Goal: Communication & Community: Answer question/provide support

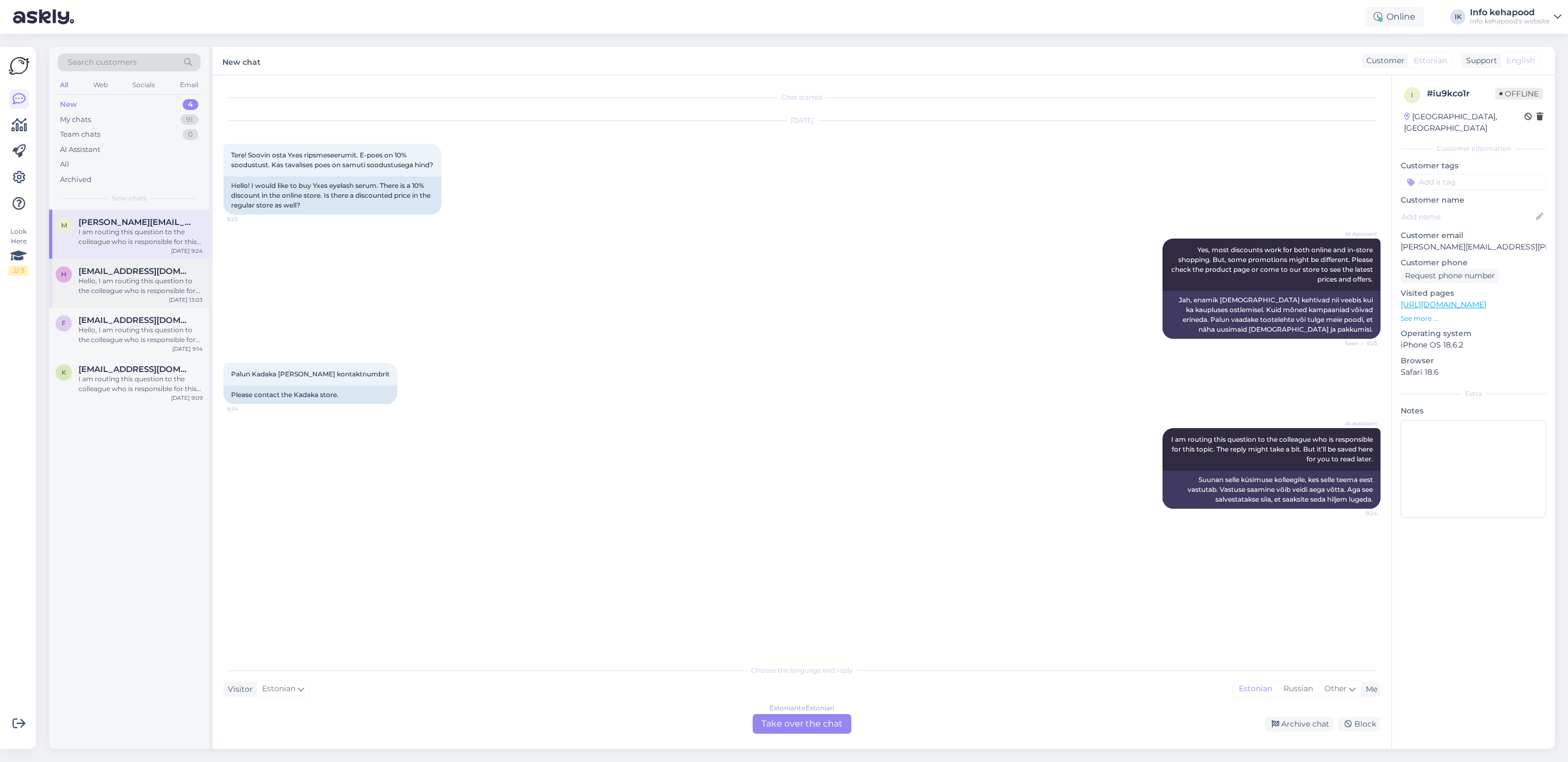
click at [112, 268] on span "[EMAIL_ADDRESS][DOMAIN_NAME]" at bounding box center [135, 271] width 113 height 10
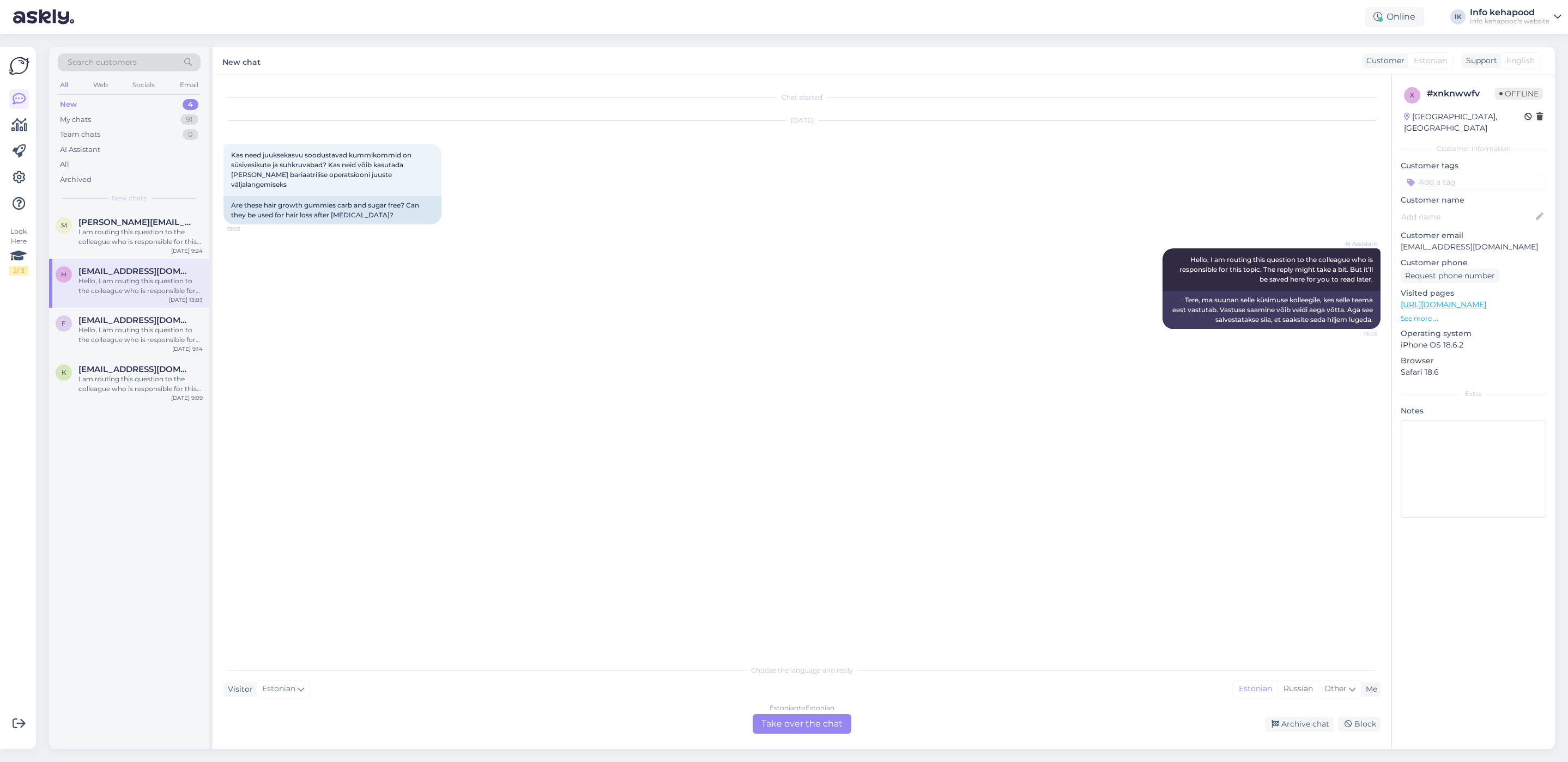
click at [116, 107] on div "New 4" at bounding box center [129, 105] width 143 height 15
click at [115, 116] on div "My chats 91" at bounding box center [129, 120] width 143 height 15
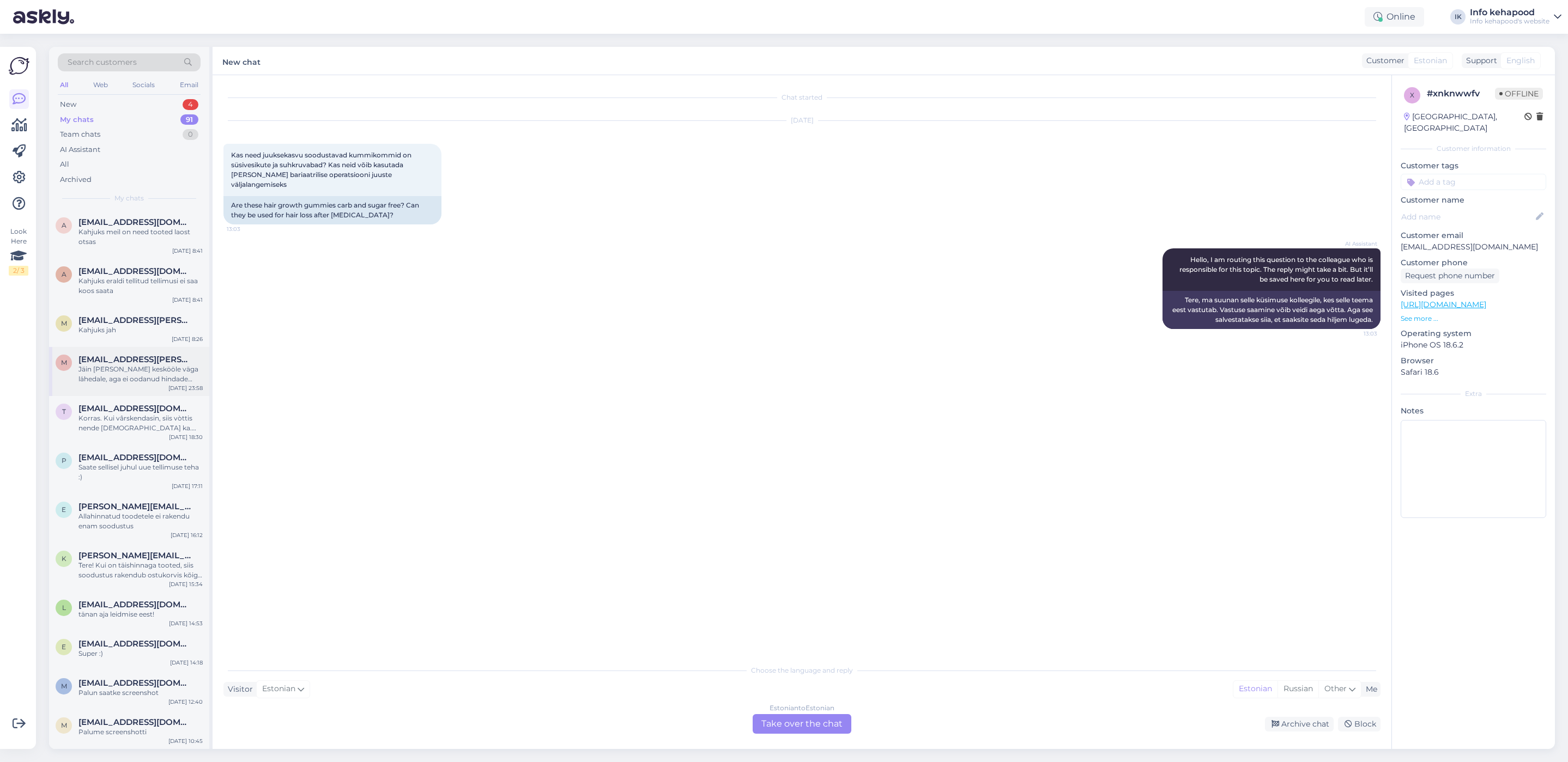
click at [148, 380] on div "Jäin [PERSON_NAME] keskööle väga lähedale, aga ei oodanud hindade muutust" at bounding box center [140, 374] width 125 height 20
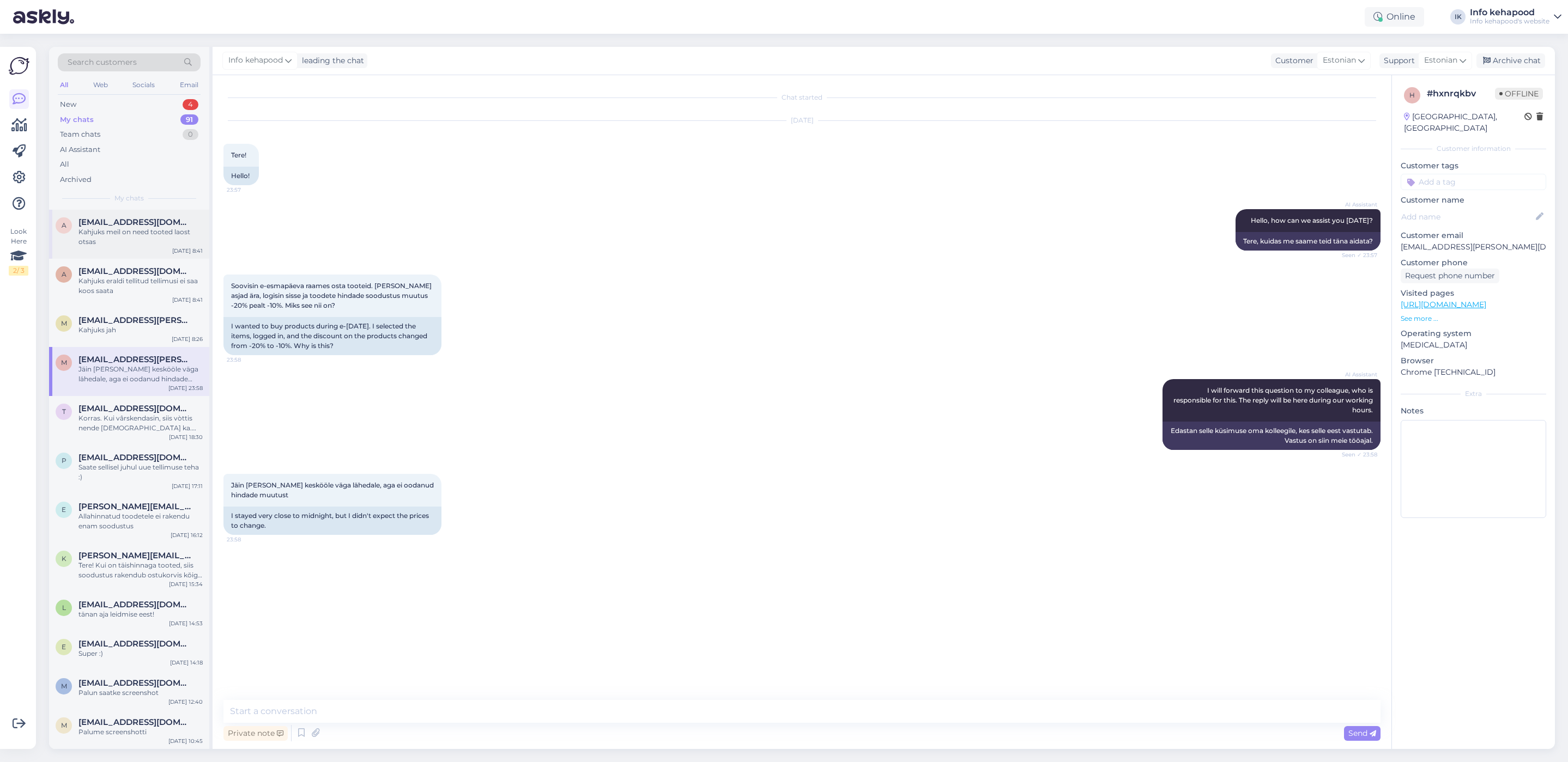
click at [107, 226] on span "[EMAIL_ADDRESS][DOMAIN_NAME]" at bounding box center [135, 222] width 113 height 10
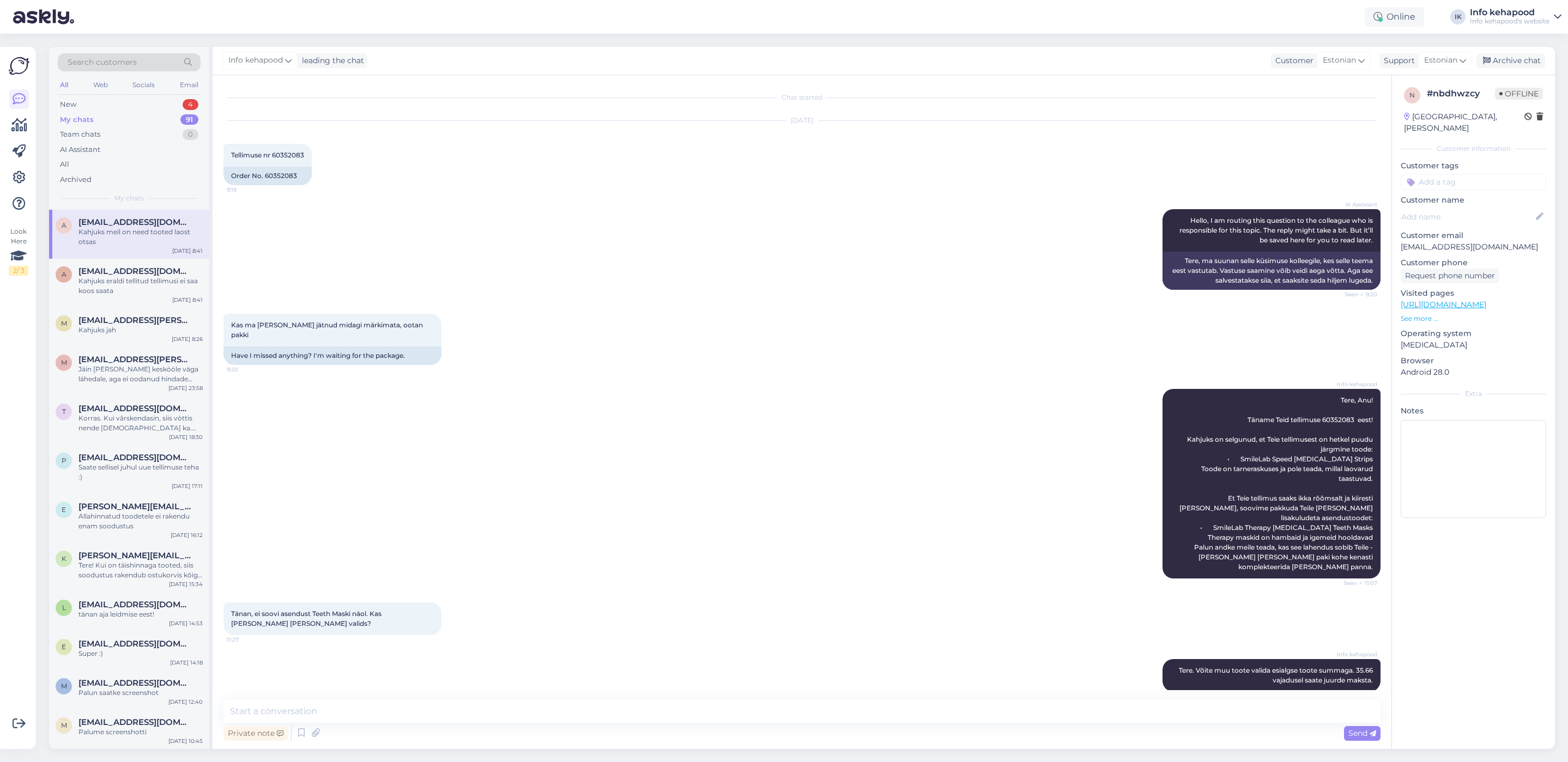
scroll to position [247, 0]
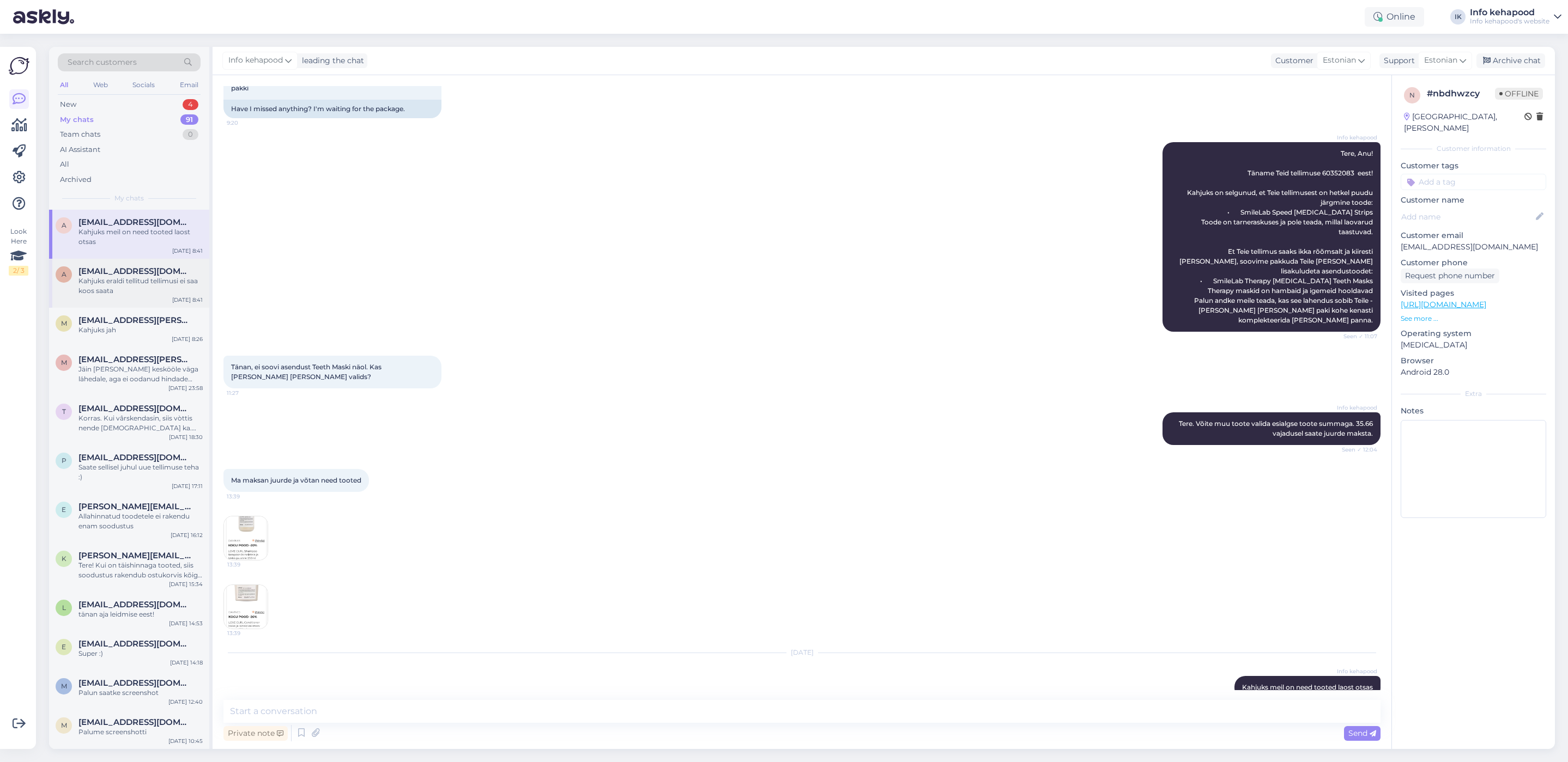
click at [111, 270] on span "[EMAIL_ADDRESS][DOMAIN_NAME]" at bounding box center [135, 271] width 113 height 10
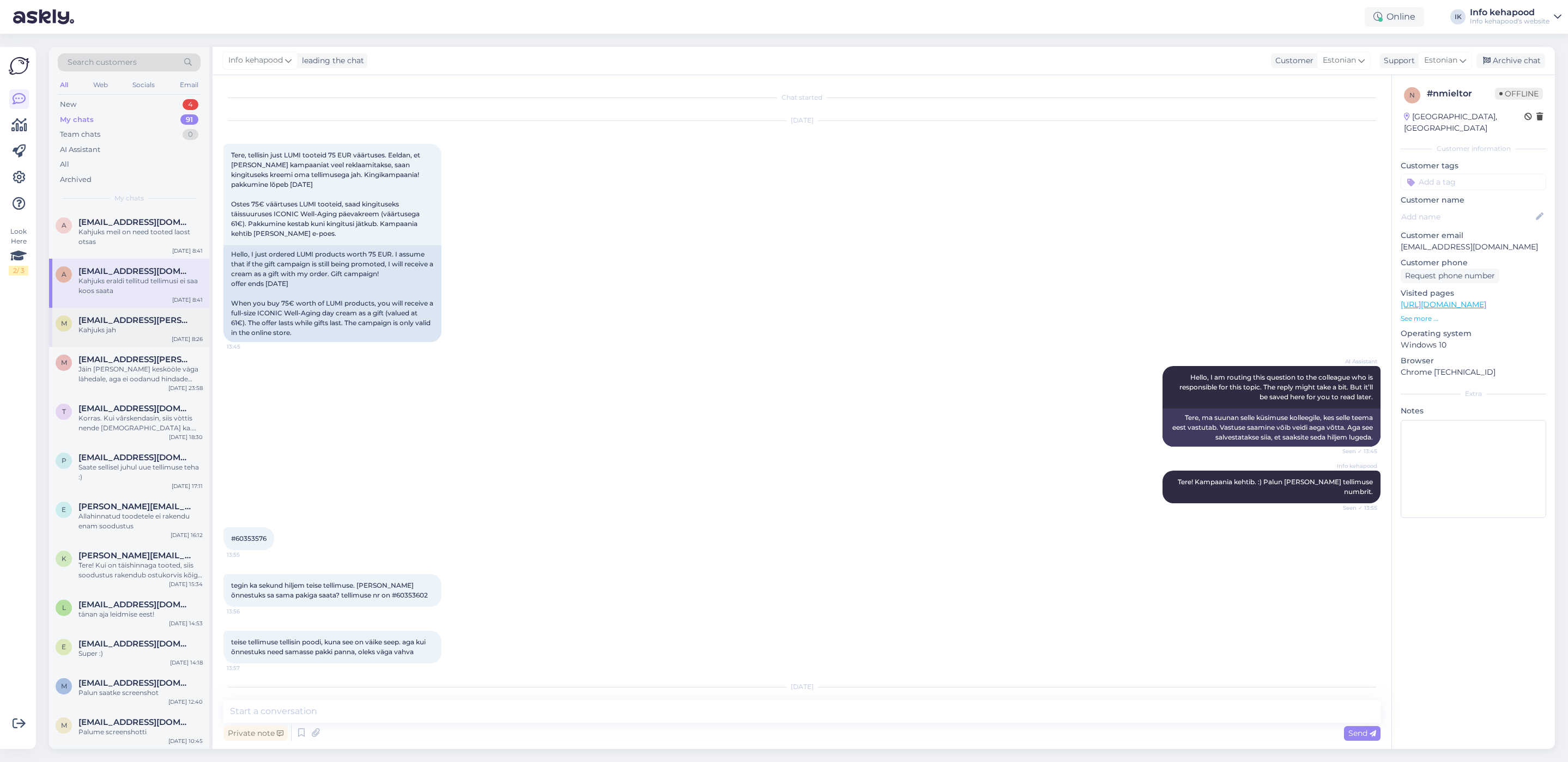
scroll to position [45, 0]
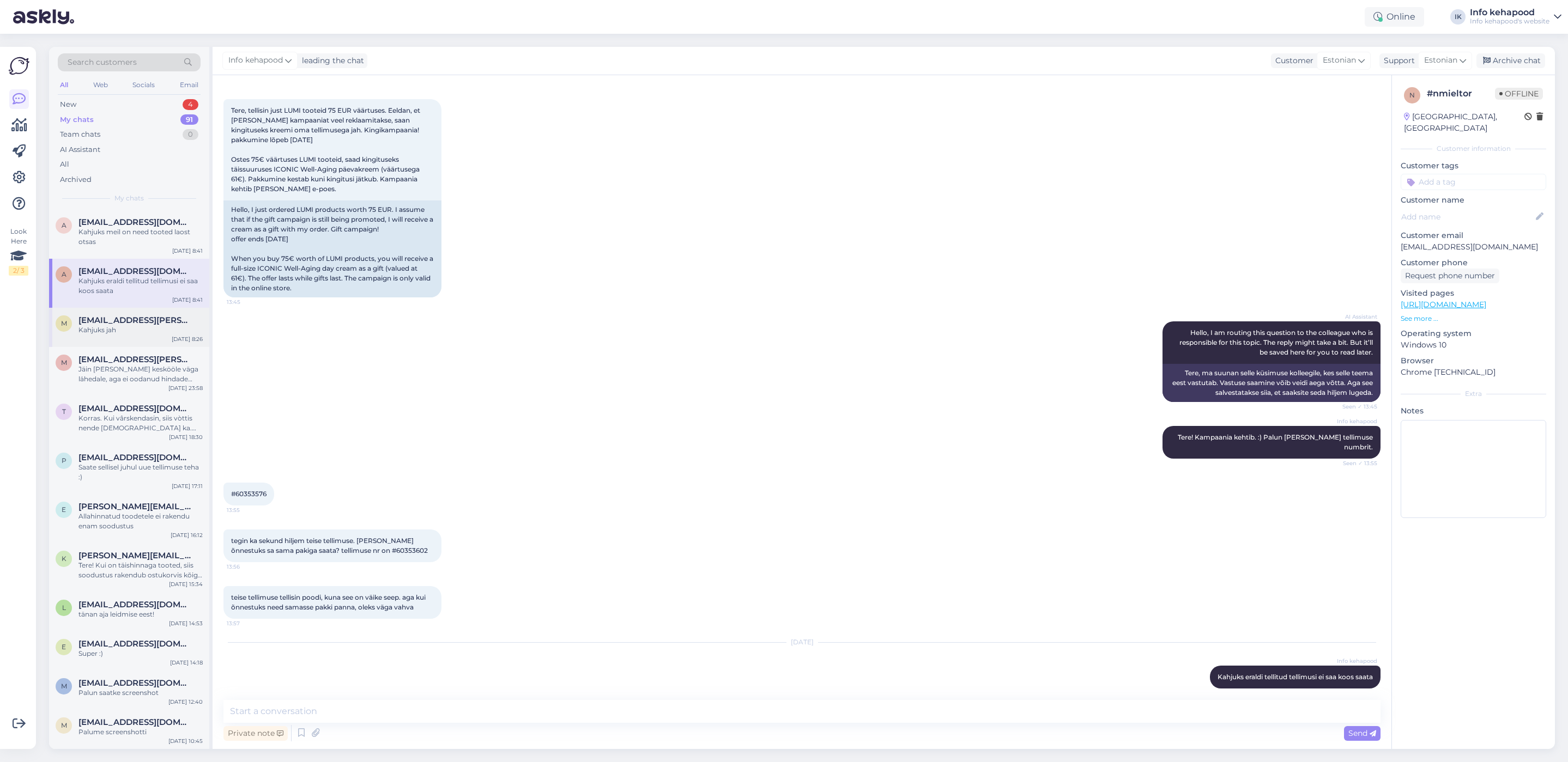
click at [109, 330] on div "Kahjuks jah" at bounding box center [140, 330] width 125 height 10
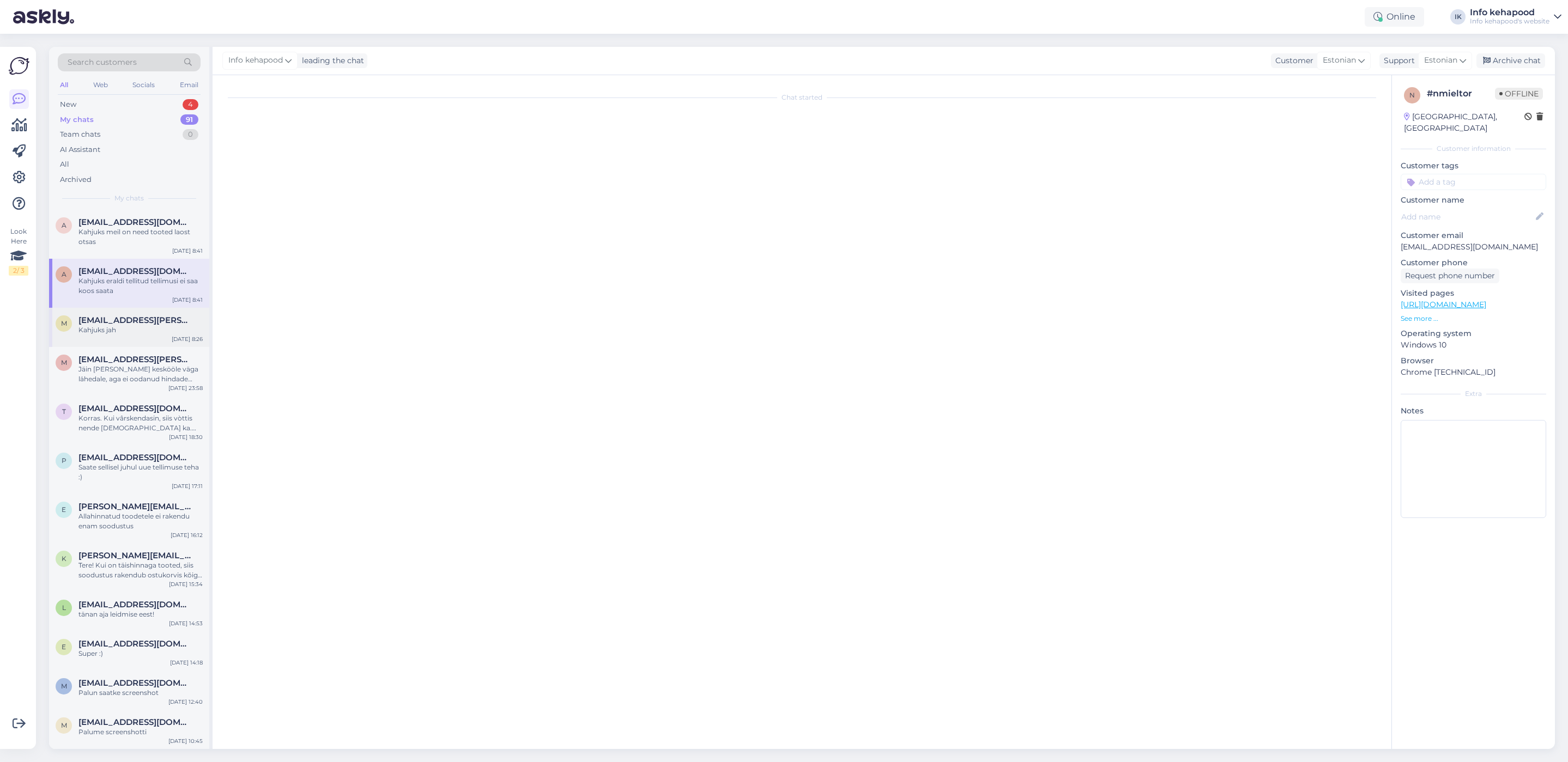
scroll to position [21, 0]
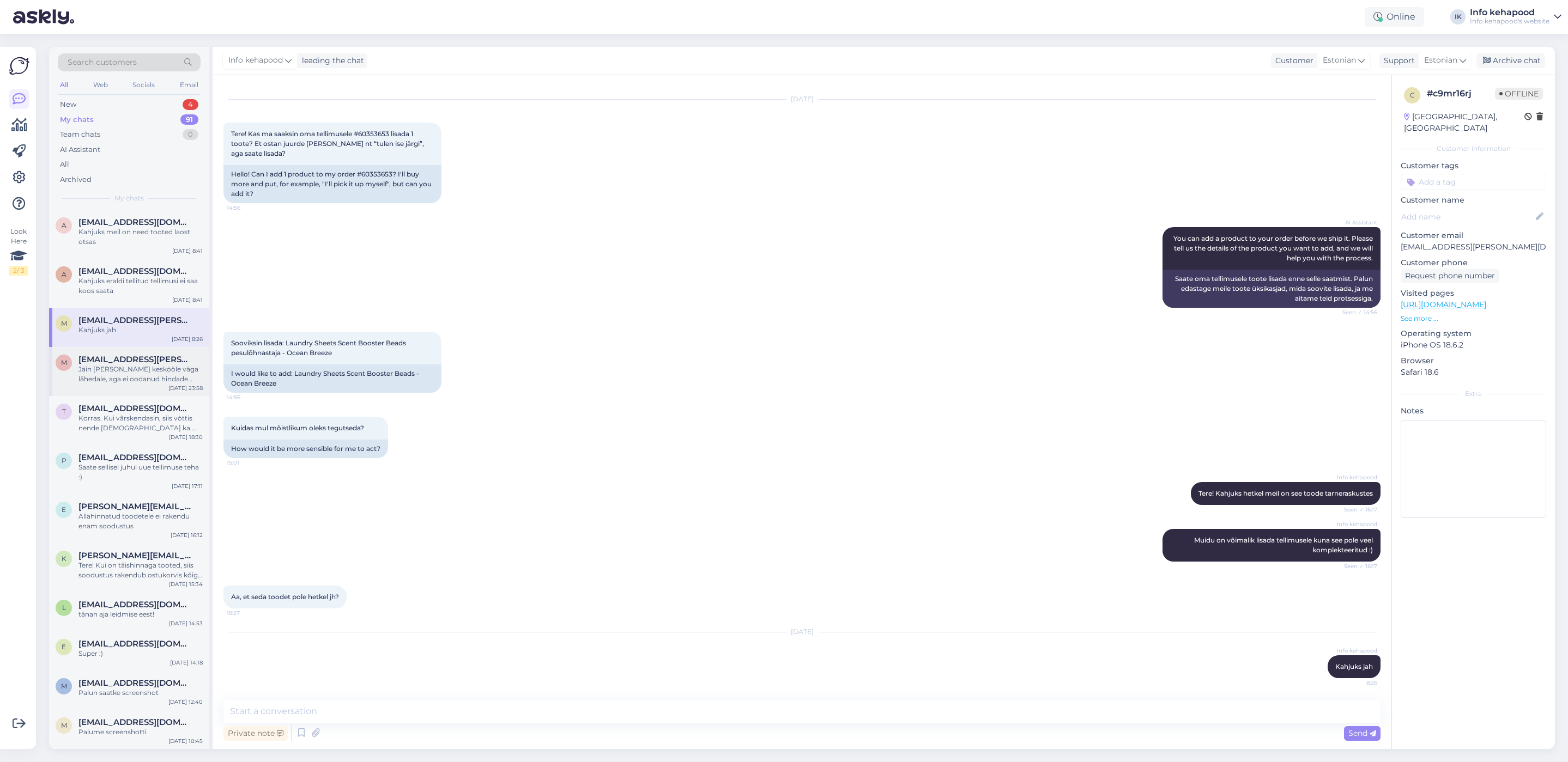
click at [104, 373] on div "Jäin [PERSON_NAME] keskööle väga lähedale, aga ei oodanud hindade muutust" at bounding box center [140, 374] width 125 height 20
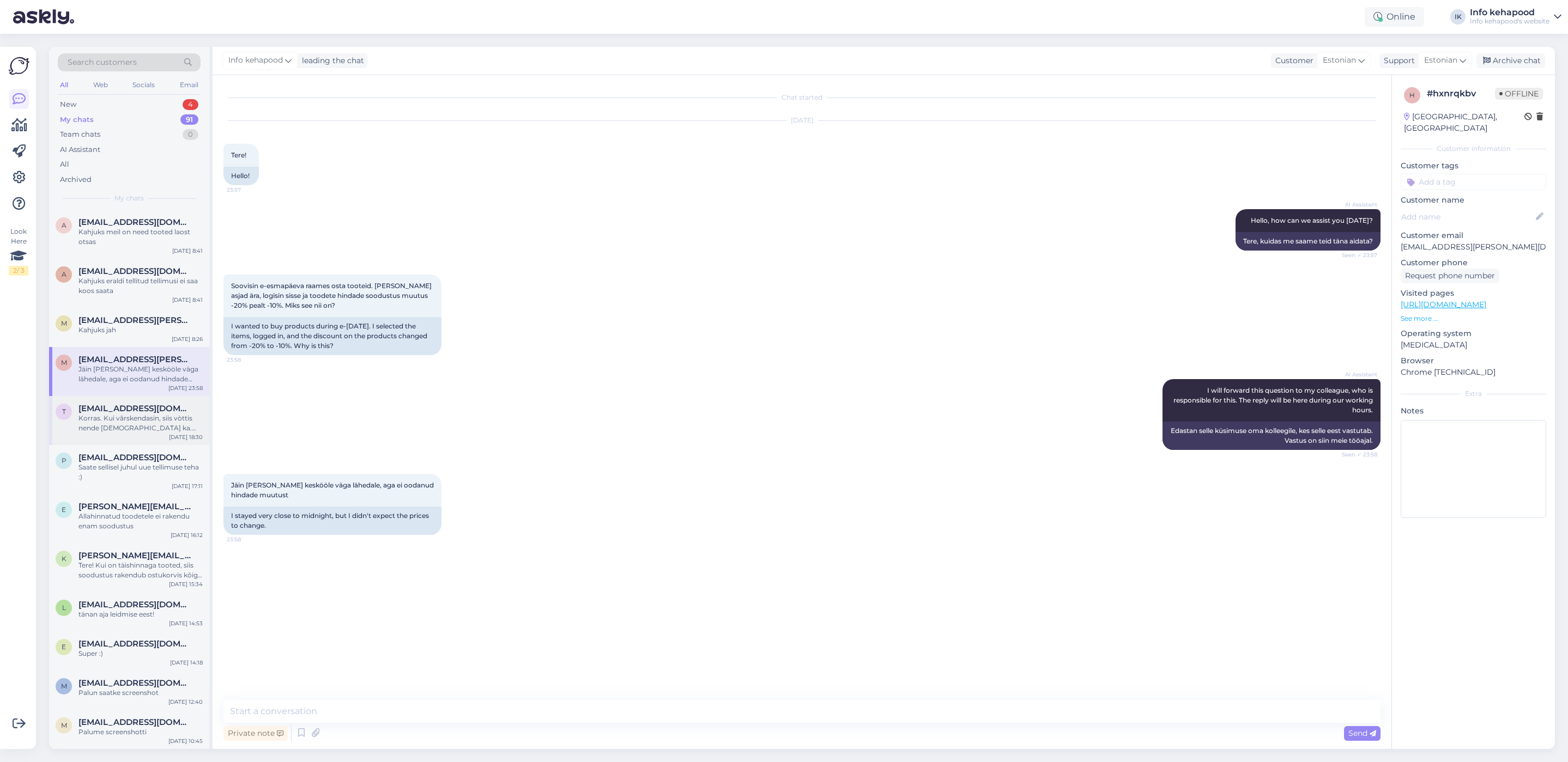
click at [108, 420] on div "Korras. Kui vârskendasin, siis vòttis nende [DEMOGRAPHIC_DATA] ka. aitäh" at bounding box center [140, 423] width 125 height 20
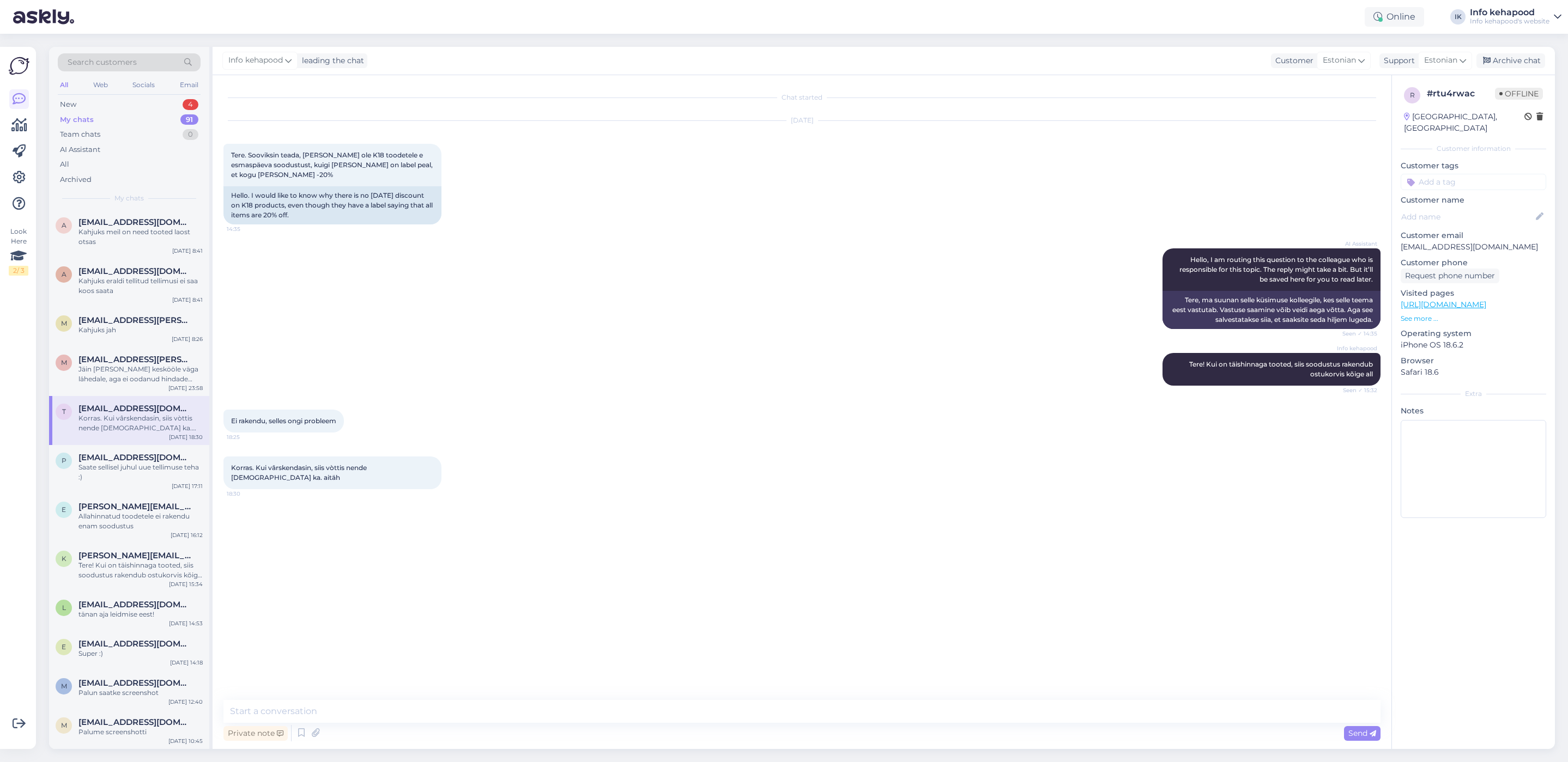
click at [108, 425] on div "Korras. Kui vârskendasin, siis vòttis nende [DEMOGRAPHIC_DATA] ka. aitäh" at bounding box center [140, 423] width 125 height 20
click at [109, 432] on div "t [EMAIL_ADDRESS][DOMAIN_NAME] Korras. Kui vârskendasin, siis vòttis nende [DEM…" at bounding box center [129, 420] width 160 height 49
click at [109, 454] on span "[EMAIL_ADDRESS][DOMAIN_NAME]" at bounding box center [135, 457] width 113 height 10
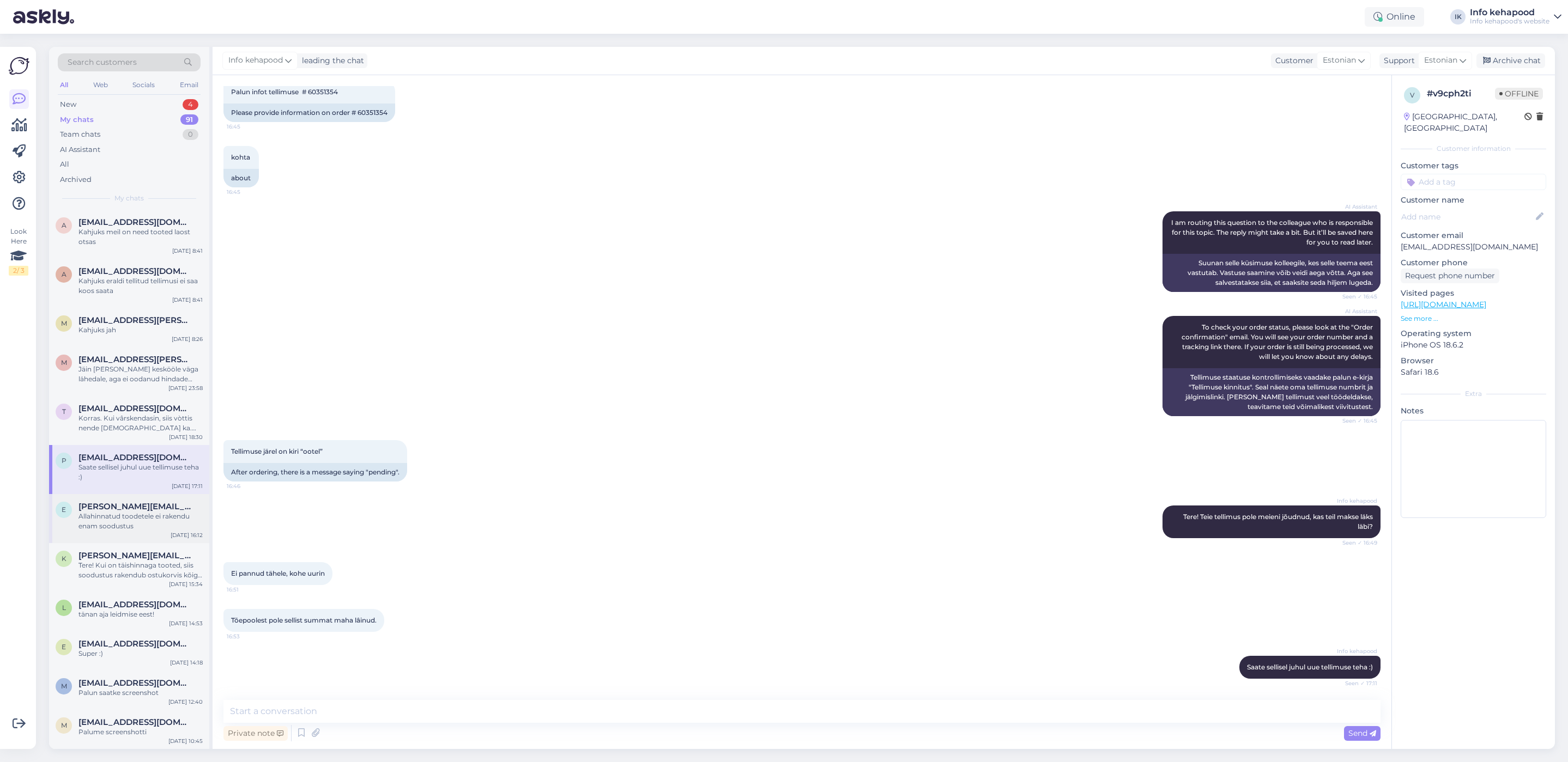
click at [103, 500] on div "e [PERSON_NAME][EMAIL_ADDRESS][PERSON_NAME][DOMAIN_NAME] Allahinnatud toodetele…" at bounding box center [129, 518] width 160 height 49
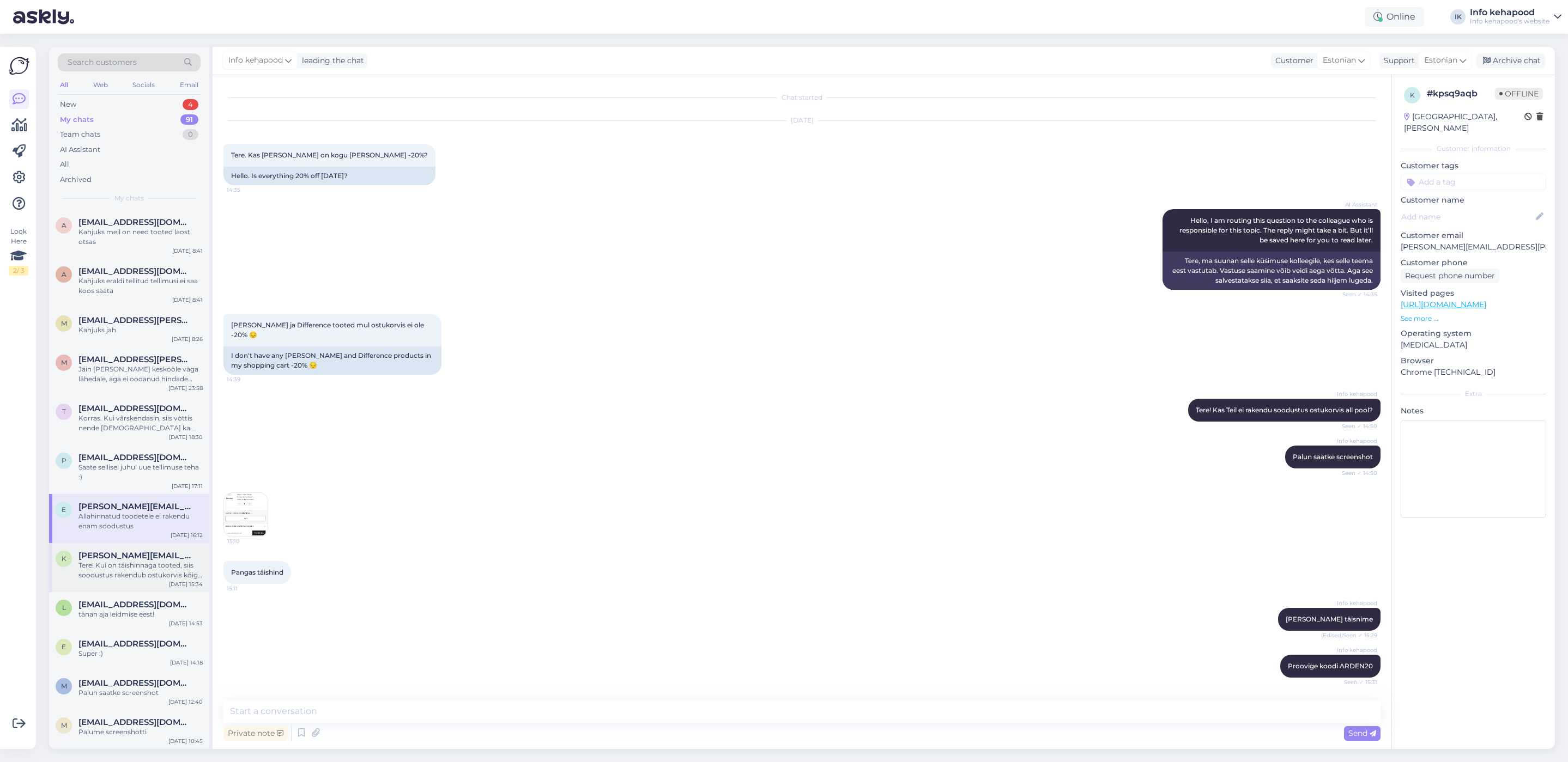
click at [116, 552] on span "[PERSON_NAME][EMAIL_ADDRESS][DOMAIN_NAME]" at bounding box center [135, 555] width 113 height 10
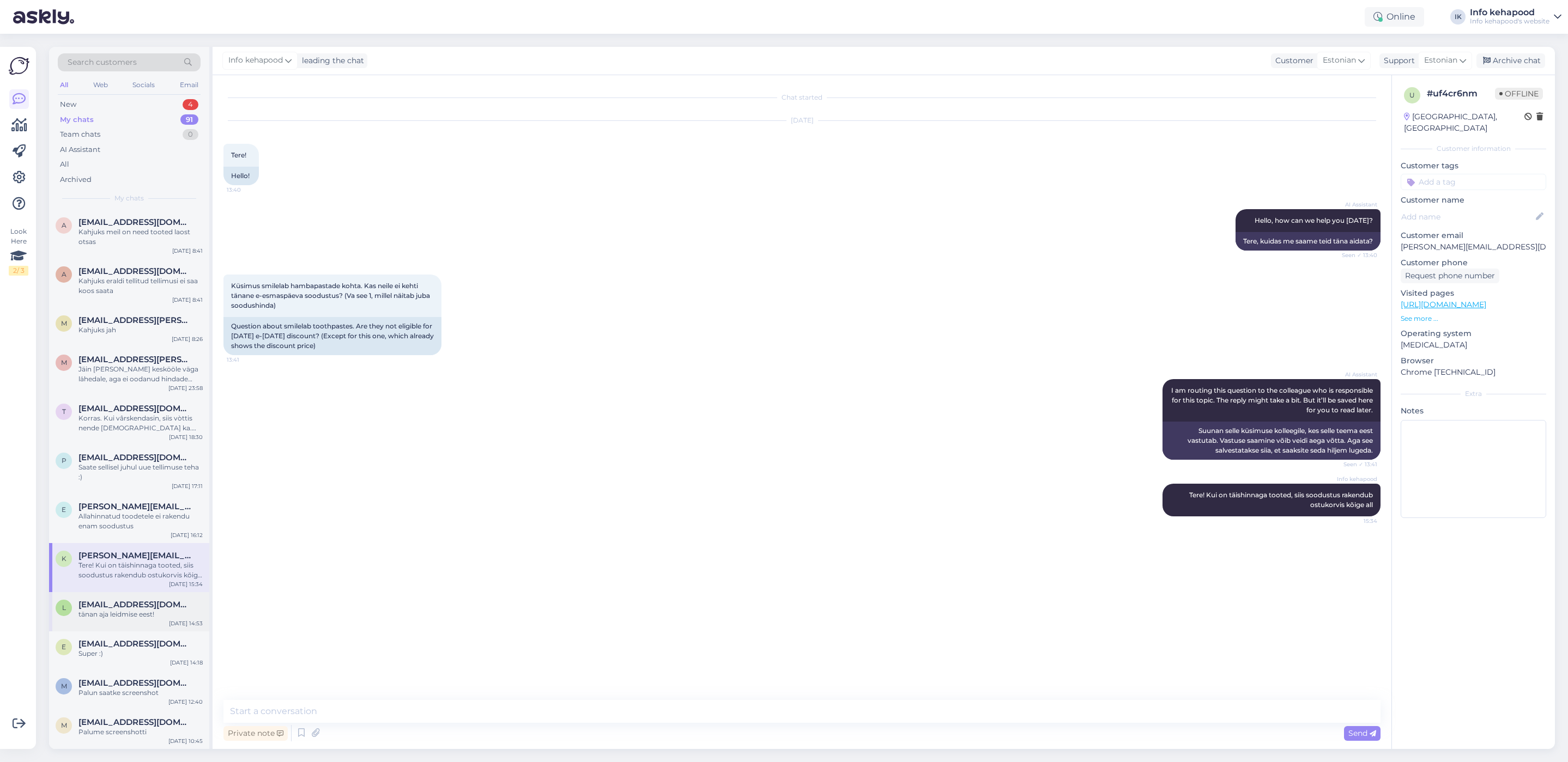
click at [98, 601] on span "[EMAIL_ADDRESS][DOMAIN_NAME]" at bounding box center [135, 604] width 113 height 10
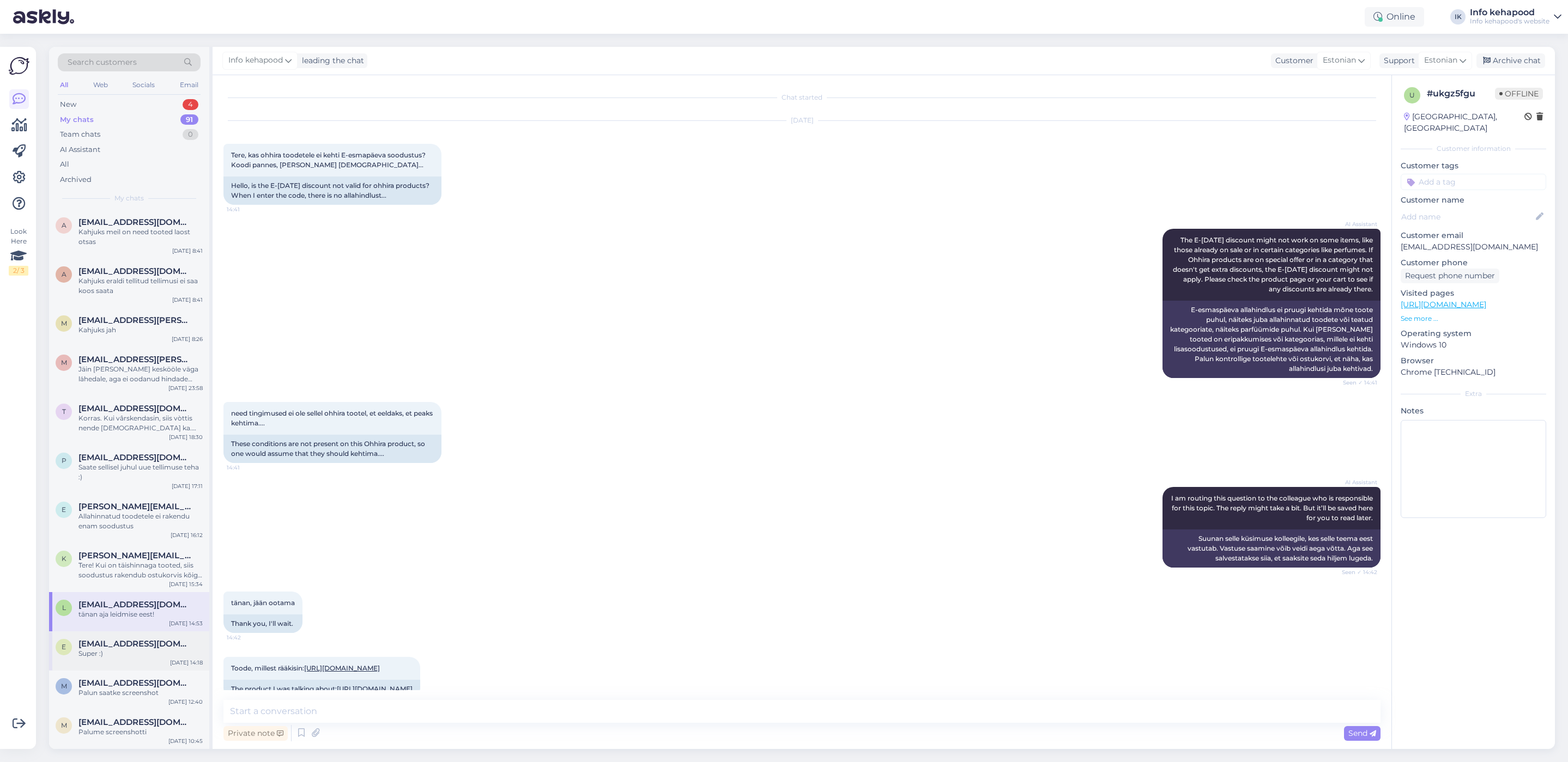
click at [146, 661] on div "e [EMAIL_ADDRESS][DOMAIN_NAME] Super :) [DATE] 14:18" at bounding box center [129, 651] width 160 height 39
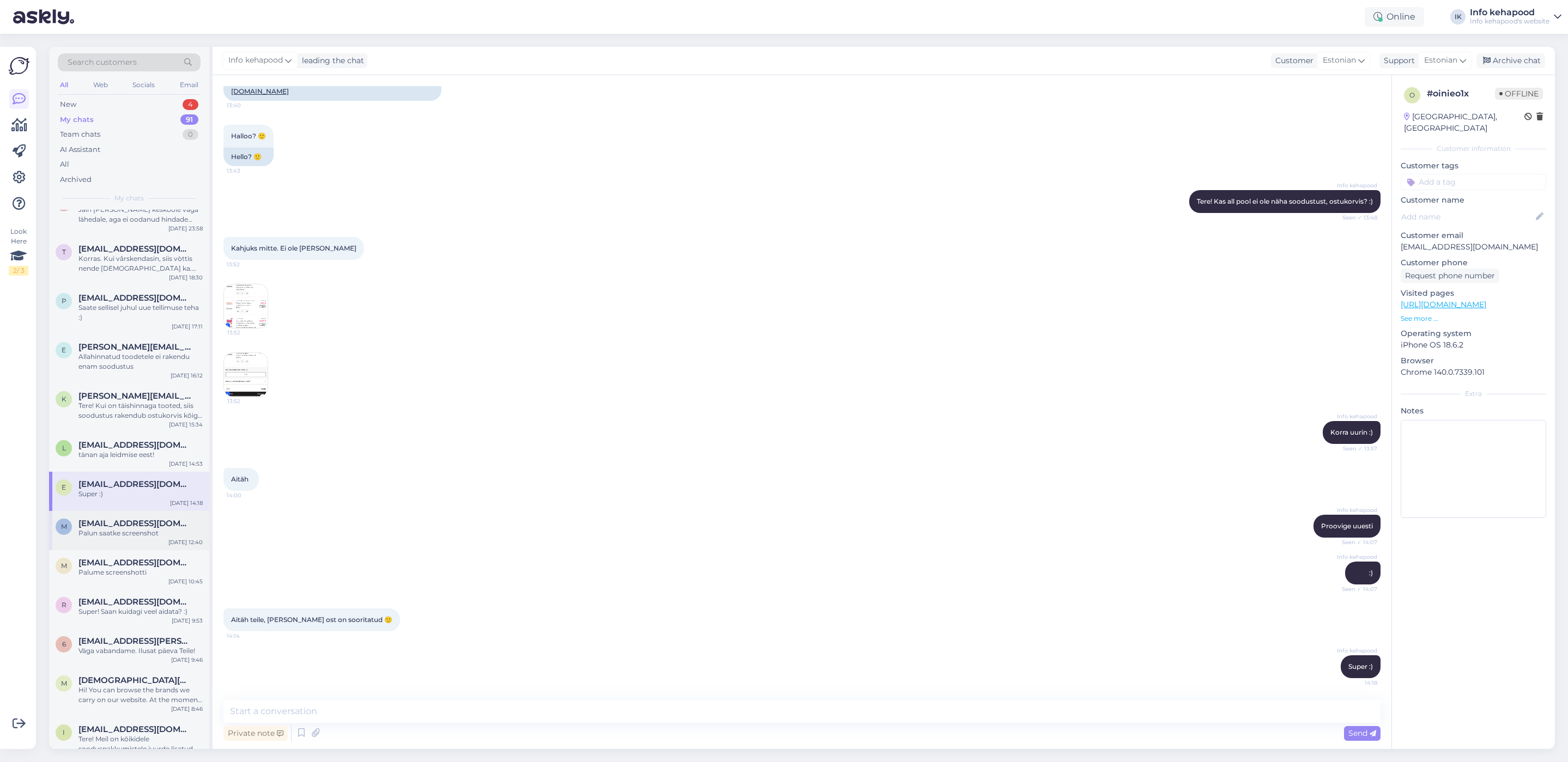
scroll to position [164, 0]
click at [137, 513] on div "m [EMAIL_ADDRESS][DOMAIN_NAME] Palun saatke screenshot [DATE] 12:40" at bounding box center [129, 527] width 160 height 39
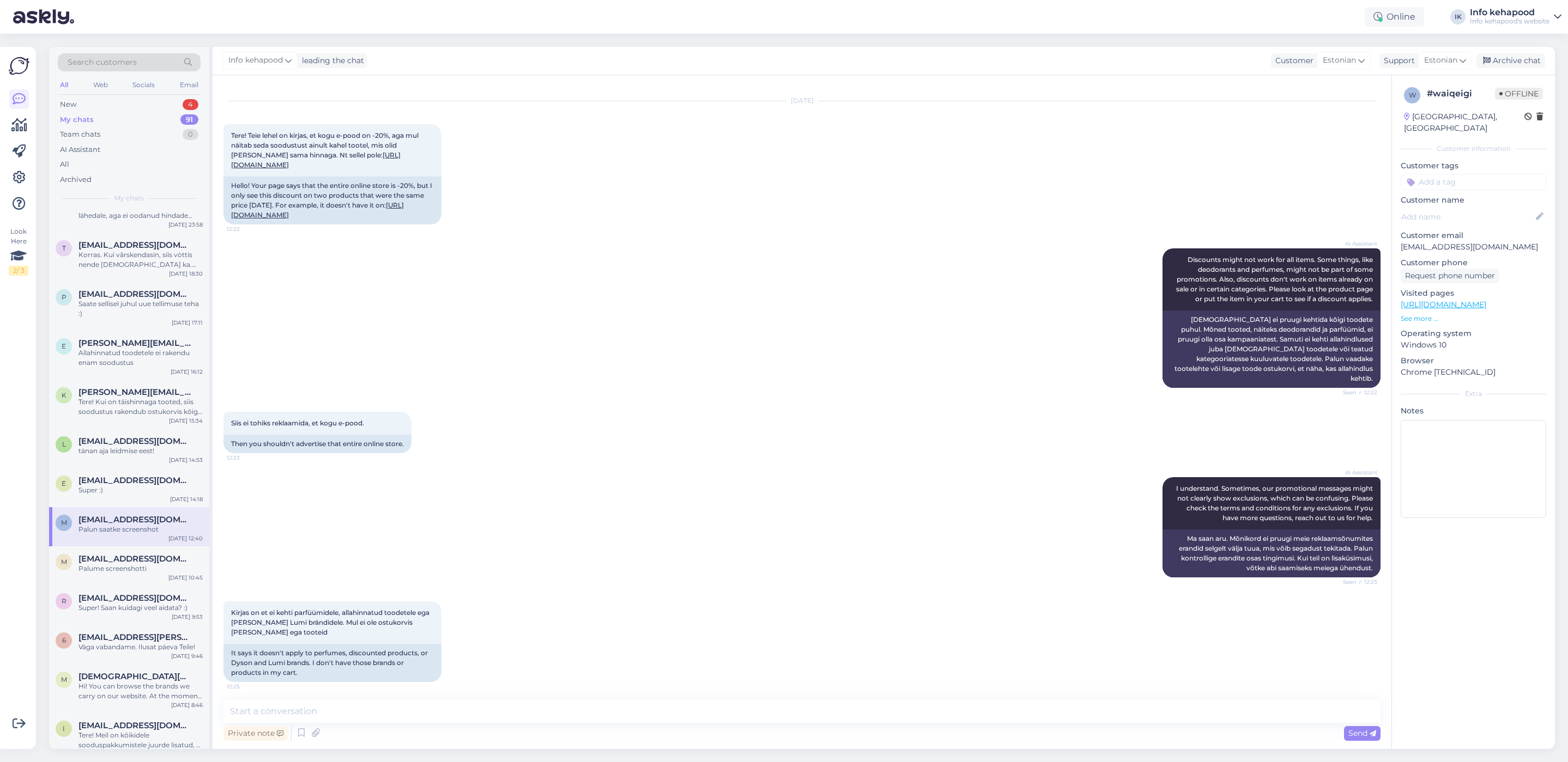
scroll to position [0, 0]
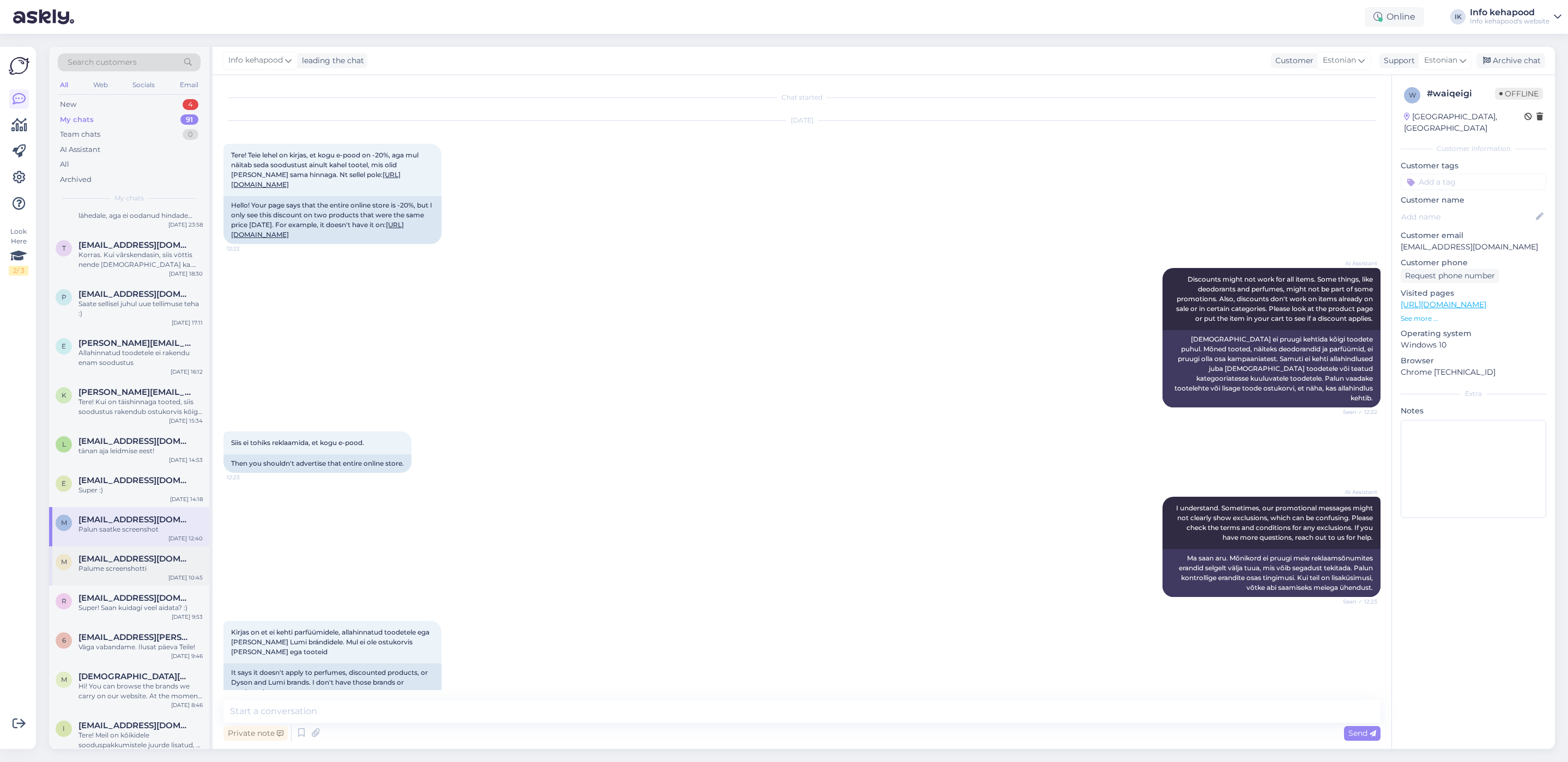
click at [104, 554] on span "[EMAIL_ADDRESS][DOMAIN_NAME]" at bounding box center [135, 558] width 113 height 10
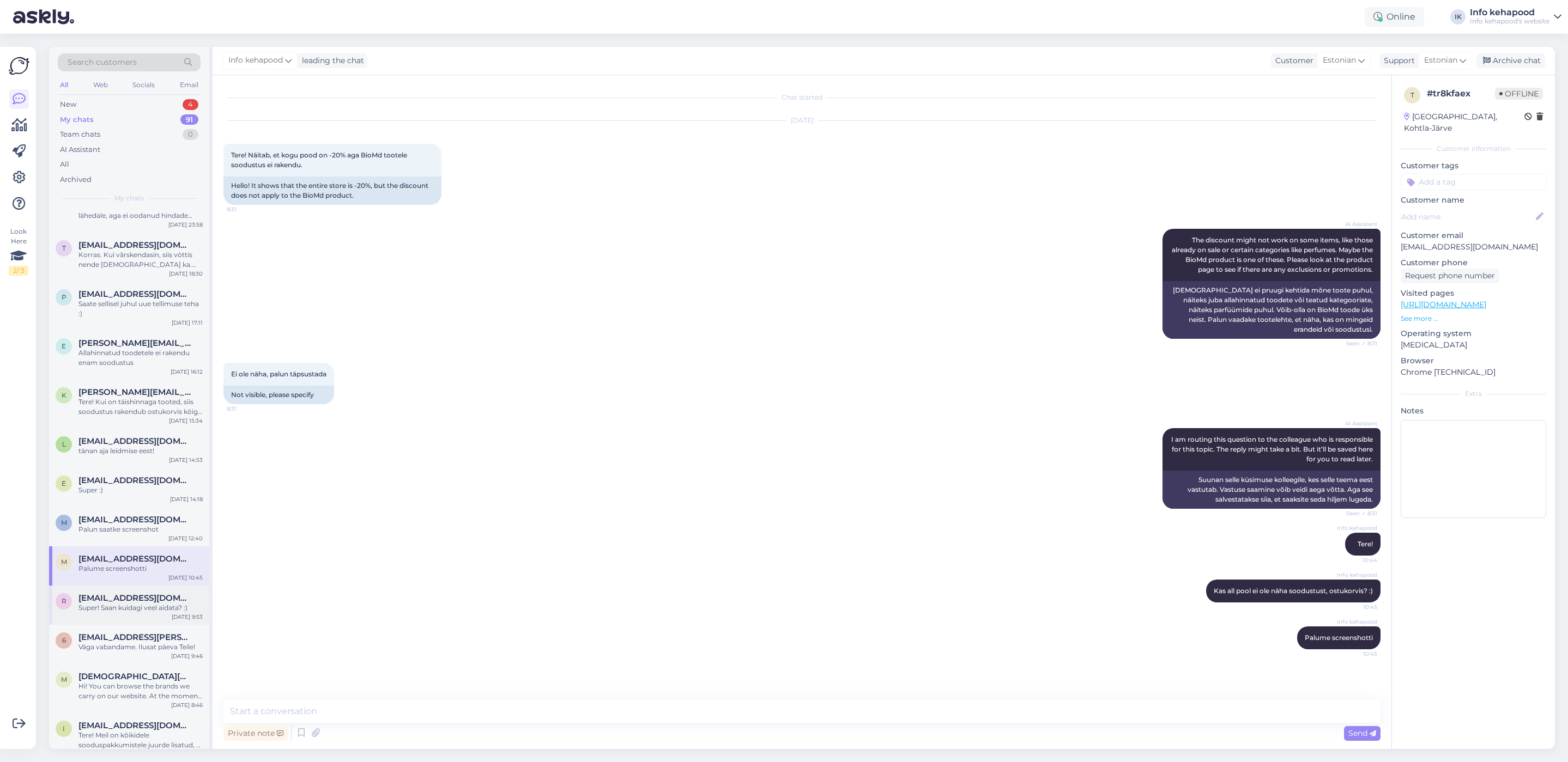
click at [132, 611] on div "Super! Saan kuidagi veel aidata? :)" at bounding box center [140, 607] width 125 height 10
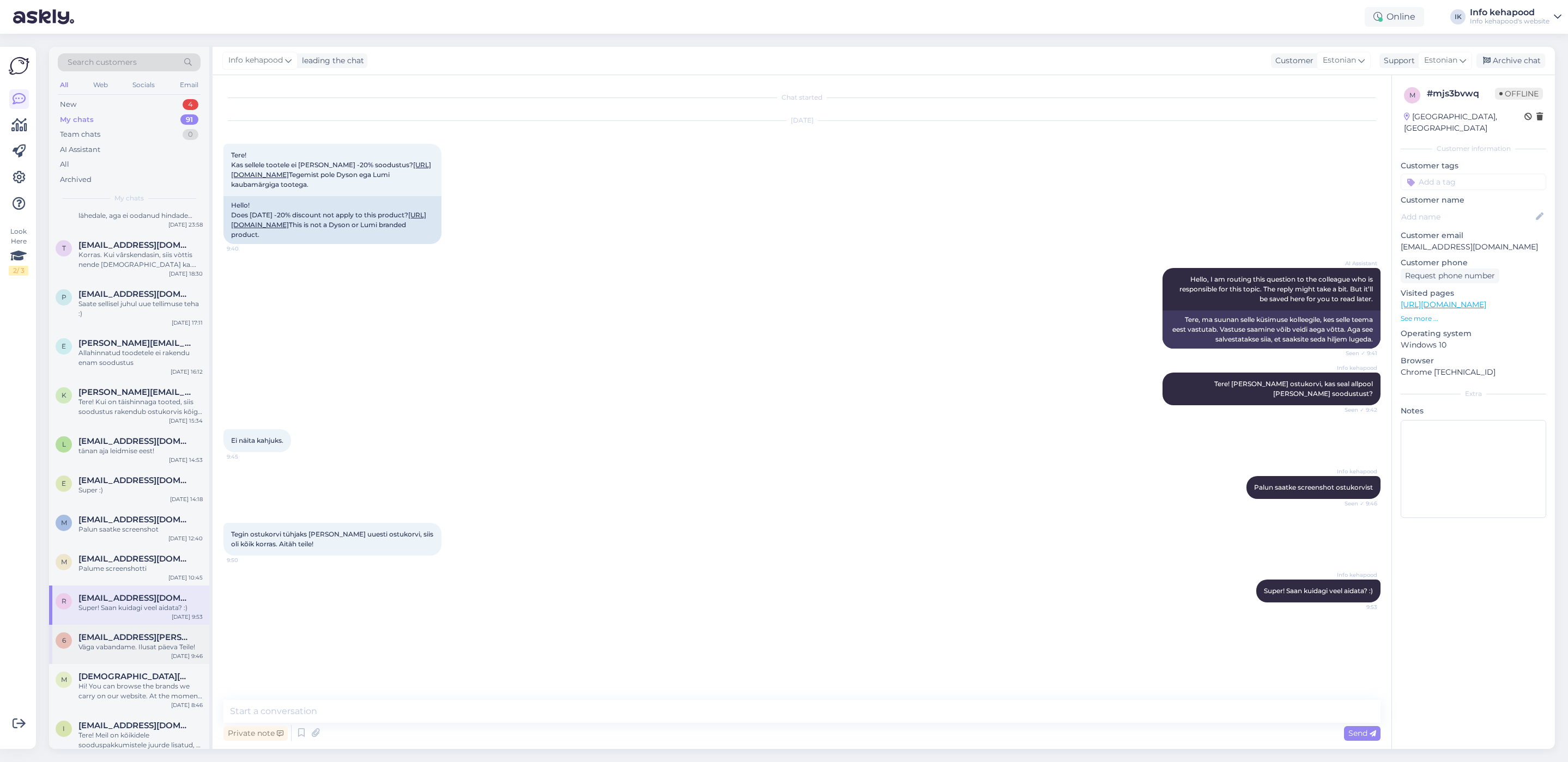
click at [95, 640] on span "[EMAIL_ADDRESS][PERSON_NAME][DOMAIN_NAME]" at bounding box center [135, 637] width 113 height 10
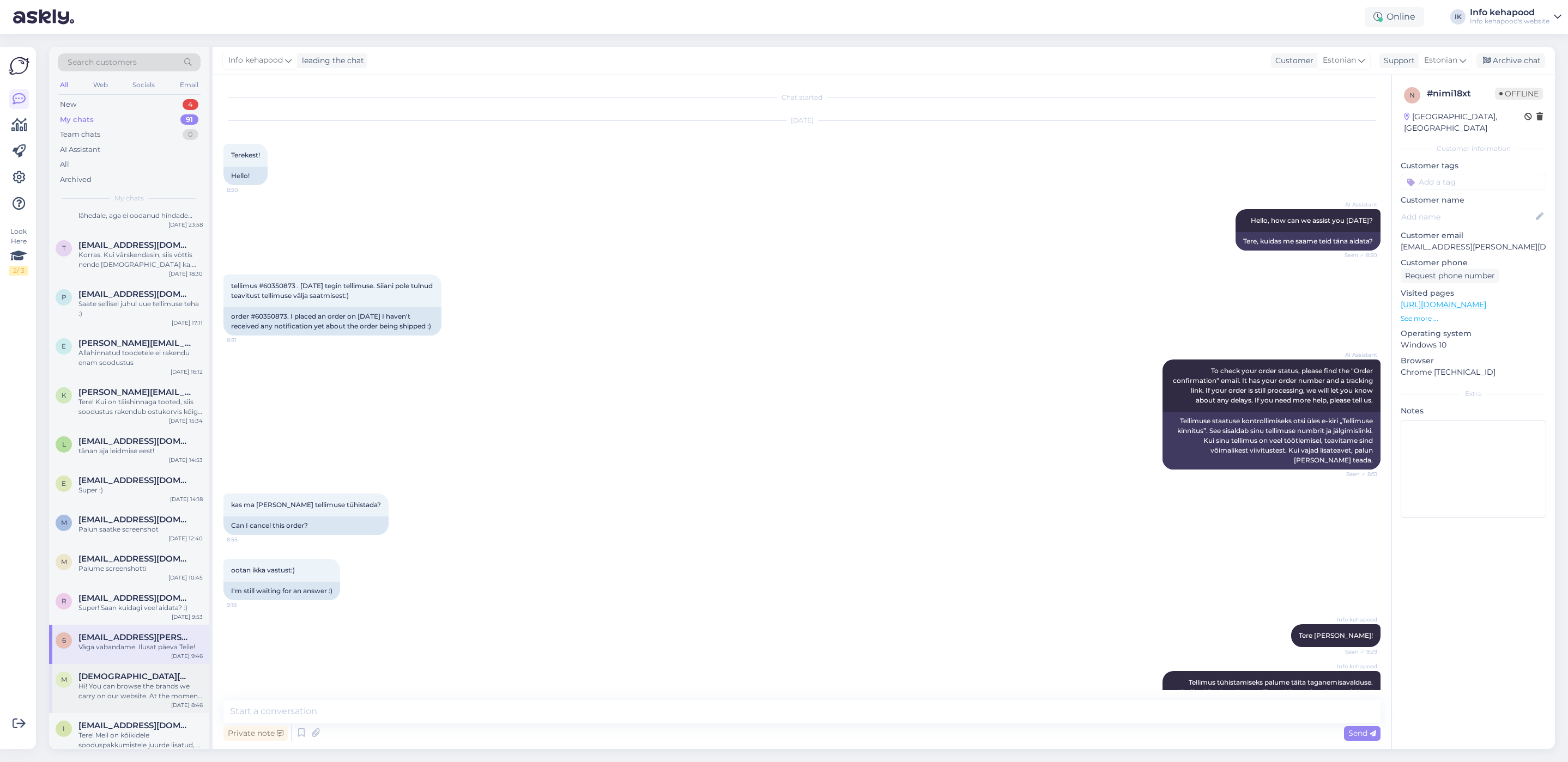
click at [111, 702] on div "m [DEMOGRAPHIC_DATA][DOMAIN_NAME] Hi! You can browse the brands we carry on our…" at bounding box center [129, 688] width 160 height 49
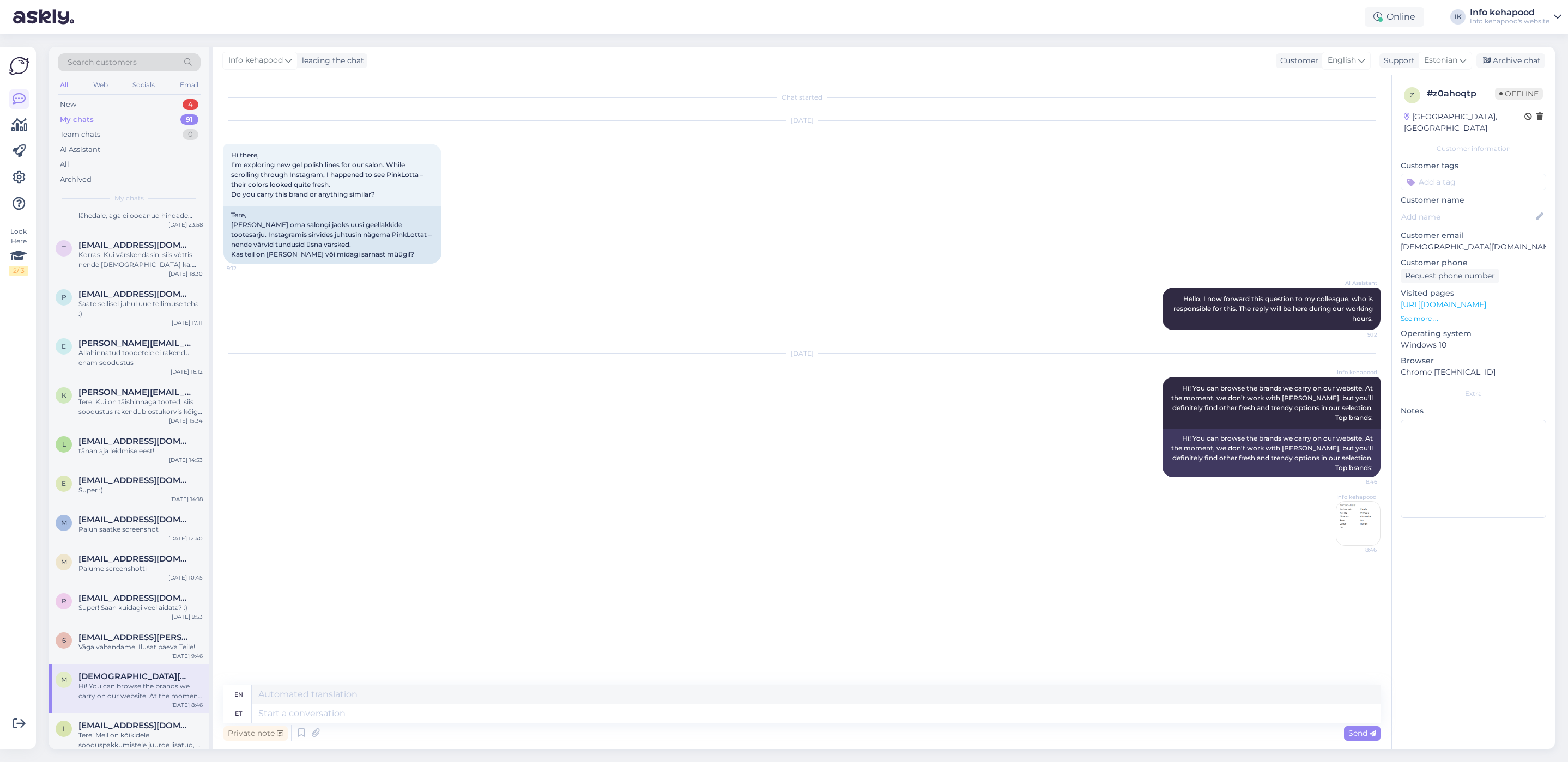
click at [1362, 513] on img at bounding box center [1359, 524] width 44 height 44
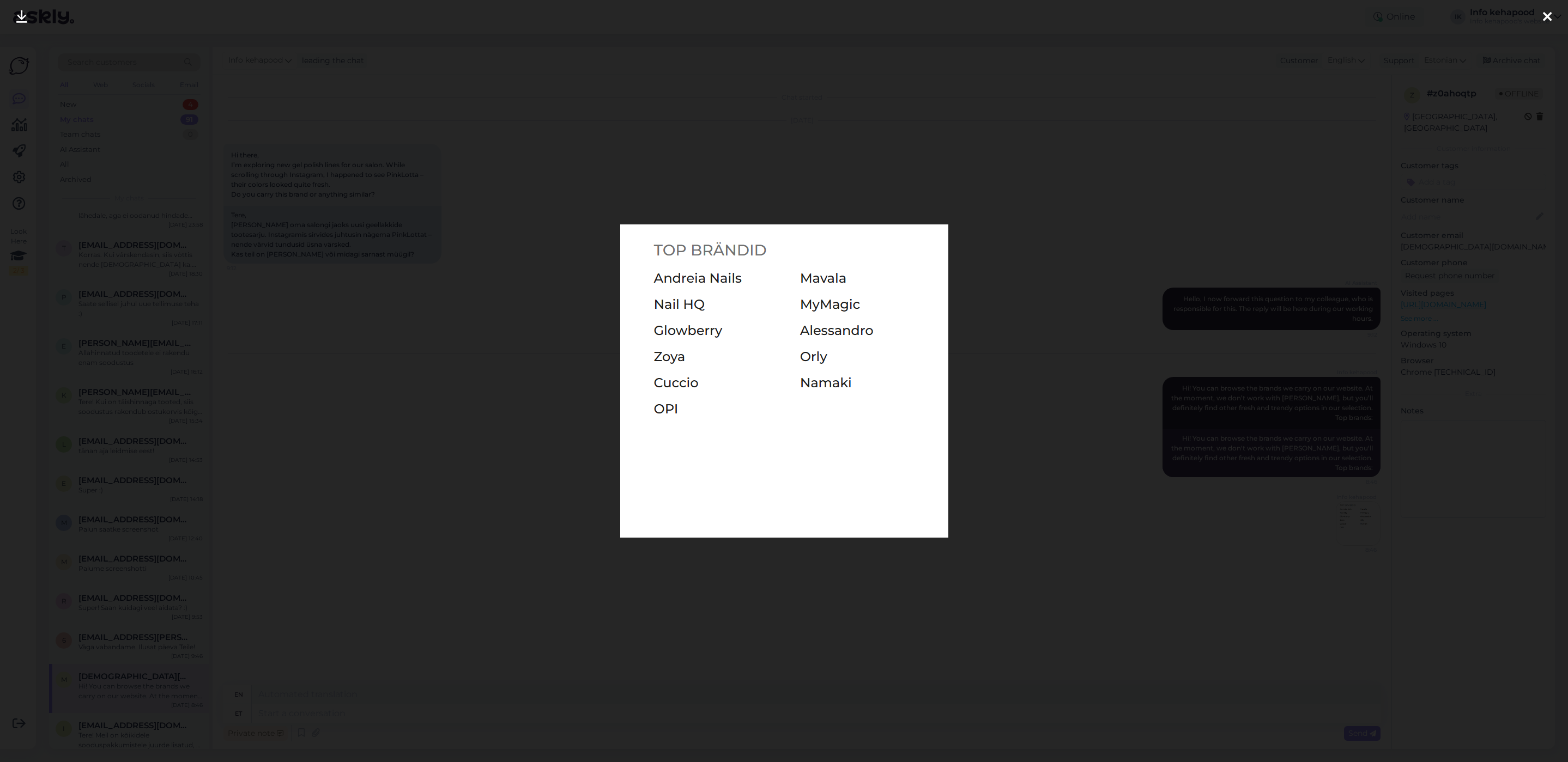
click at [1007, 124] on div at bounding box center [784, 381] width 1568 height 762
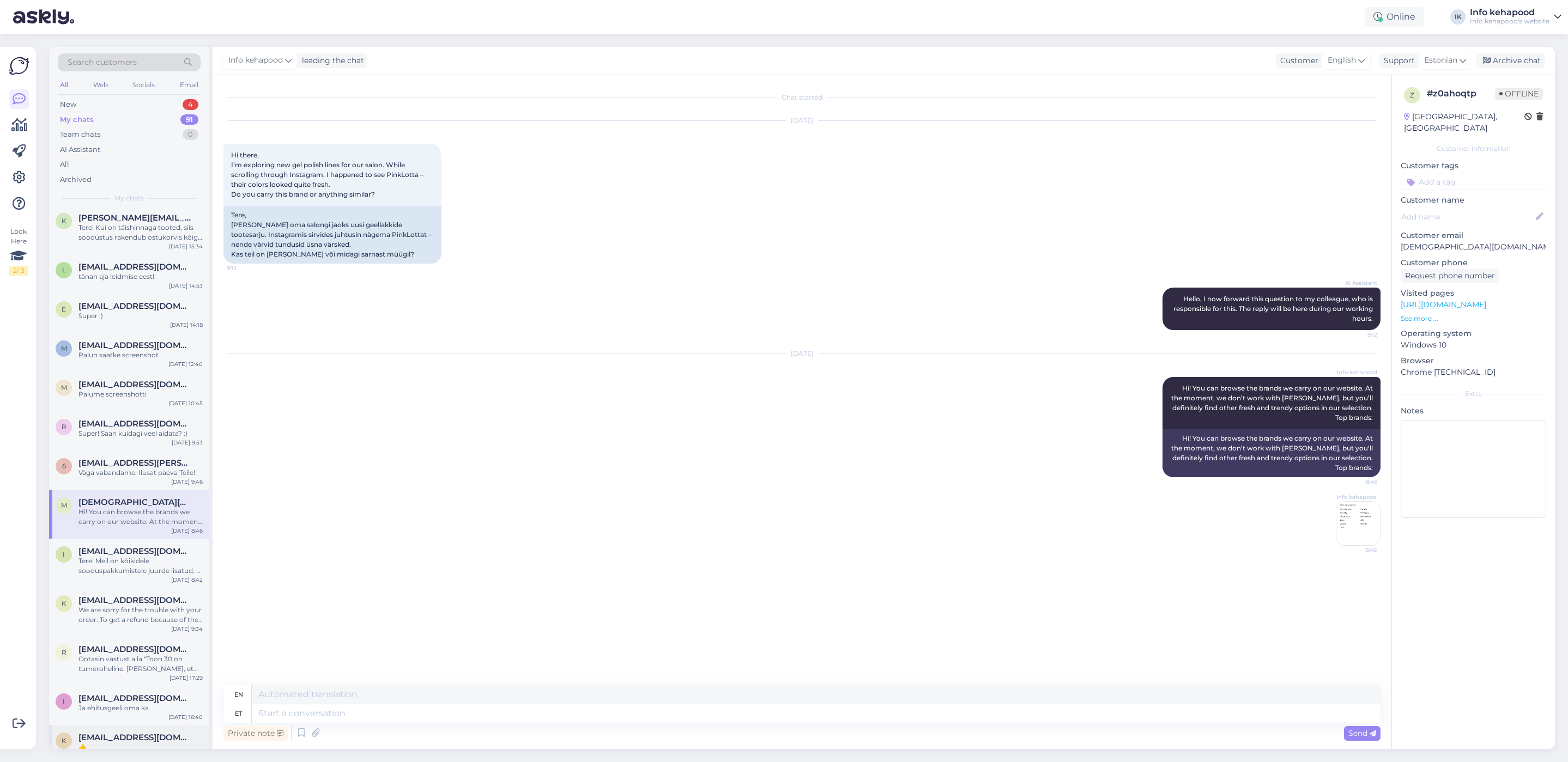
scroll to position [409, 0]
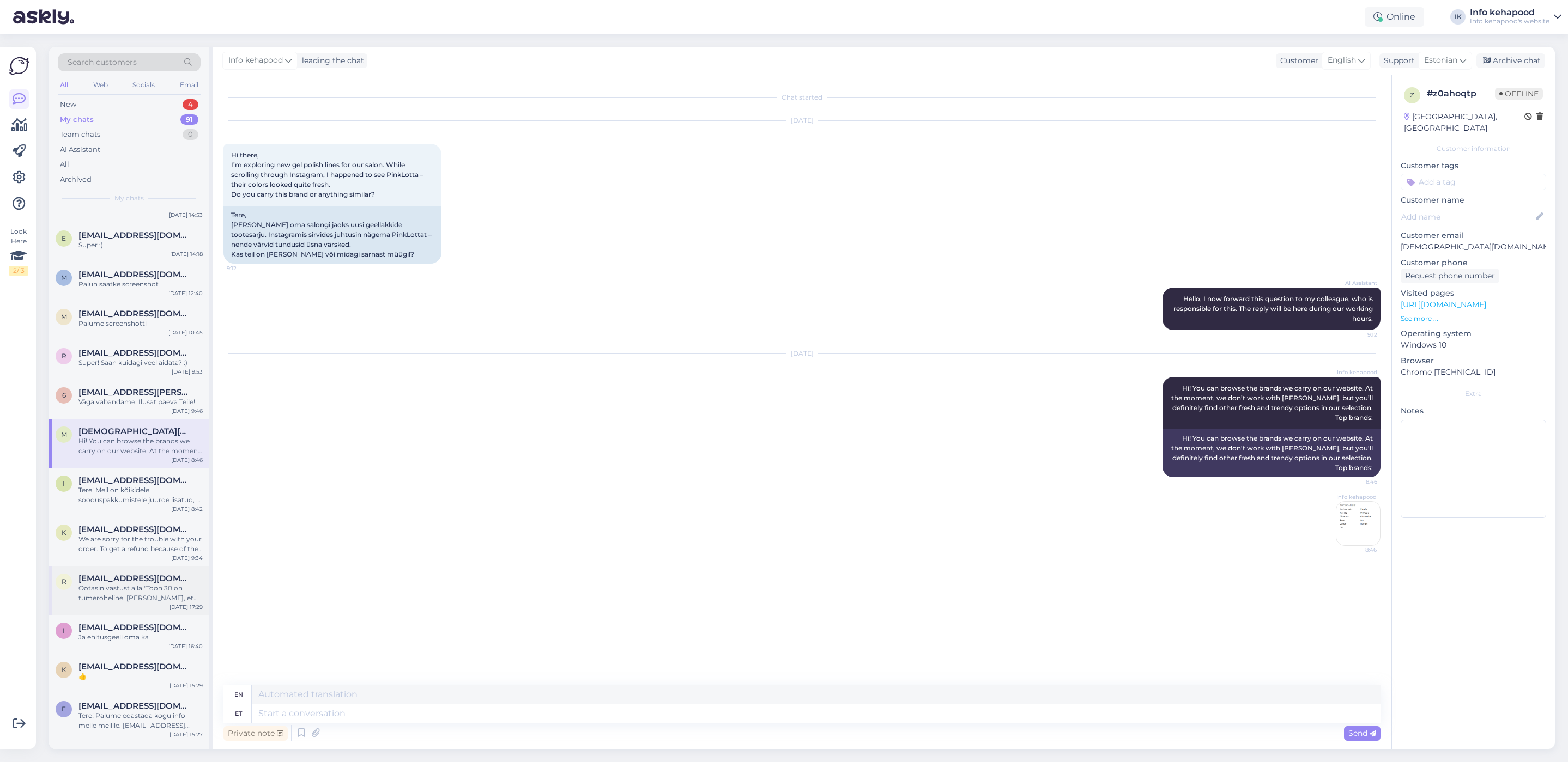
click at [154, 572] on div "r [EMAIL_ADDRESS][DOMAIN_NAME] Ootasin vastust a la "Toon 30 on tumeroheline. […" at bounding box center [129, 590] width 160 height 49
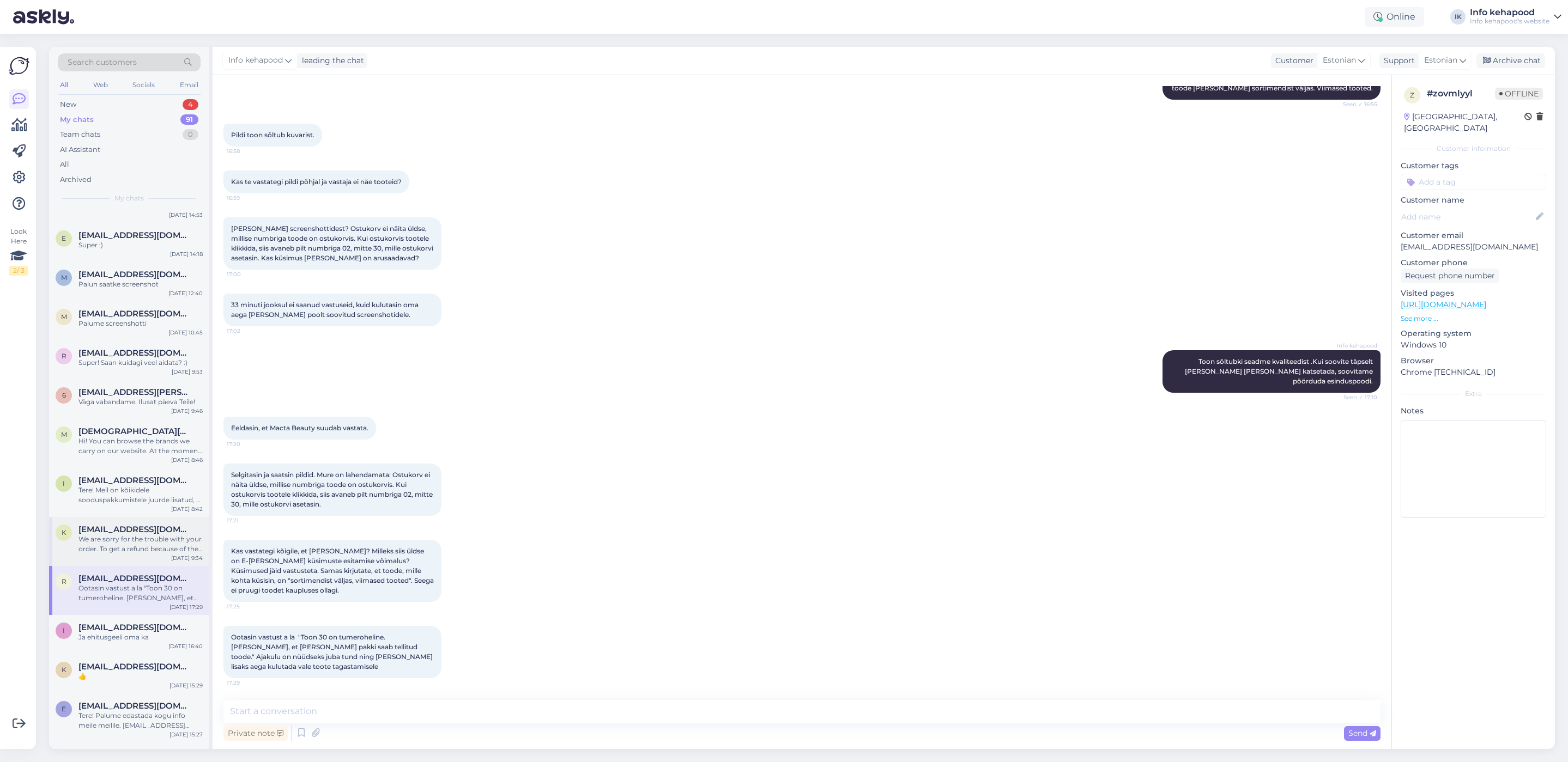
click at [146, 524] on span "[EMAIL_ADDRESS][DOMAIN_NAME]" at bounding box center [135, 529] width 113 height 10
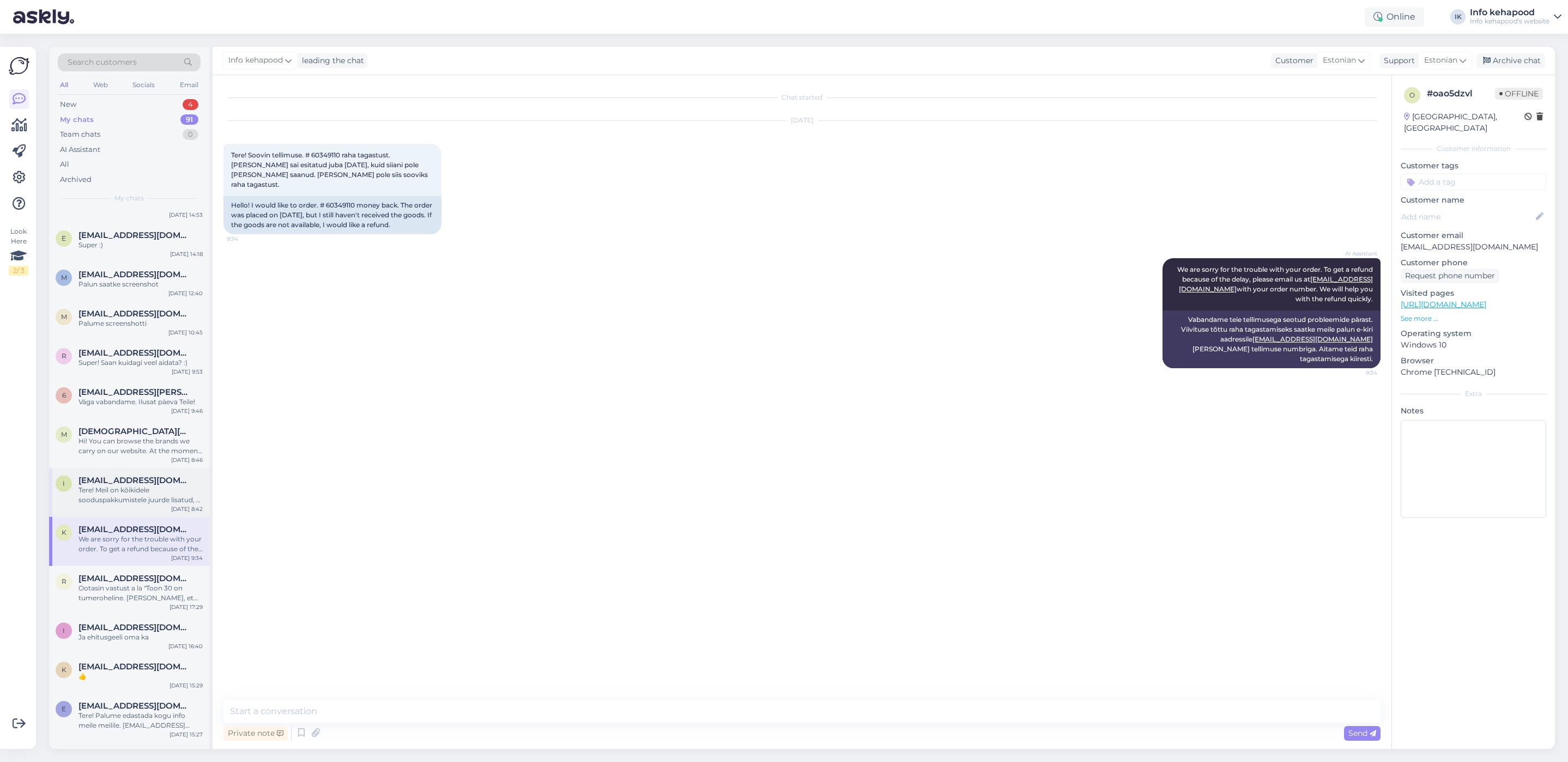
click at [142, 485] on div "Tere! Meil on kõikidele sooduspakkumistele juurde lisatud, et soodustus ei keti…" at bounding box center [140, 495] width 125 height 20
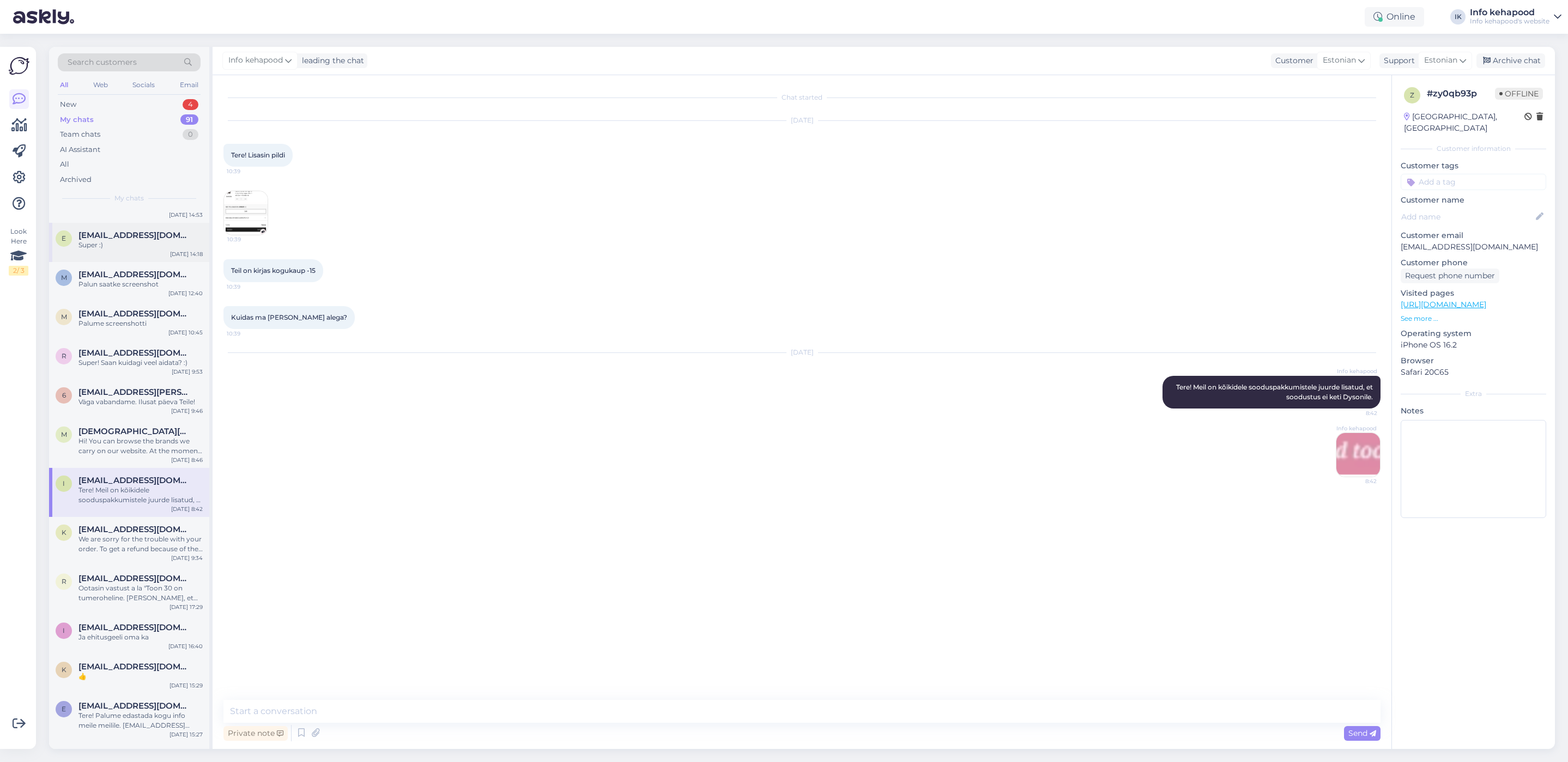
click at [138, 250] on div "e [EMAIL_ADDRESS][DOMAIN_NAME] Super :) [DATE] 14:18" at bounding box center [129, 242] width 160 height 39
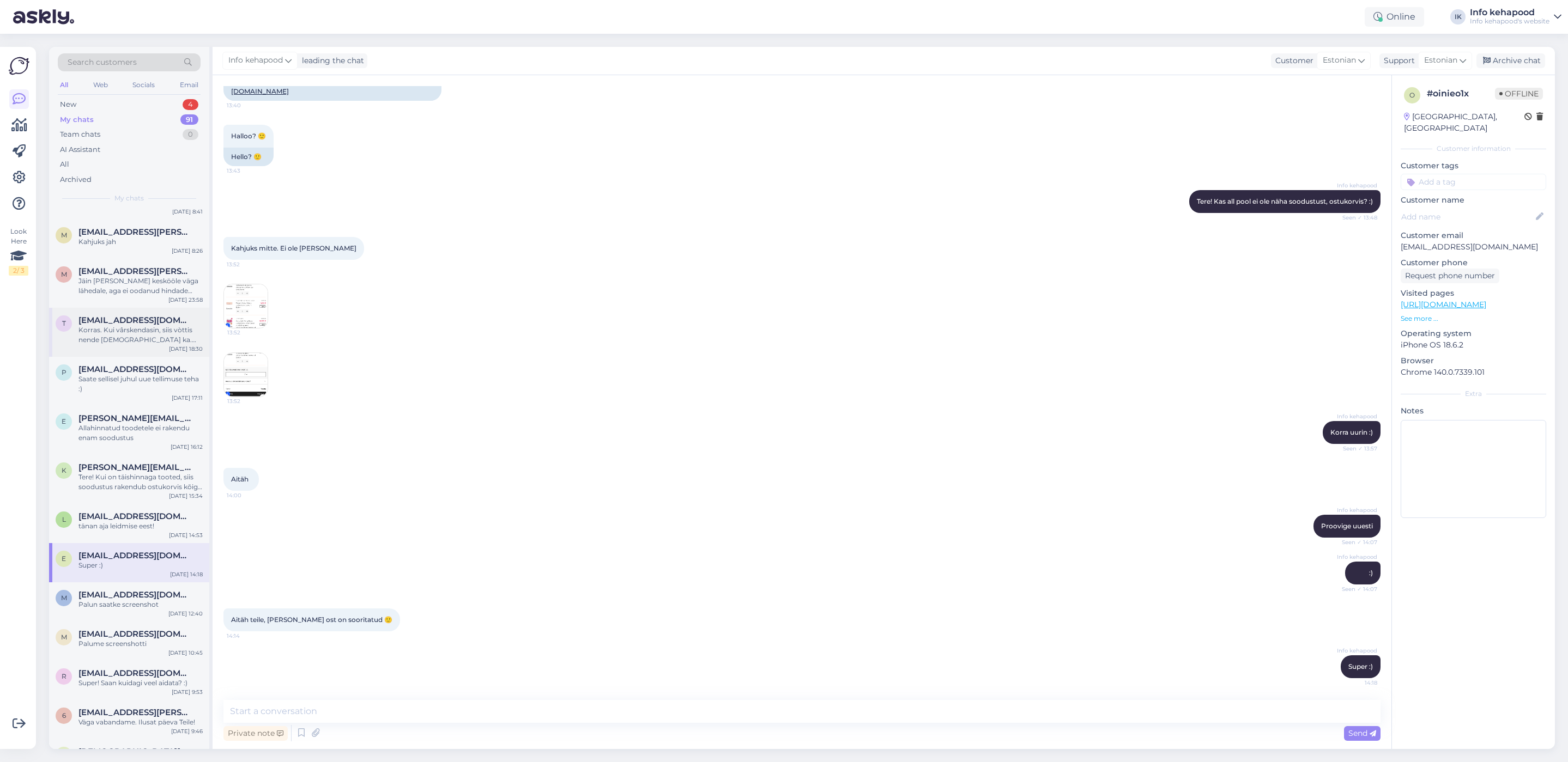
scroll to position [81, 0]
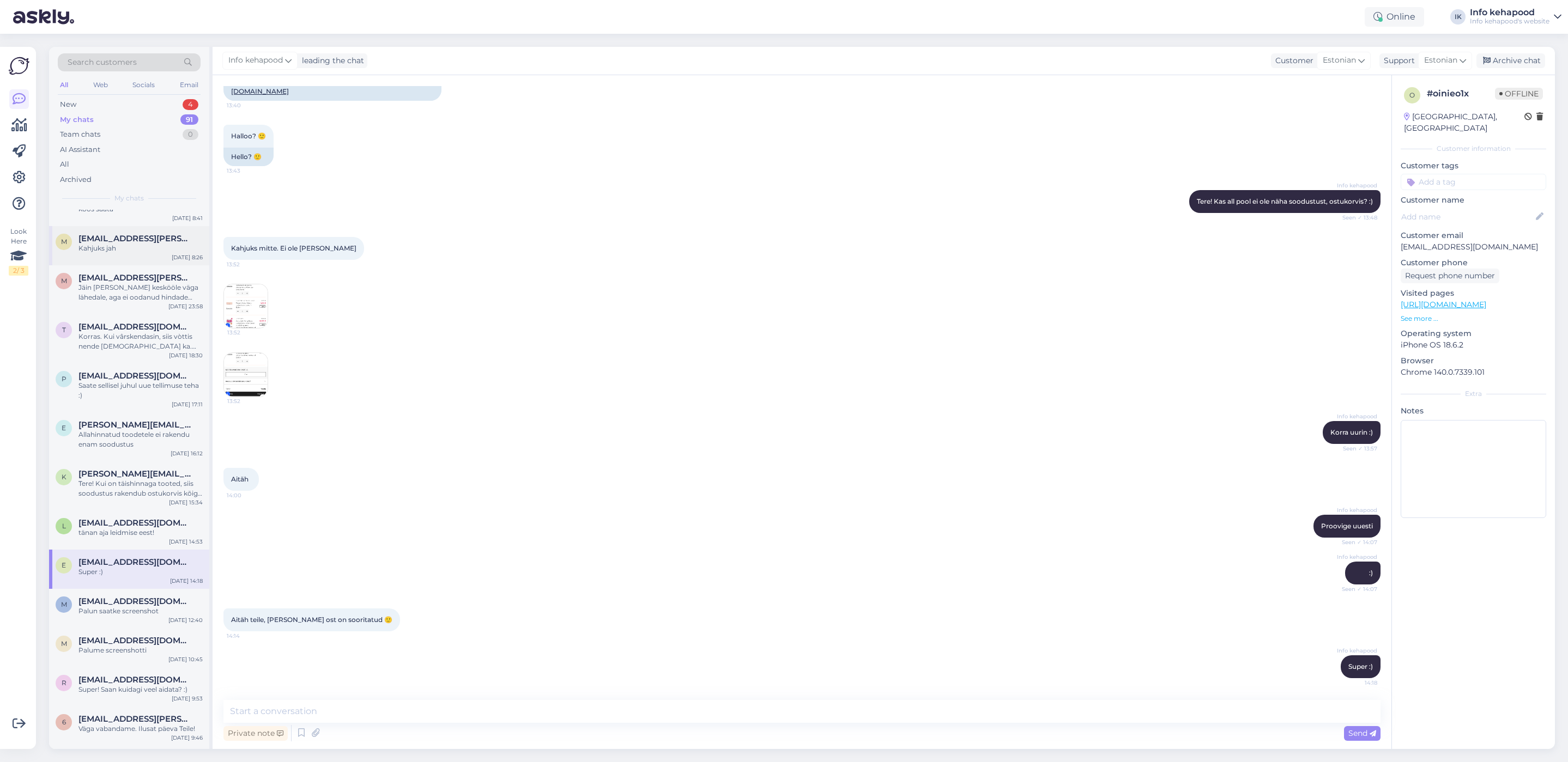
click at [162, 262] on div "m [EMAIL_ADDRESS][PERSON_NAME][DOMAIN_NAME] Kahjuks jah [DATE] 8:26" at bounding box center [129, 246] width 160 height 39
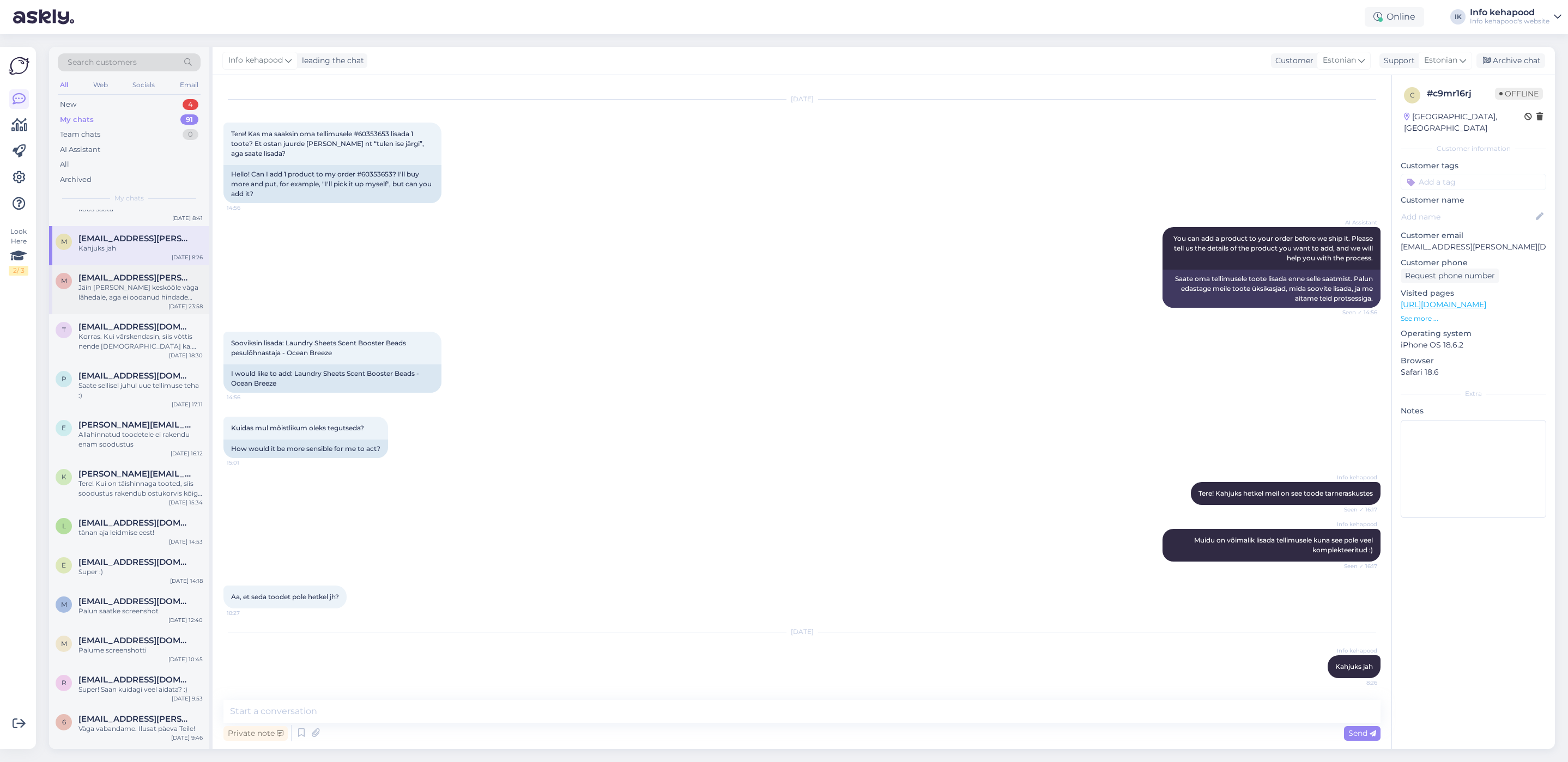
click at [145, 311] on div "m [EMAIL_ADDRESS][PERSON_NAME][DOMAIN_NAME] Jäin [PERSON_NAME] keskööle väga lä…" at bounding box center [129, 290] width 160 height 49
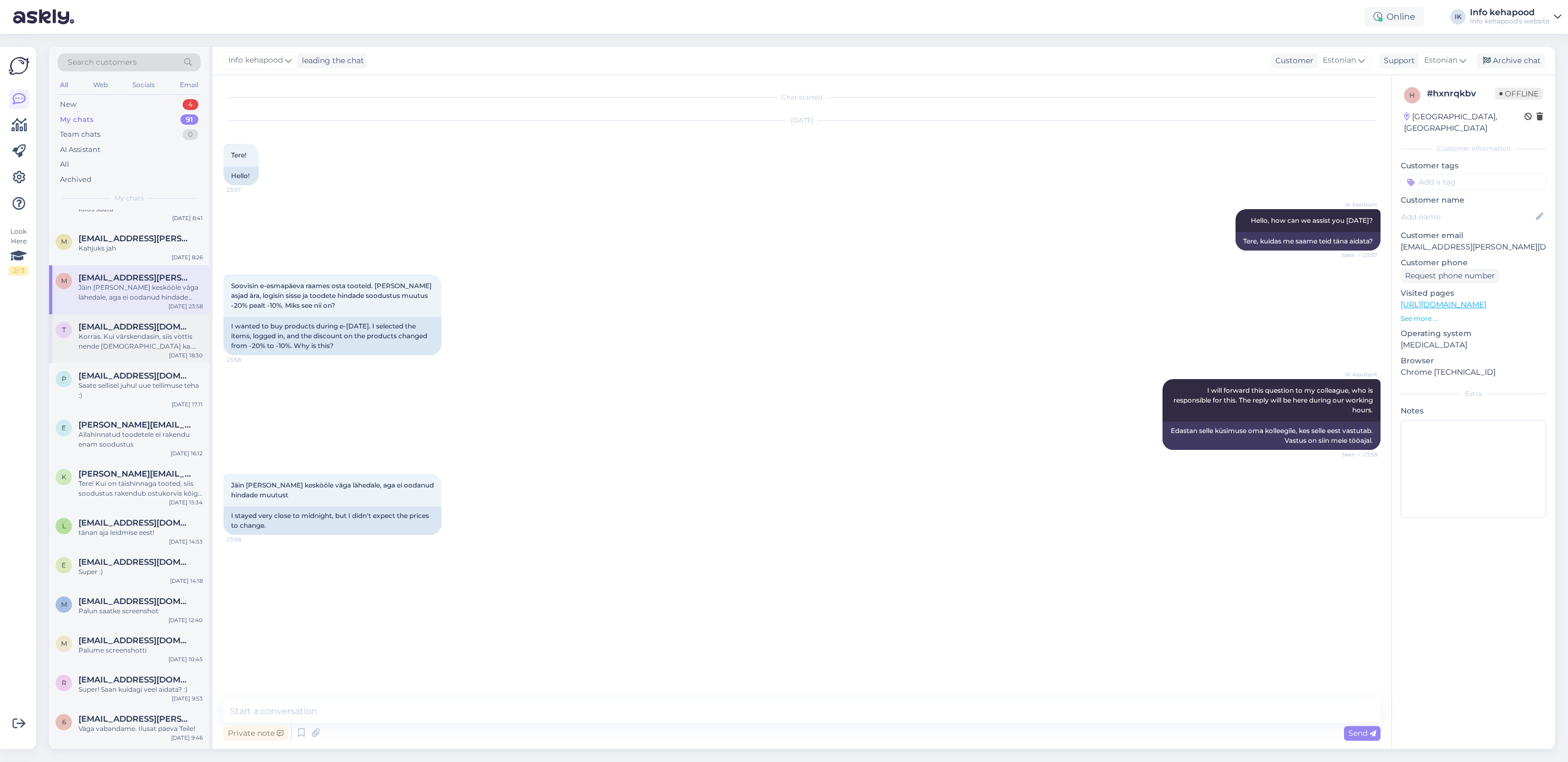
click at [140, 332] on div "Korras. Kui vârskendasin, siis vòttis nende [DEMOGRAPHIC_DATA] ka. aitäh" at bounding box center [140, 342] width 125 height 20
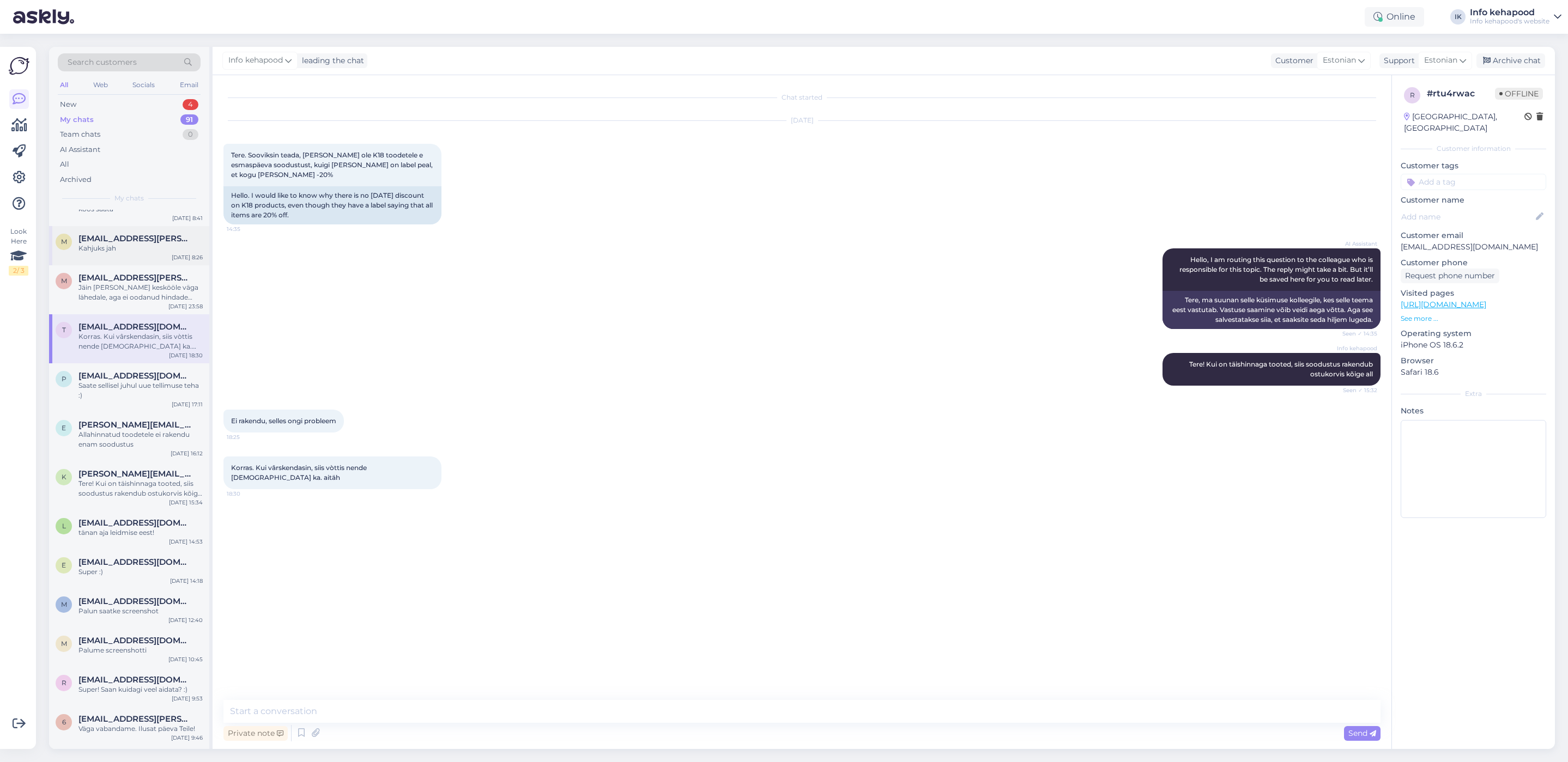
click at [150, 247] on div "Kahjuks jah" at bounding box center [140, 248] width 125 height 10
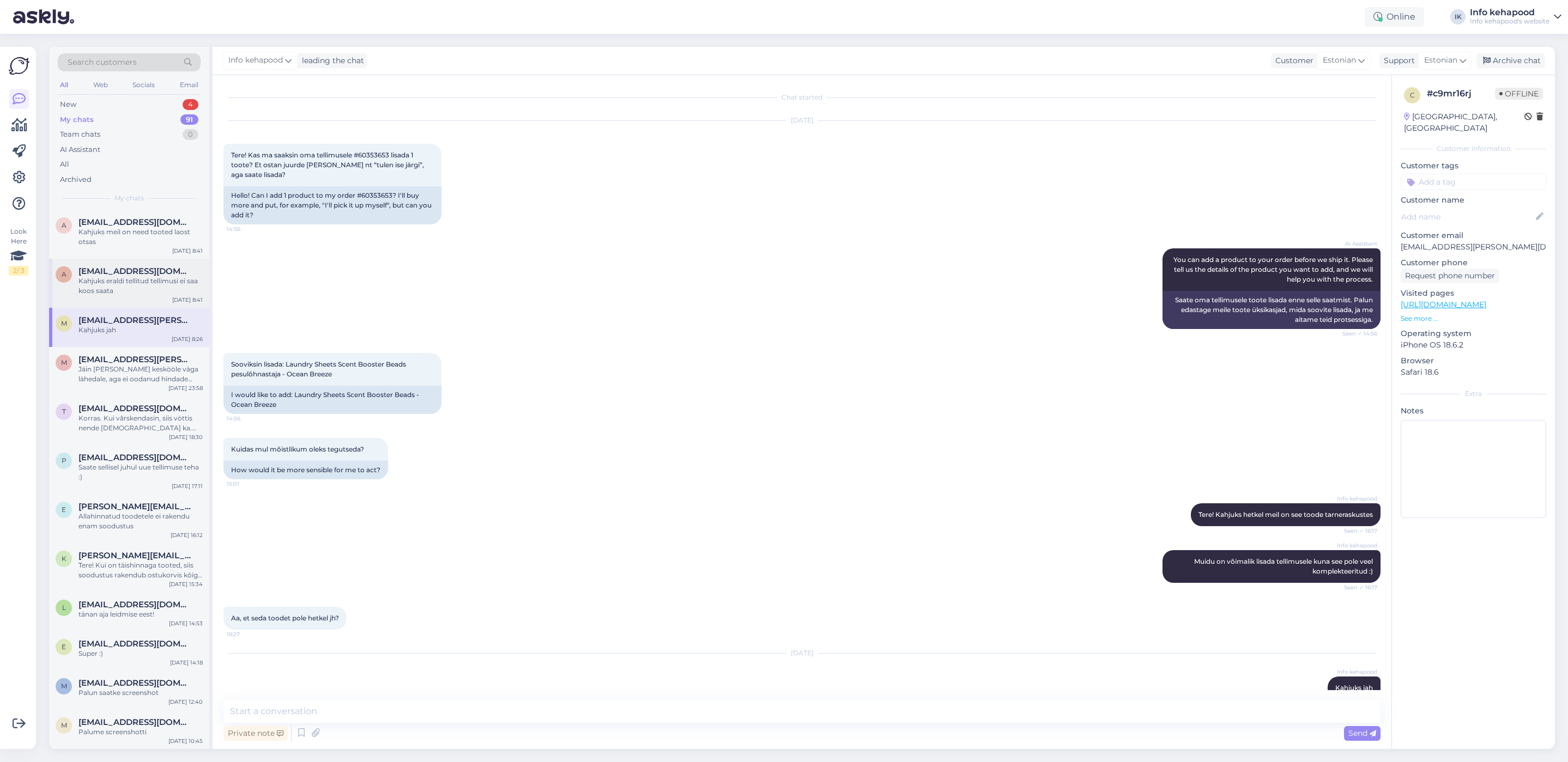
click at [94, 287] on div "Kahjuks eraldi tellitud tellimusi ei saa koos saata" at bounding box center [140, 286] width 125 height 20
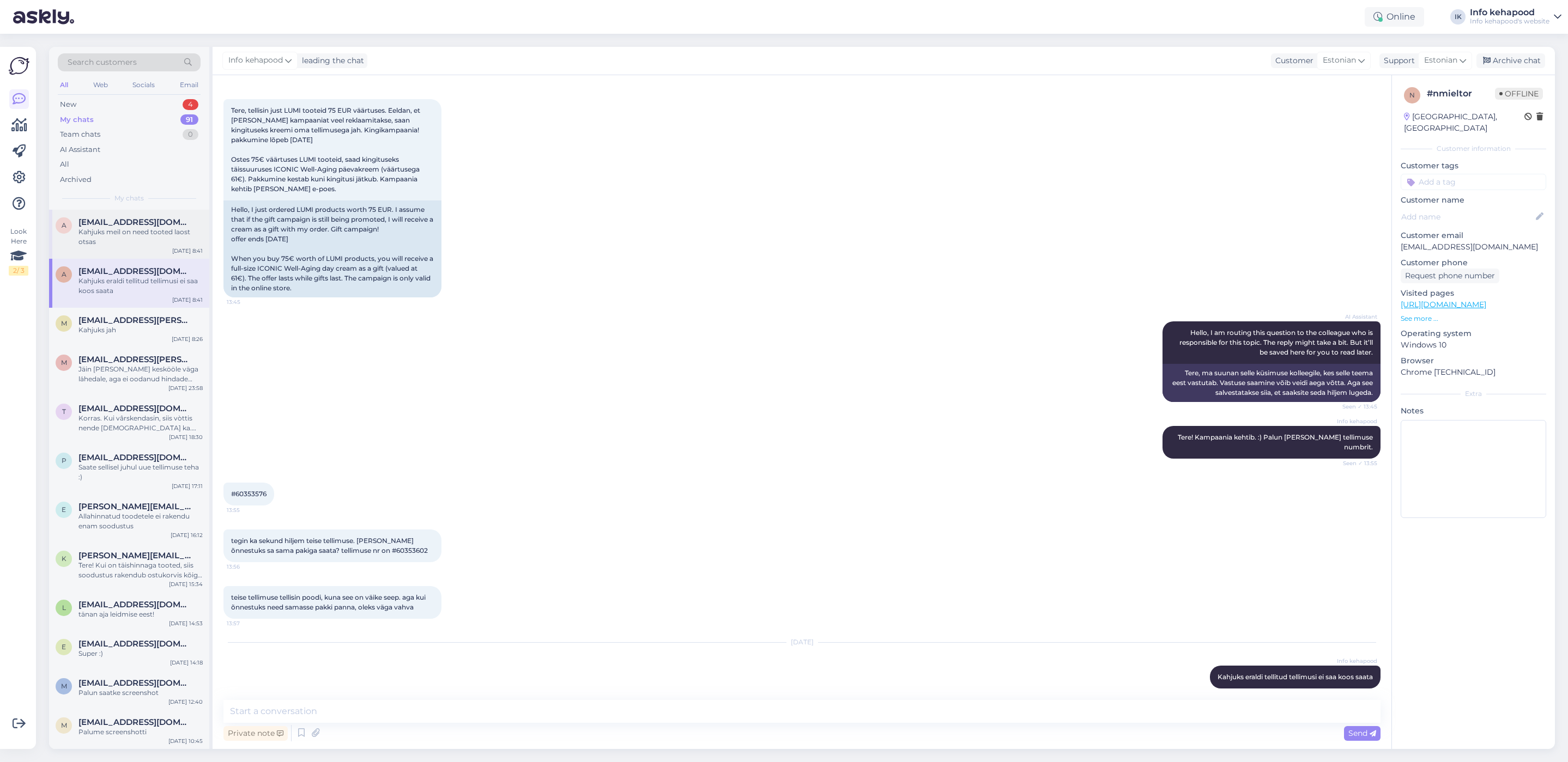
click at [131, 217] on span "[EMAIL_ADDRESS][DOMAIN_NAME]" at bounding box center [135, 222] width 113 height 10
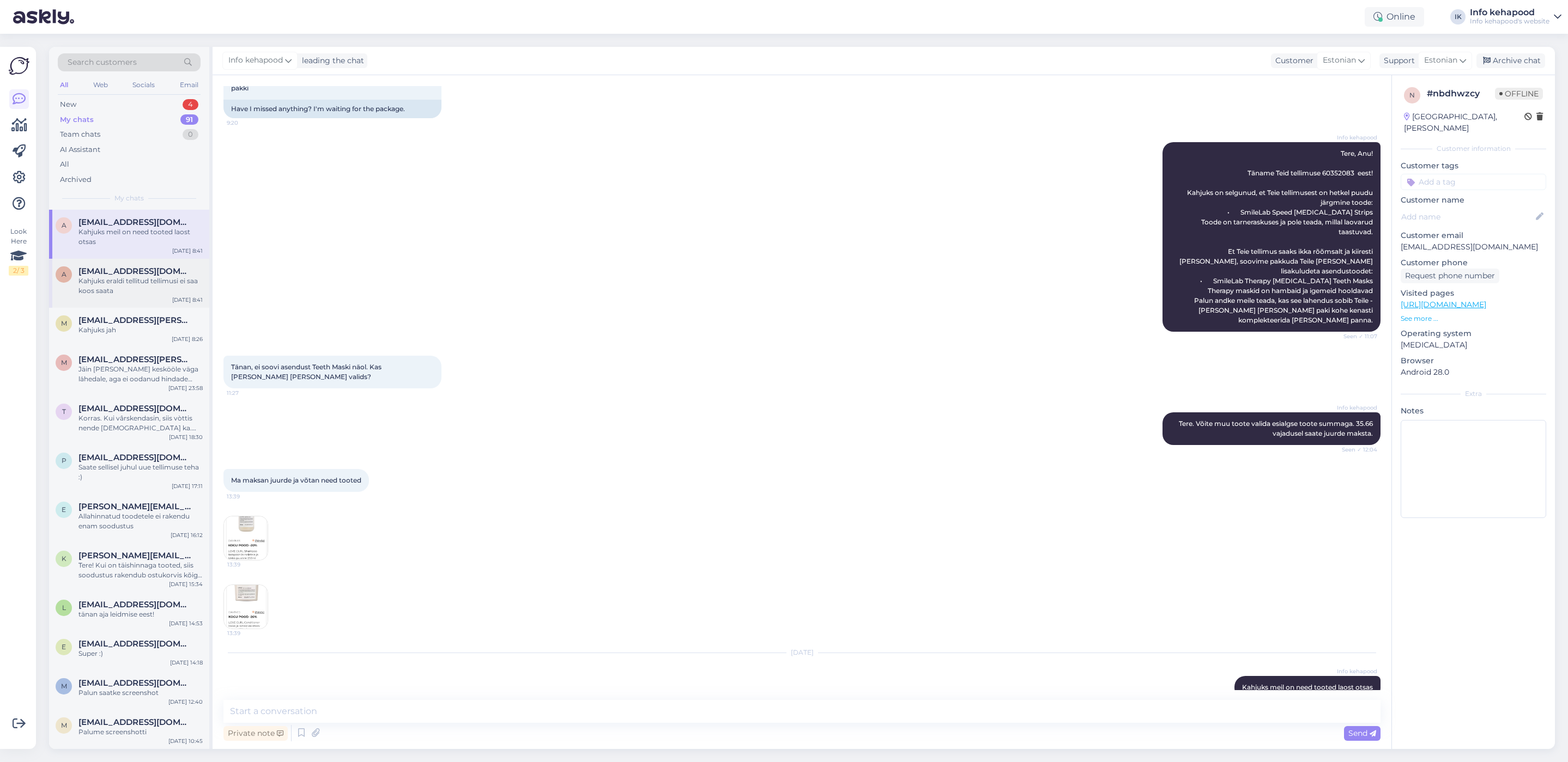
click at [82, 302] on div "a [EMAIL_ADDRESS][DOMAIN_NAME] Kahjuks eraldi tellitud tellimusi ei saa koos sa…" at bounding box center [129, 283] width 160 height 49
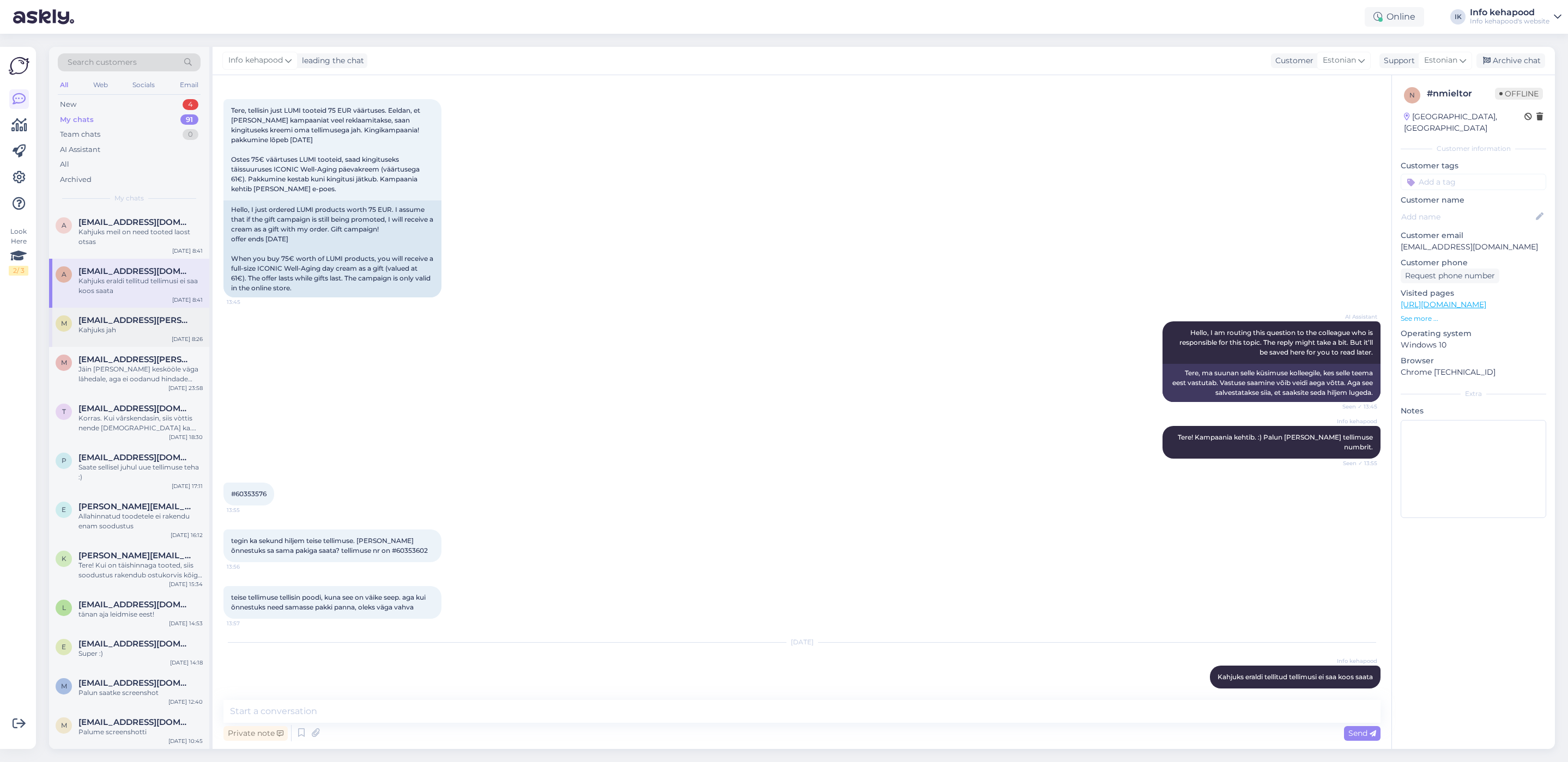
click at [95, 330] on div "Kahjuks jah" at bounding box center [140, 330] width 125 height 10
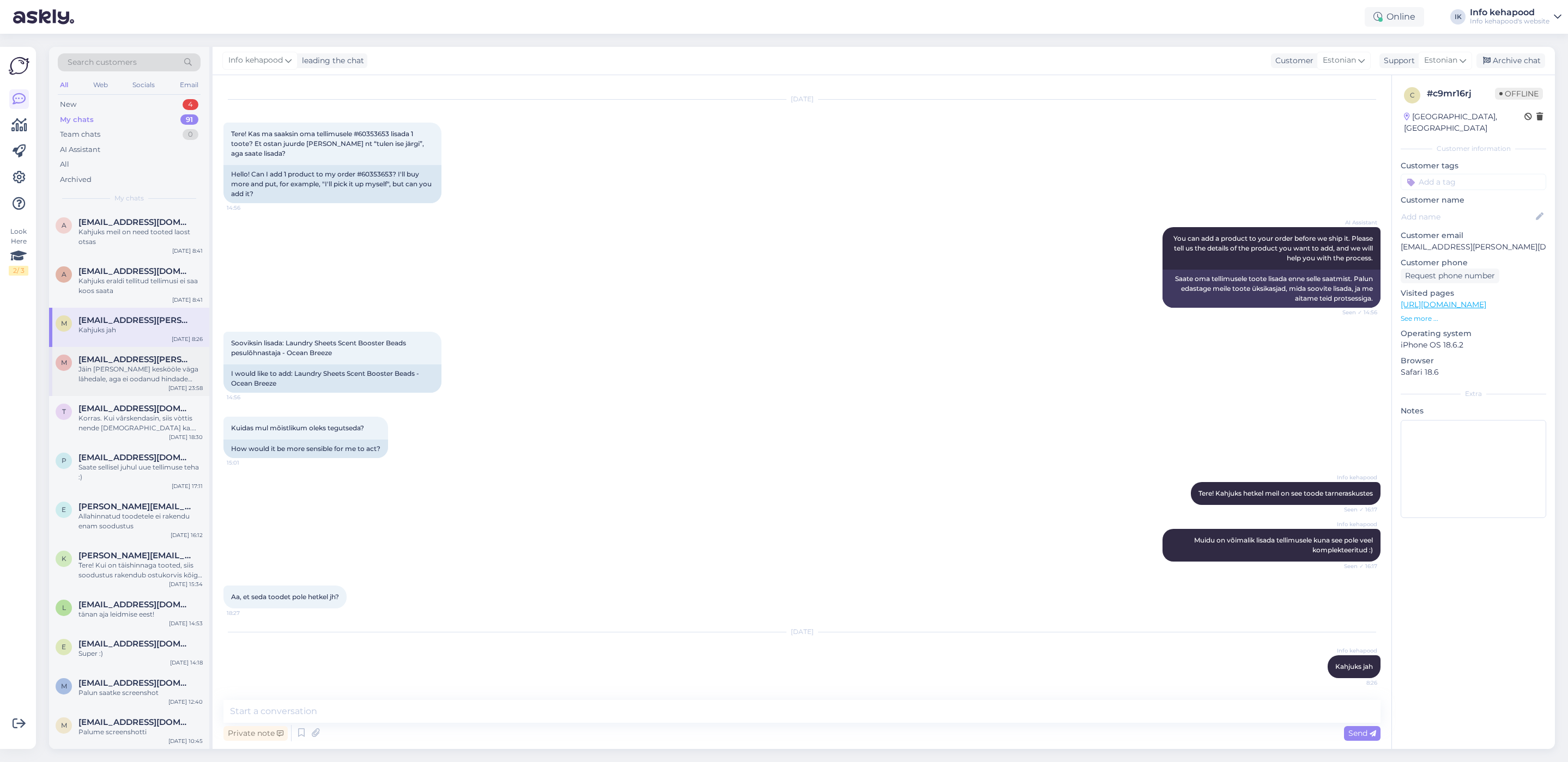
click at [95, 377] on div "Jäin [PERSON_NAME] keskööle väga lähedale, aga ei oodanud hindade muutust" at bounding box center [140, 374] width 125 height 20
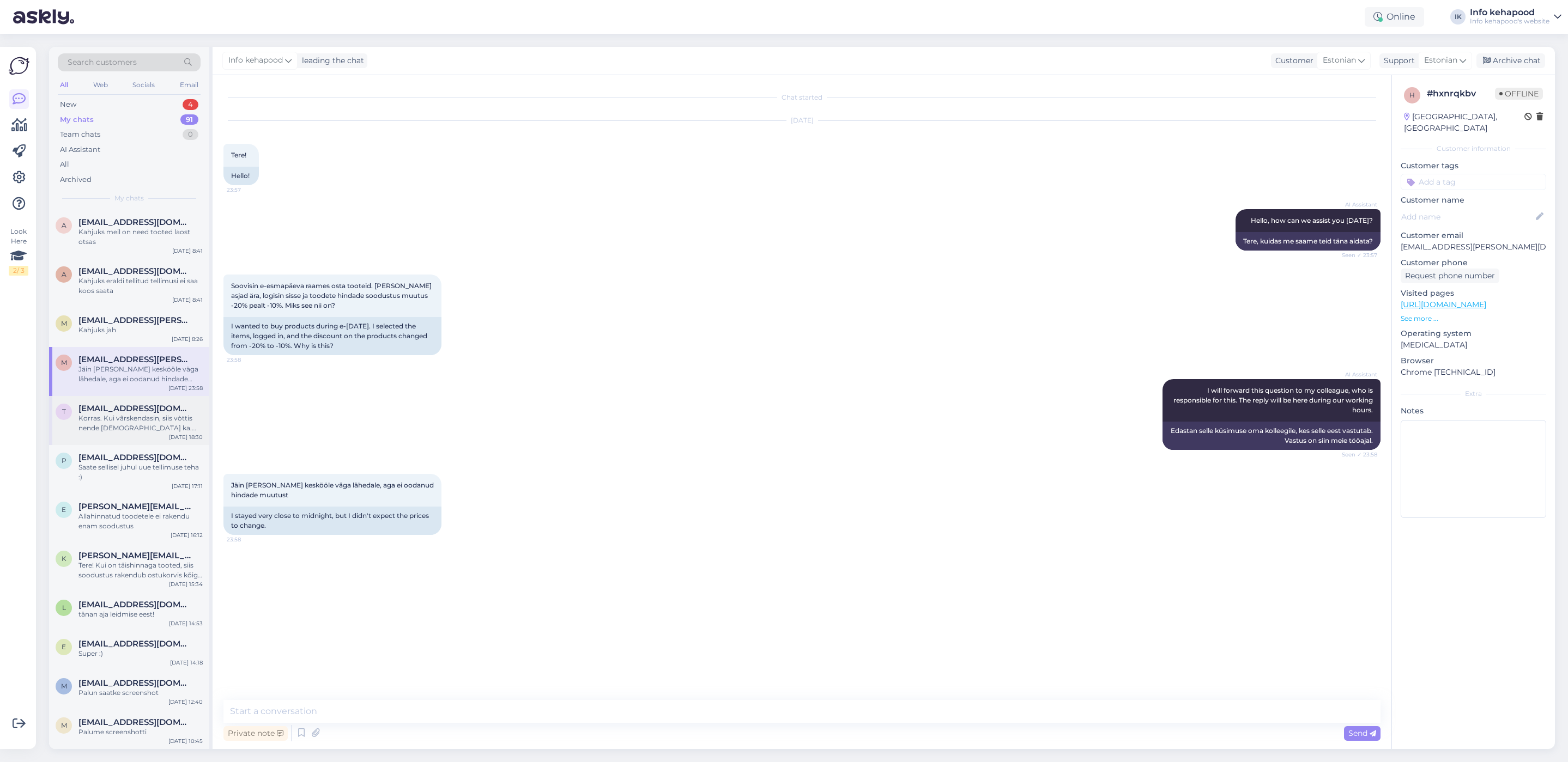
click at [115, 426] on div "Korras. Kui vârskendasin, siis vòttis nende [DEMOGRAPHIC_DATA] ka. aitäh" at bounding box center [140, 423] width 125 height 20
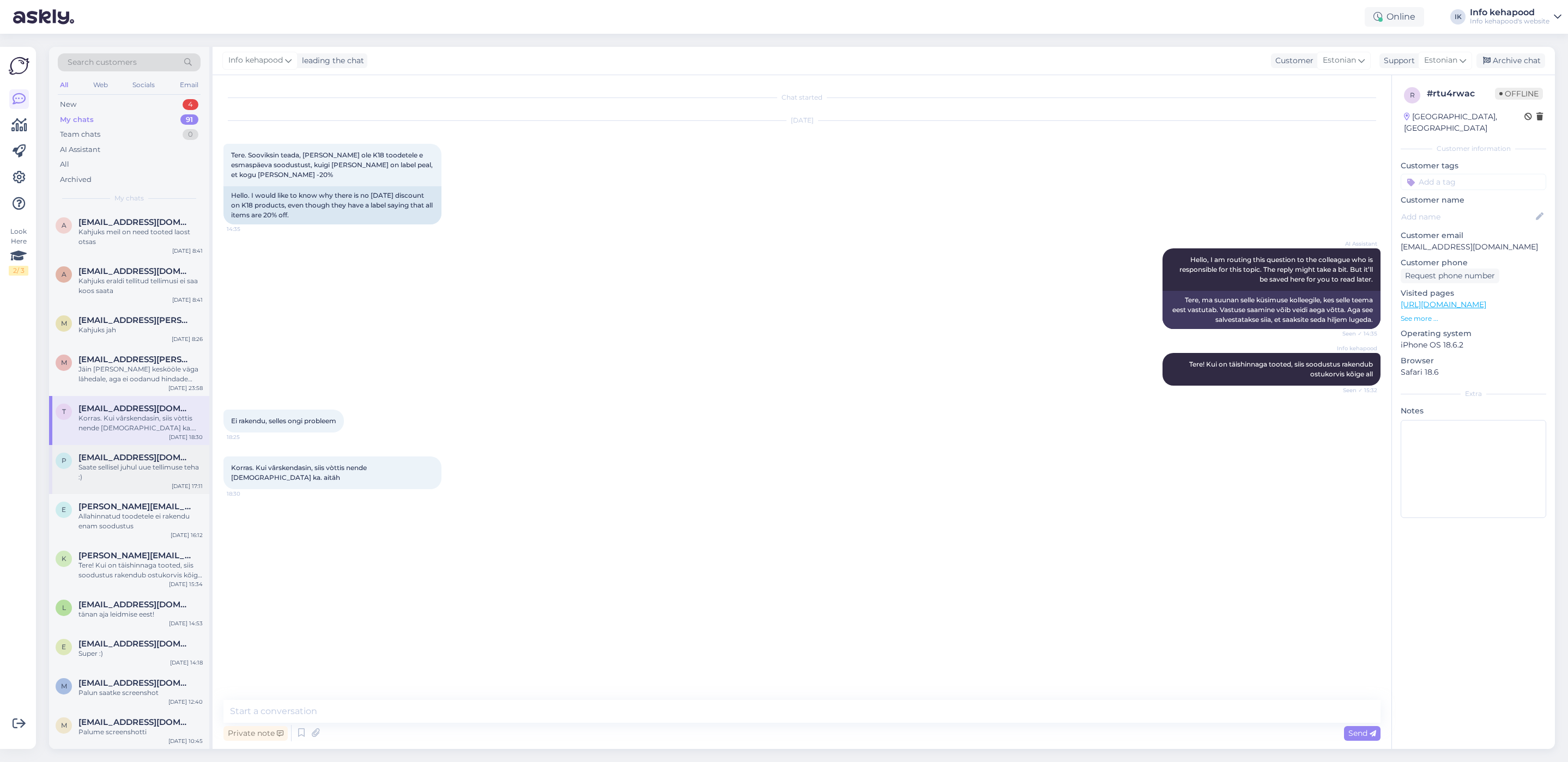
click at [131, 462] on div "Saate sellisel juhul uue tellimuse teha :)" at bounding box center [140, 472] width 125 height 20
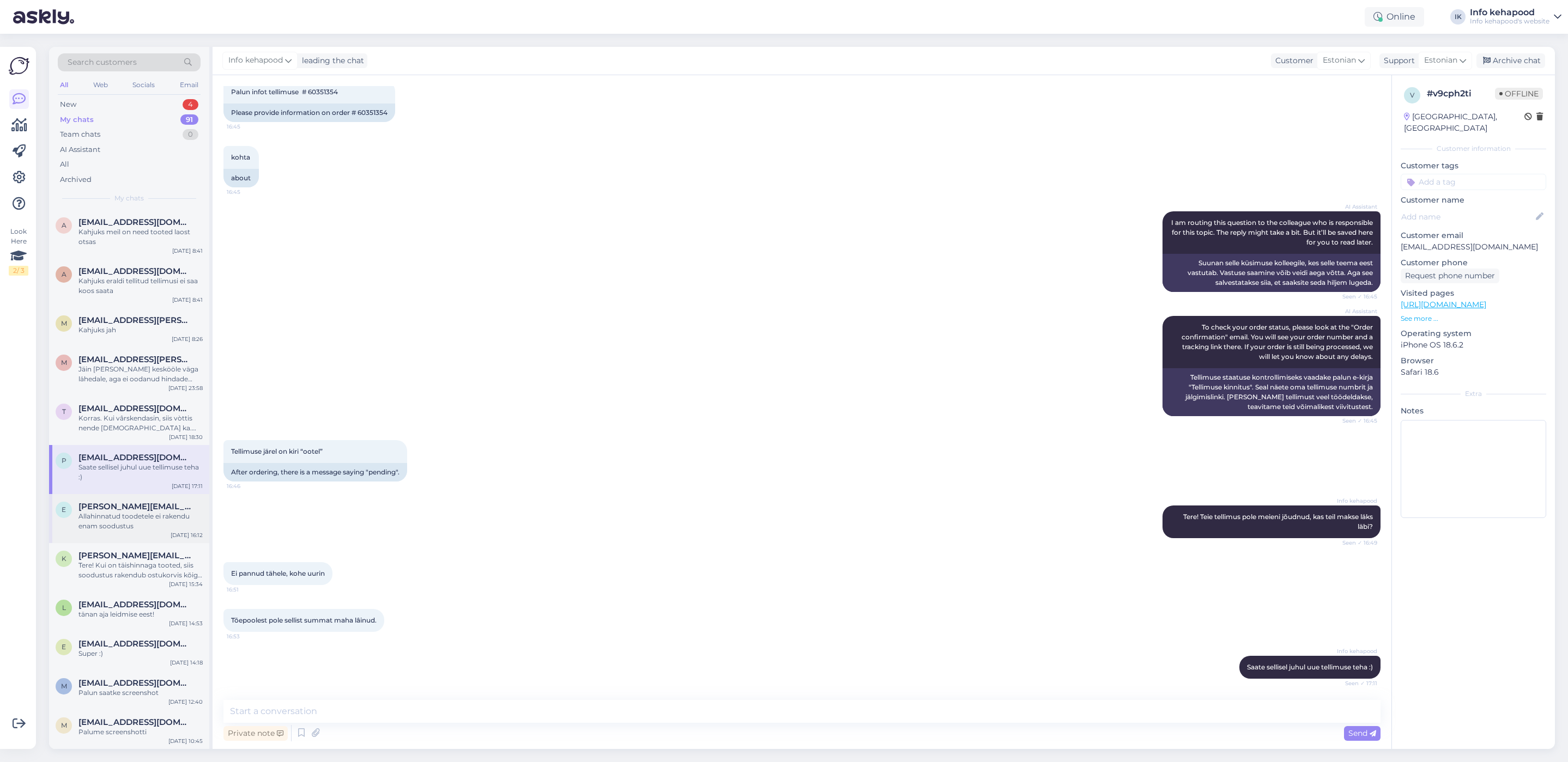
click at [128, 516] on div "Allahinnatud toodetele ei rakendu enam soodustus" at bounding box center [140, 521] width 125 height 20
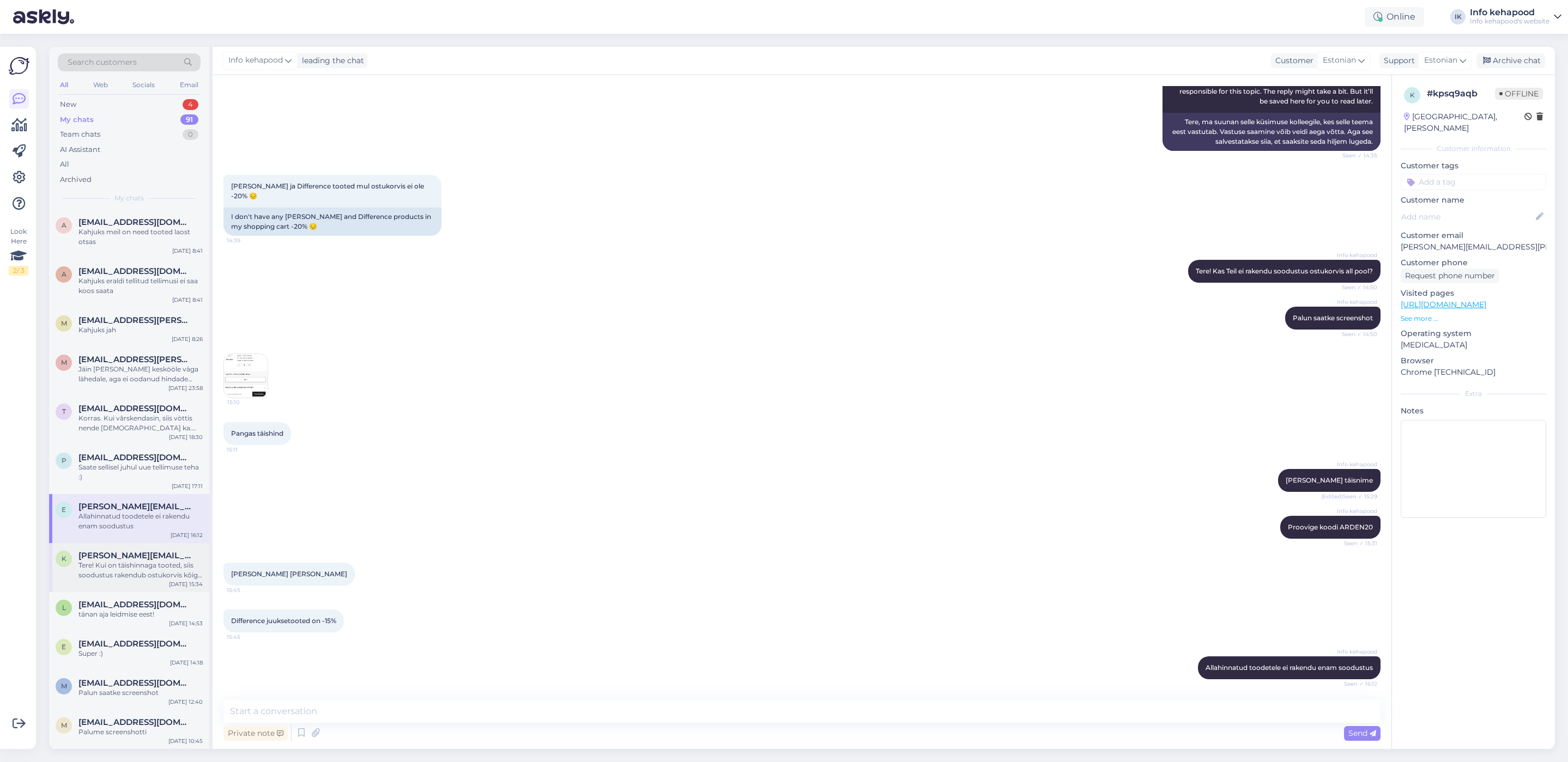
click at [131, 564] on div "Tere! Kui on täishinnaga tooted, siis soodustus rakendub ostukorvis kõige all" at bounding box center [140, 570] width 125 height 20
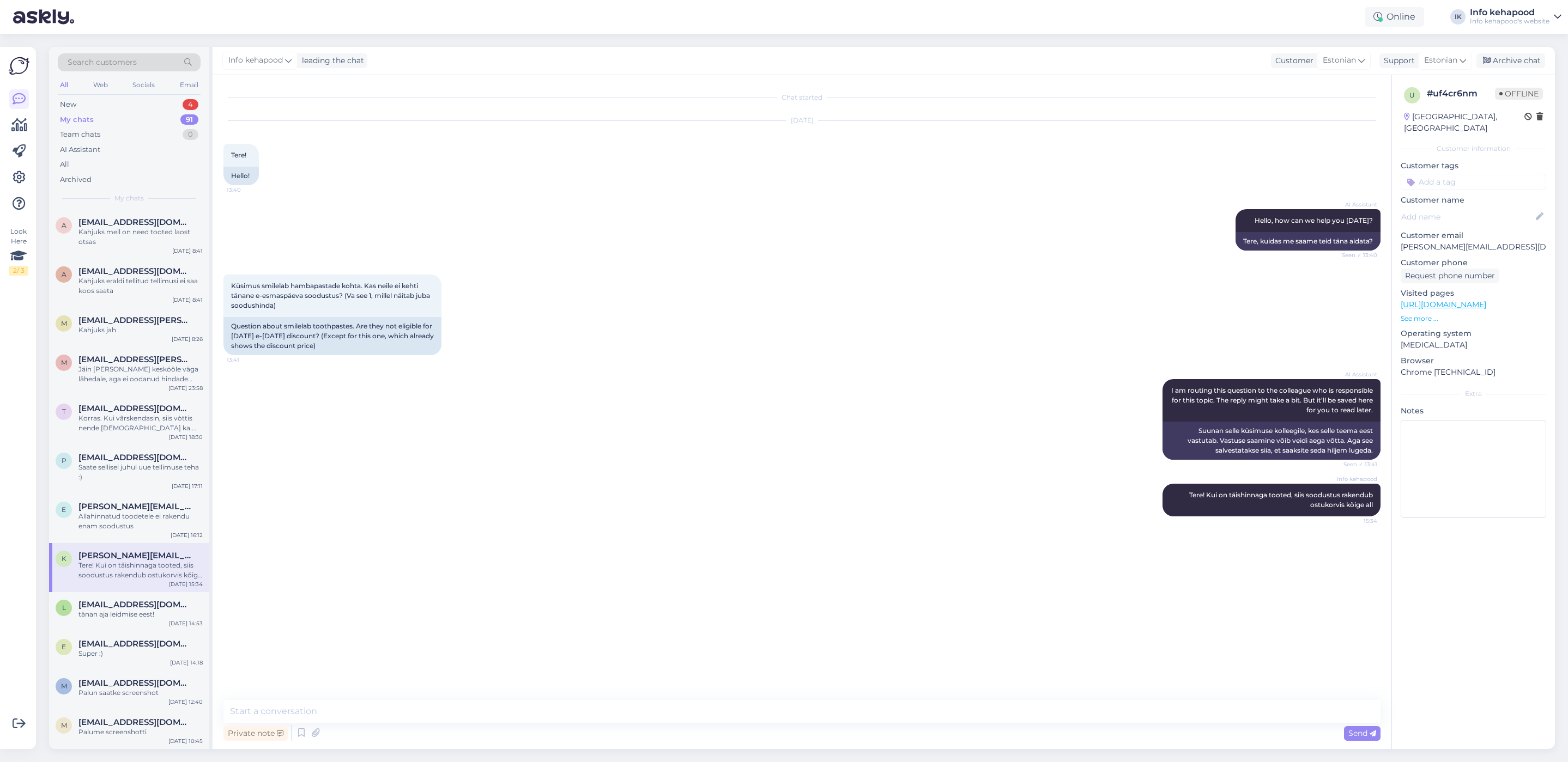
click at [128, 576] on div "Tere! Kui on täishinnaga tooted, siis soodustus rakendub ostukorvis kõige all" at bounding box center [140, 570] width 125 height 20
click at [147, 610] on div "tänan aja leidmise eest!" at bounding box center [140, 614] width 125 height 10
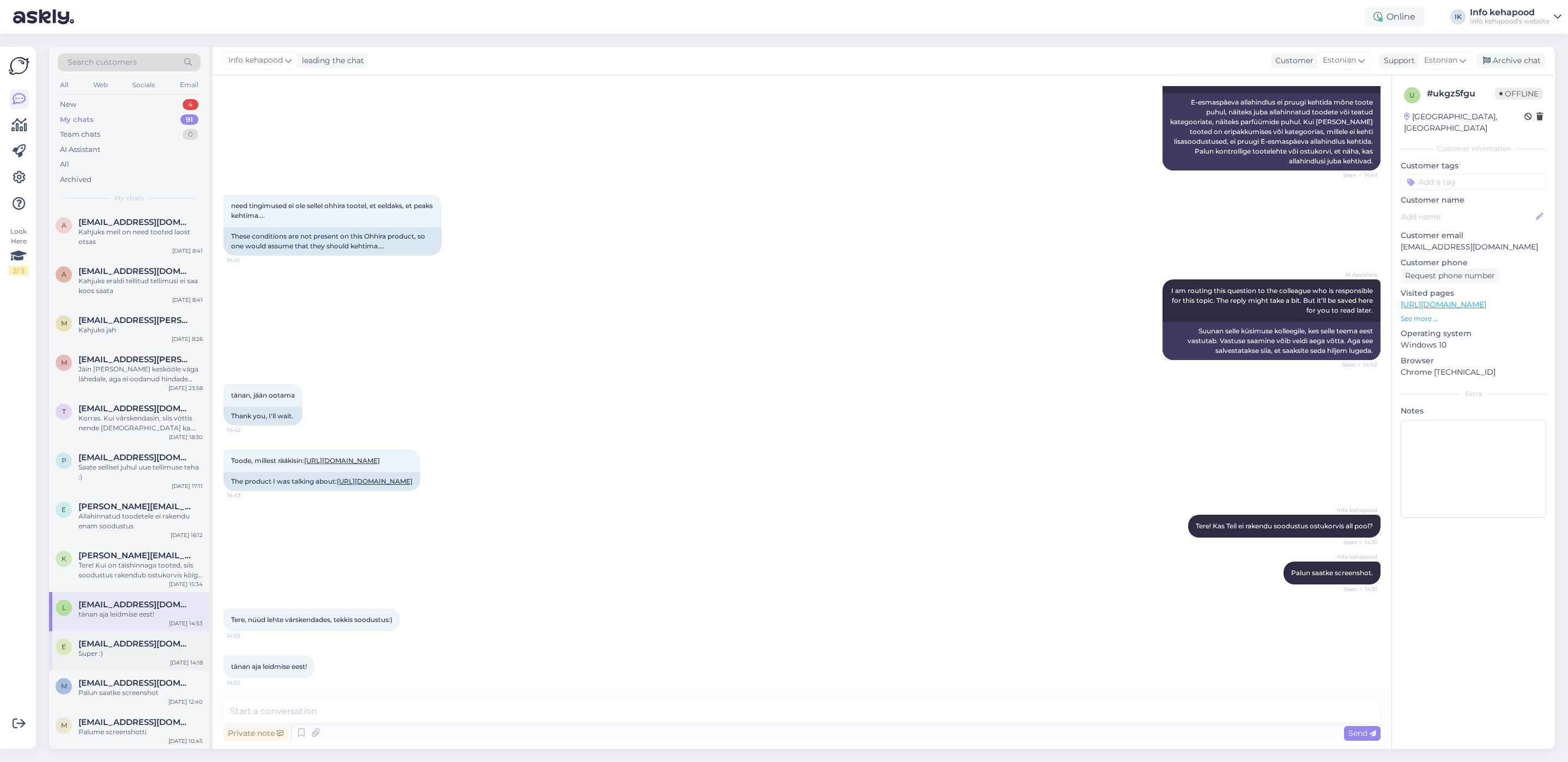
click at [106, 659] on div "e [EMAIL_ADDRESS][DOMAIN_NAME] Super :) [DATE] 14:18" at bounding box center [129, 651] width 160 height 39
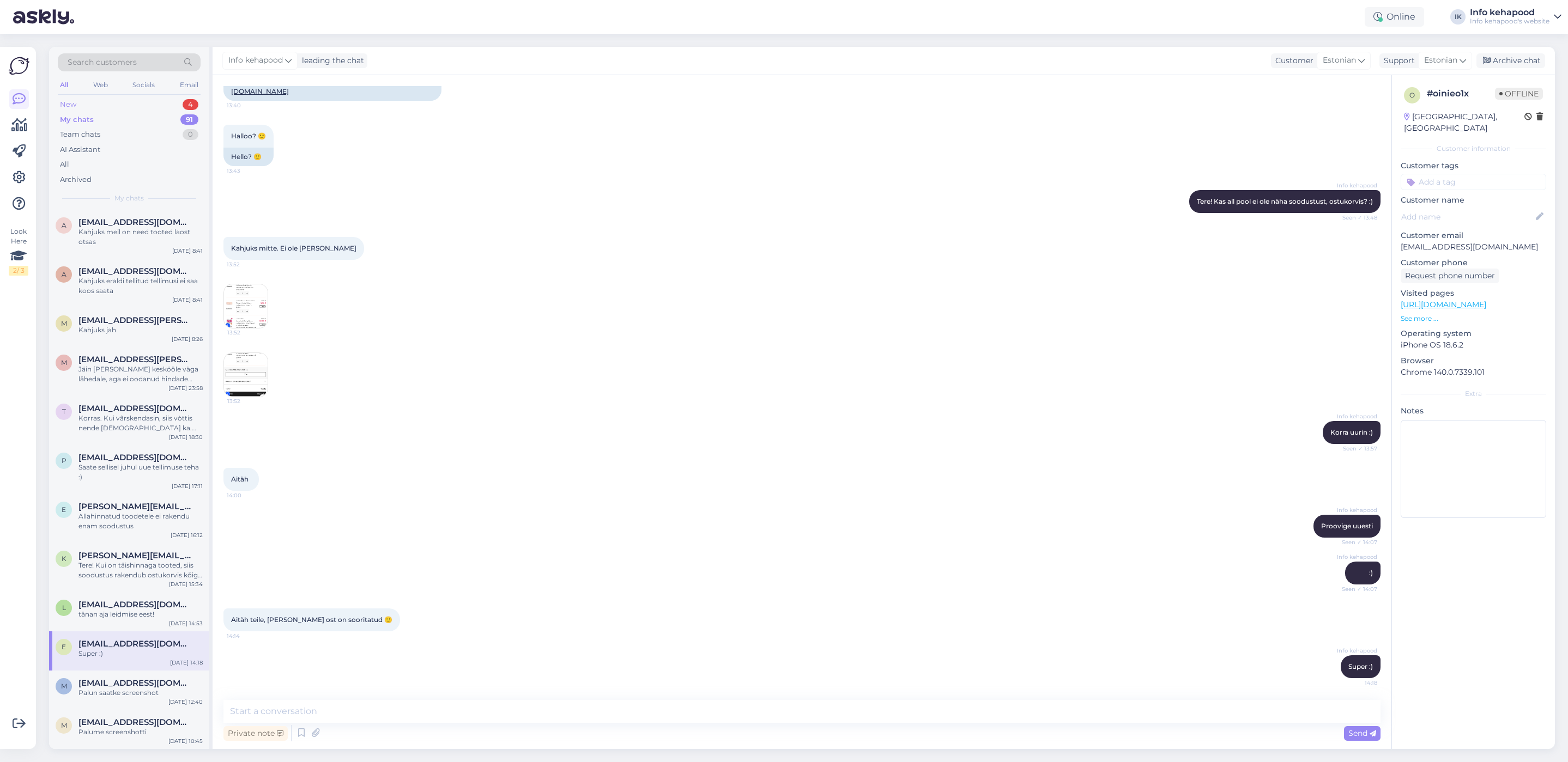
click at [144, 103] on div "New 4" at bounding box center [129, 105] width 143 height 15
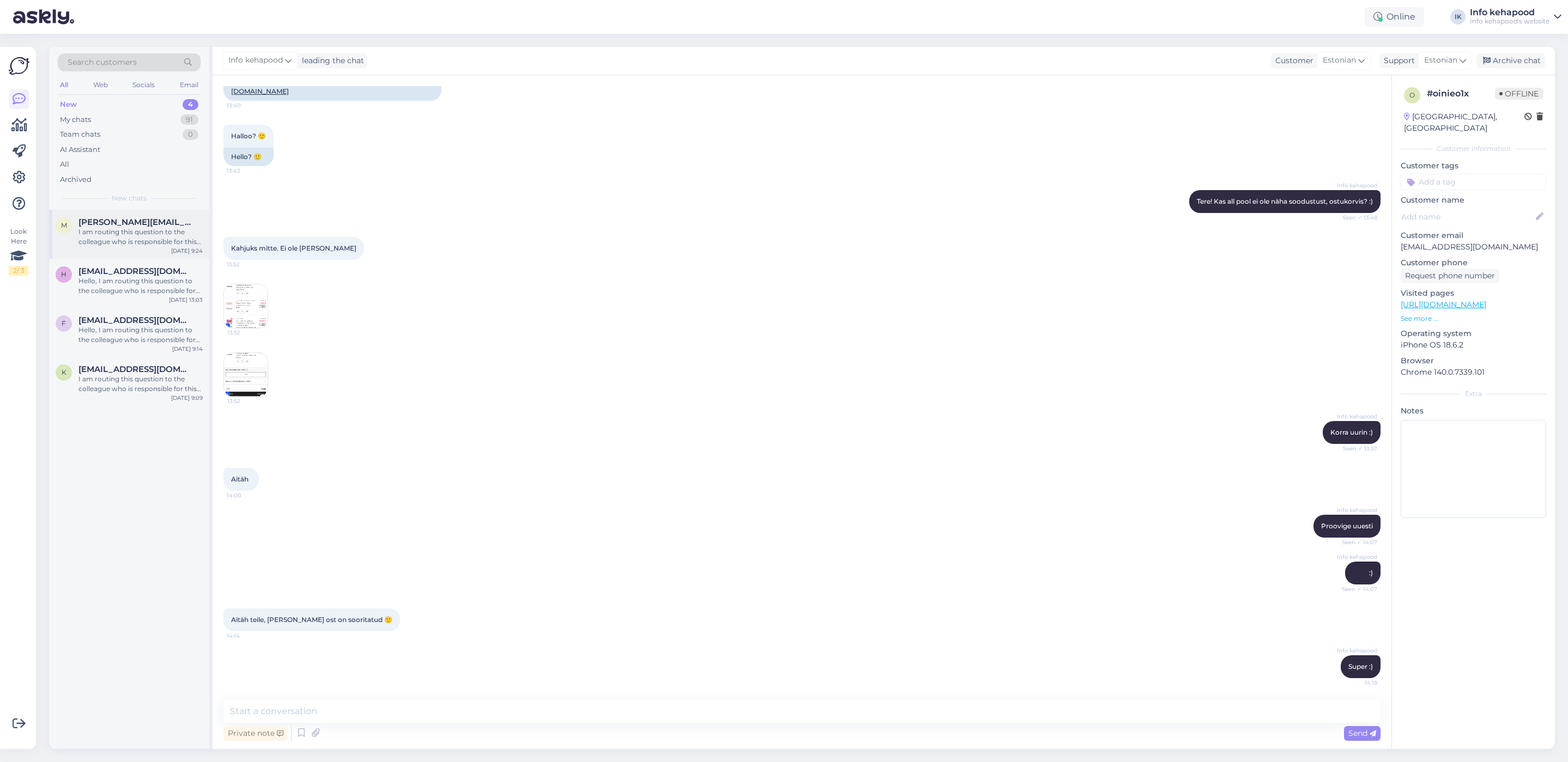
click at [127, 234] on div "I am routing this question to the colleague who is responsible for this topic. …" at bounding box center [140, 237] width 125 height 20
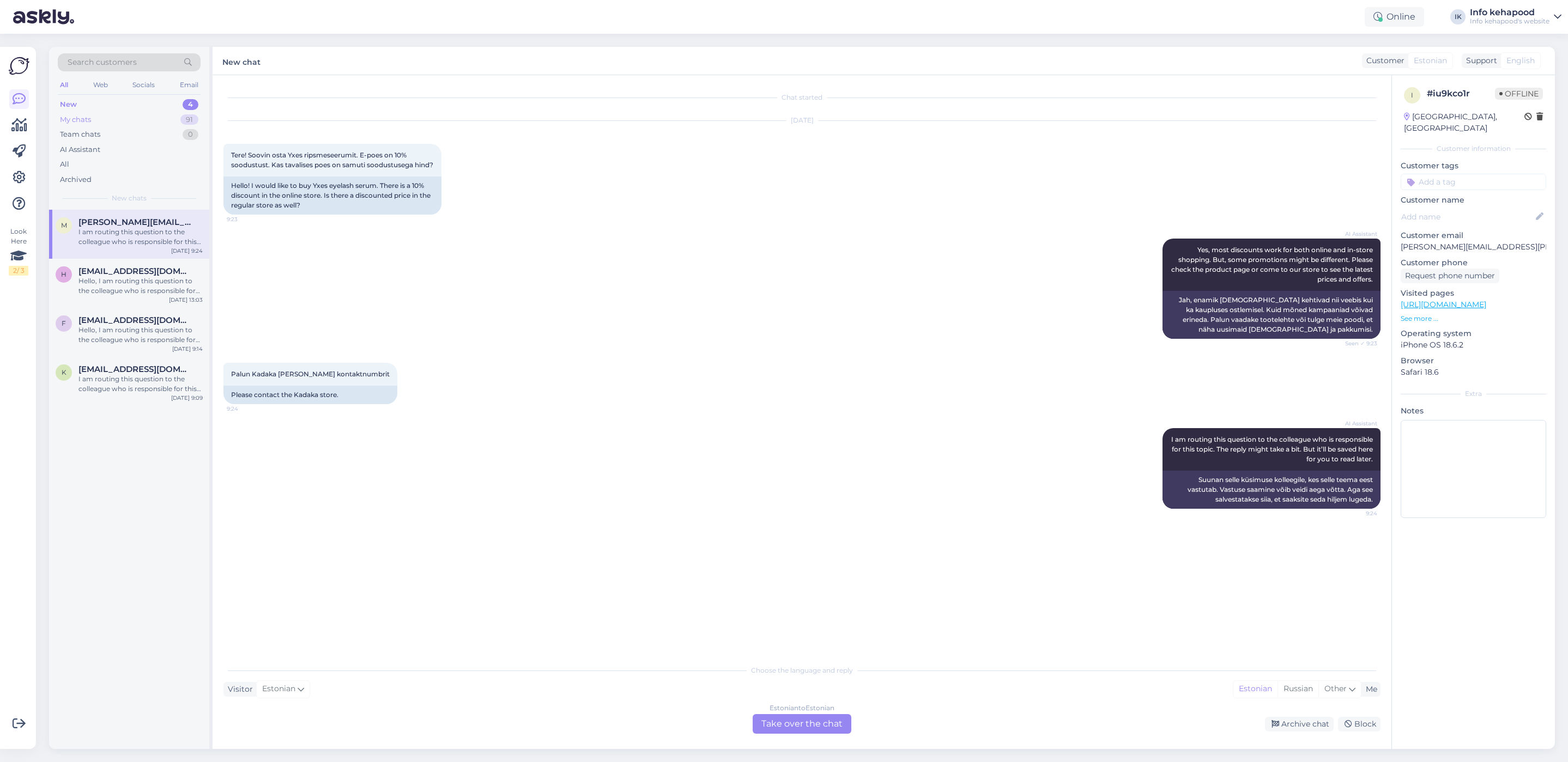
click at [82, 121] on div "My chats" at bounding box center [75, 120] width 31 height 11
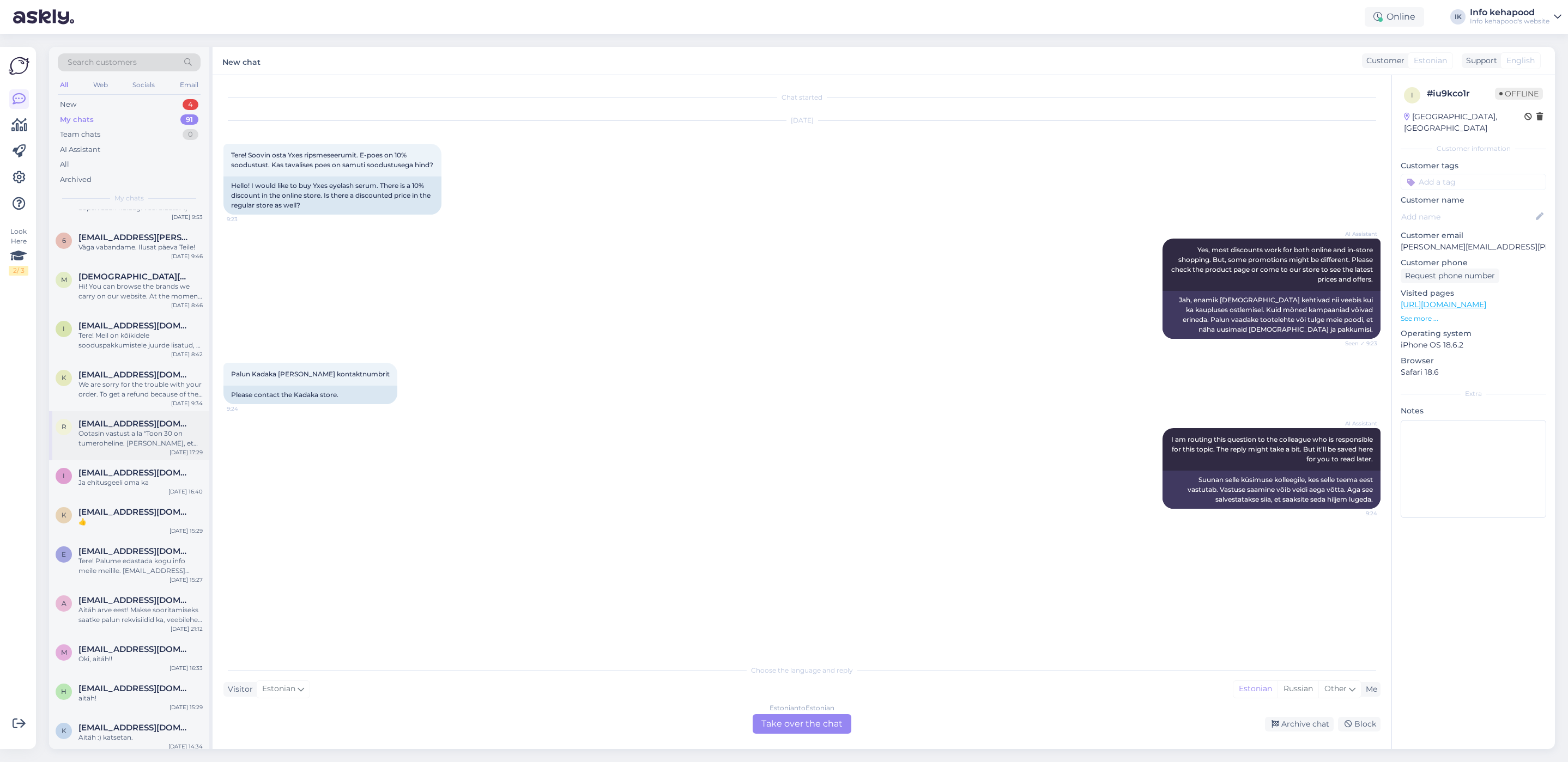
scroll to position [572, 0]
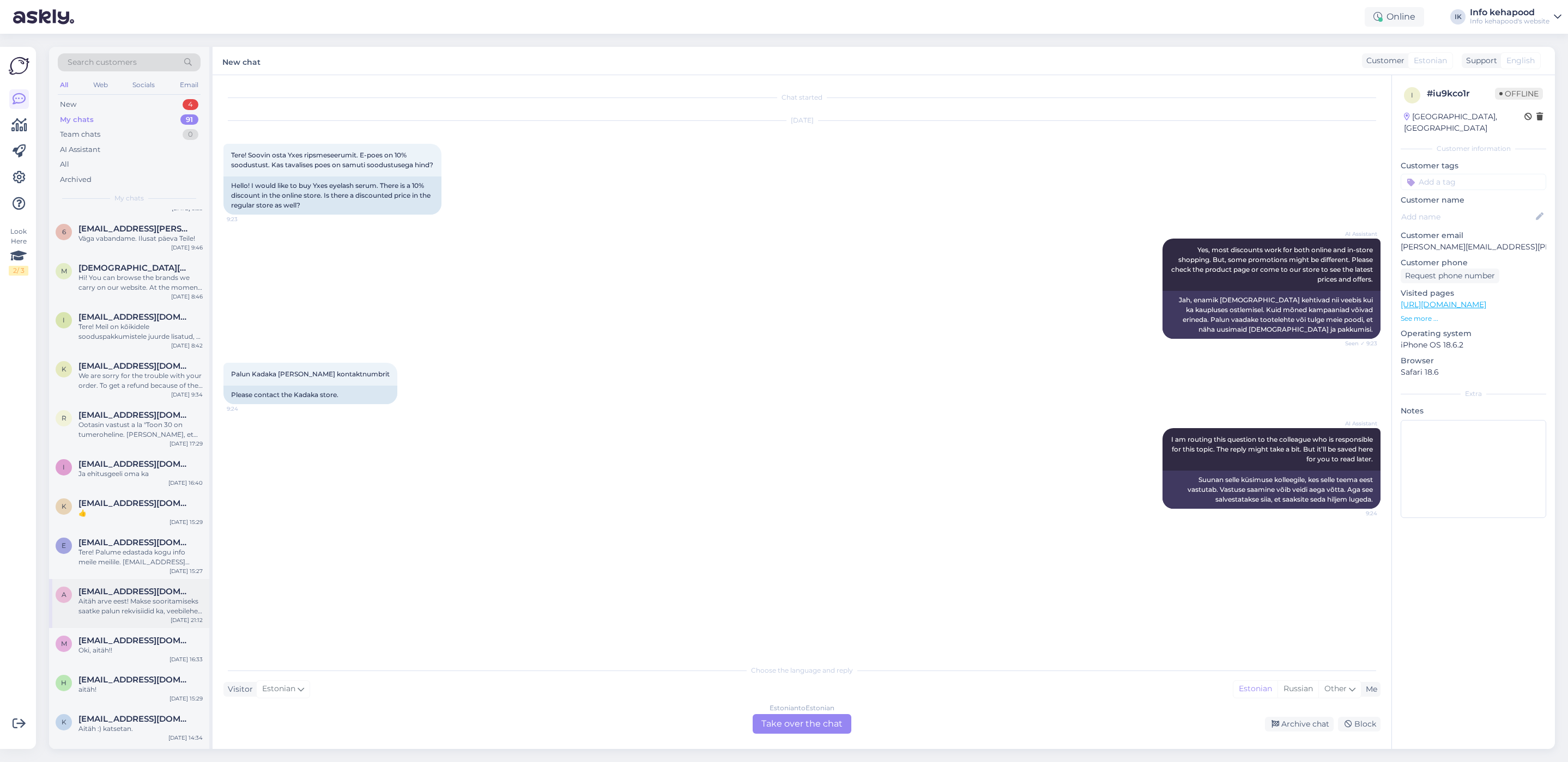
drag, startPoint x: 144, startPoint y: 619, endPoint x: 144, endPoint y: 600, distance: 19.0
click at [144, 619] on div "a [EMAIL_ADDRESS][DOMAIN_NAME] Aitäh arve eest! Makse sooritamiseks saatke palu…" at bounding box center [129, 604] width 160 height 49
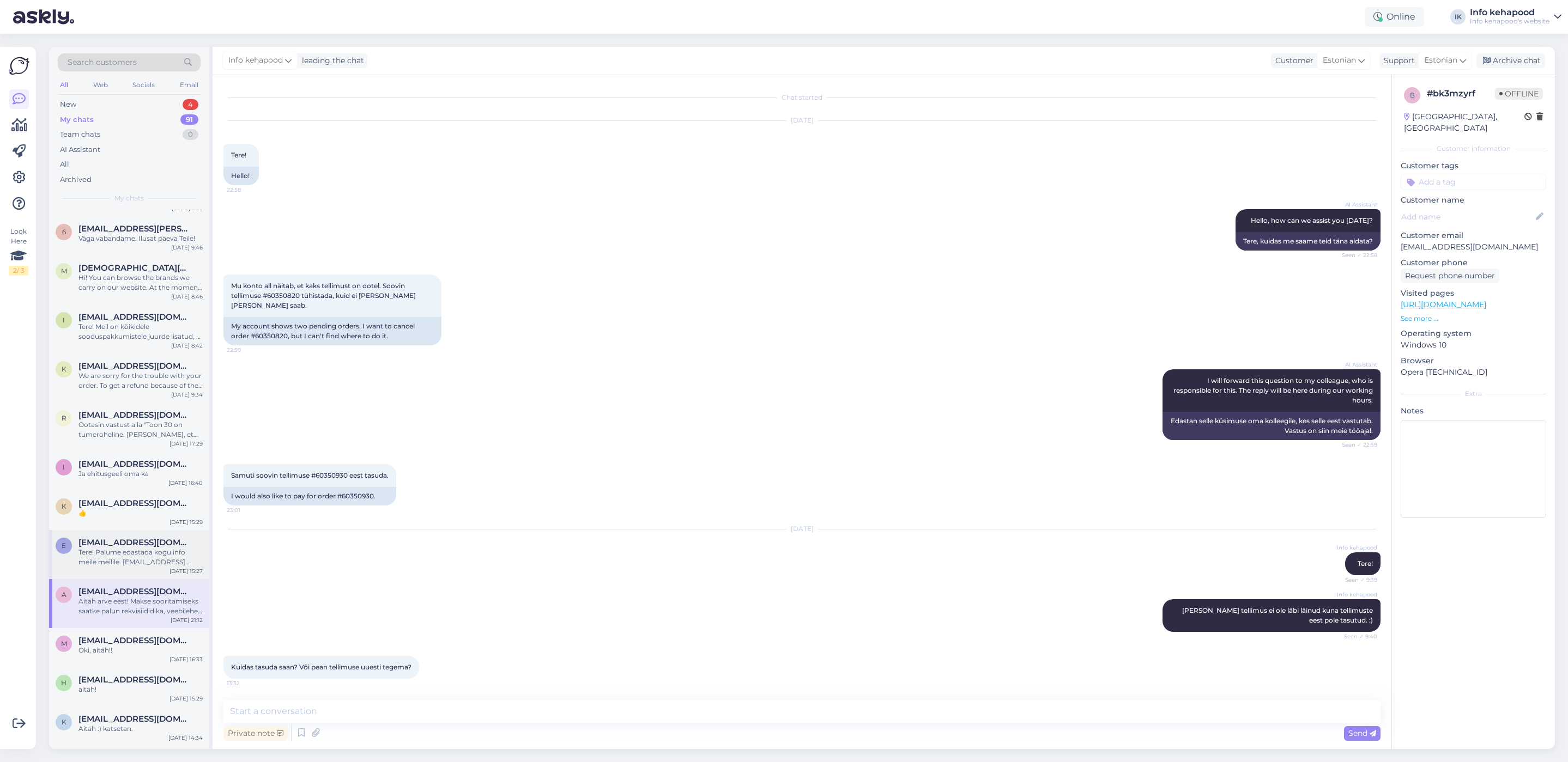
scroll to position [1596, 0]
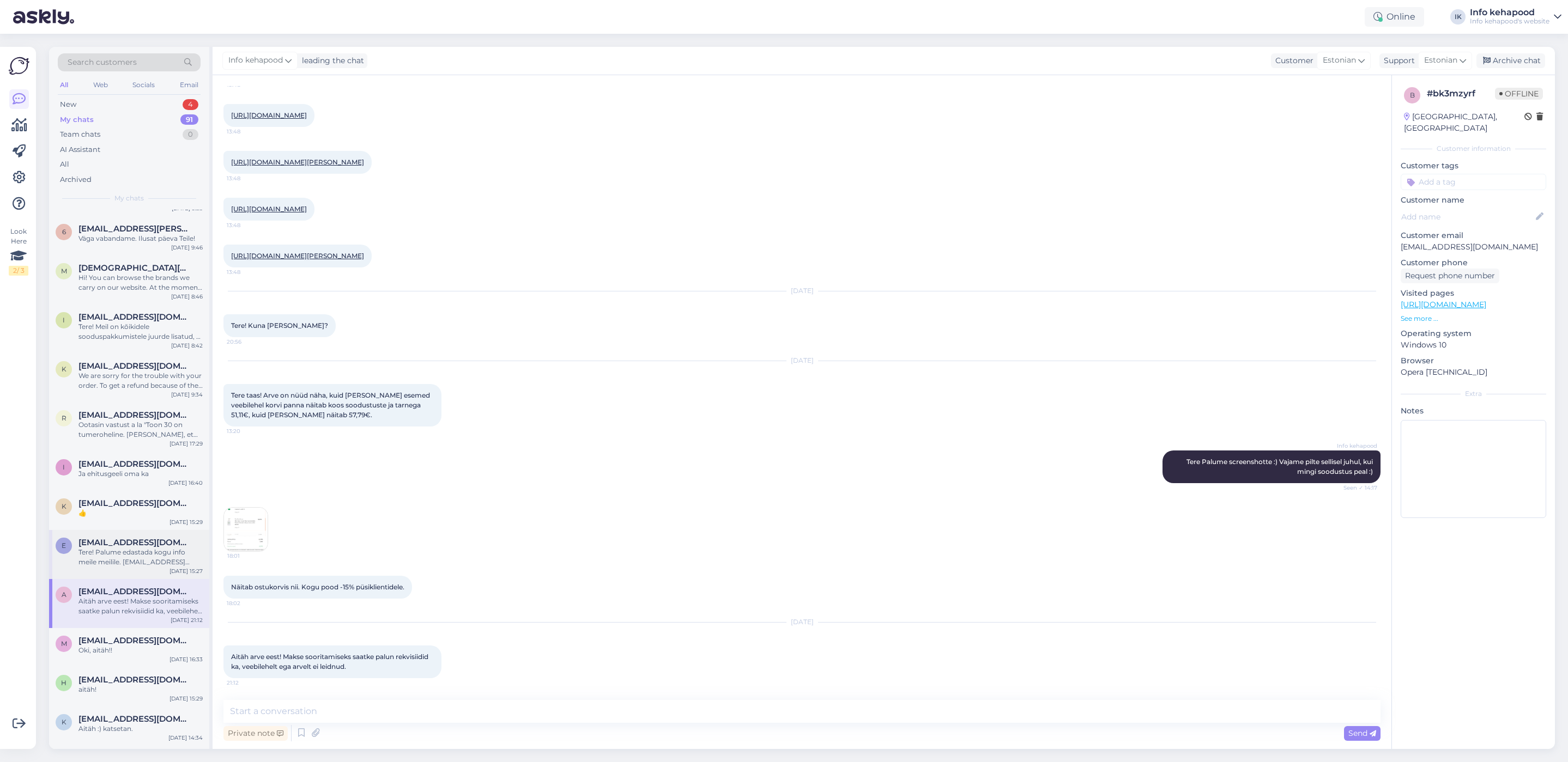
click at [137, 545] on span "[EMAIL_ADDRESS][DOMAIN_NAME]" at bounding box center [135, 542] width 113 height 10
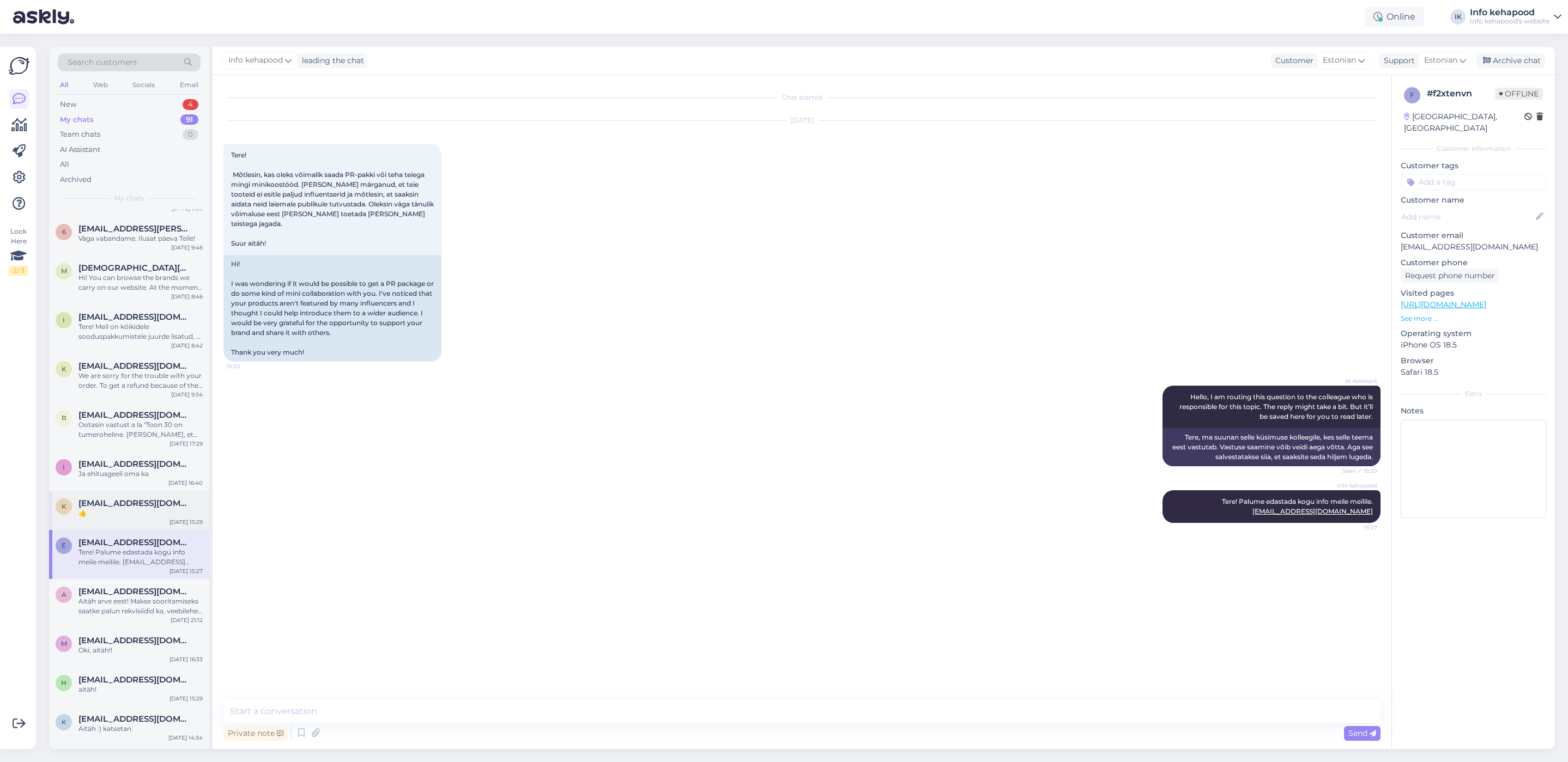
click at [132, 505] on span "[EMAIL_ADDRESS][DOMAIN_NAME]" at bounding box center [135, 503] width 113 height 10
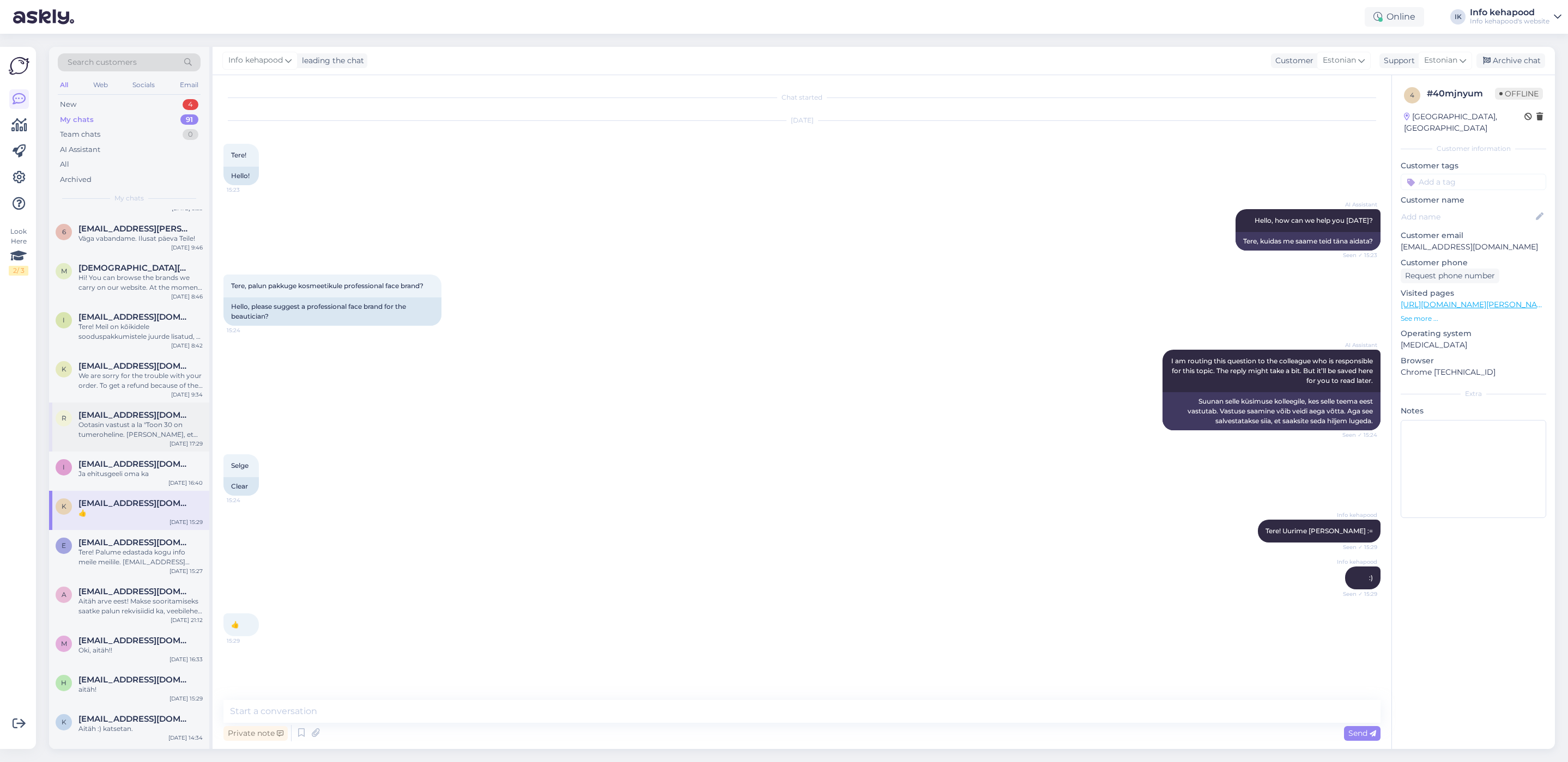
click at [118, 435] on div "Ootasin vastust a la "Toon 30 on tumeroheline. [PERSON_NAME], et [PERSON_NAME] …" at bounding box center [140, 430] width 125 height 20
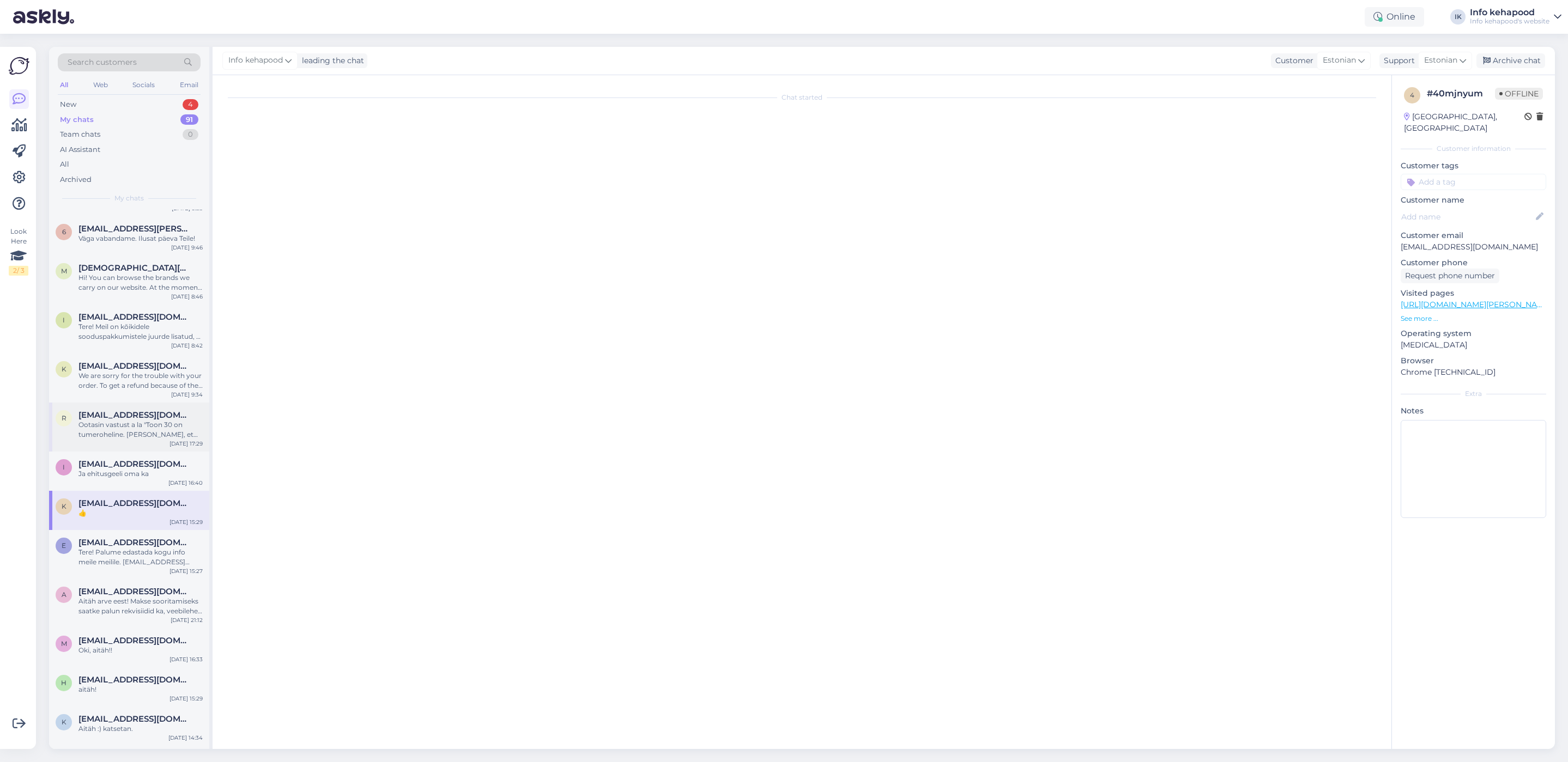
scroll to position [1062, 0]
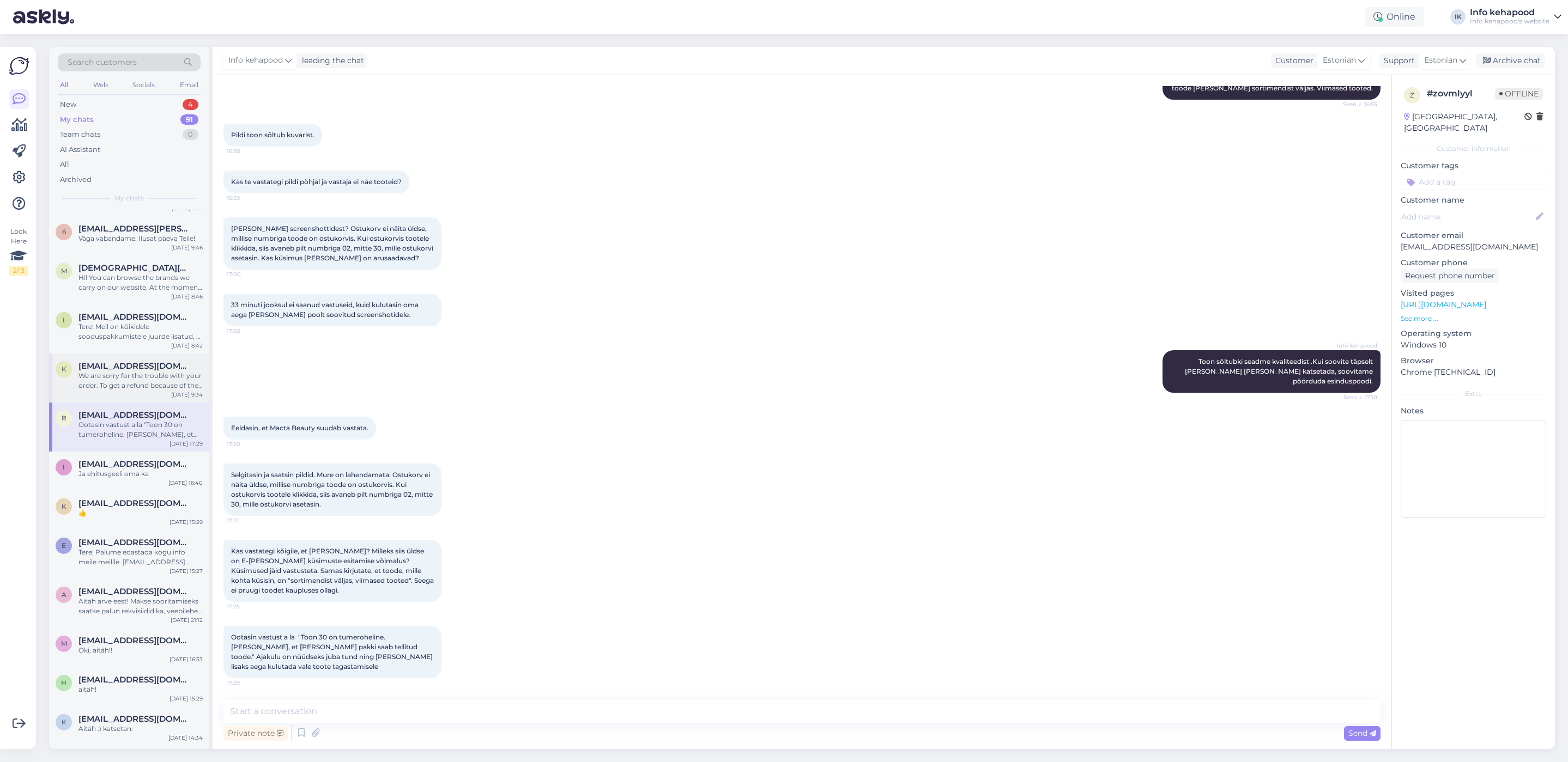
click at [132, 364] on span "[EMAIL_ADDRESS][DOMAIN_NAME]" at bounding box center [135, 366] width 113 height 10
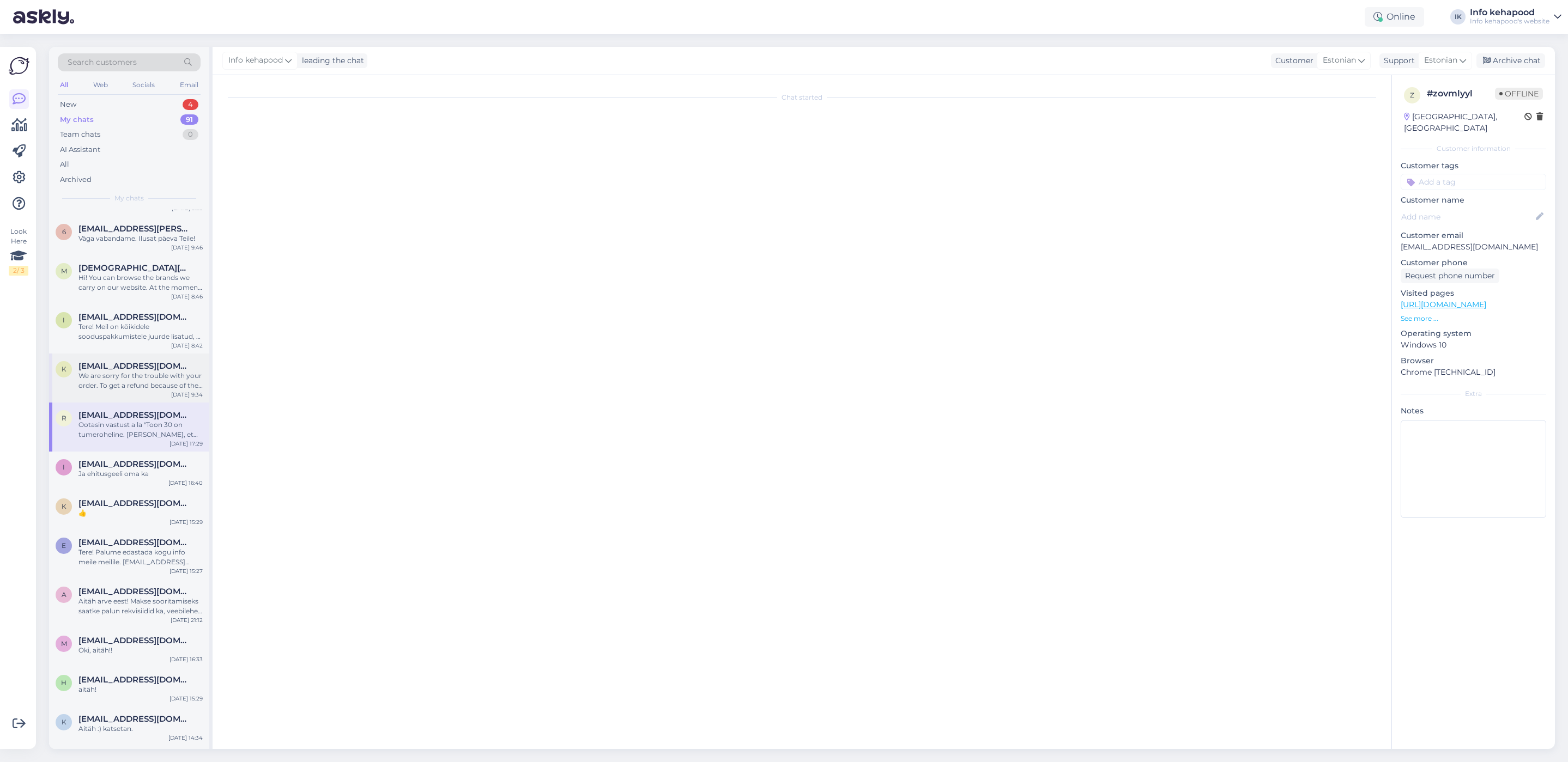
scroll to position [0, 0]
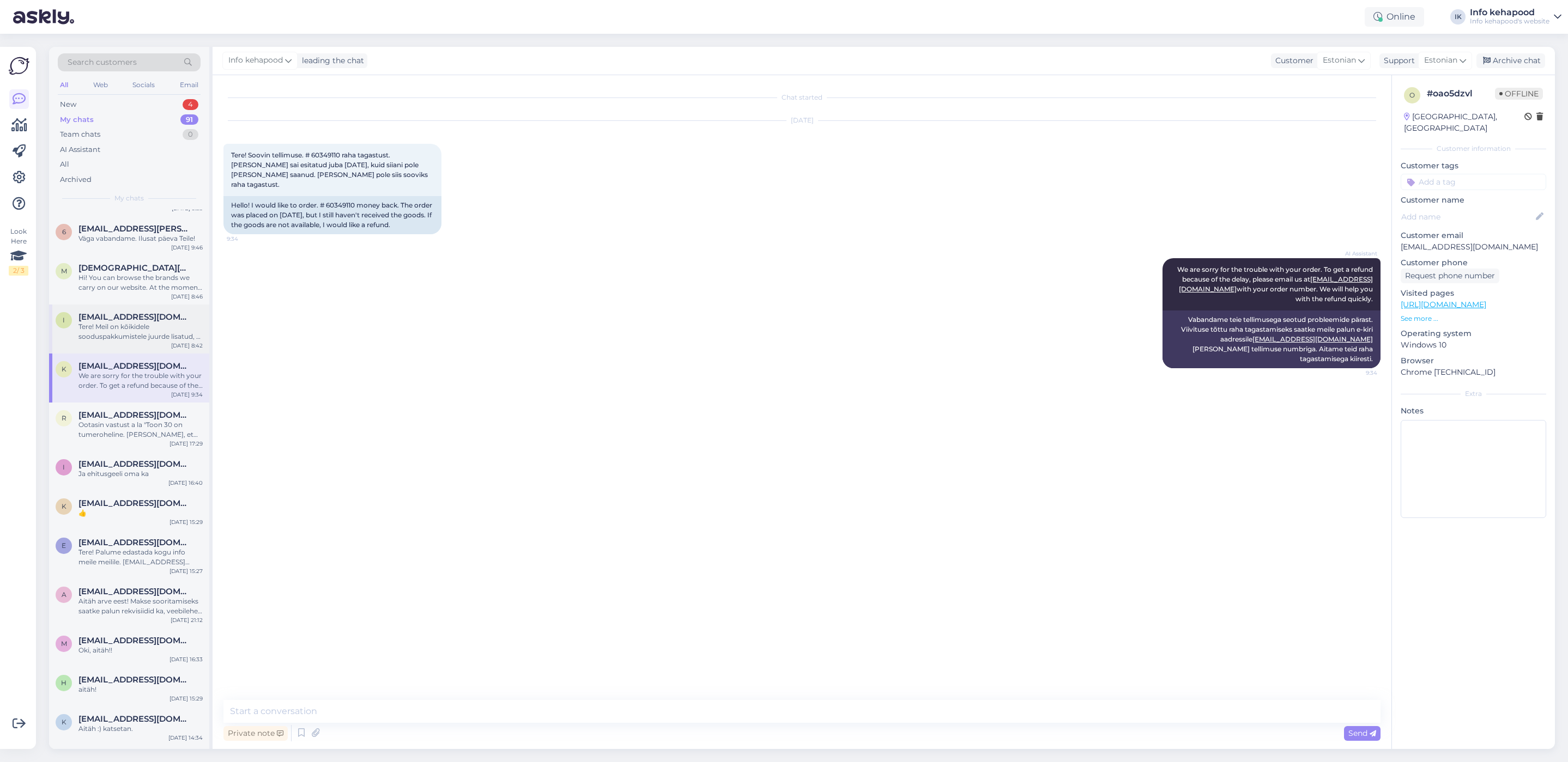
click at [148, 328] on div "Tere! Meil on kõikidele sooduspakkumistele juurde lisatud, et soodustus ei keti…" at bounding box center [140, 332] width 125 height 20
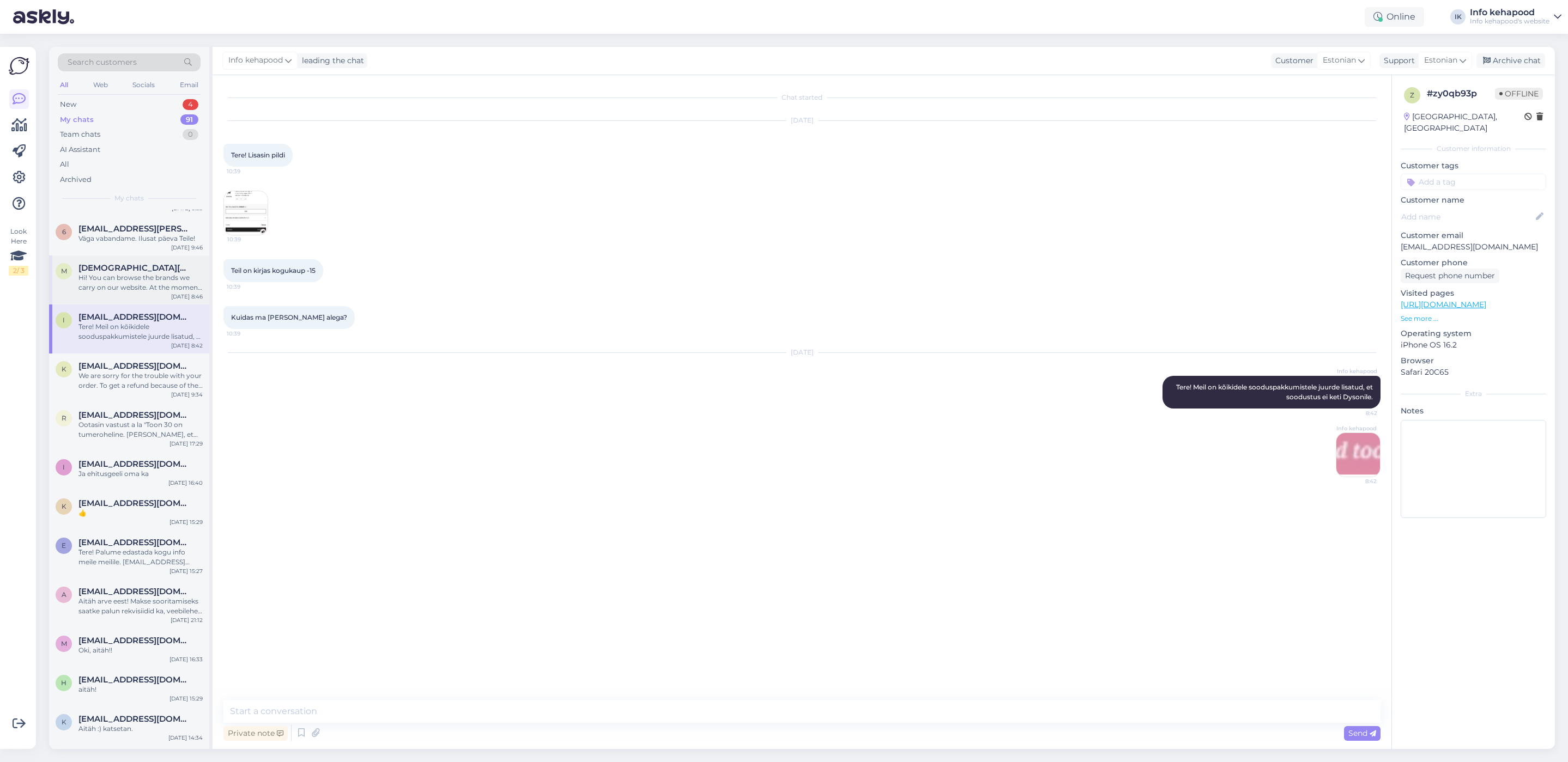
click at [166, 257] on div "m [DEMOGRAPHIC_DATA][DOMAIN_NAME] Hi! You can browse the brands we carry on our…" at bounding box center [129, 280] width 160 height 49
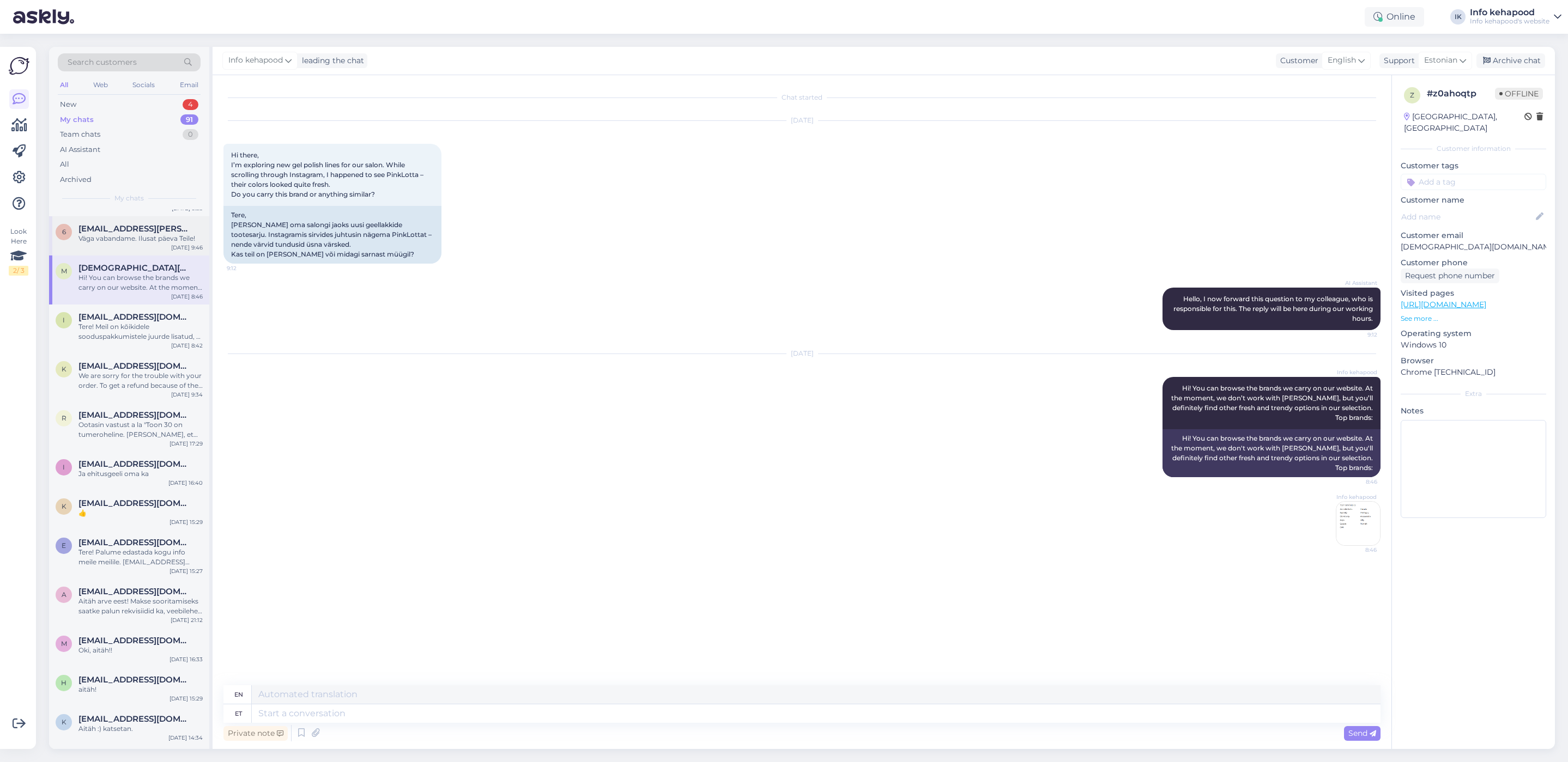
click at [142, 225] on span "[EMAIL_ADDRESS][PERSON_NAME][DOMAIN_NAME]" at bounding box center [135, 229] width 113 height 10
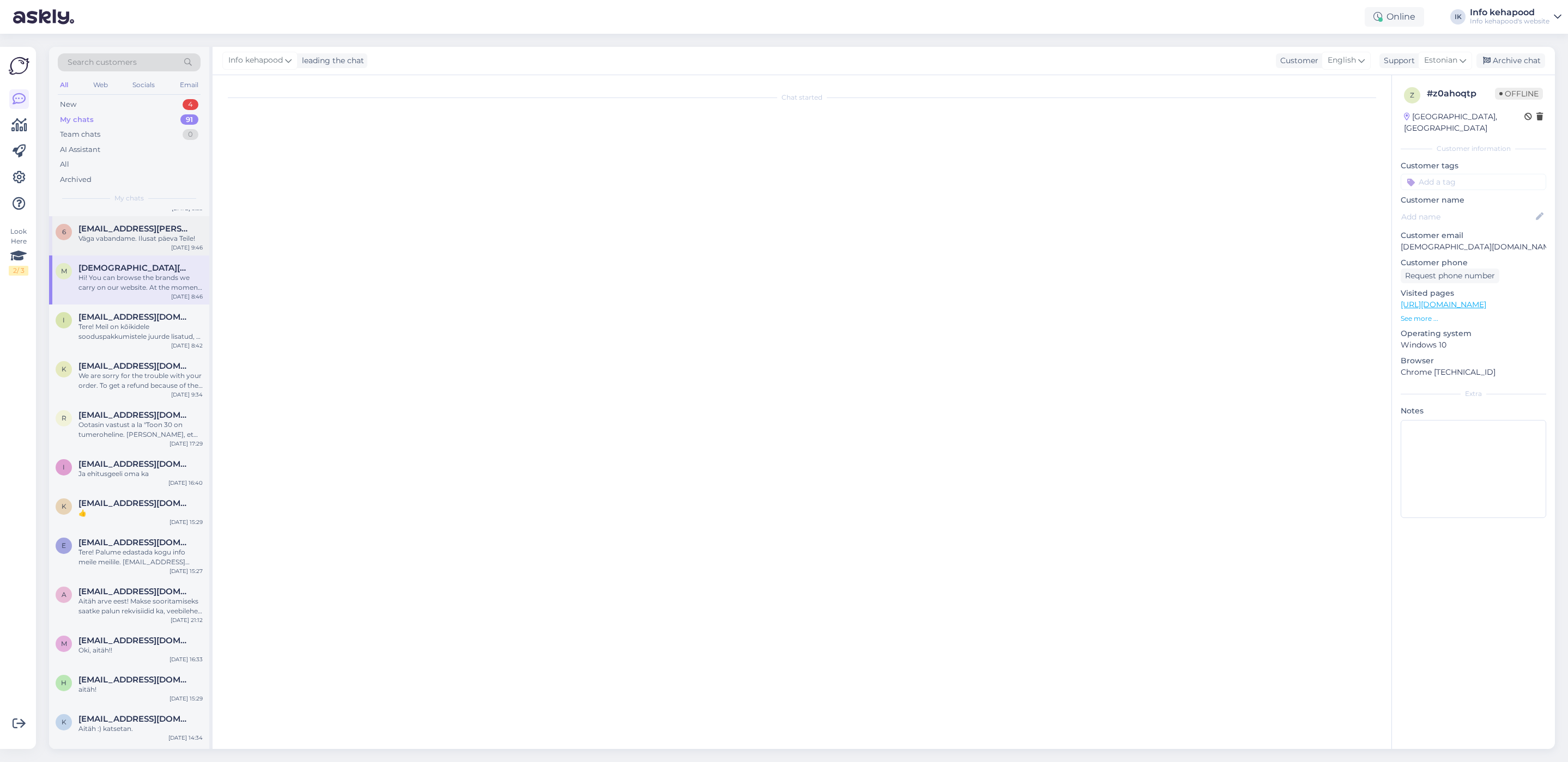
scroll to position [392, 0]
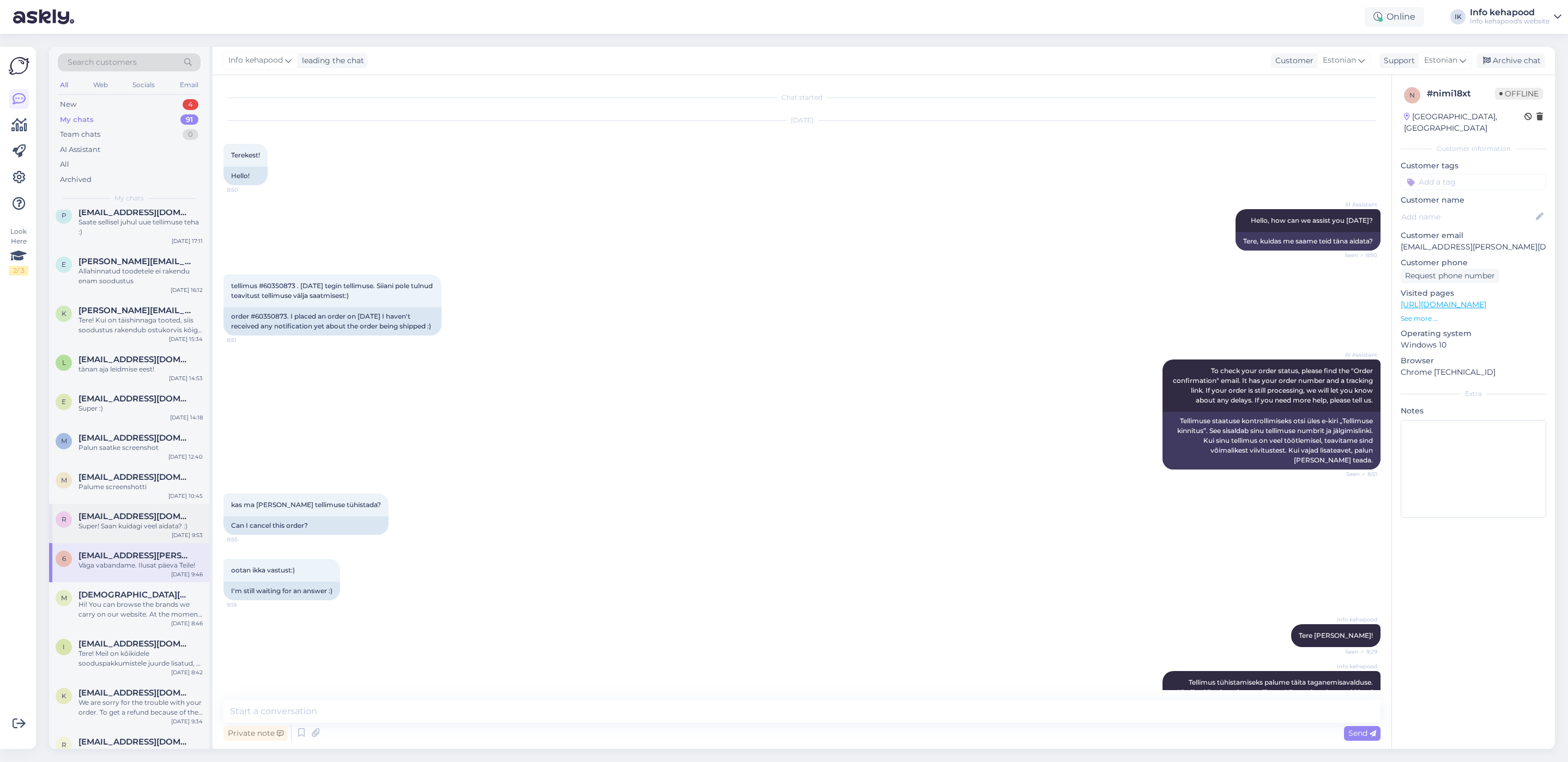
click at [134, 523] on div "Super! Saan kuidagi veel aidata? :)" at bounding box center [140, 526] width 125 height 10
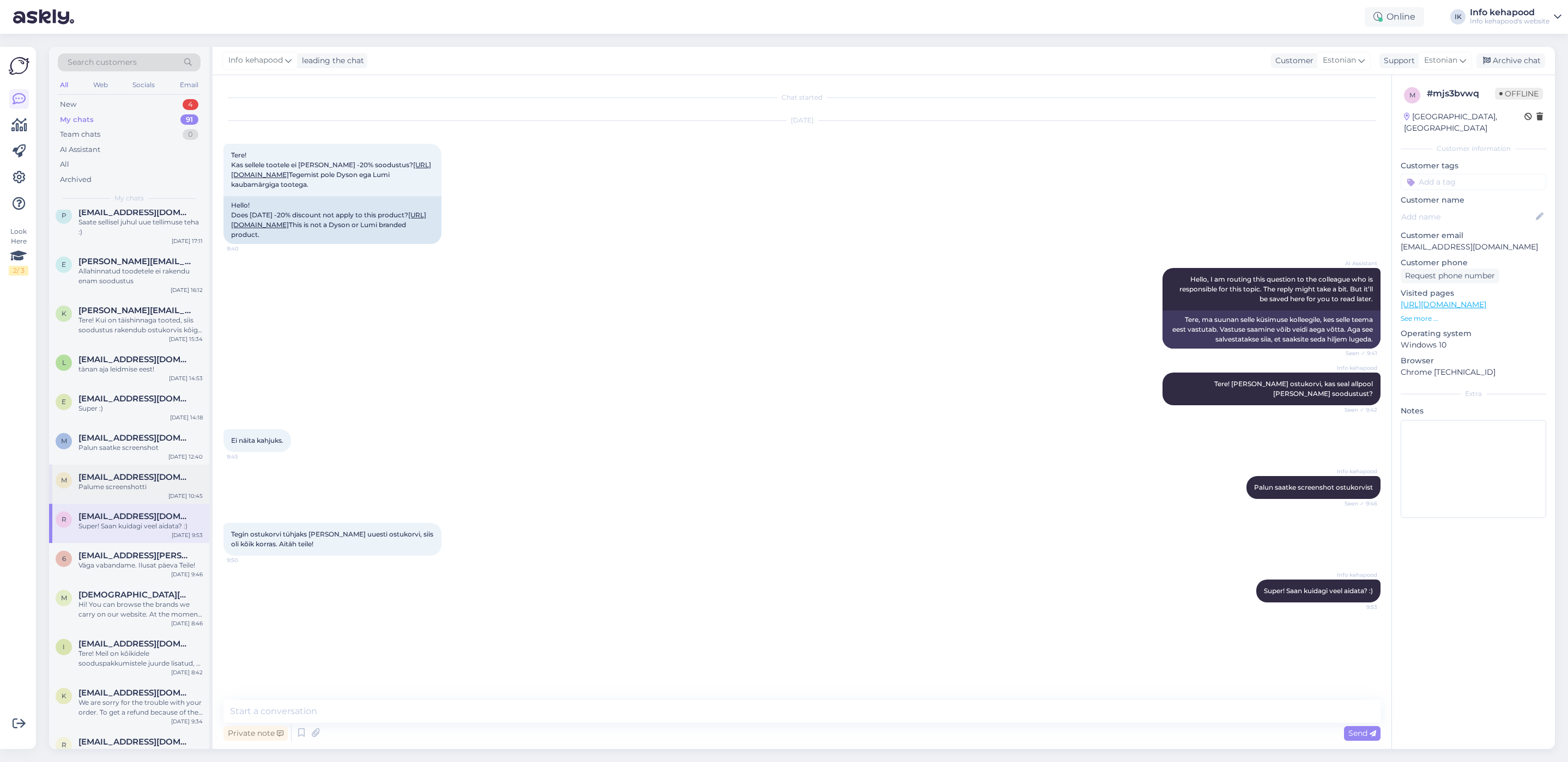
click at [137, 478] on span "[EMAIL_ADDRESS][DOMAIN_NAME]" at bounding box center [135, 477] width 113 height 10
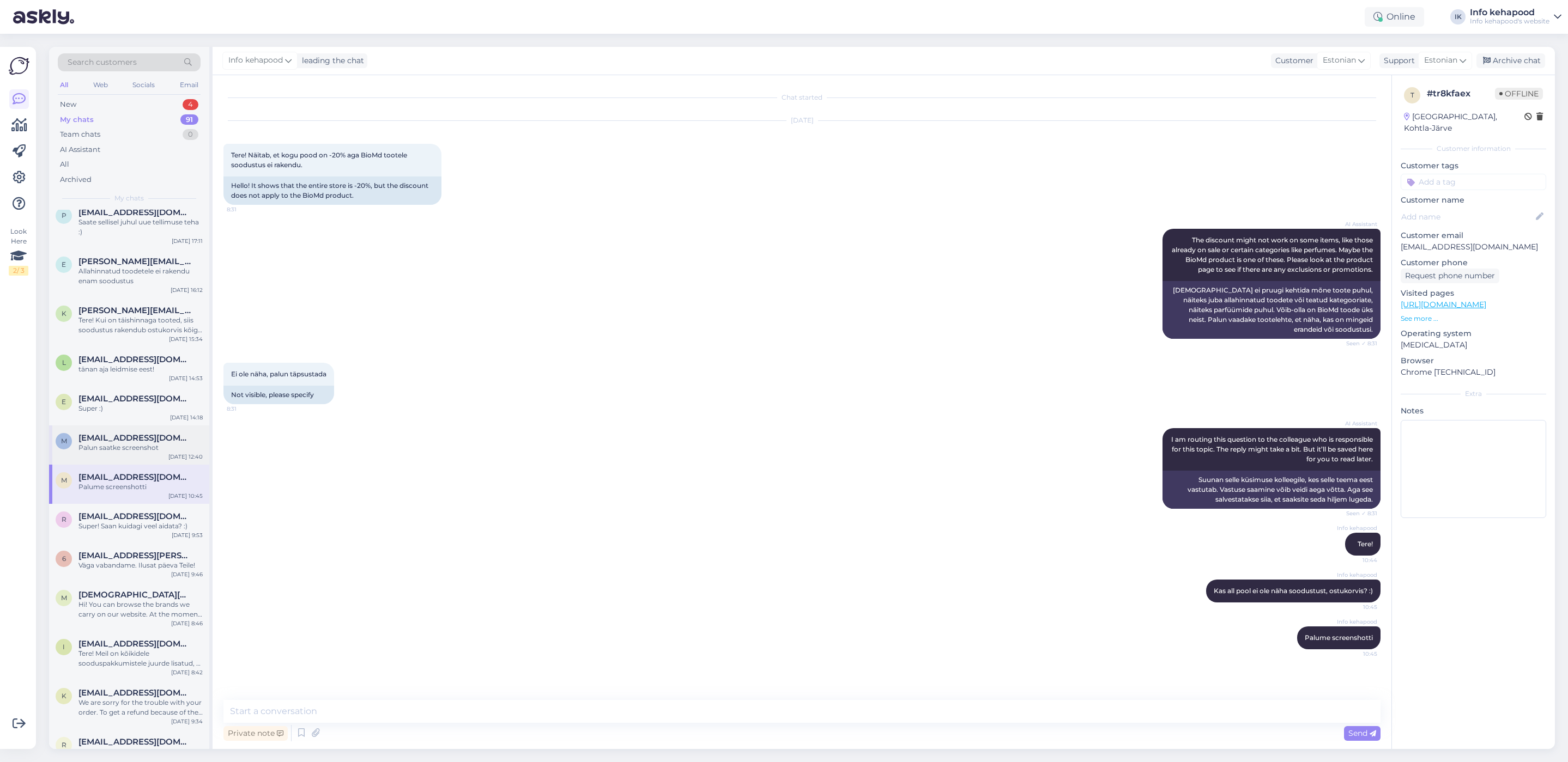
click at [120, 436] on span "[EMAIL_ADDRESS][DOMAIN_NAME]" at bounding box center [135, 438] width 113 height 10
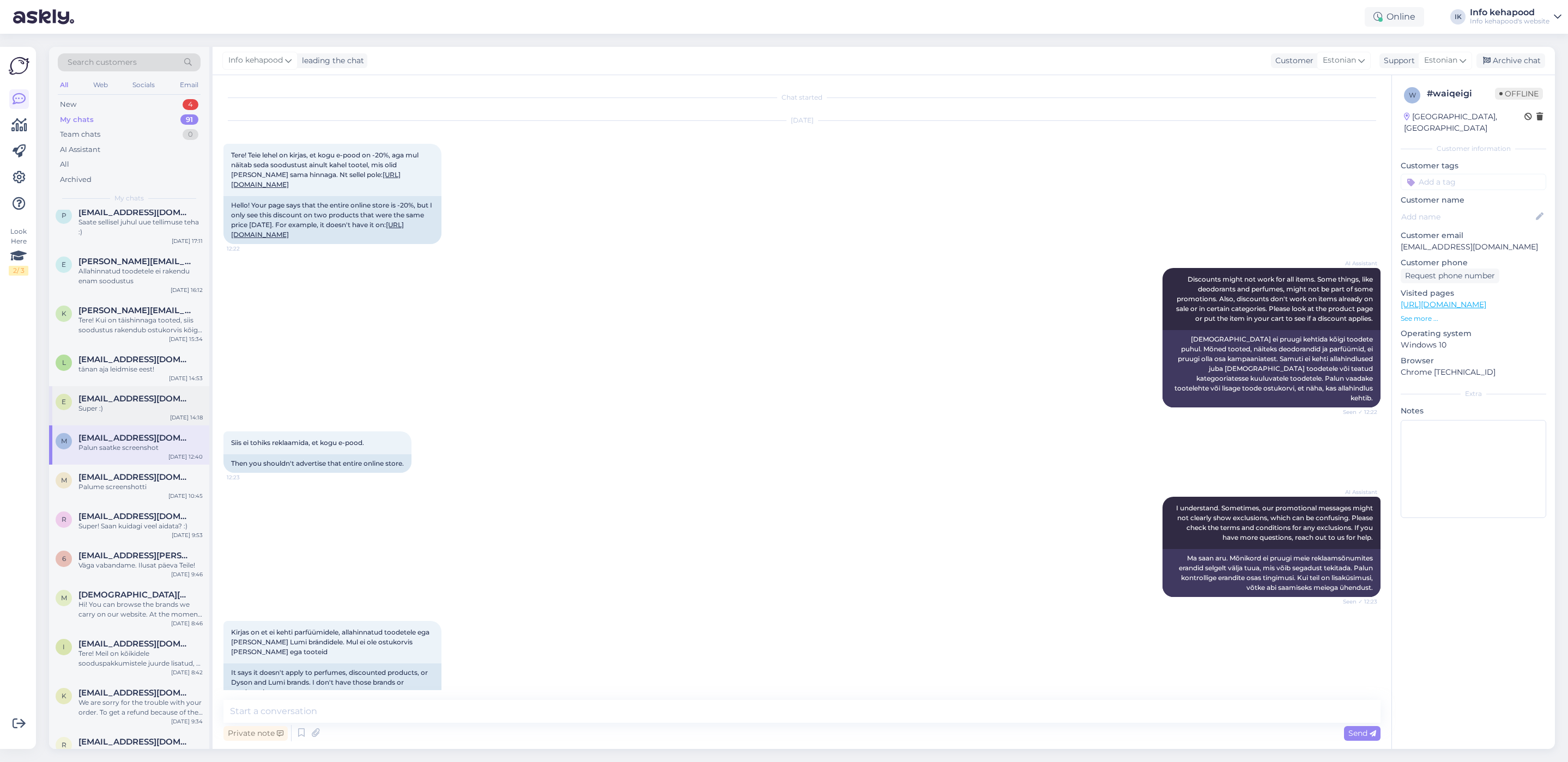
click at [119, 404] on div "Super :)" at bounding box center [140, 408] width 125 height 10
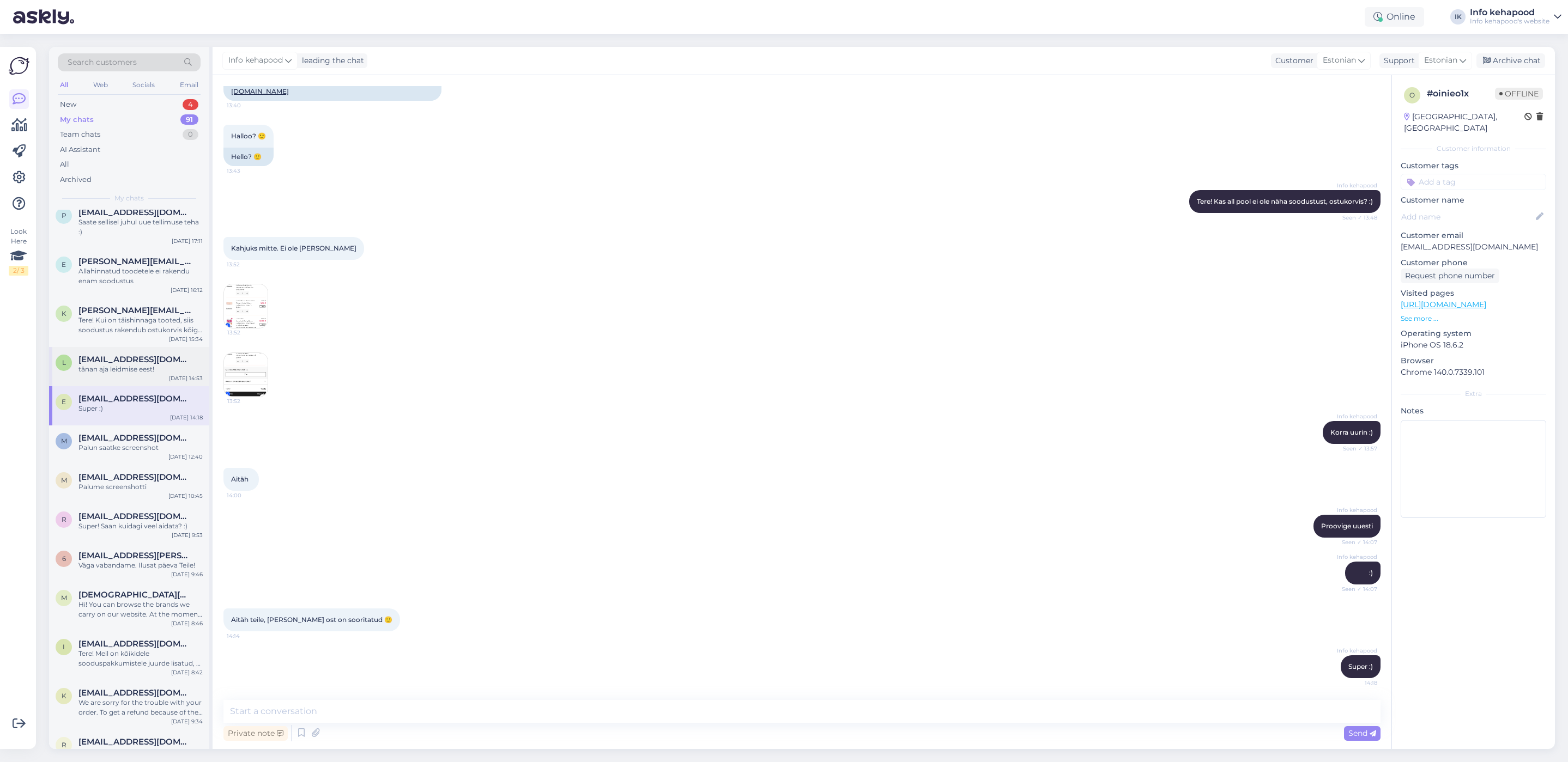
click at [127, 348] on div "l [EMAIL_ADDRESS][DOMAIN_NAME] tänan aja leidmise eest! [DATE] 14:53" at bounding box center [129, 367] width 160 height 39
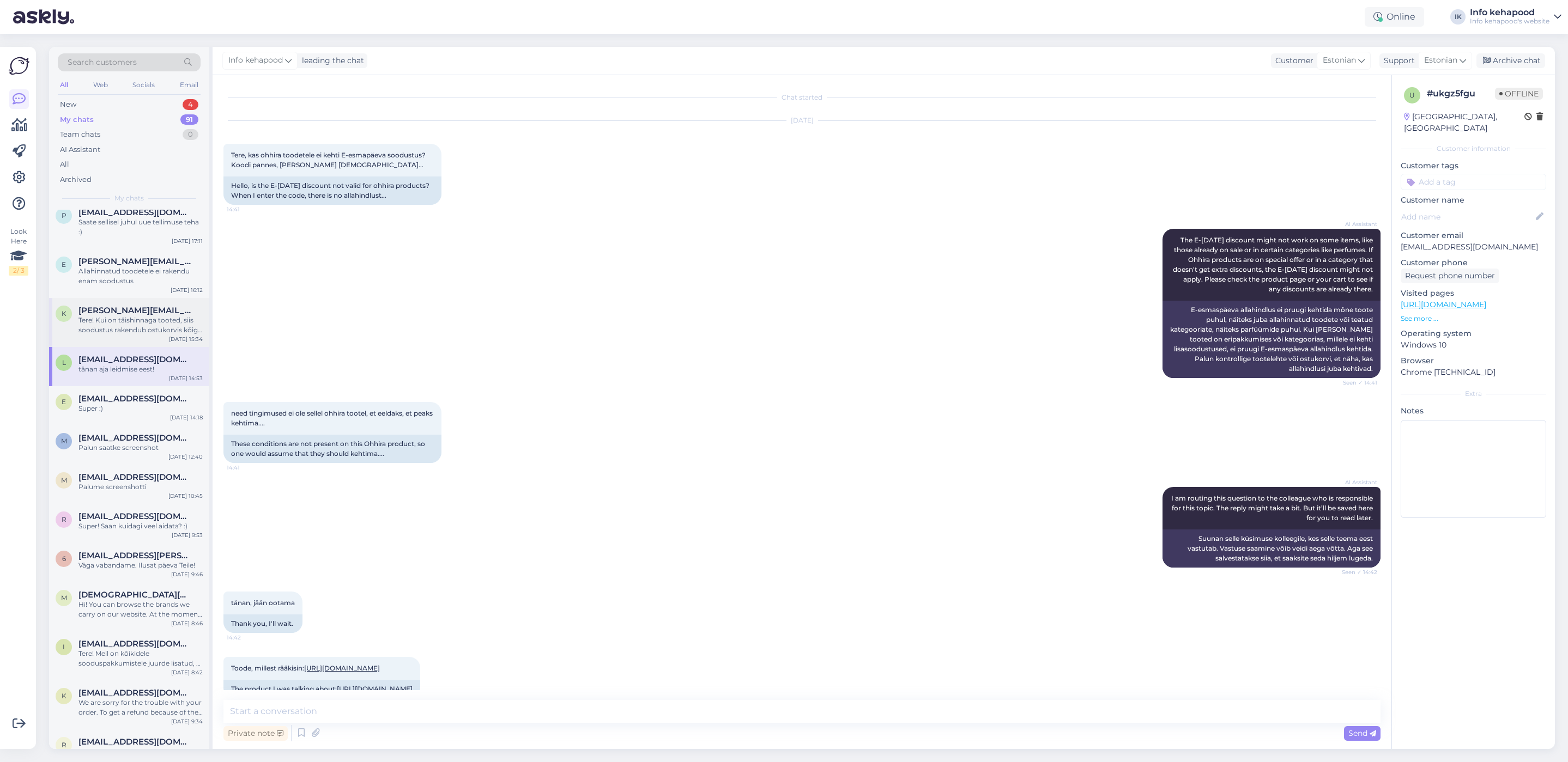
click at [122, 321] on div "Tere! Kui on täishinnaga tooted, siis soodustus rakendub ostukorvis kõige all" at bounding box center [140, 325] width 125 height 20
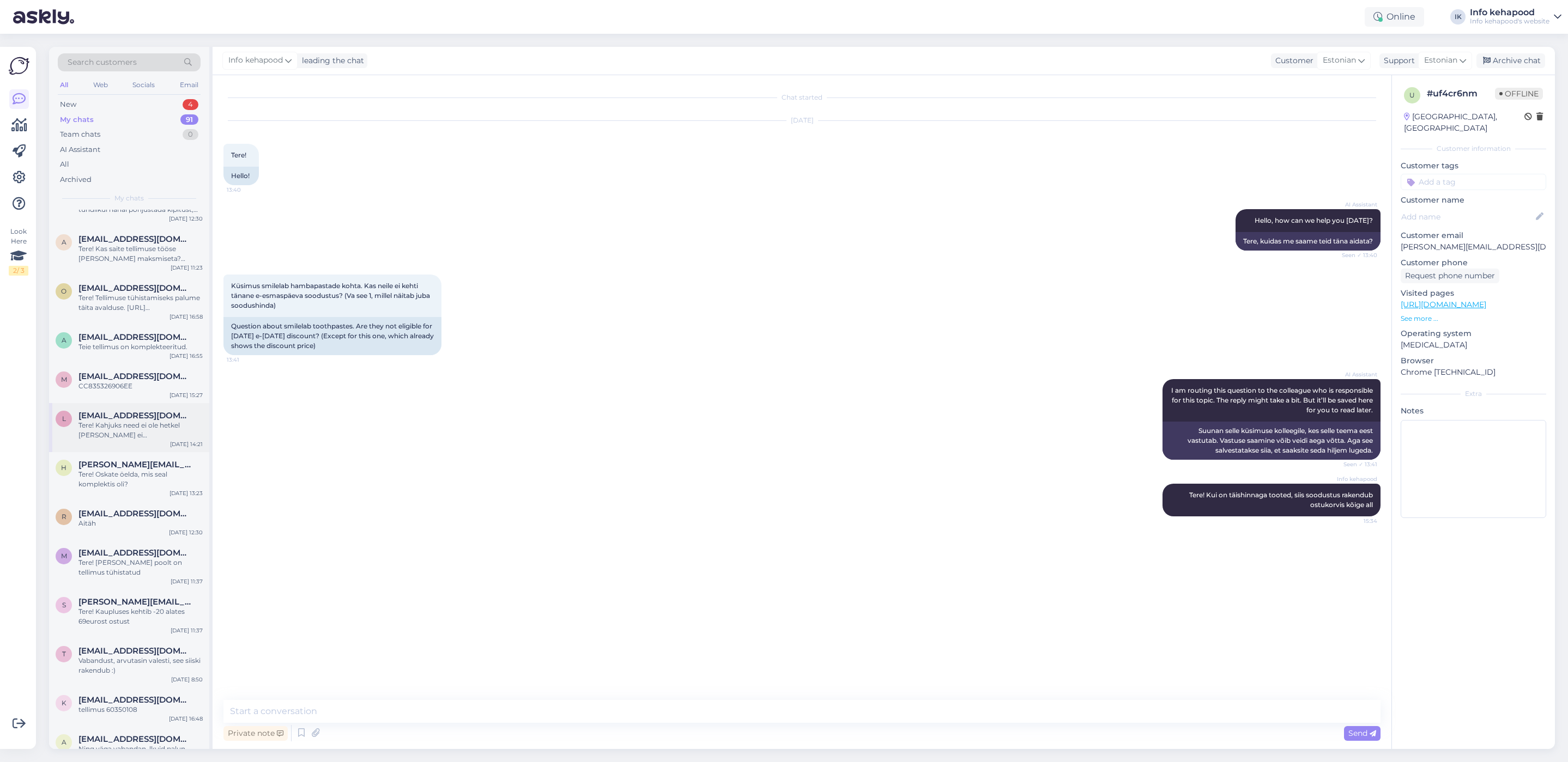
scroll to position [1879, 0]
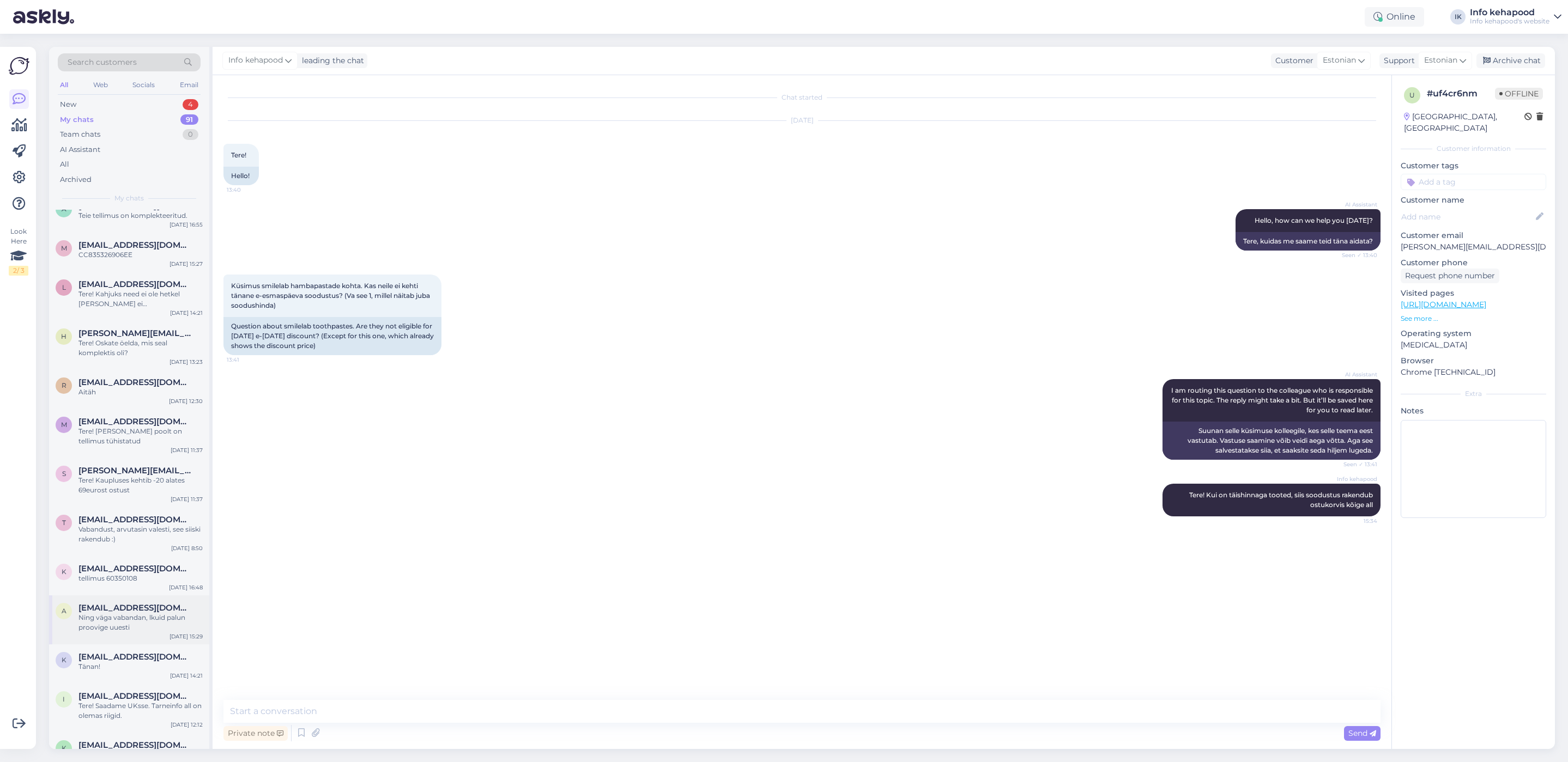
click at [161, 639] on div "a [EMAIL_ADDRESS][DOMAIN_NAME] Ning väga vabandan, lkuid palun proovige uuesti …" at bounding box center [129, 619] width 160 height 49
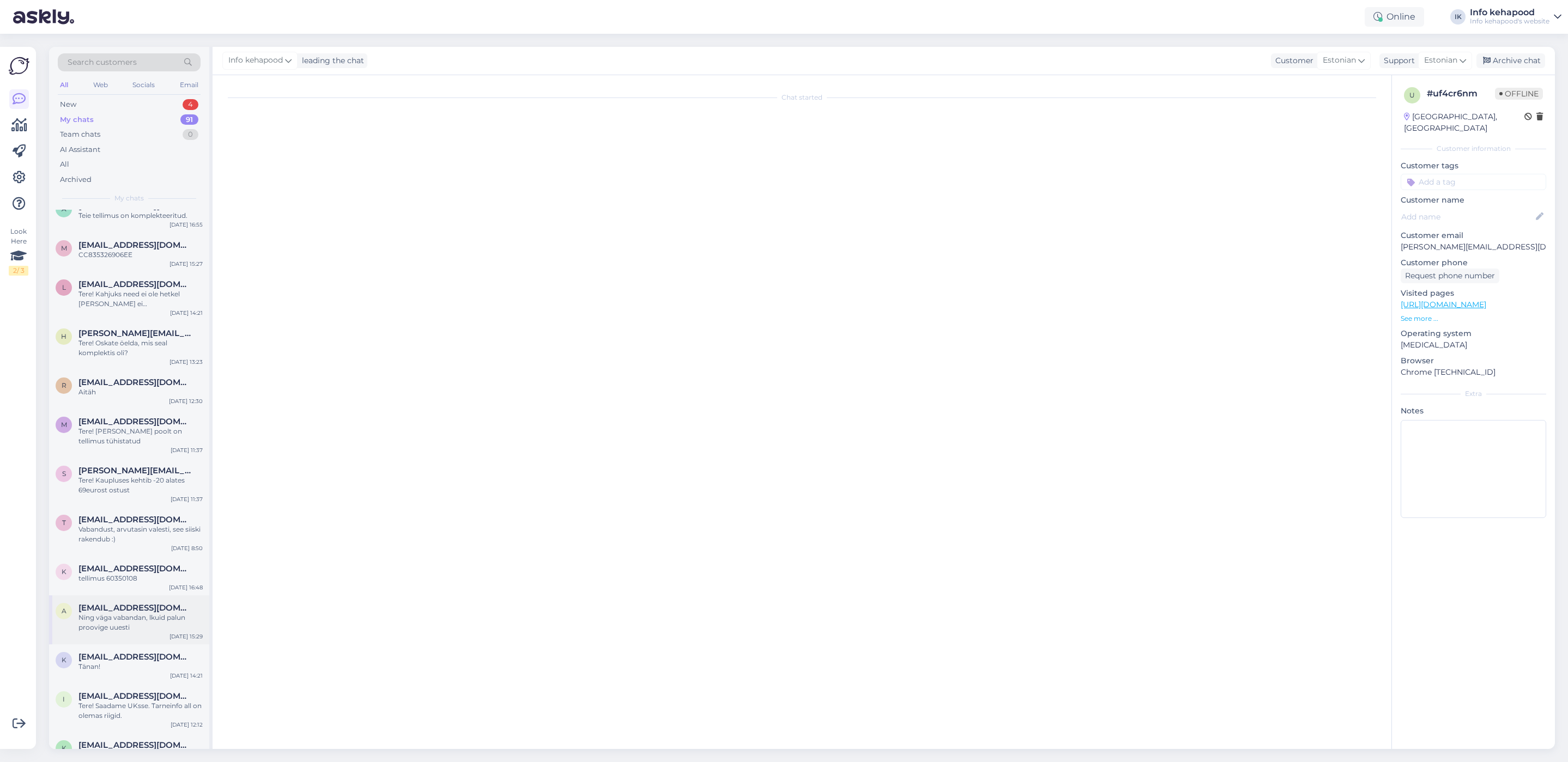
scroll to position [346, 0]
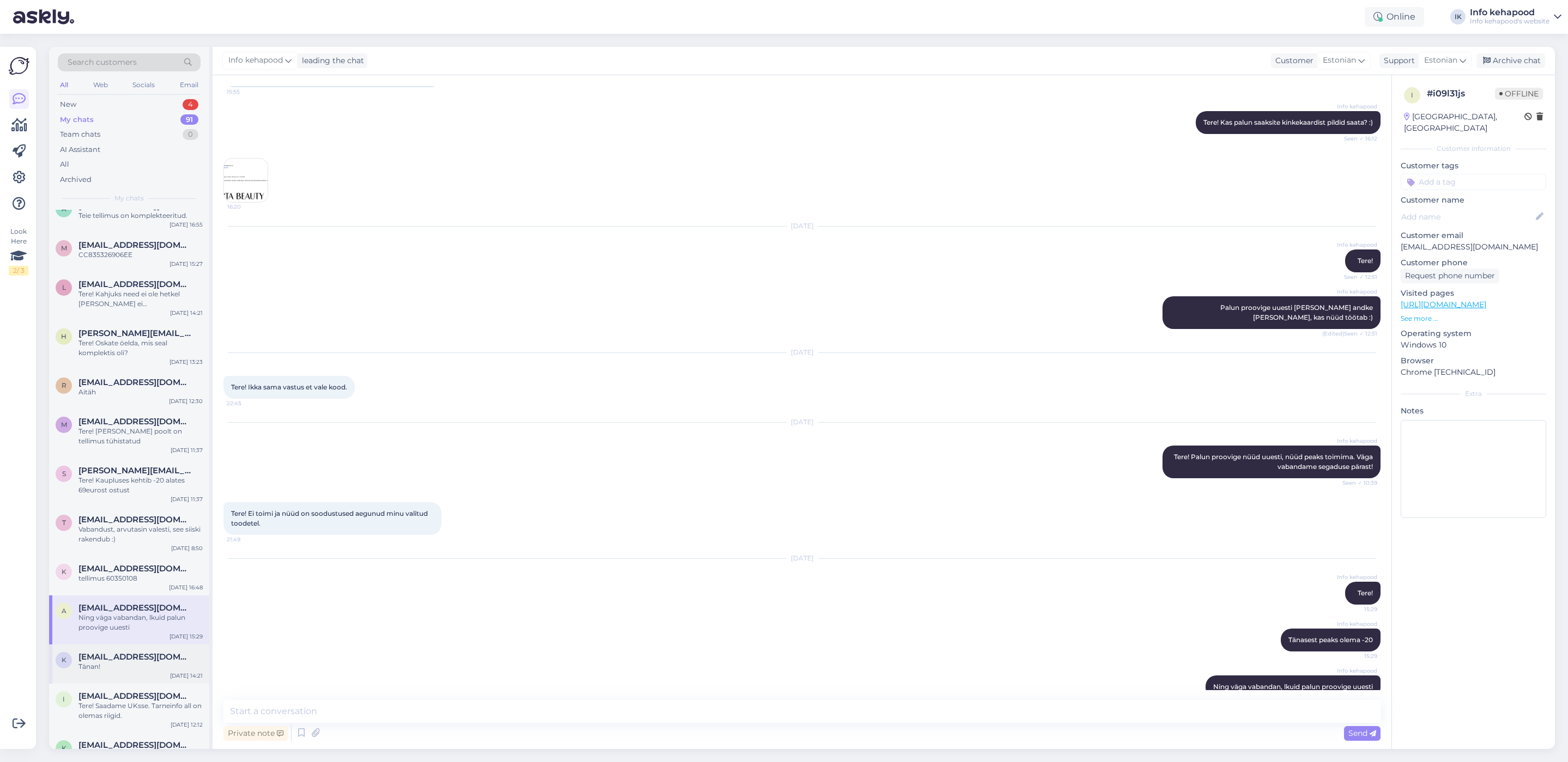
click at [152, 669] on div "Tänan!" at bounding box center [140, 666] width 125 height 10
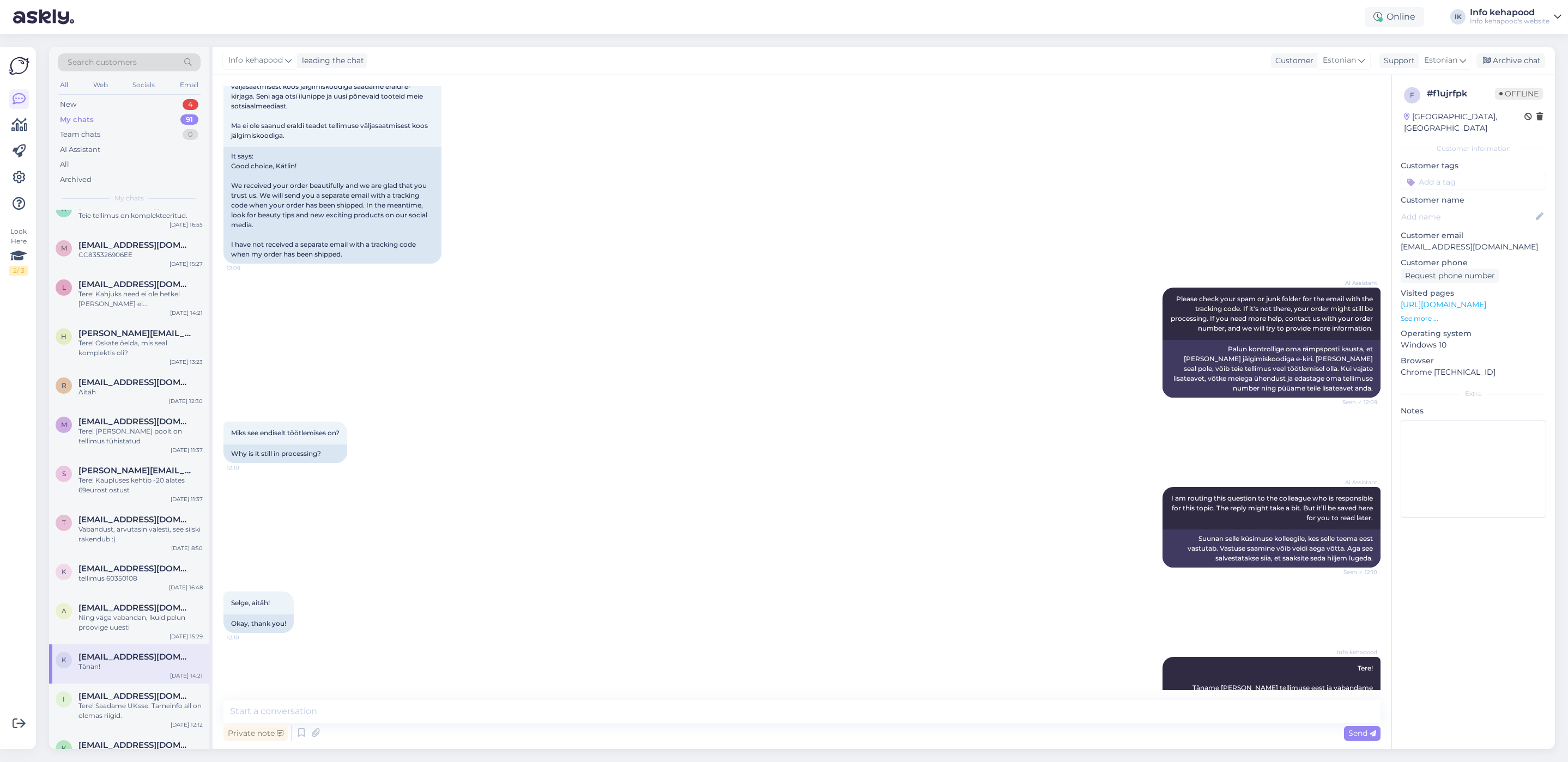
scroll to position [1452, 0]
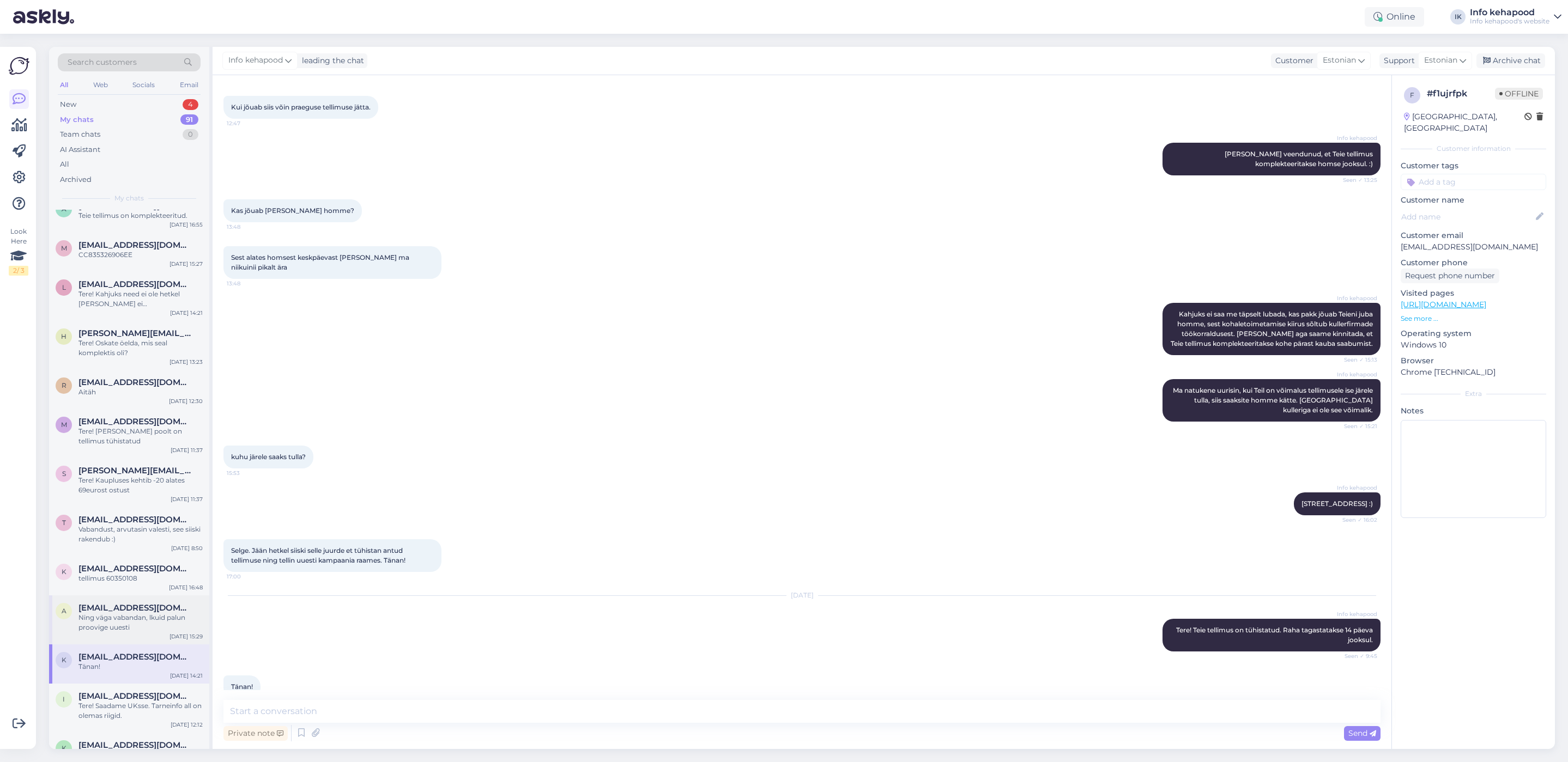
click at [139, 613] on div "Ning väga vabandan, lkuid palun proovige uuesti" at bounding box center [140, 622] width 125 height 20
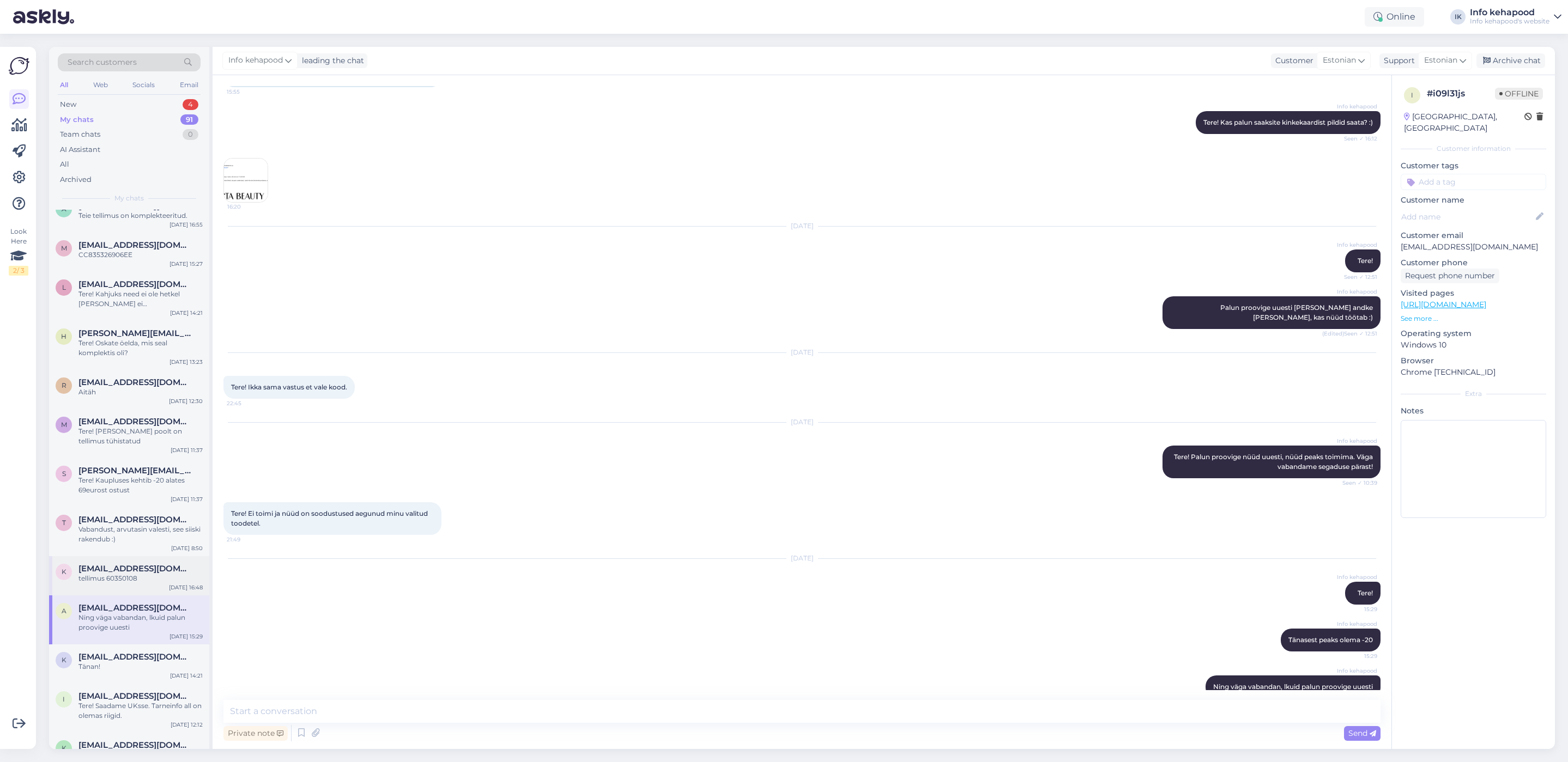
click at [143, 573] on div "[EMAIL_ADDRESS][DOMAIN_NAME] tellimus 60350108" at bounding box center [140, 573] width 125 height 20
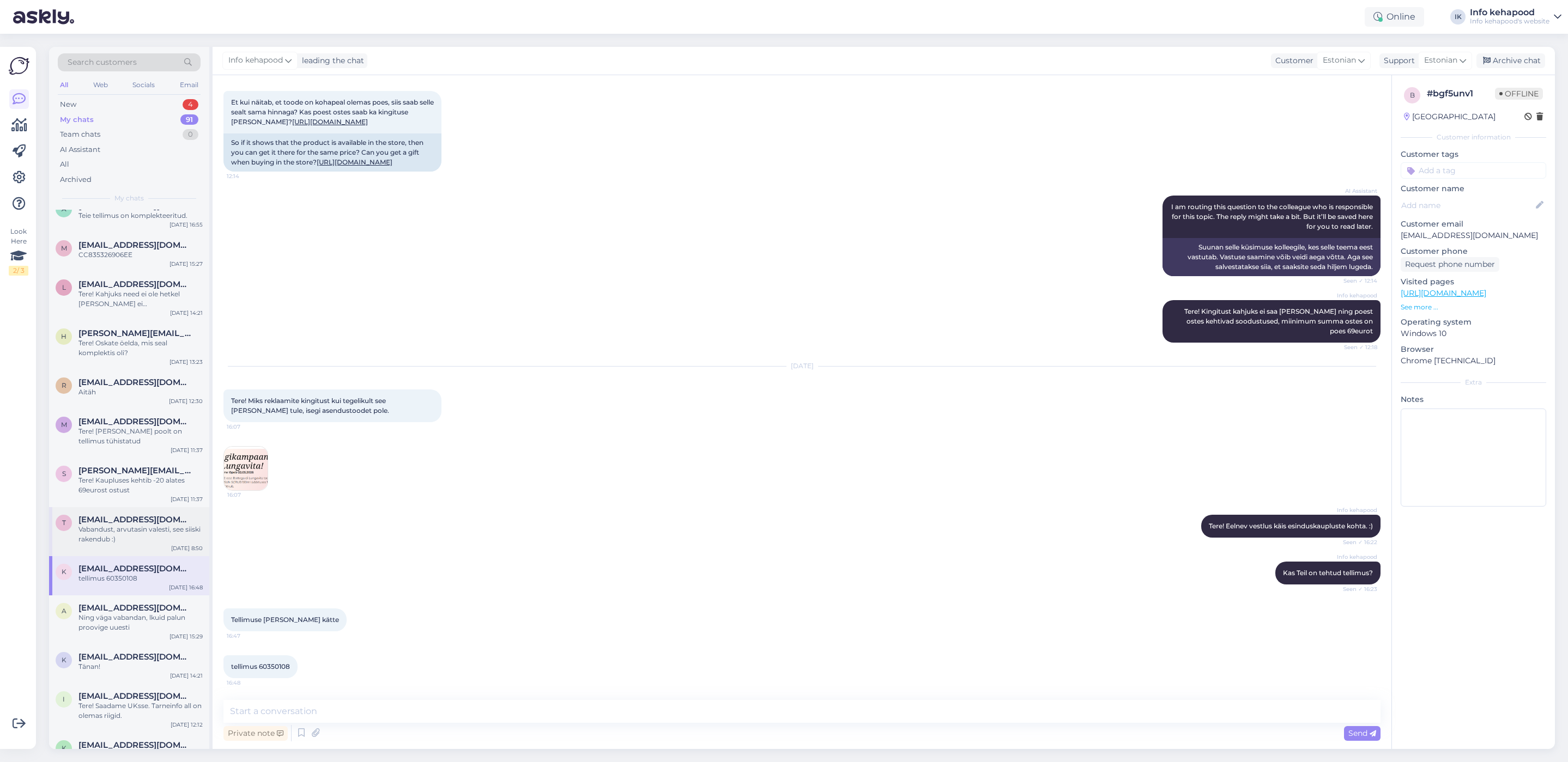
click at [147, 513] on div "t [EMAIL_ADDRESS][DOMAIN_NAME] Vabandust, arvutasin valesti, see siiski rakendu…" at bounding box center [129, 531] width 160 height 49
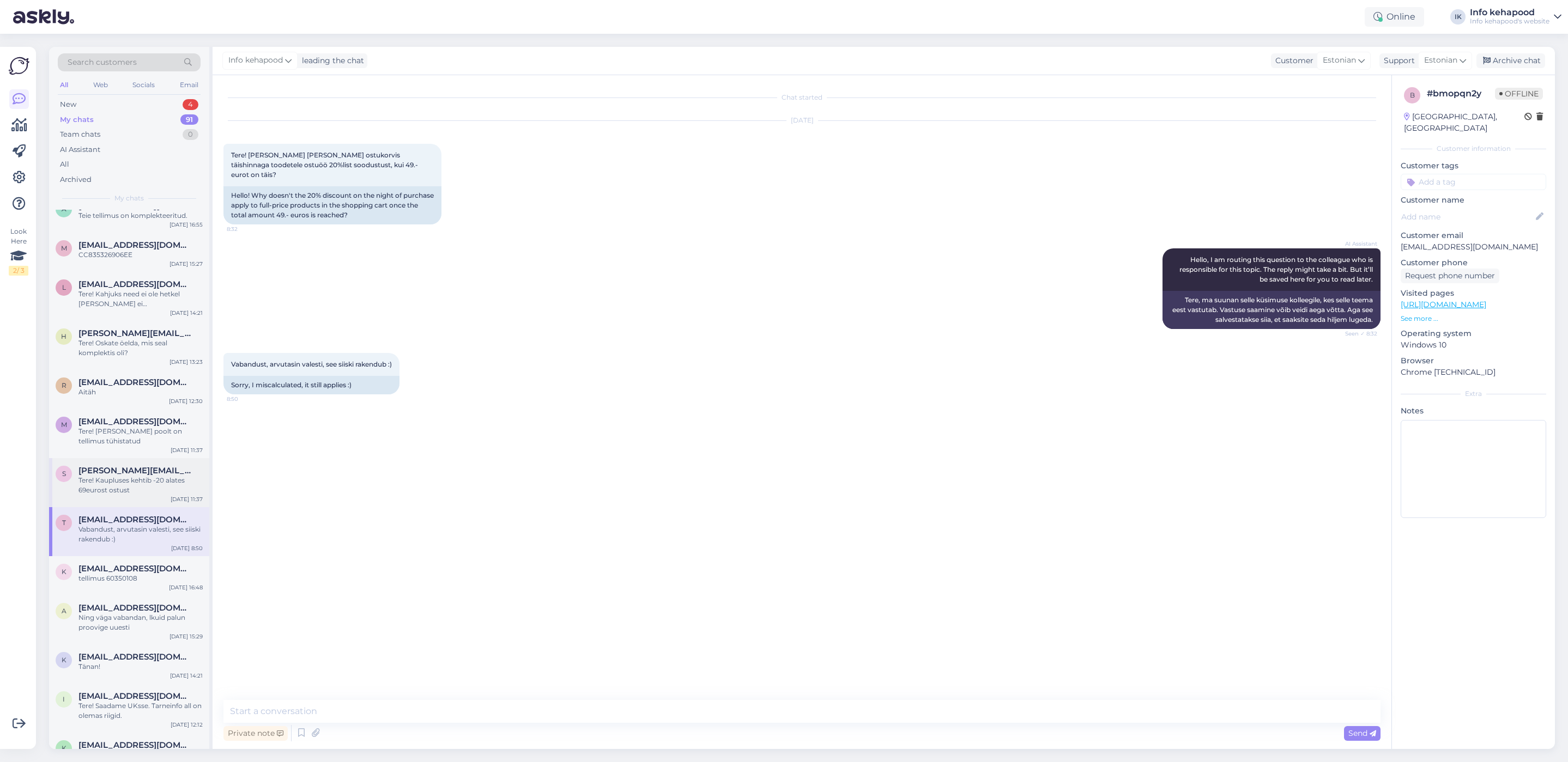
click at [121, 470] on span "[PERSON_NAME][EMAIL_ADDRESS][PERSON_NAME][DOMAIN_NAME]" at bounding box center [135, 470] width 113 height 10
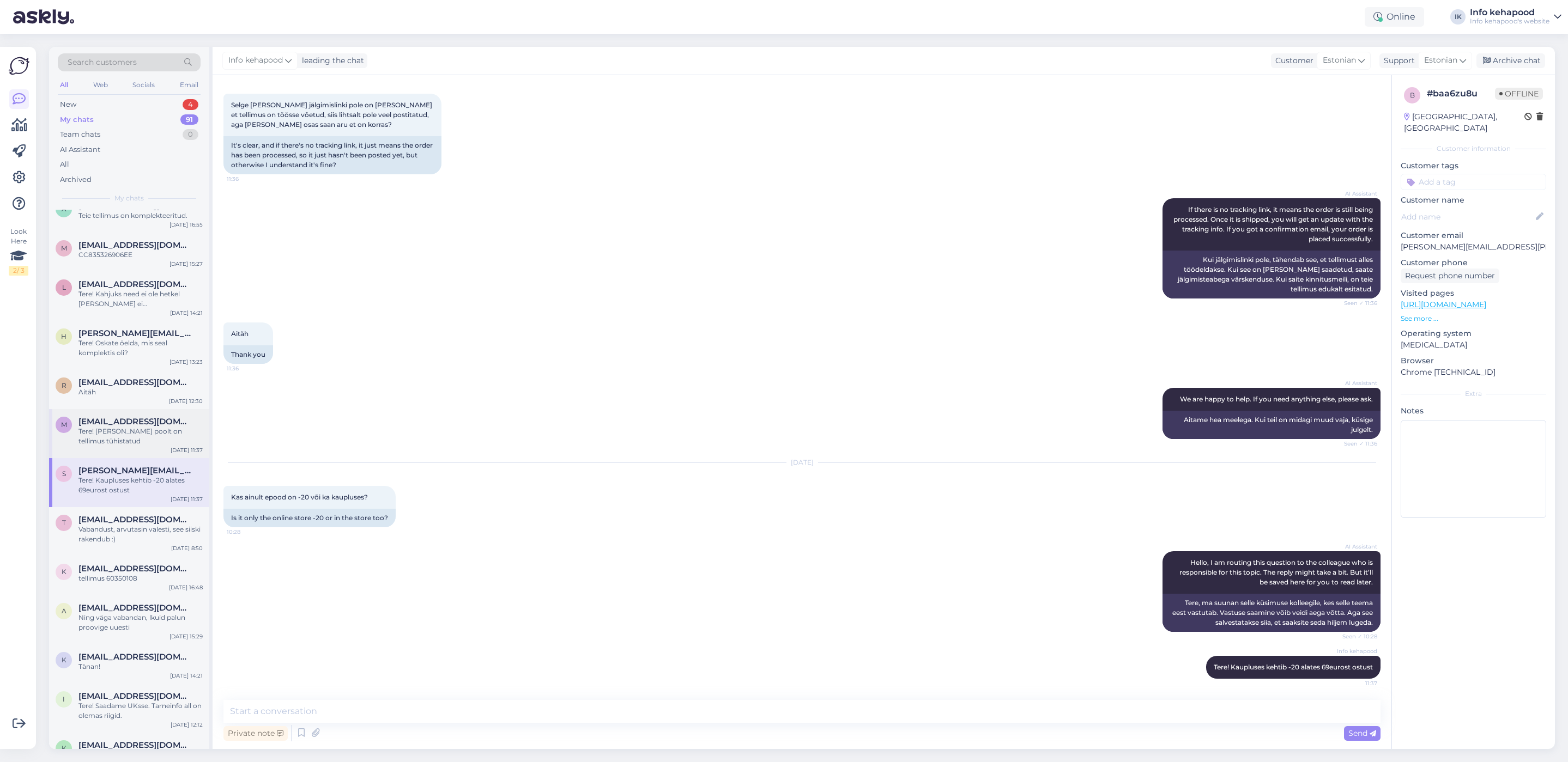
click at [127, 422] on span "[EMAIL_ADDRESS][DOMAIN_NAME]" at bounding box center [135, 421] width 113 height 10
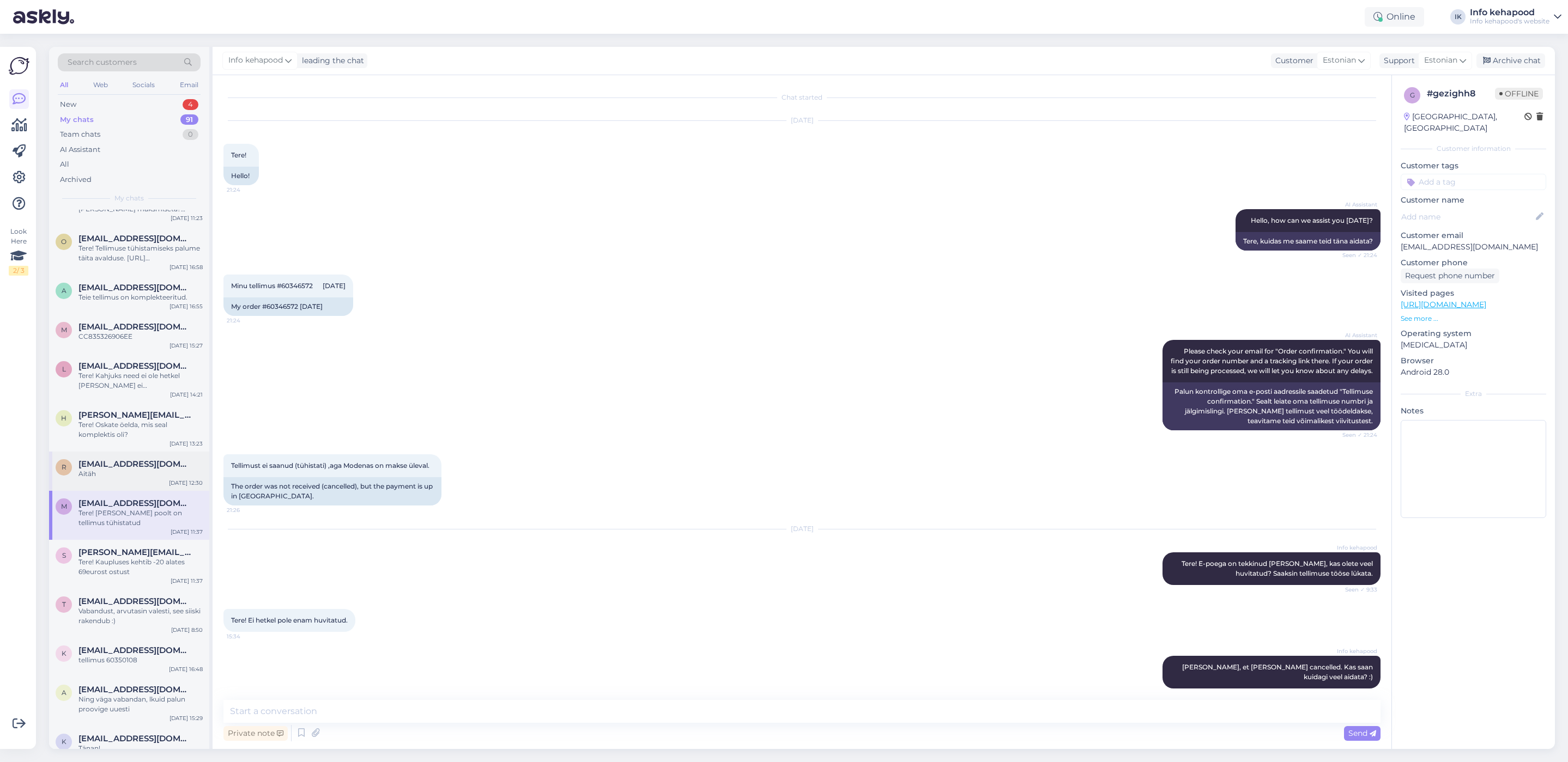
click at [126, 471] on div "Aitäh" at bounding box center [140, 474] width 125 height 10
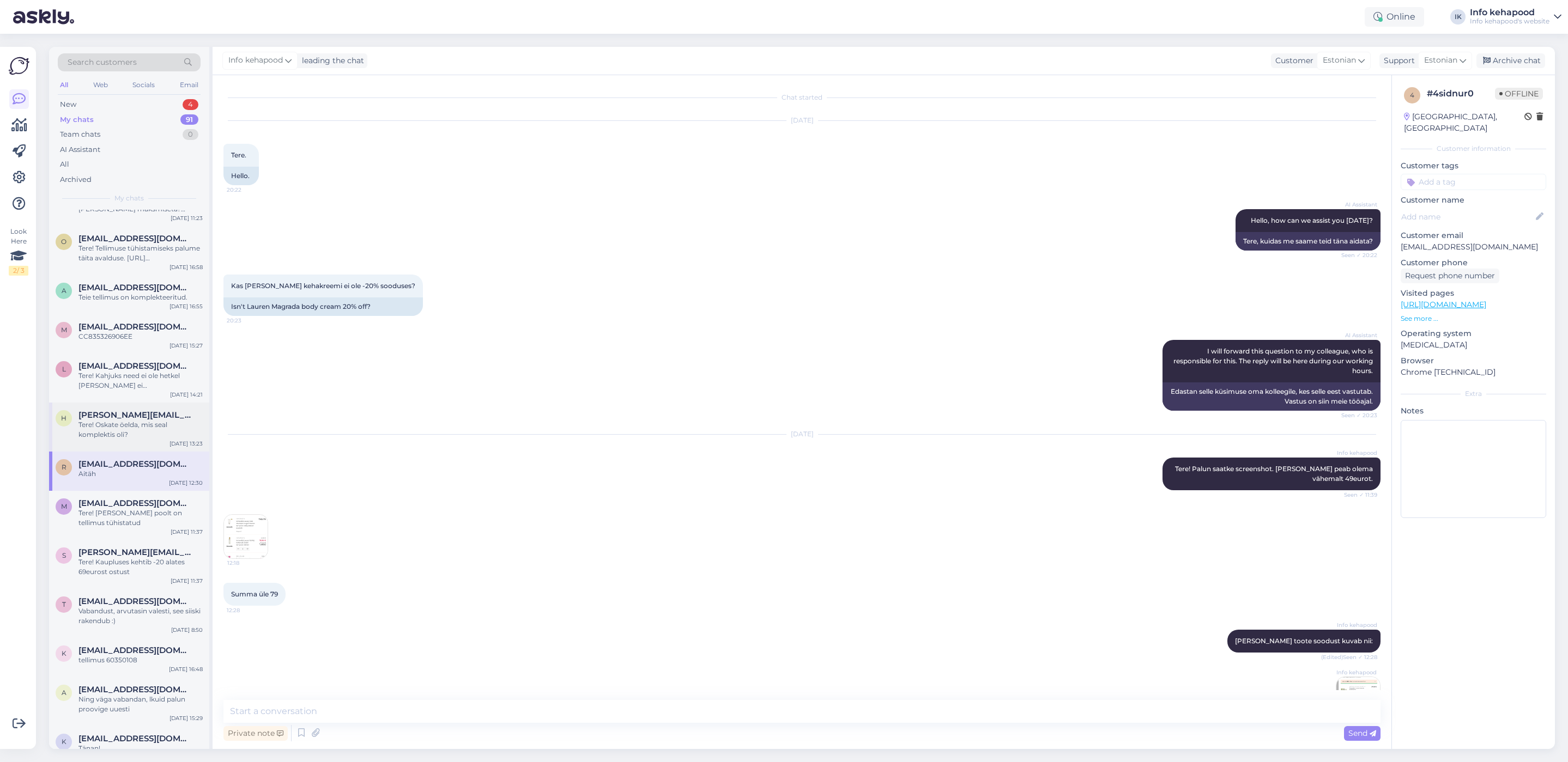
click at [160, 415] on span "[PERSON_NAME][EMAIL_ADDRESS][PERSON_NAME][DOMAIN_NAME]" at bounding box center [135, 415] width 113 height 10
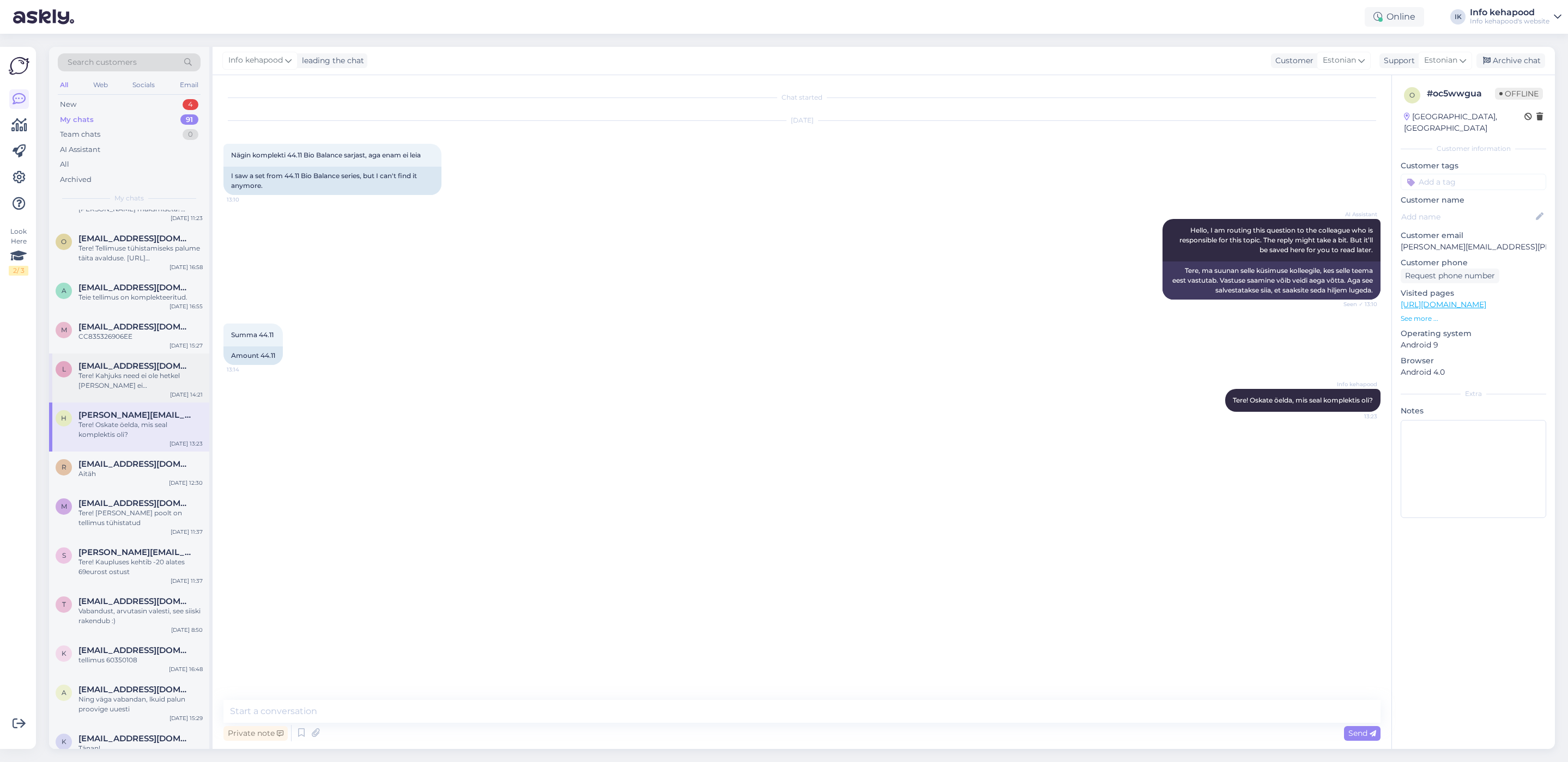
click at [131, 379] on div "Tere! Kahjuks need ei ole hetkel [PERSON_NAME] ei [PERSON_NAME], kas on veel tu…" at bounding box center [140, 381] width 125 height 20
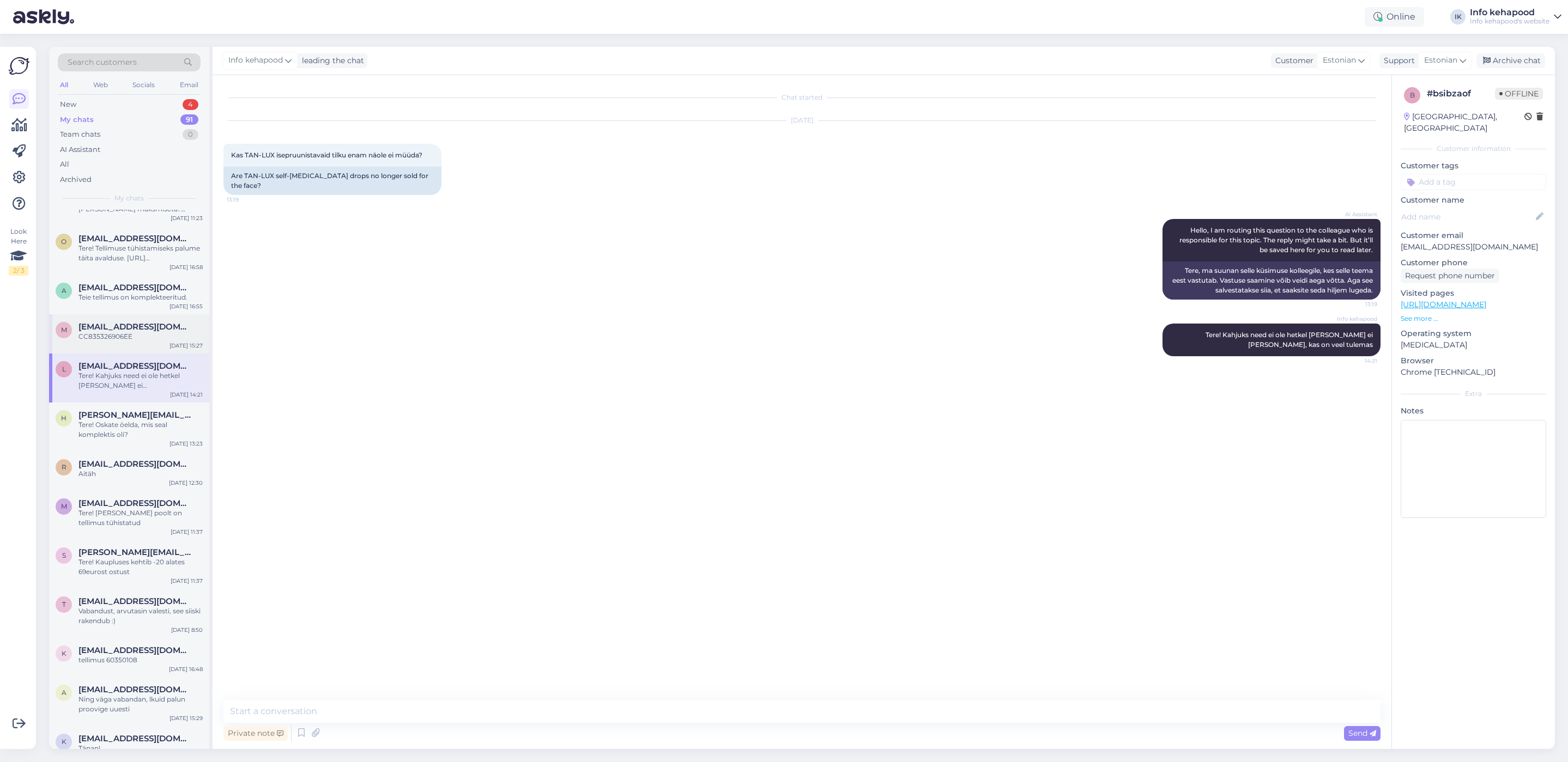
click at [108, 338] on div "CC835326906EE" at bounding box center [140, 336] width 125 height 10
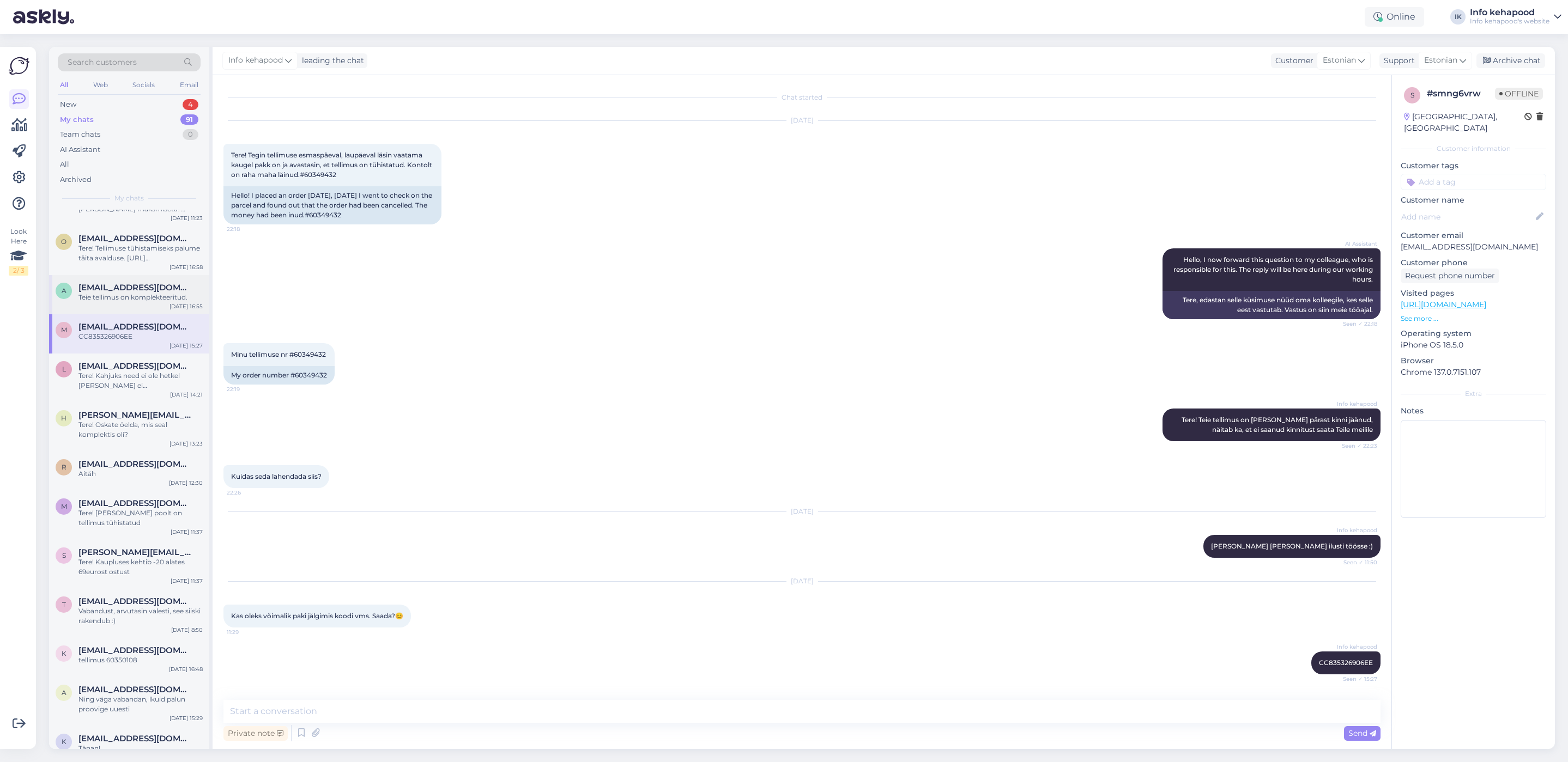
click at [171, 295] on div "Teie tellimus on komplekteeritud." at bounding box center [140, 297] width 125 height 10
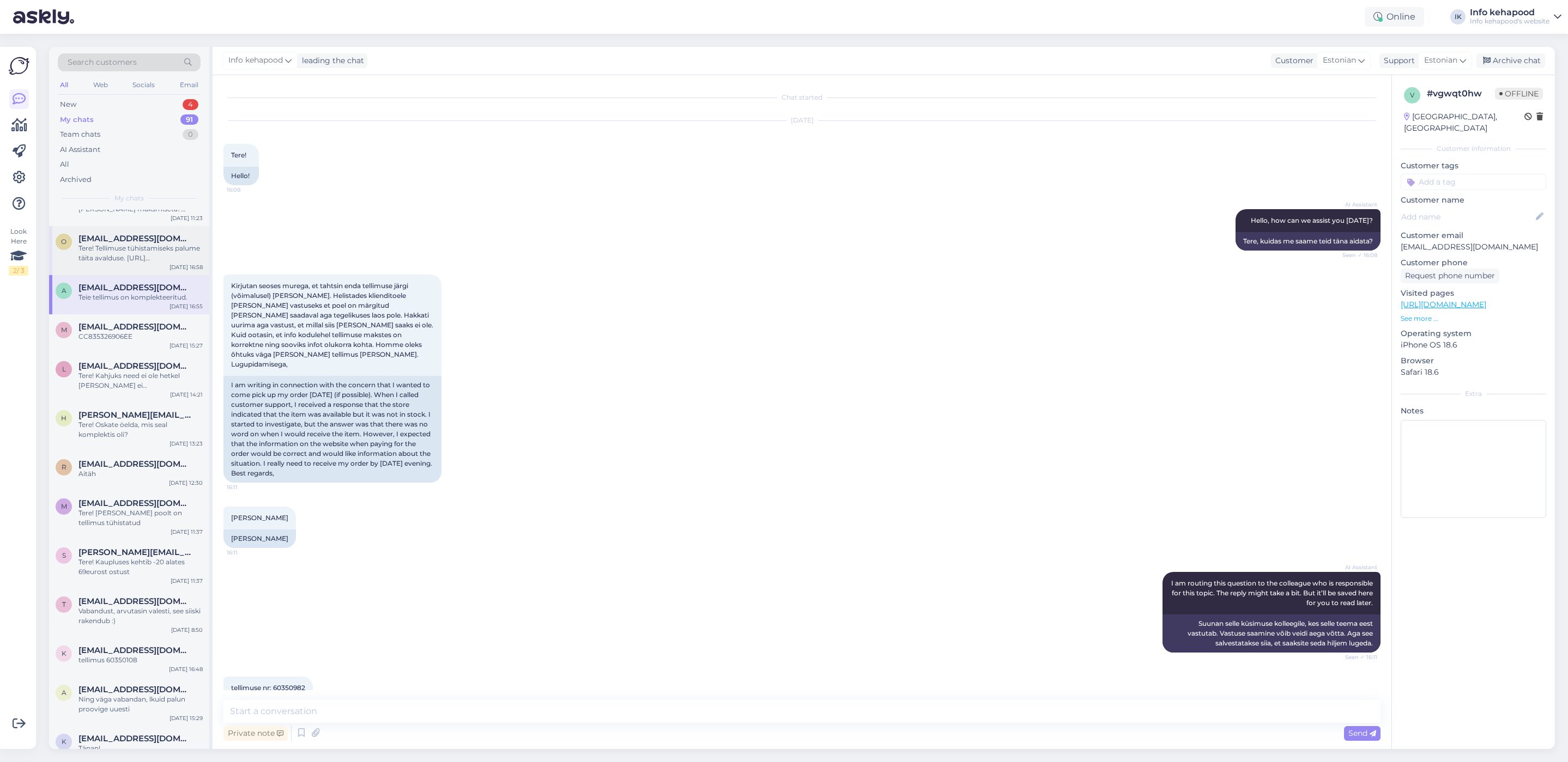
click at [141, 257] on div "Tere! Tellimuse tühistamiseks palume täita avalduse. [URL][DOMAIN_NAME]" at bounding box center [140, 253] width 125 height 20
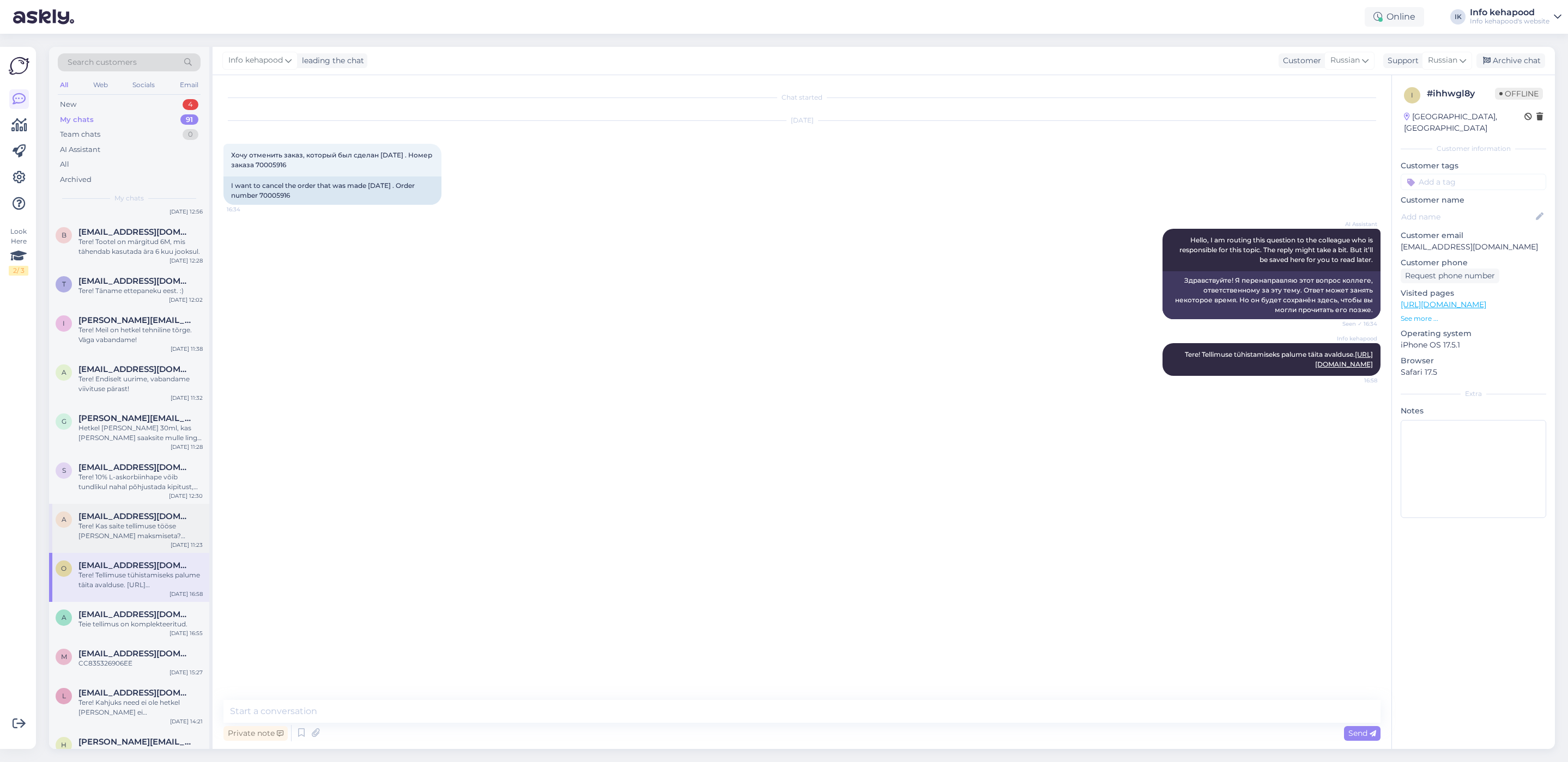
click at [119, 549] on div "a [EMAIL_ADDRESS][DOMAIN_NAME] Tere! Kas saite tellimuse tööse [PERSON_NAME] ma…" at bounding box center [129, 528] width 160 height 49
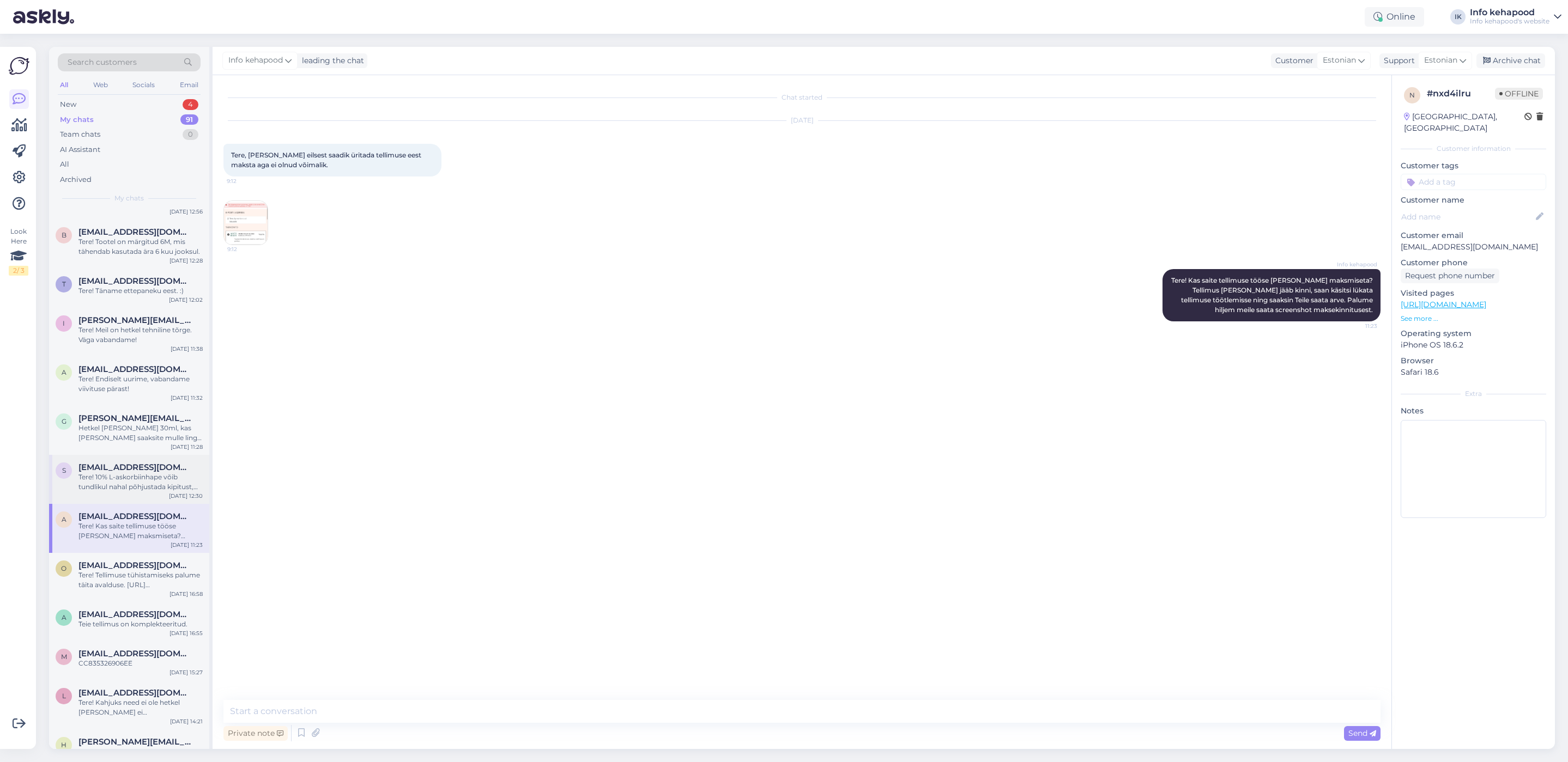
click at [70, 479] on div "s [EMAIL_ADDRESS][DOMAIN_NAME] Tere! 10% L-askorbiinhape võib tundlikul nahal p…" at bounding box center [129, 477] width 147 height 29
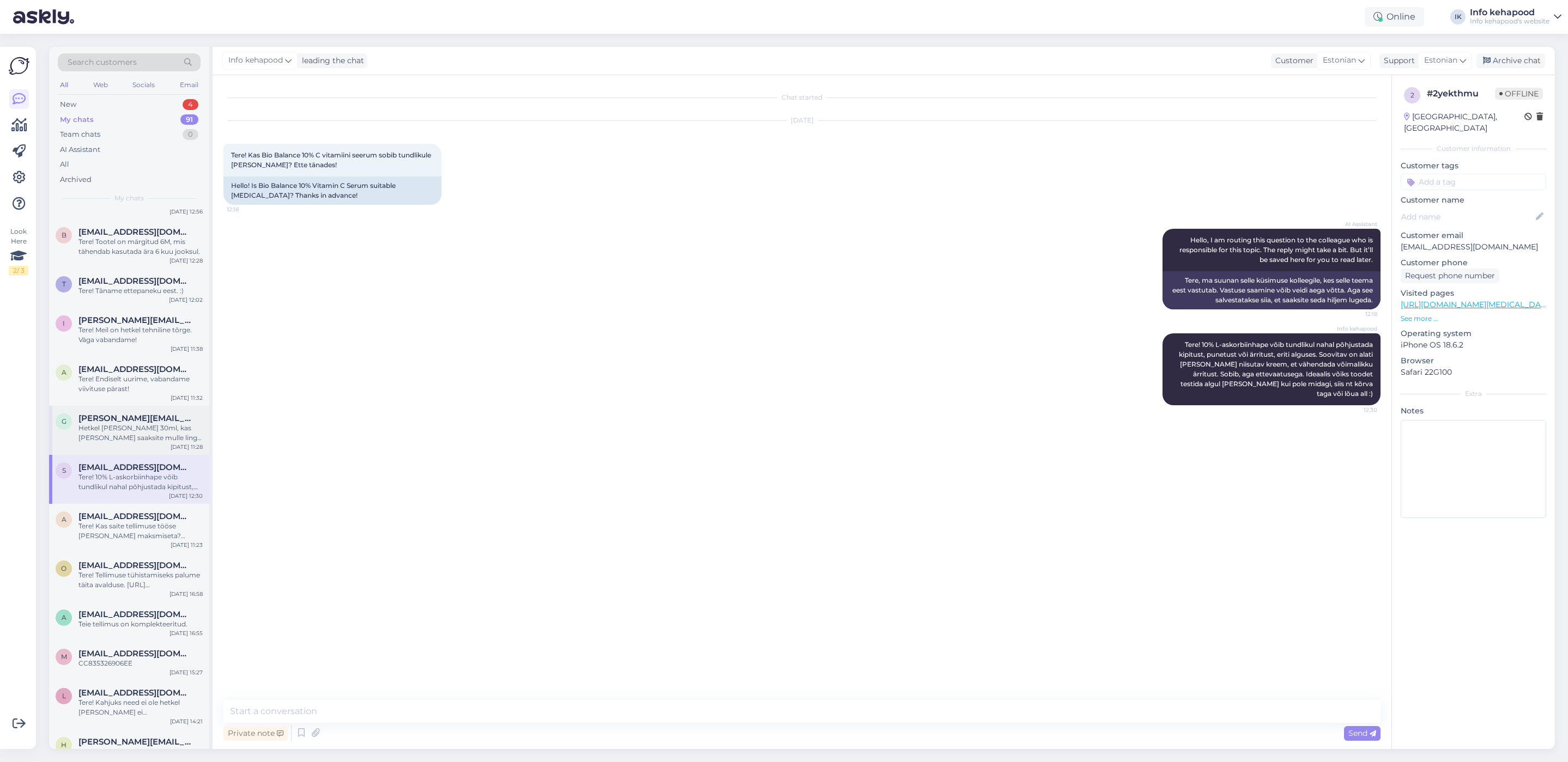
click at [107, 419] on span "[PERSON_NAME][EMAIL_ADDRESS][DOMAIN_NAME]" at bounding box center [135, 418] width 113 height 10
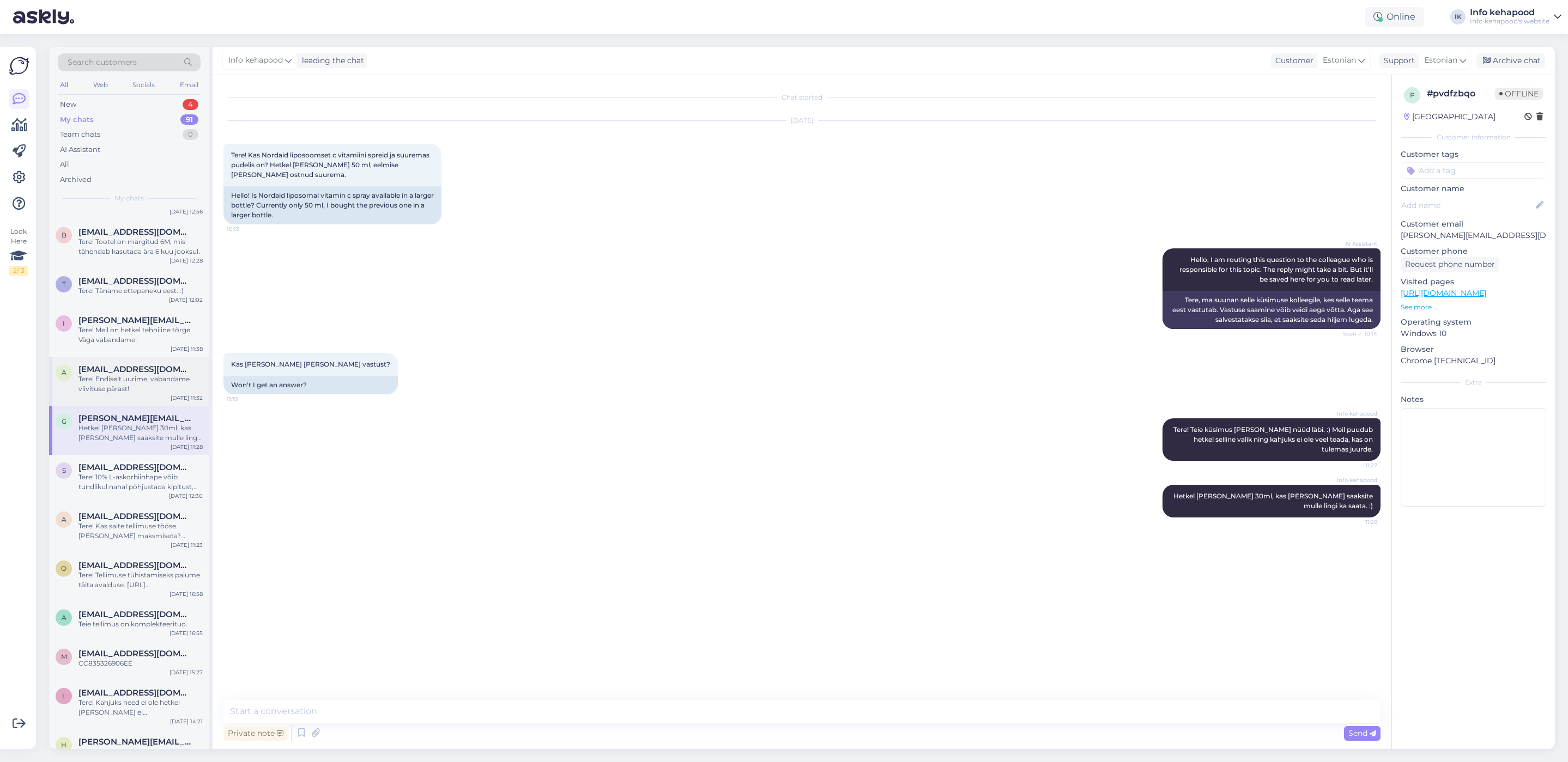
click at [175, 381] on div "Tere! Endiselt uurime, vabandame viivituse pärast!" at bounding box center [140, 384] width 125 height 20
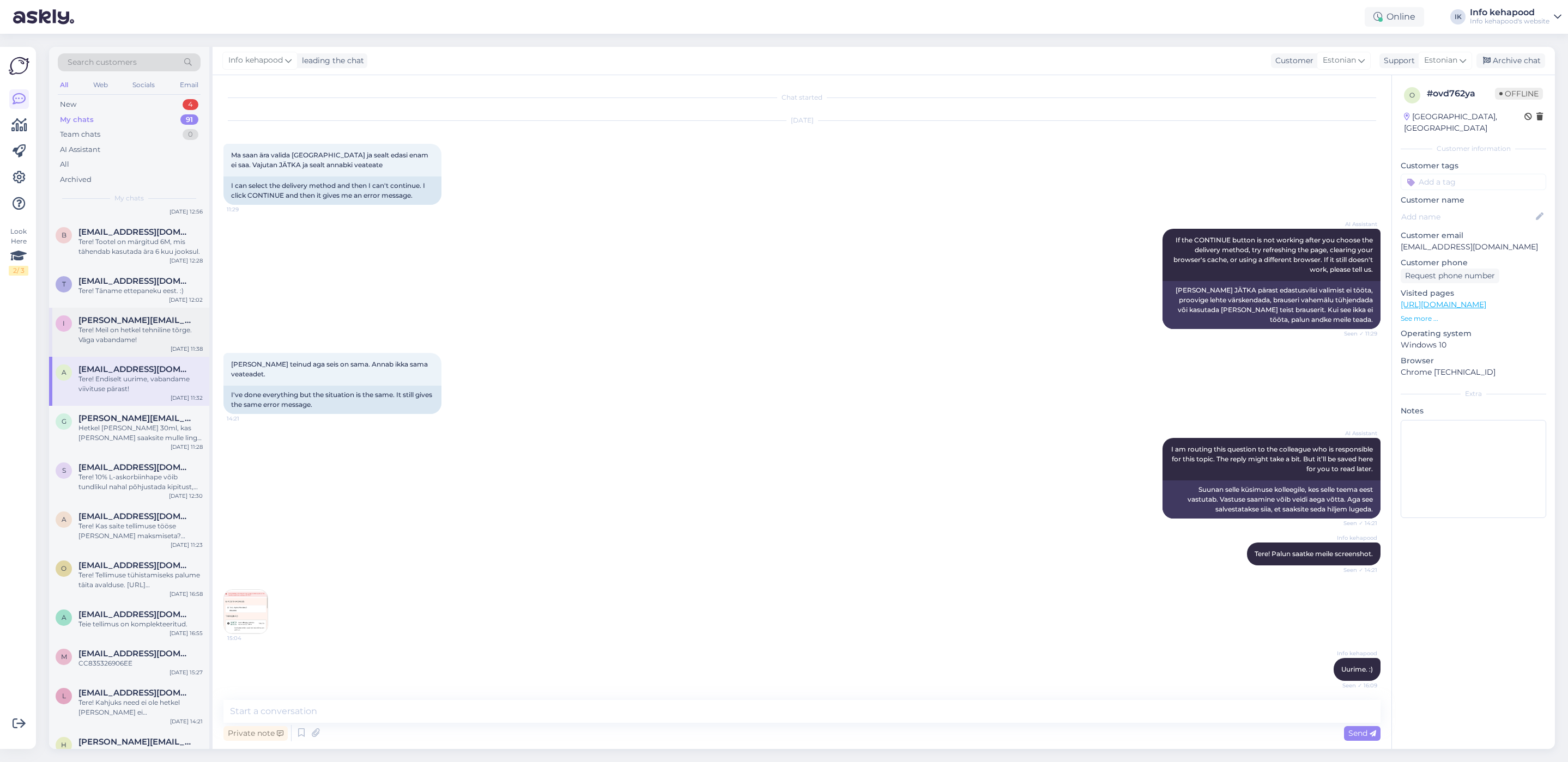
click at [156, 332] on div "Tere! Meil on hetkel tehniline tõrge. Väga vabandame!" at bounding box center [140, 335] width 125 height 20
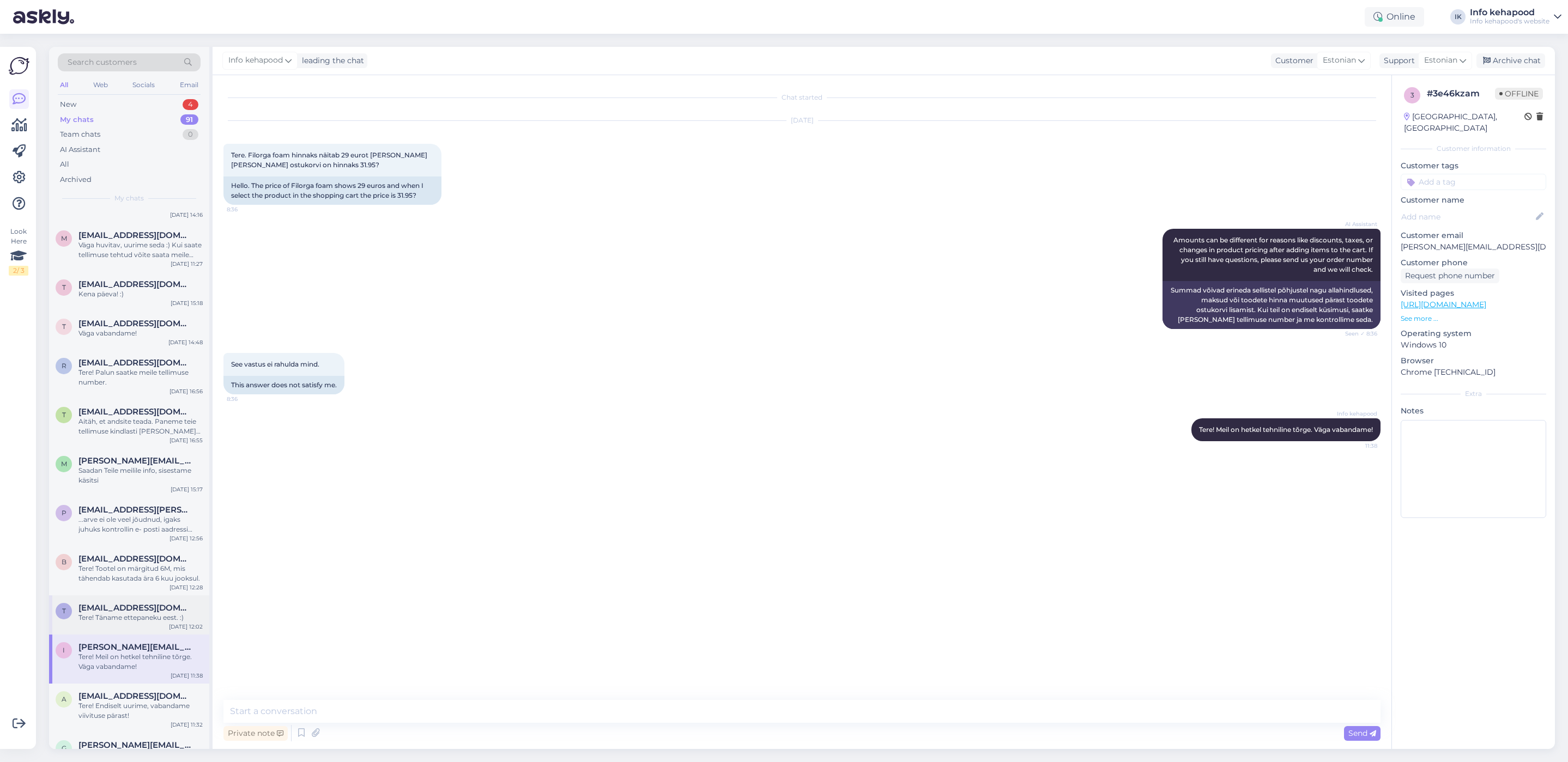
click at [125, 616] on div "Tere! Täname ettepaneku eest. :)" at bounding box center [140, 617] width 125 height 10
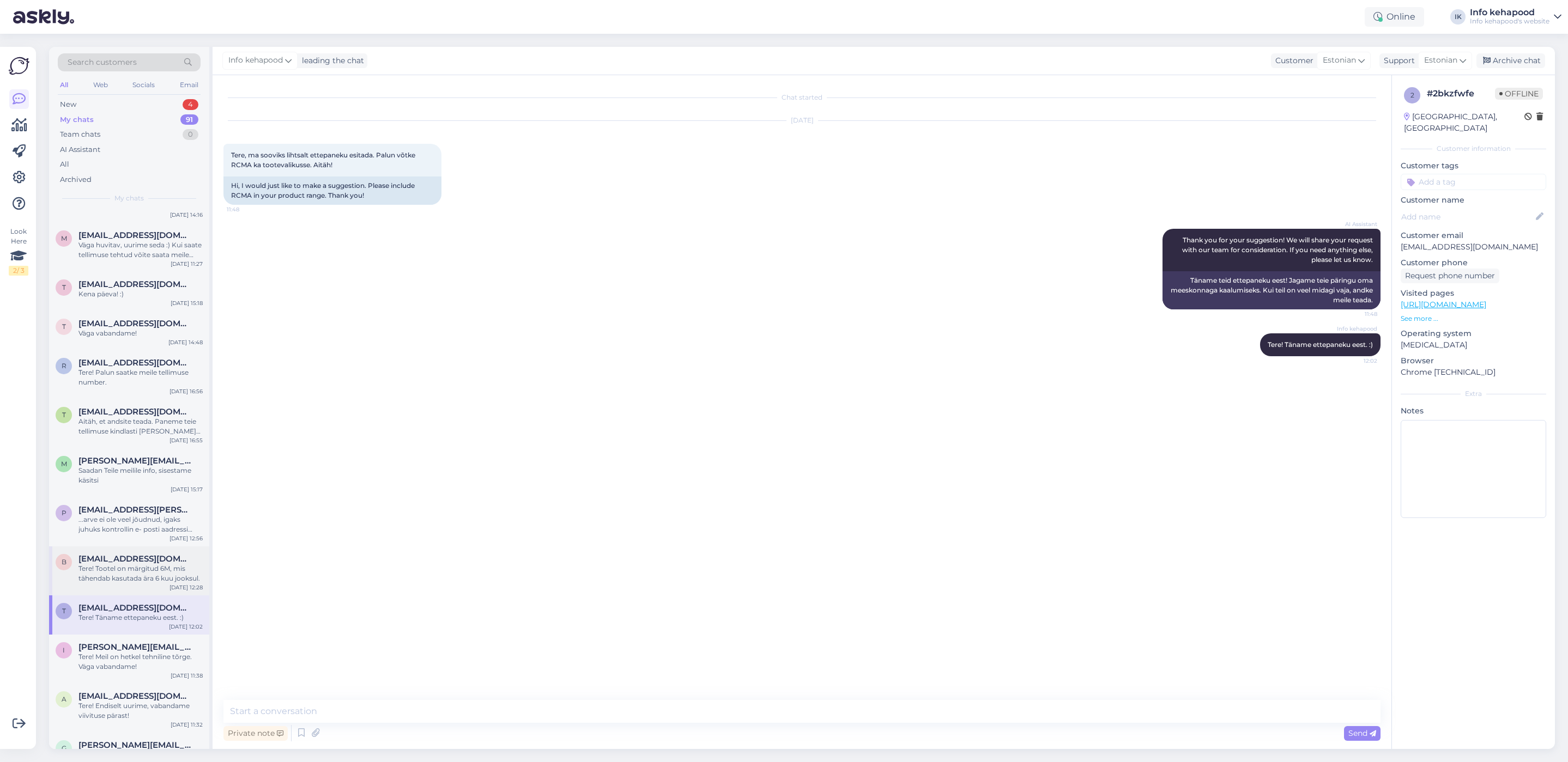
click at [123, 568] on div "Tere! Tootel on märgitud 6M, mis tähendab kasutada ära 6 kuu jooksul." at bounding box center [140, 573] width 125 height 20
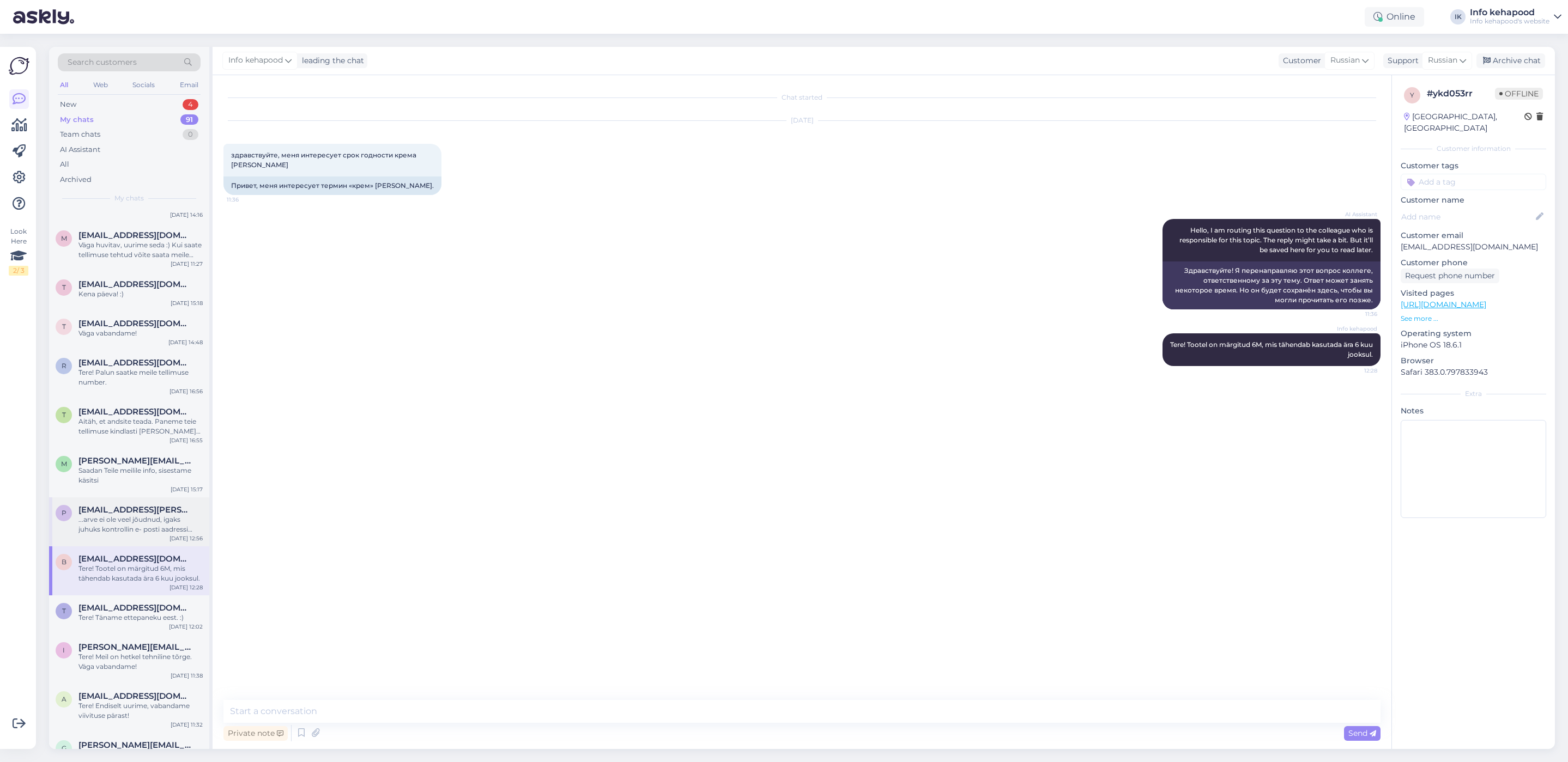
click at [162, 542] on div "p [EMAIL_ADDRESS][PERSON_NAME][DOMAIN_NAME] ...arve ei ole veel jõudnud, igaks …" at bounding box center [129, 521] width 160 height 49
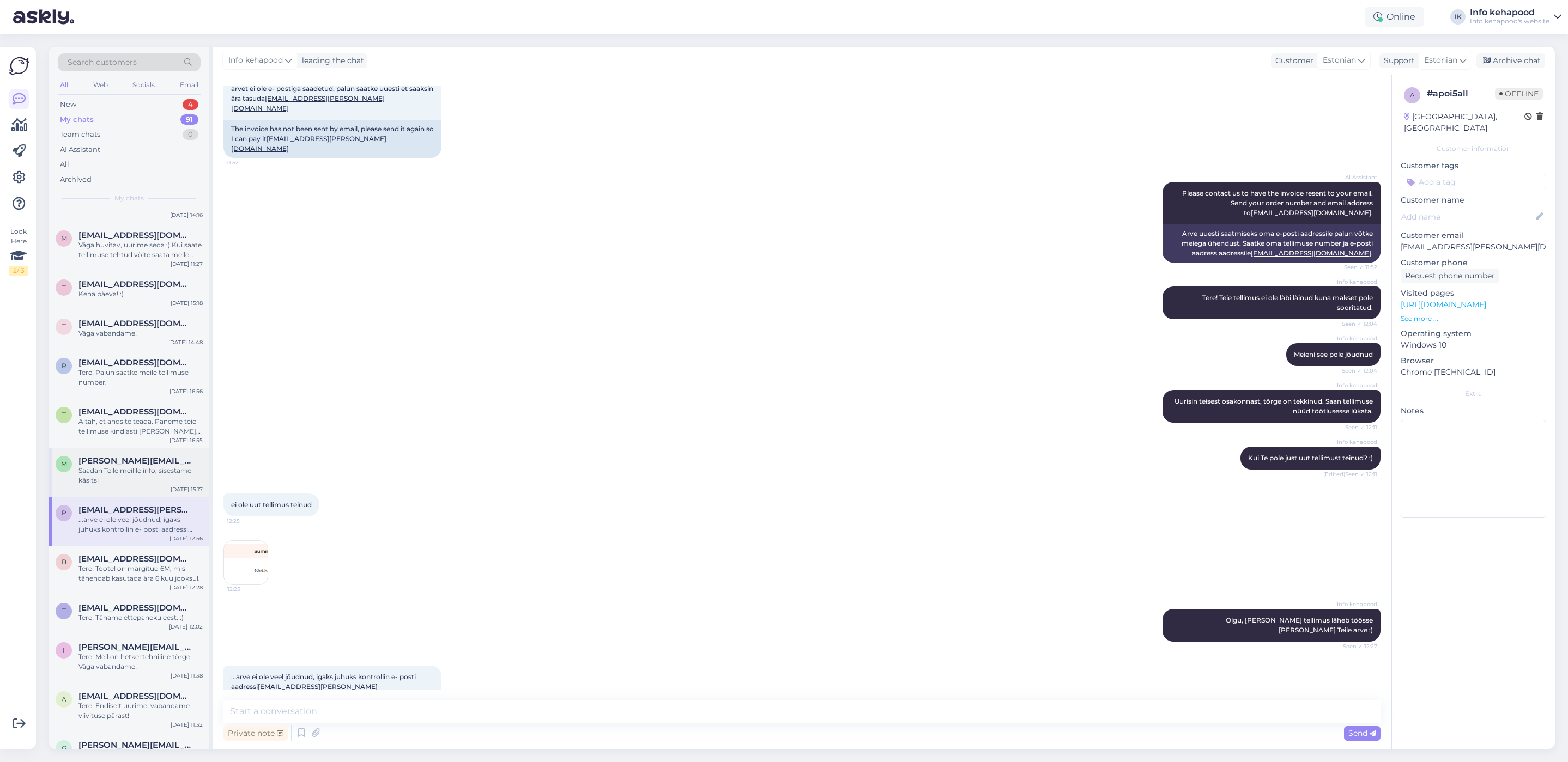
click at [103, 476] on div "Saadan Teile meilile info, sisestame käsitsi" at bounding box center [140, 475] width 125 height 20
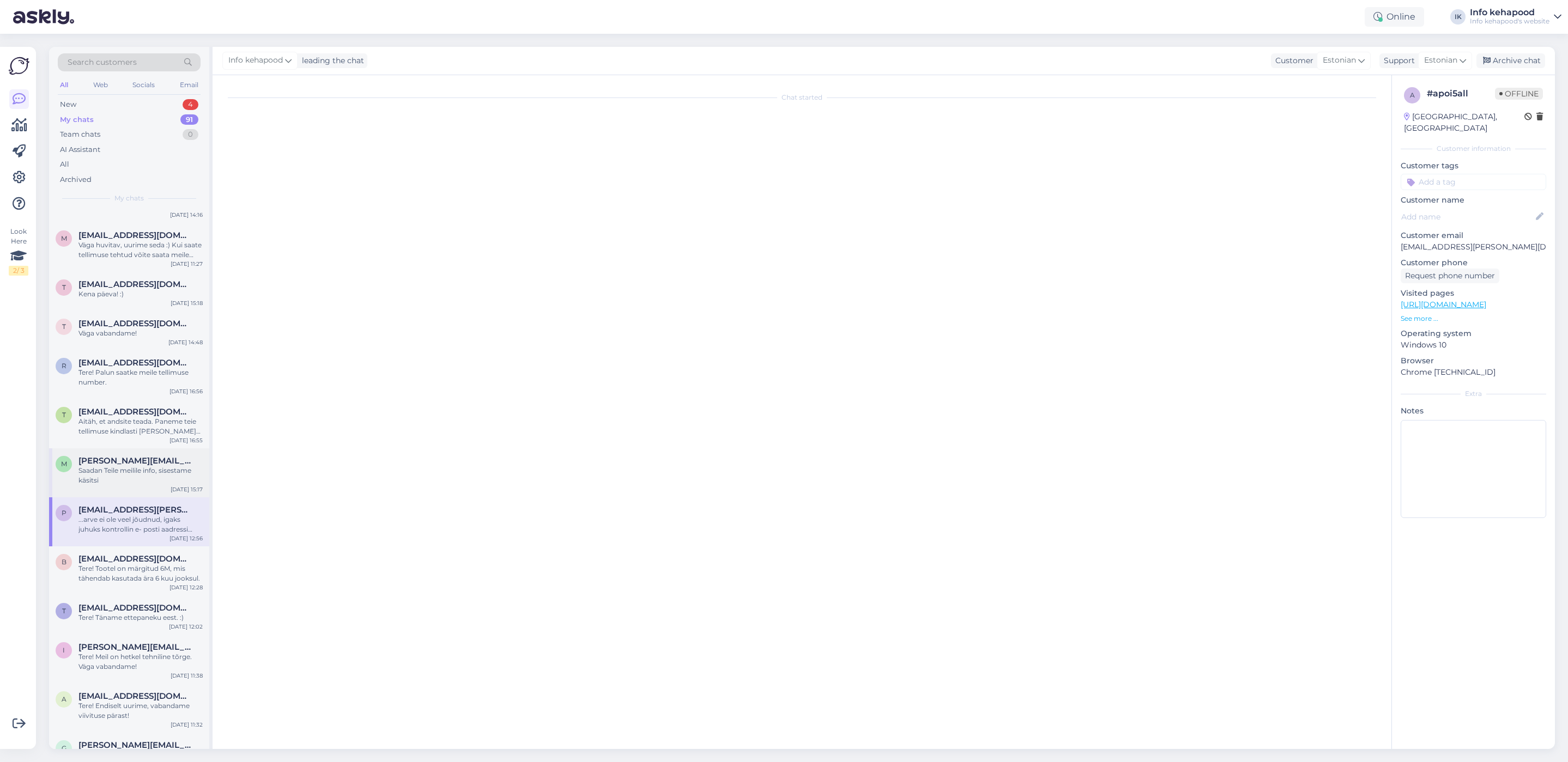
scroll to position [0, 0]
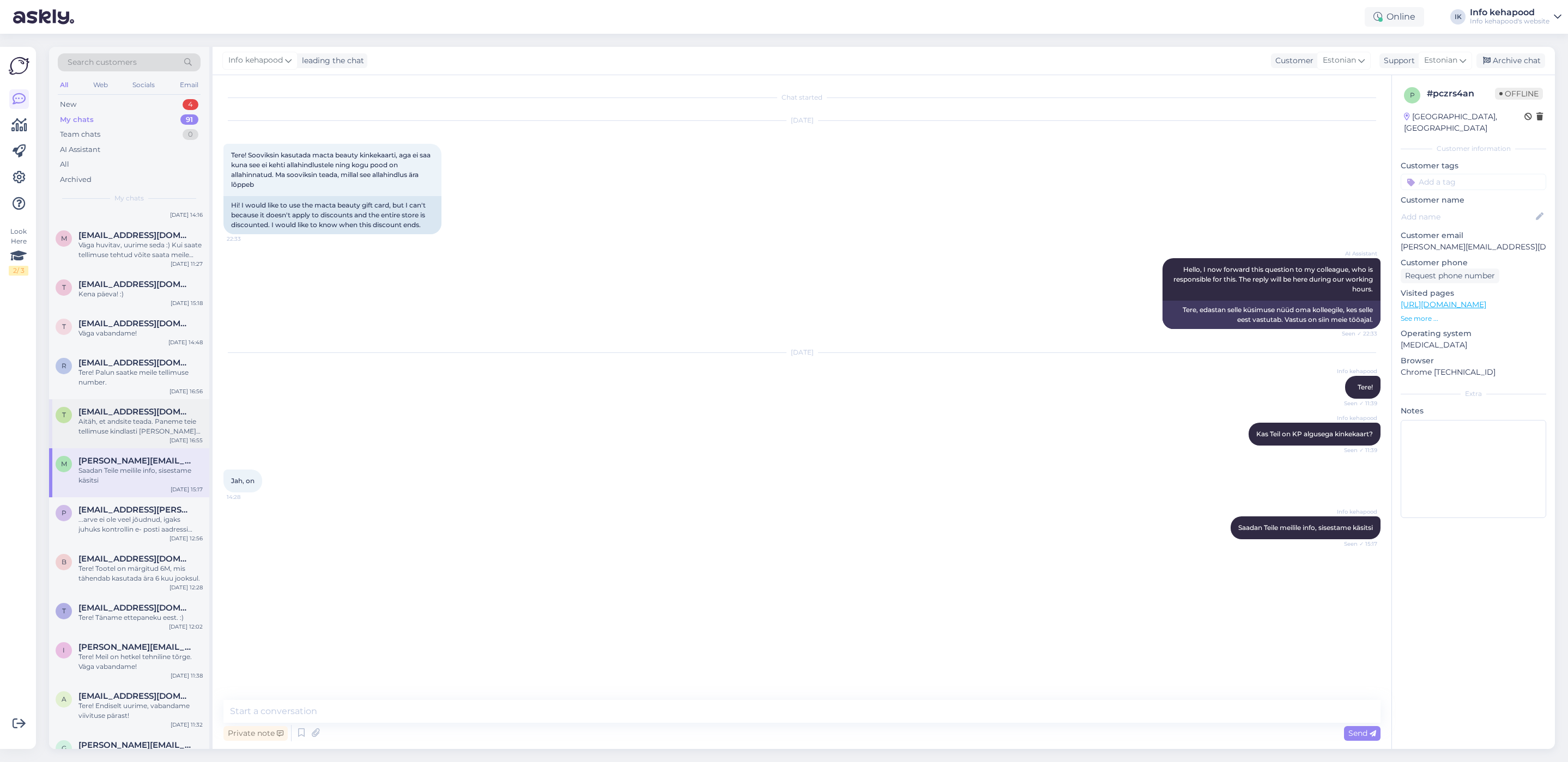
click at [159, 433] on div "Aitäh, et andsite teada. Paneme teie tellimuse kindlasti [PERSON_NAME] niipea, …" at bounding box center [140, 426] width 125 height 20
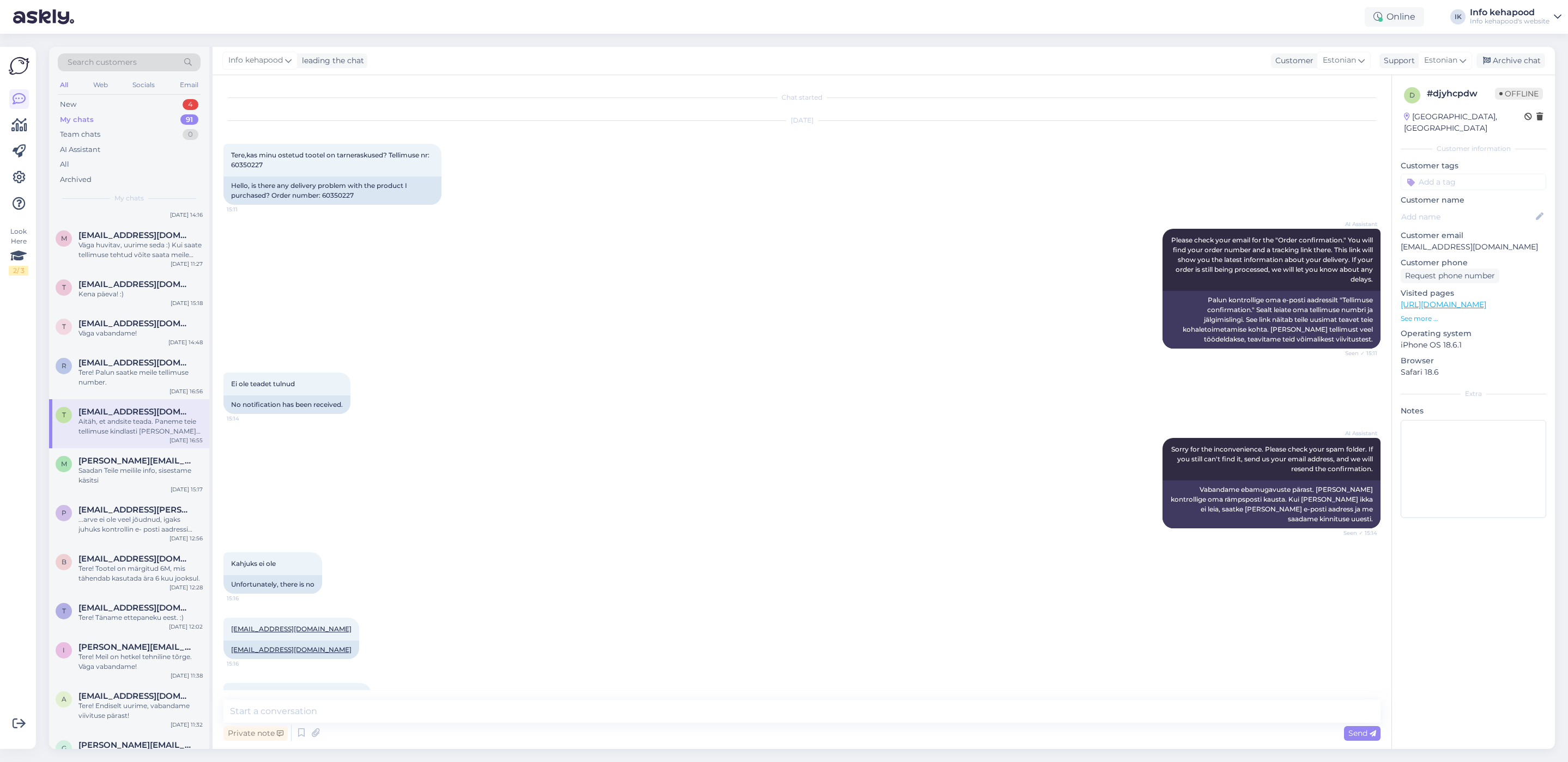
scroll to position [875, 0]
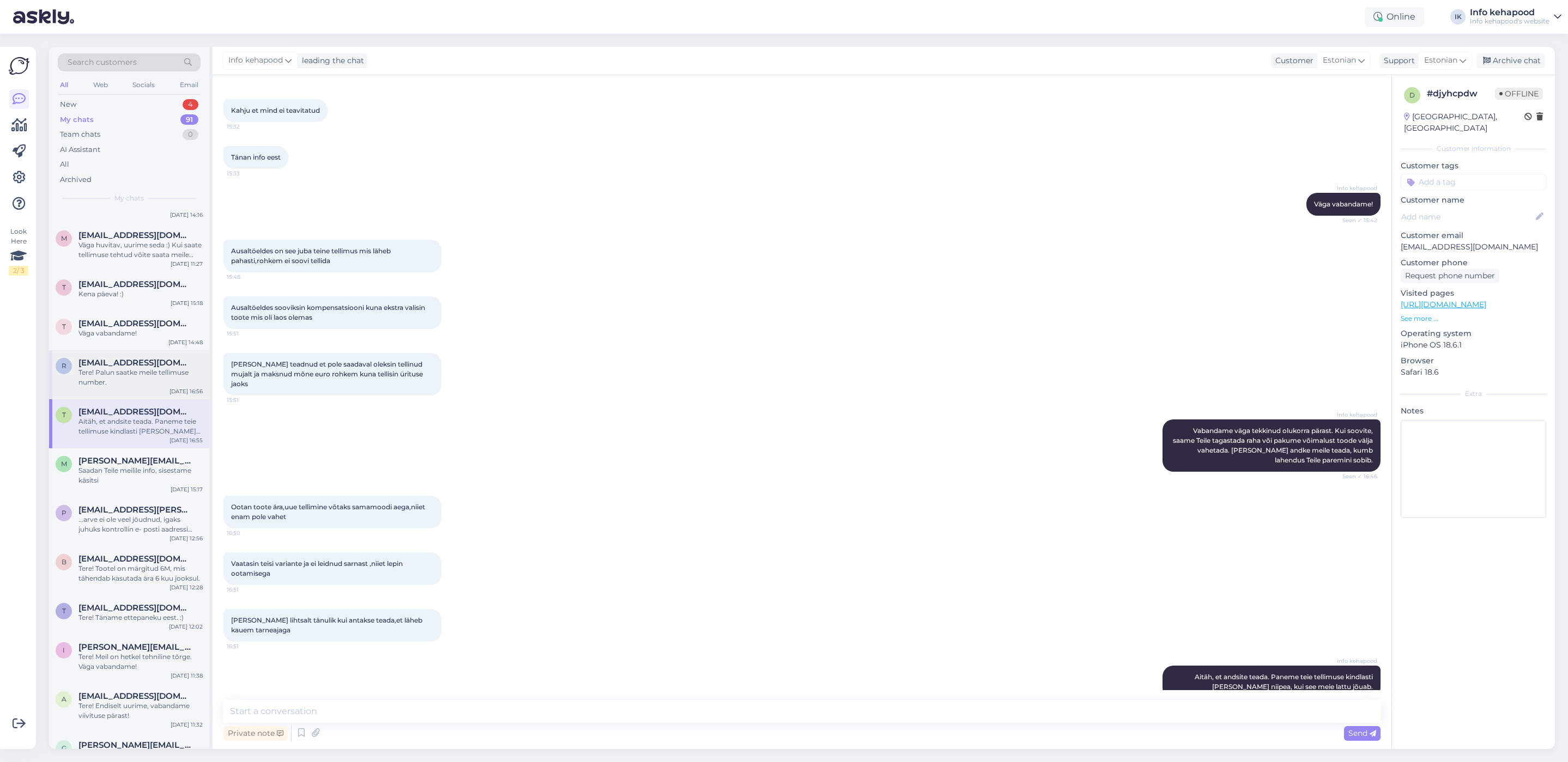
click at [103, 392] on div "r [EMAIL_ADDRESS][DOMAIN_NAME] Tere! Palun saatke meile tellimuse number. [DATE…" at bounding box center [129, 374] width 160 height 49
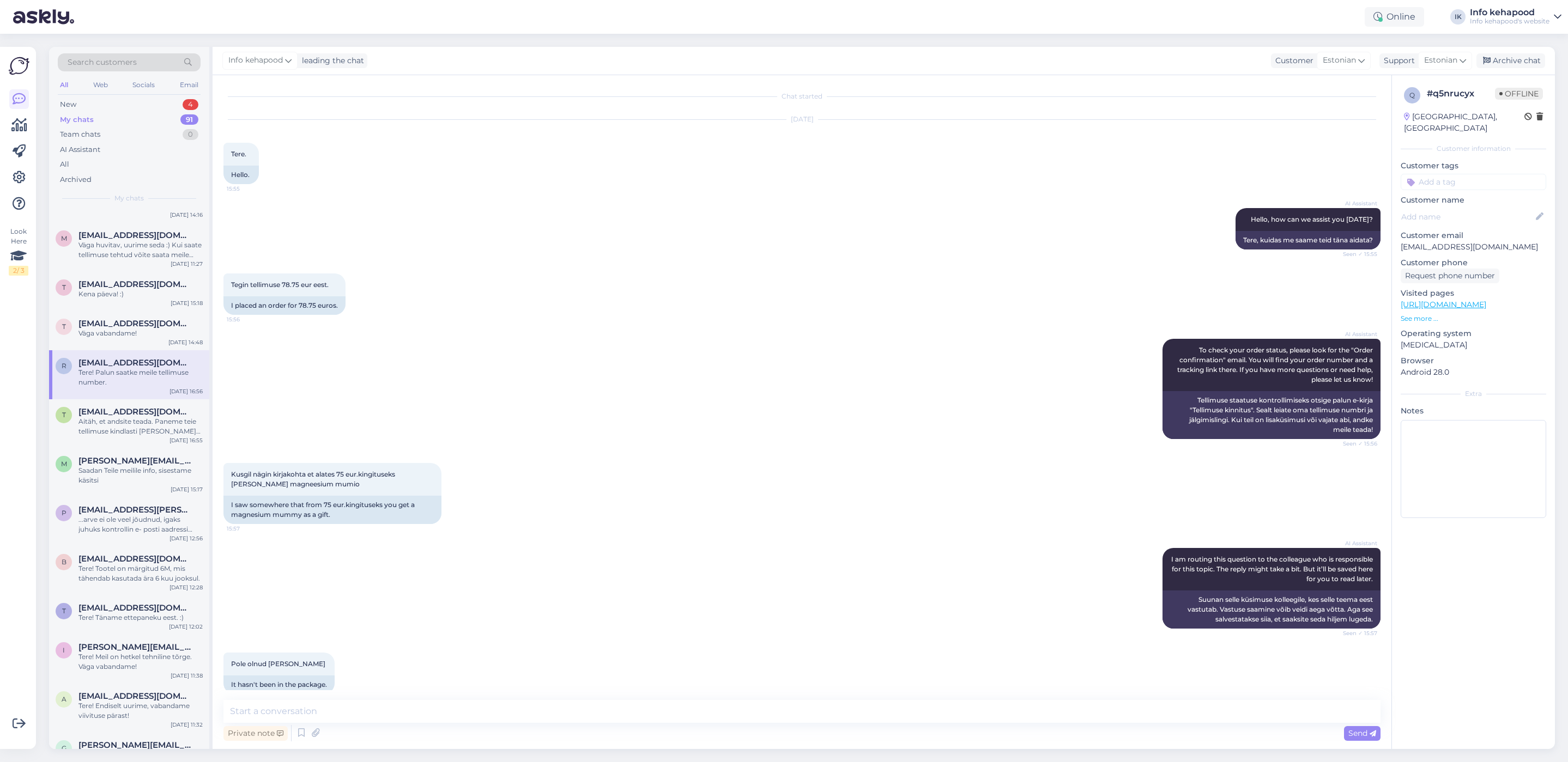
scroll to position [0, 0]
click at [66, 312] on div "t [EMAIL_ADDRESS][DOMAIN_NAME] Väga vabandame! [DATE] 14:48" at bounding box center [129, 330] width 160 height 39
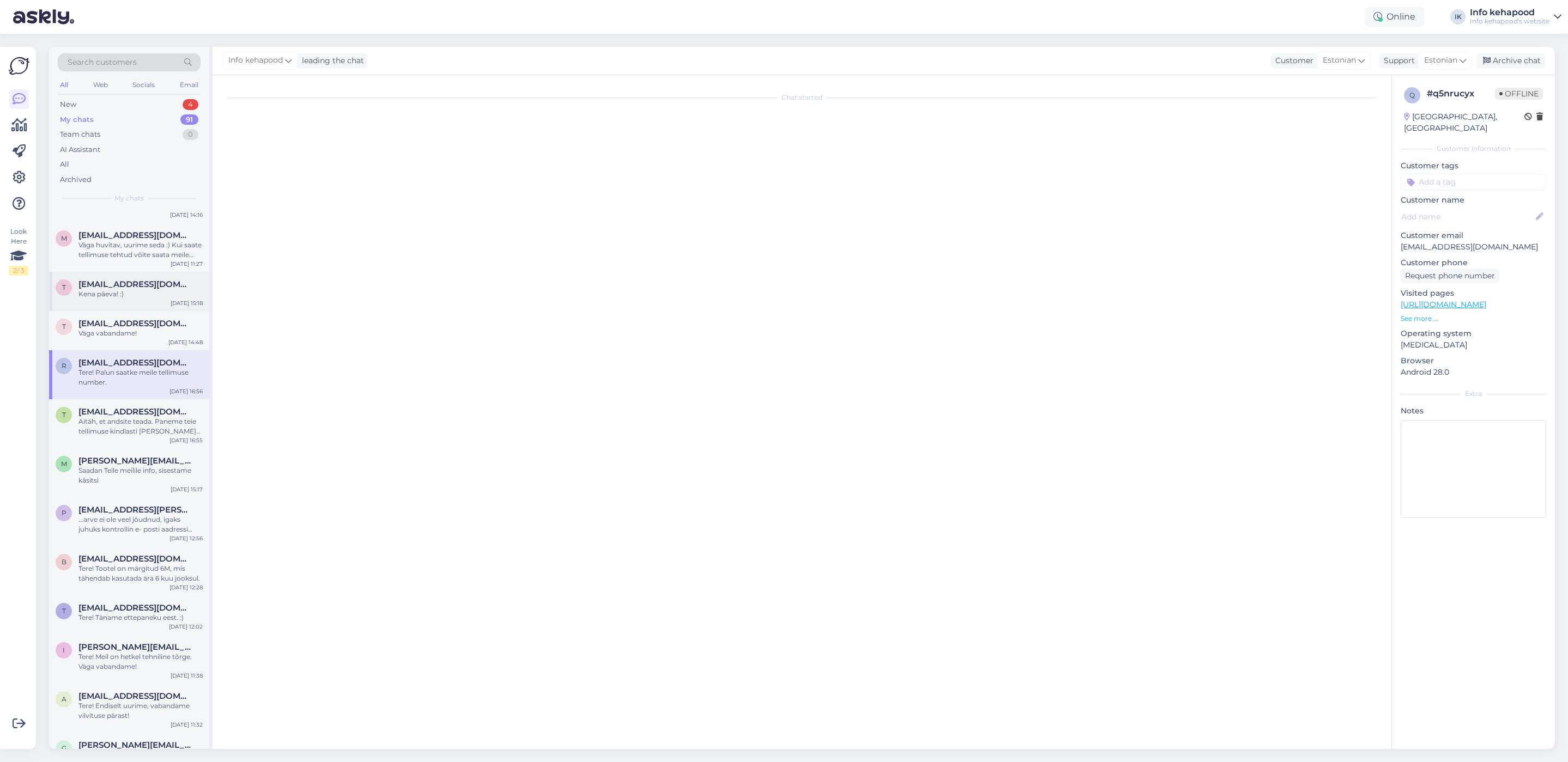
scroll to position [343, 0]
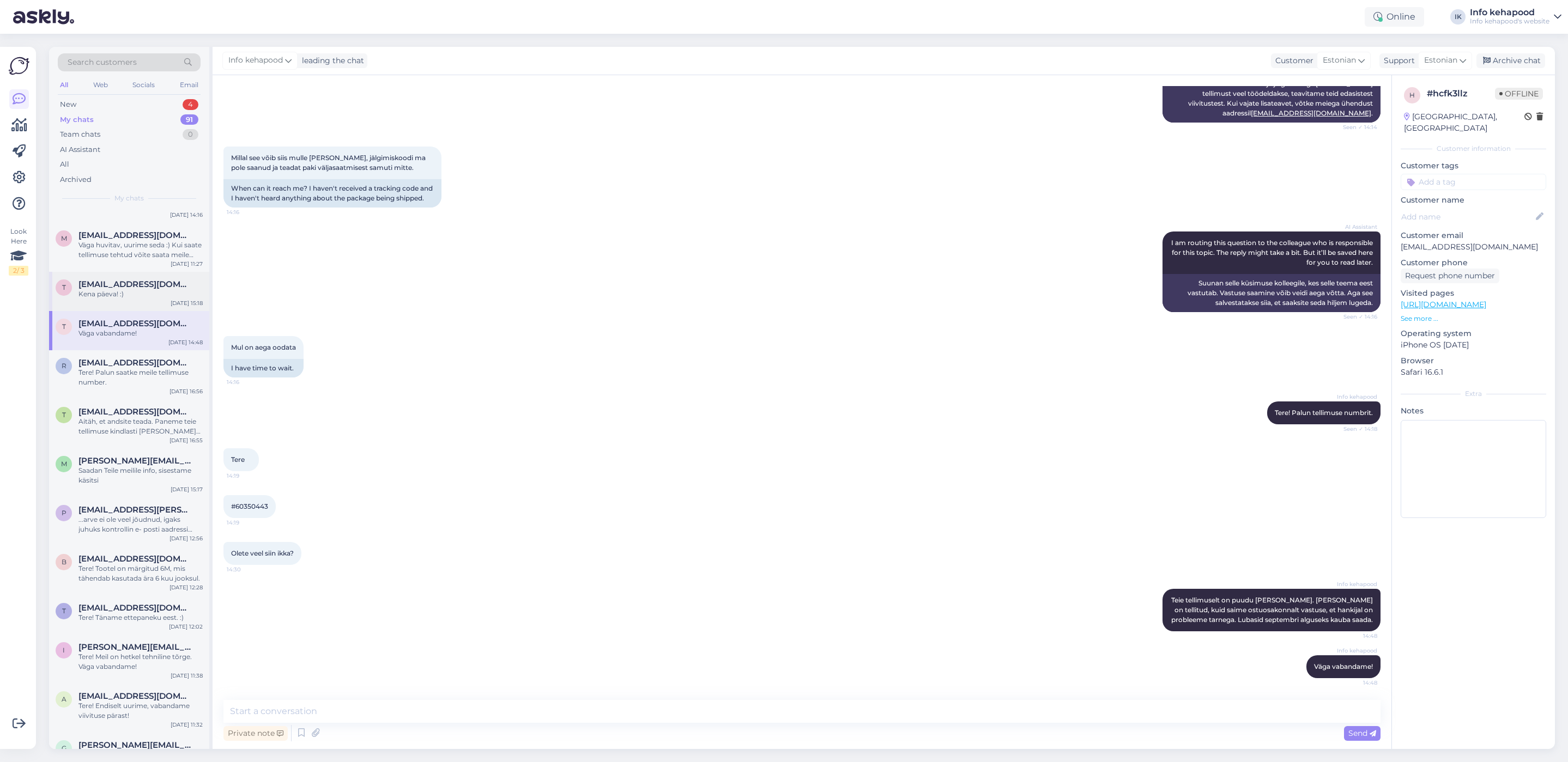
click at [97, 306] on div "t [EMAIL_ADDRESS][DOMAIN_NAME] Kena päeva! :) [DATE] 15:18" at bounding box center [129, 291] width 160 height 39
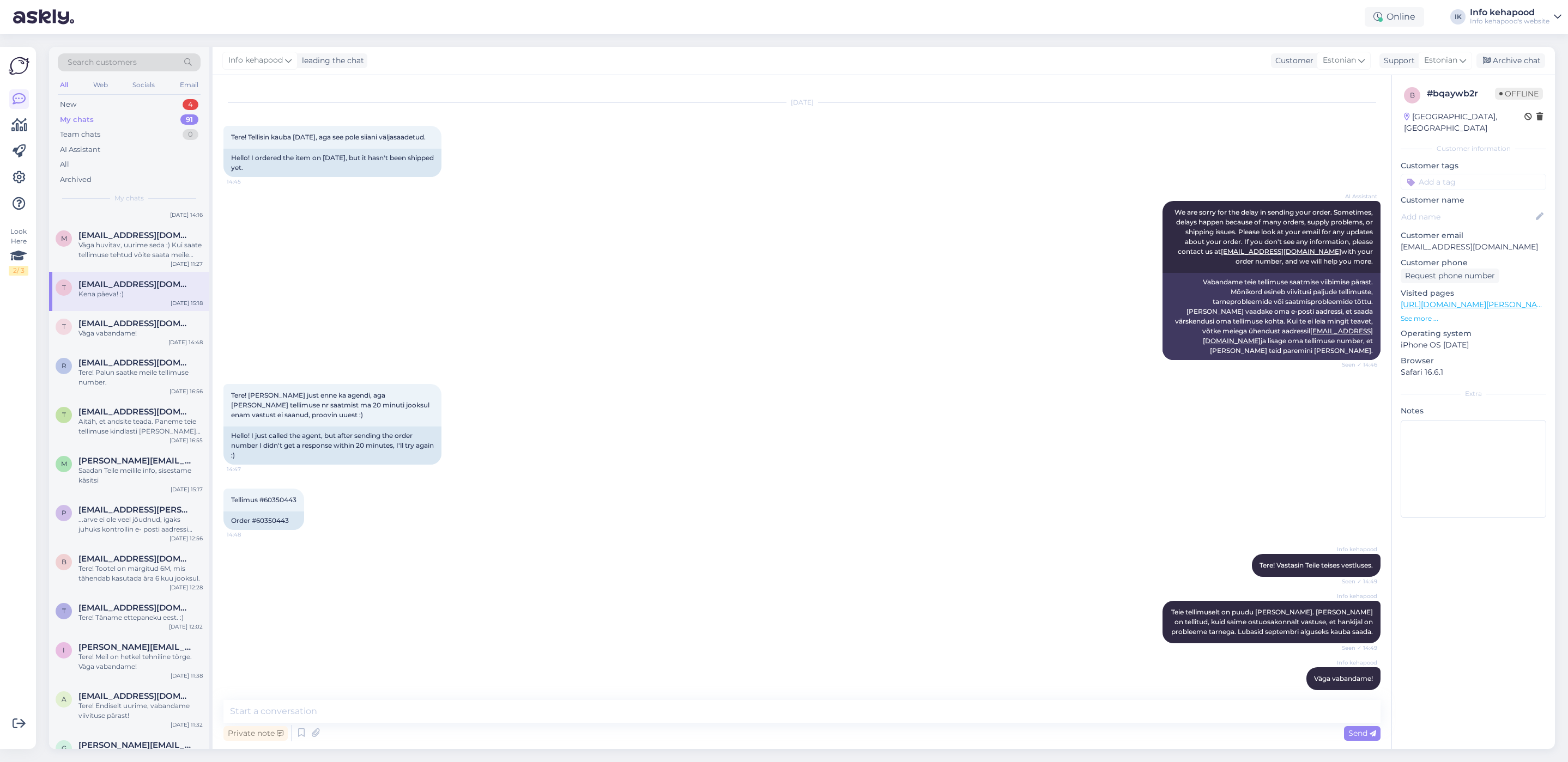
scroll to position [0, 0]
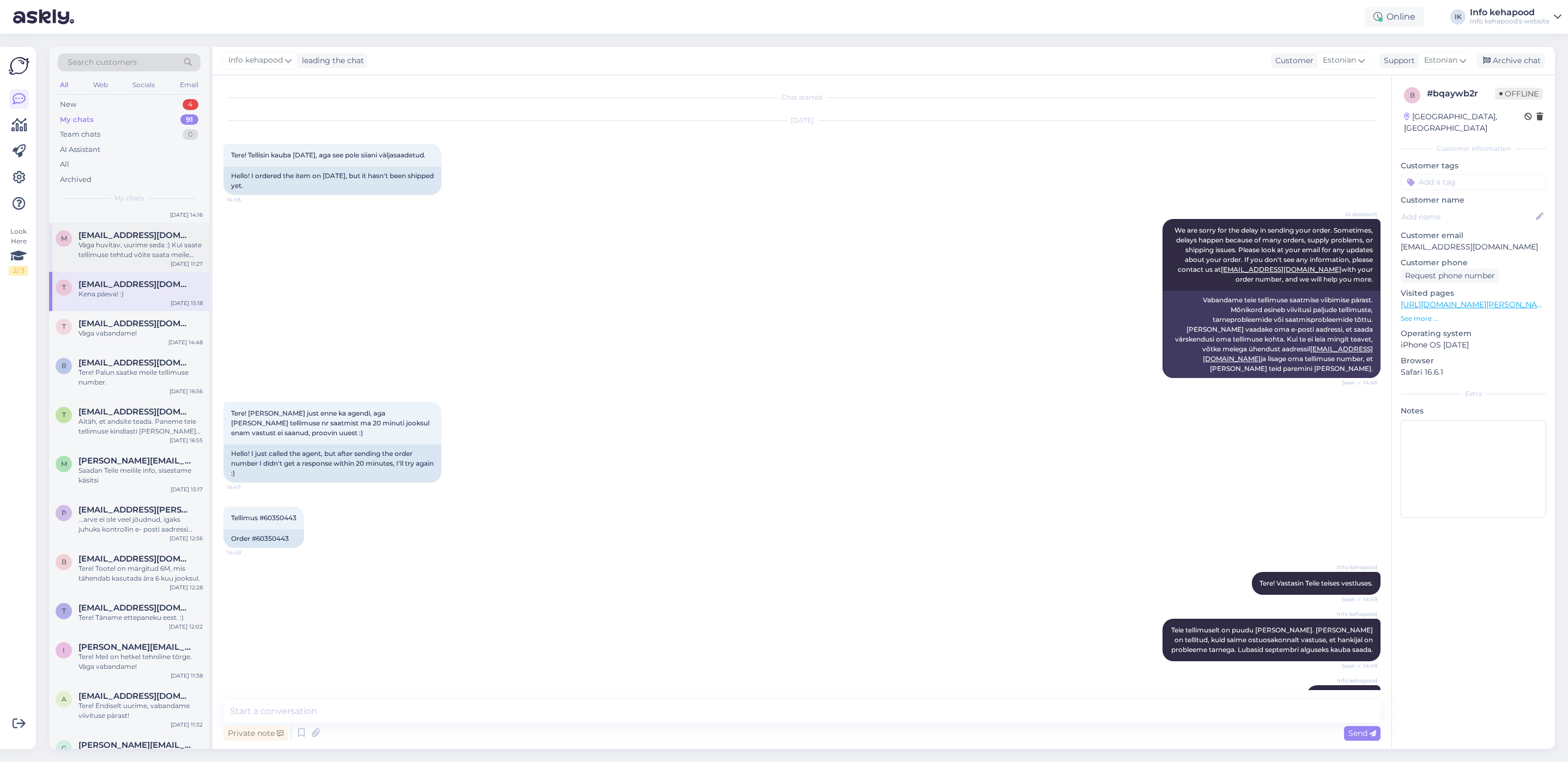
click at [105, 248] on div "Väga huvitav, uurime seda :) Kui saate tellimuse tehtud võite saata meile telli…" at bounding box center [140, 250] width 125 height 20
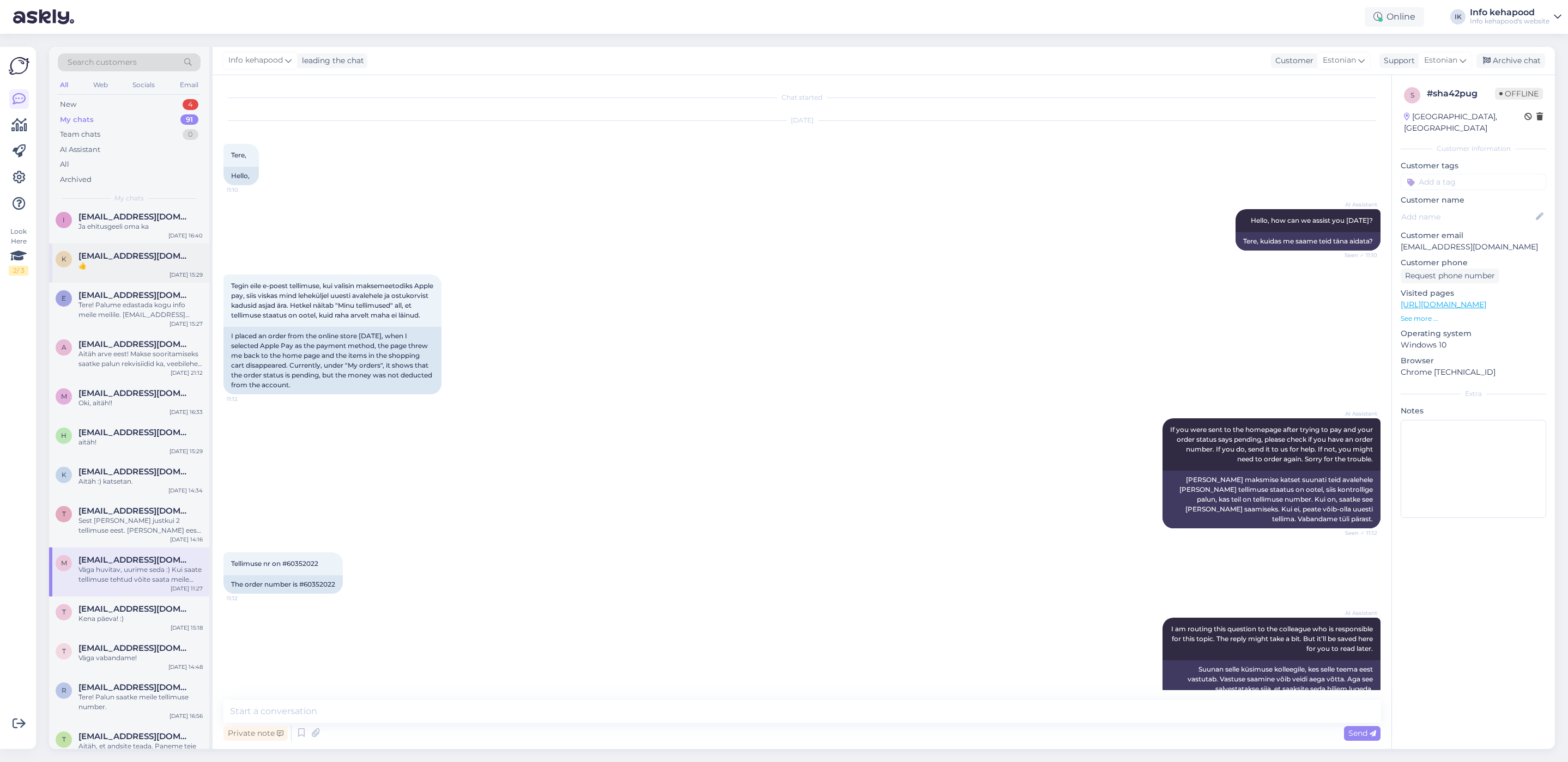
scroll to position [817, 0]
click at [72, 529] on div "t [EMAIL_ADDRESS][DOMAIN_NAME] Sest [PERSON_NAME] justkui 2 tellimuse eest. [PE…" at bounding box center [129, 523] width 147 height 29
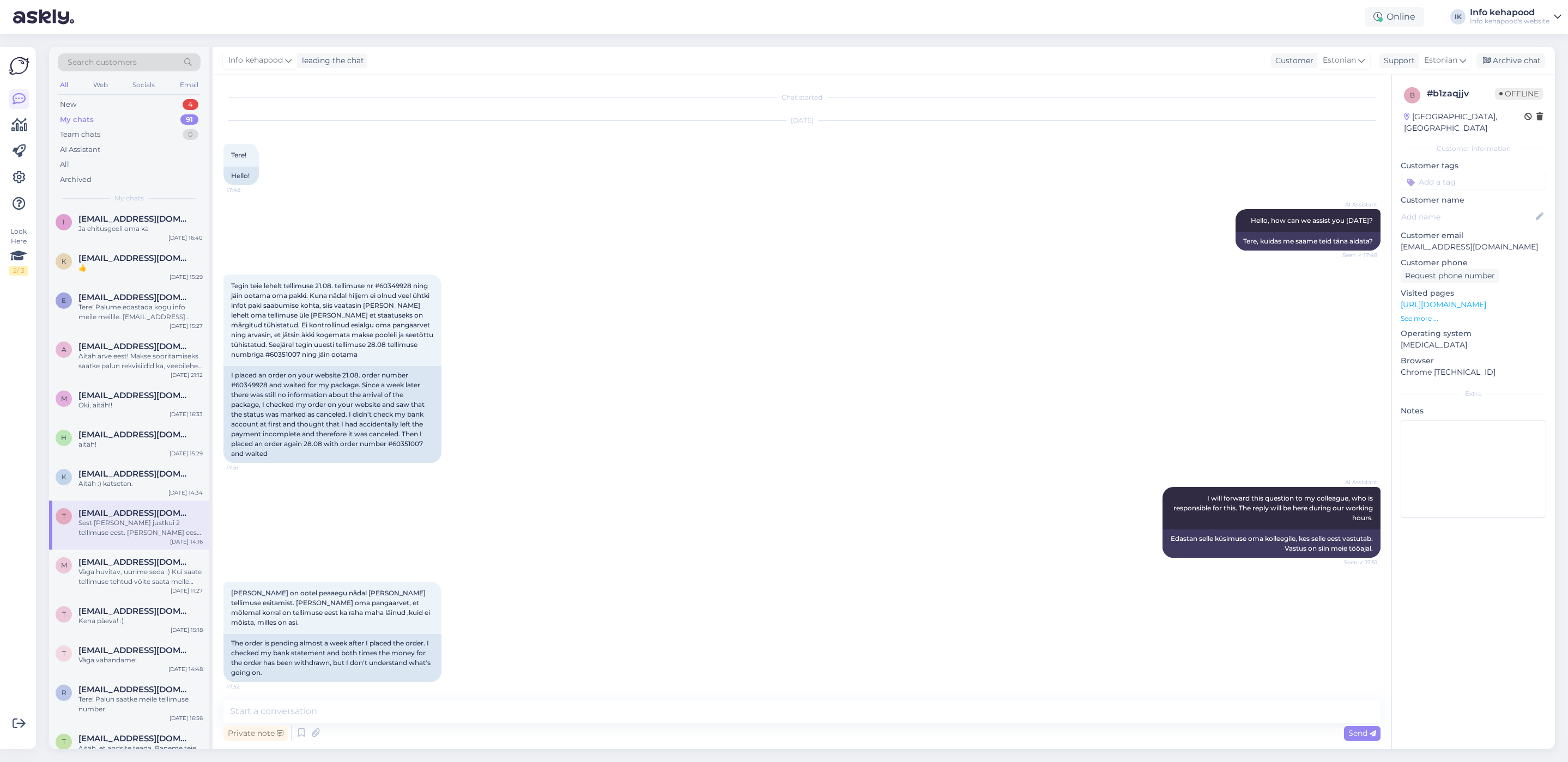
scroll to position [243, 0]
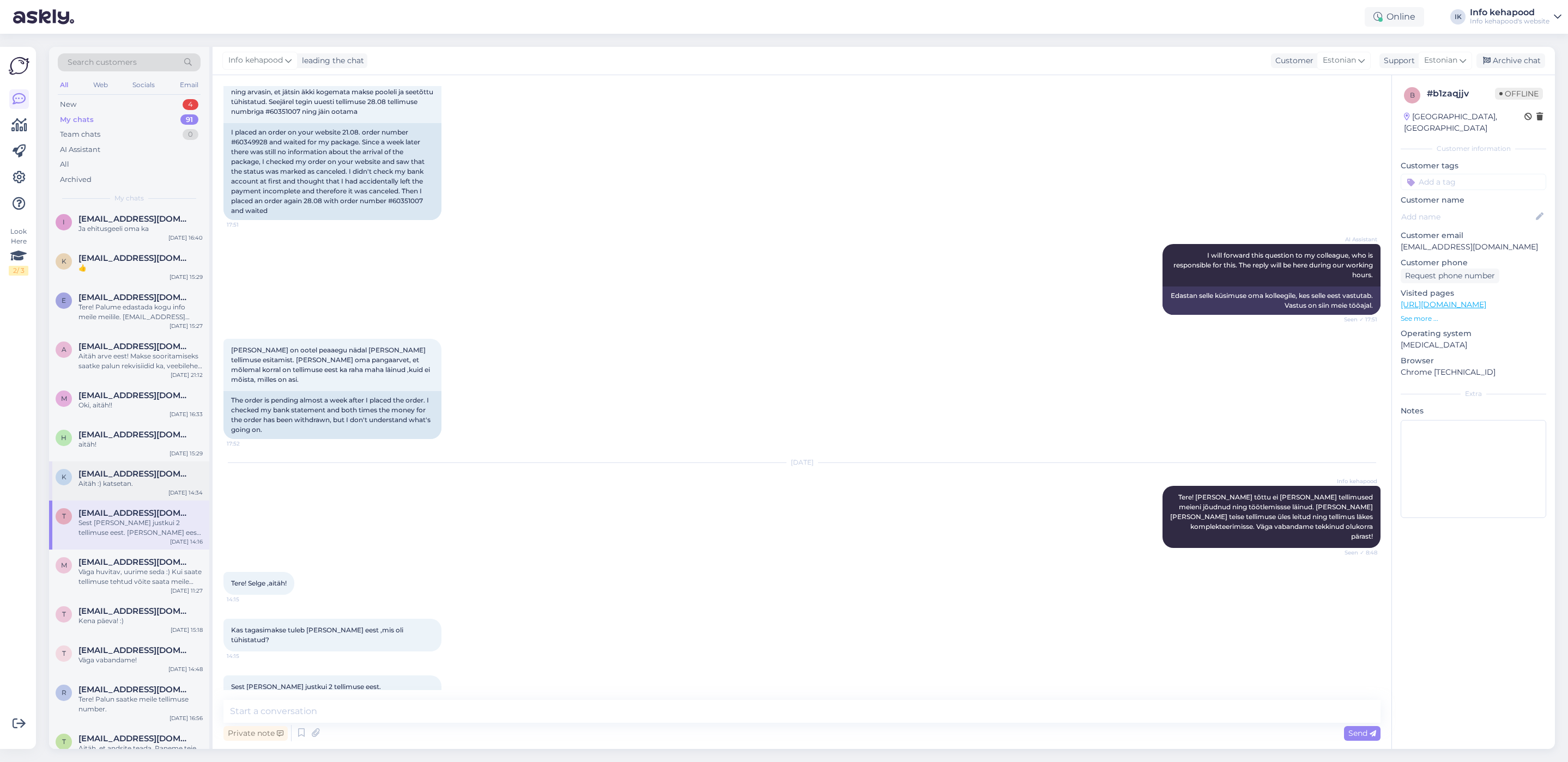
click at [134, 465] on div "k [EMAIL_ADDRESS][DOMAIN_NAME] Aitäh :) katsetan. [DATE] 14:34" at bounding box center [129, 481] width 160 height 39
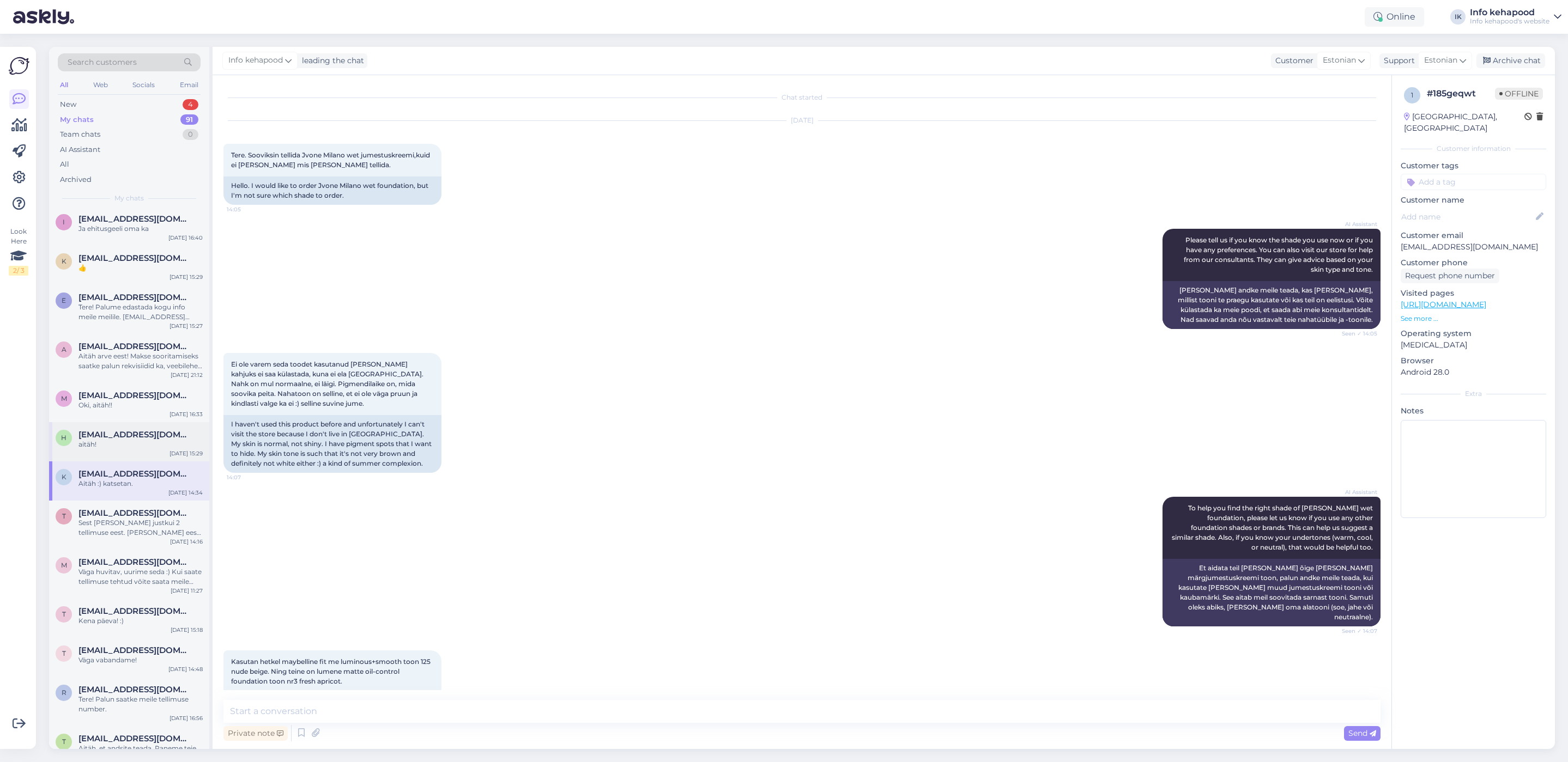
scroll to position [610, 0]
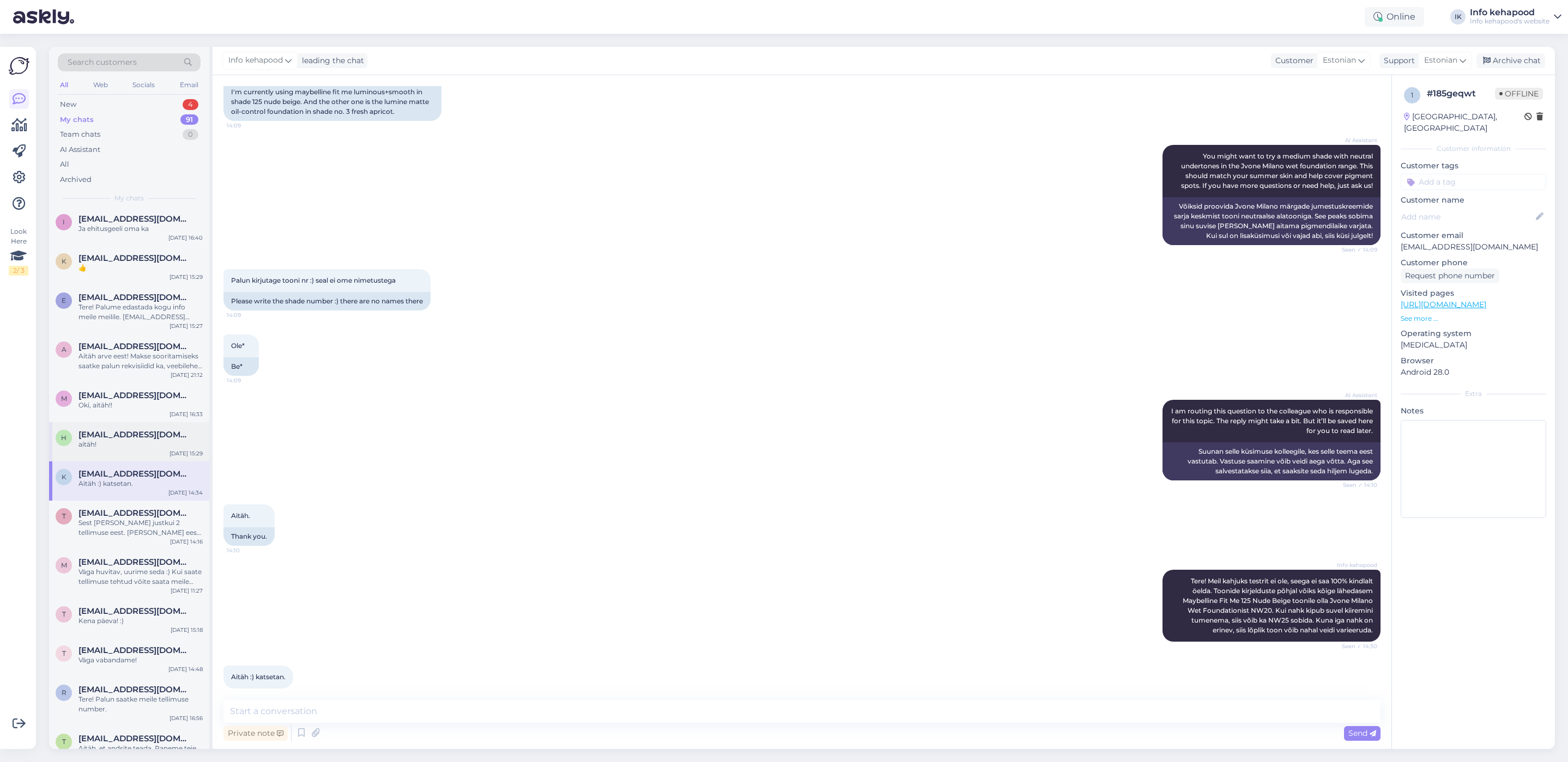
click at [129, 430] on span "[EMAIL_ADDRESS][DOMAIN_NAME]" at bounding box center [135, 435] width 113 height 10
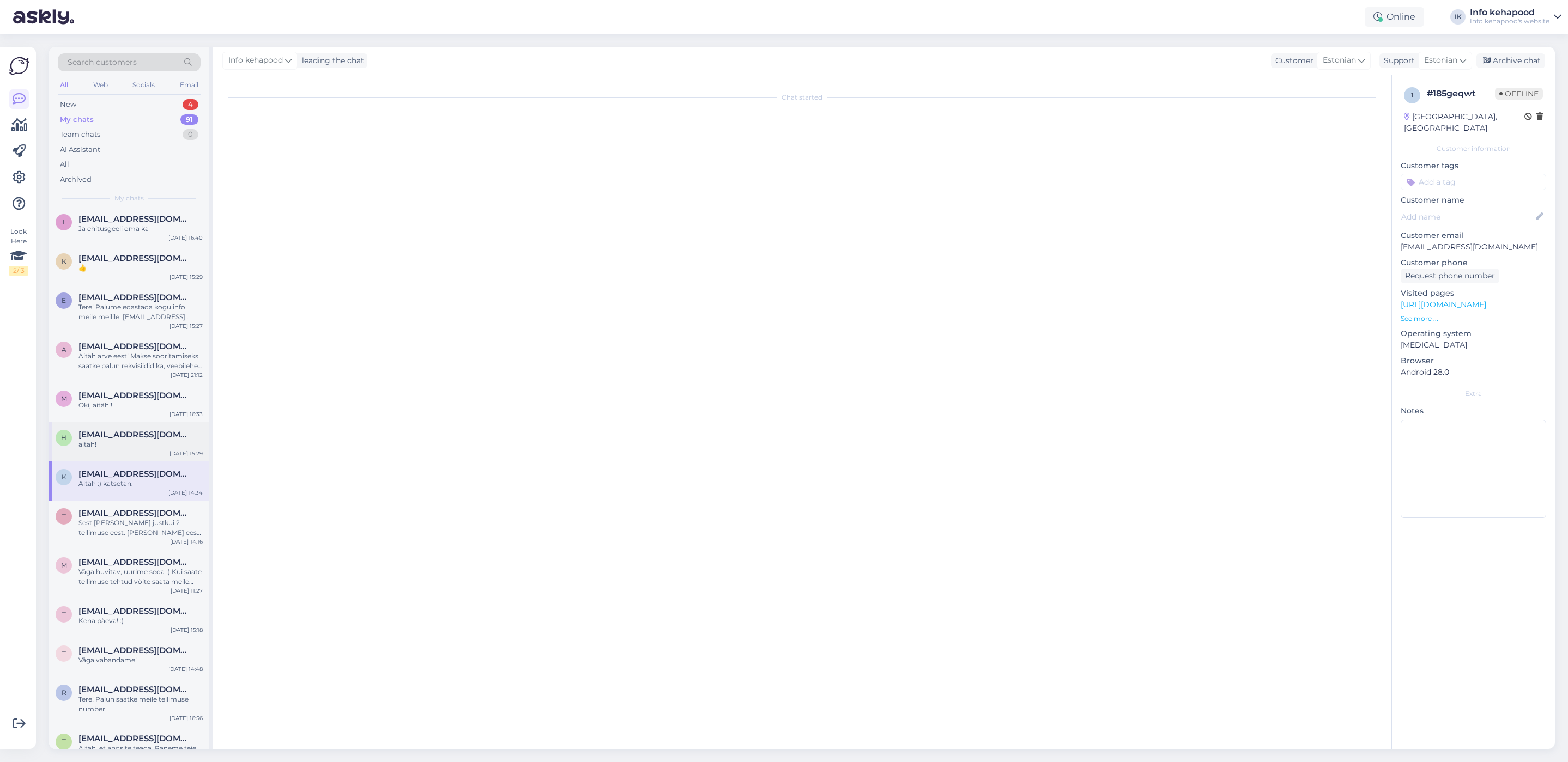
scroll to position [176, 0]
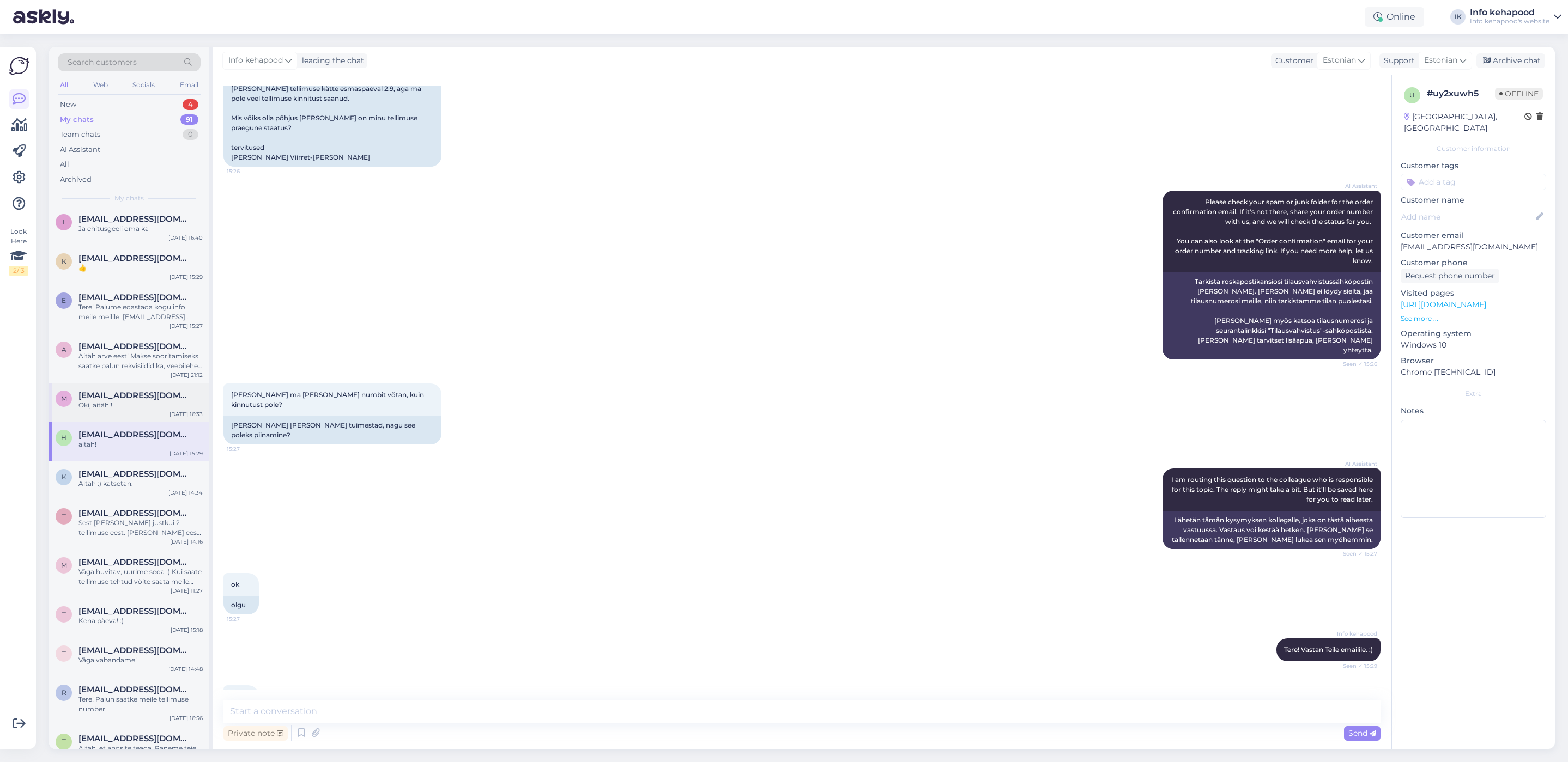
click at [128, 394] on span "[EMAIL_ADDRESS][DOMAIN_NAME]" at bounding box center [135, 395] width 113 height 10
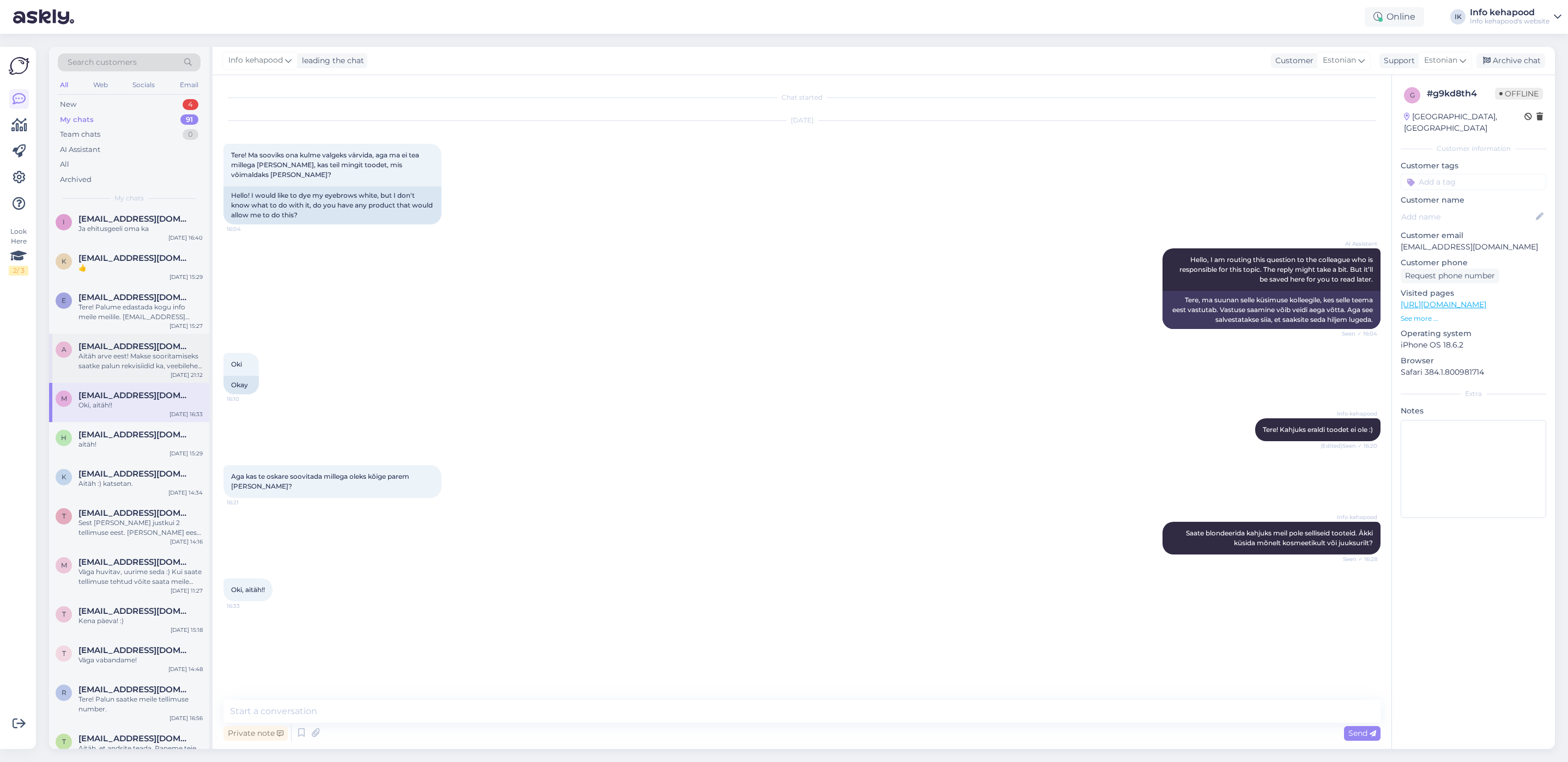
click at [116, 335] on div "a [EMAIL_ADDRESS][DOMAIN_NAME] Aitäh arve eest! Makse sooritamiseks saatke palu…" at bounding box center [129, 358] width 160 height 49
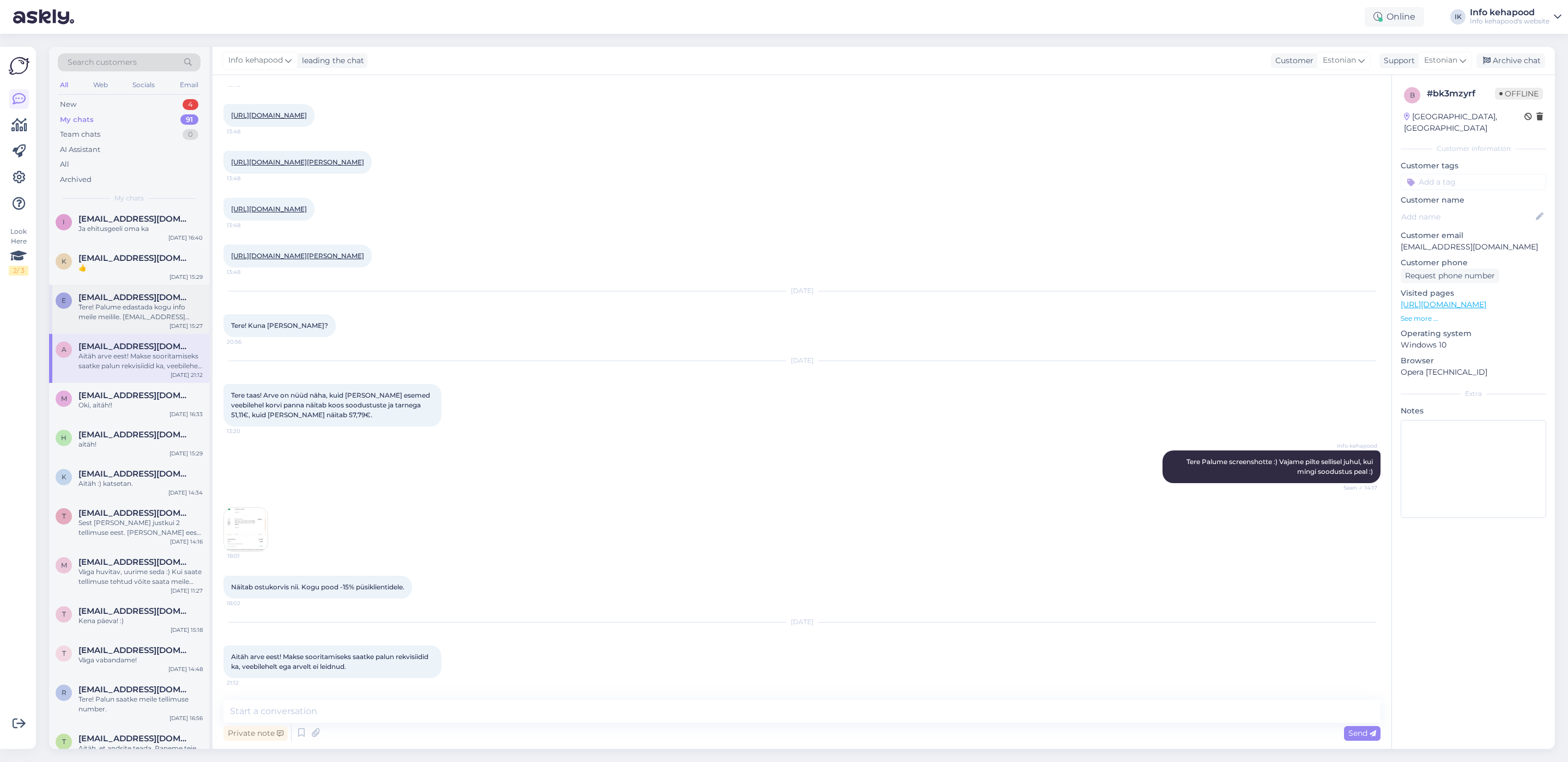
click at [129, 289] on div "e [EMAIL_ADDRESS][DOMAIN_NAME] Tere! Palume edastada kogu info meile meilile. […" at bounding box center [129, 309] width 160 height 49
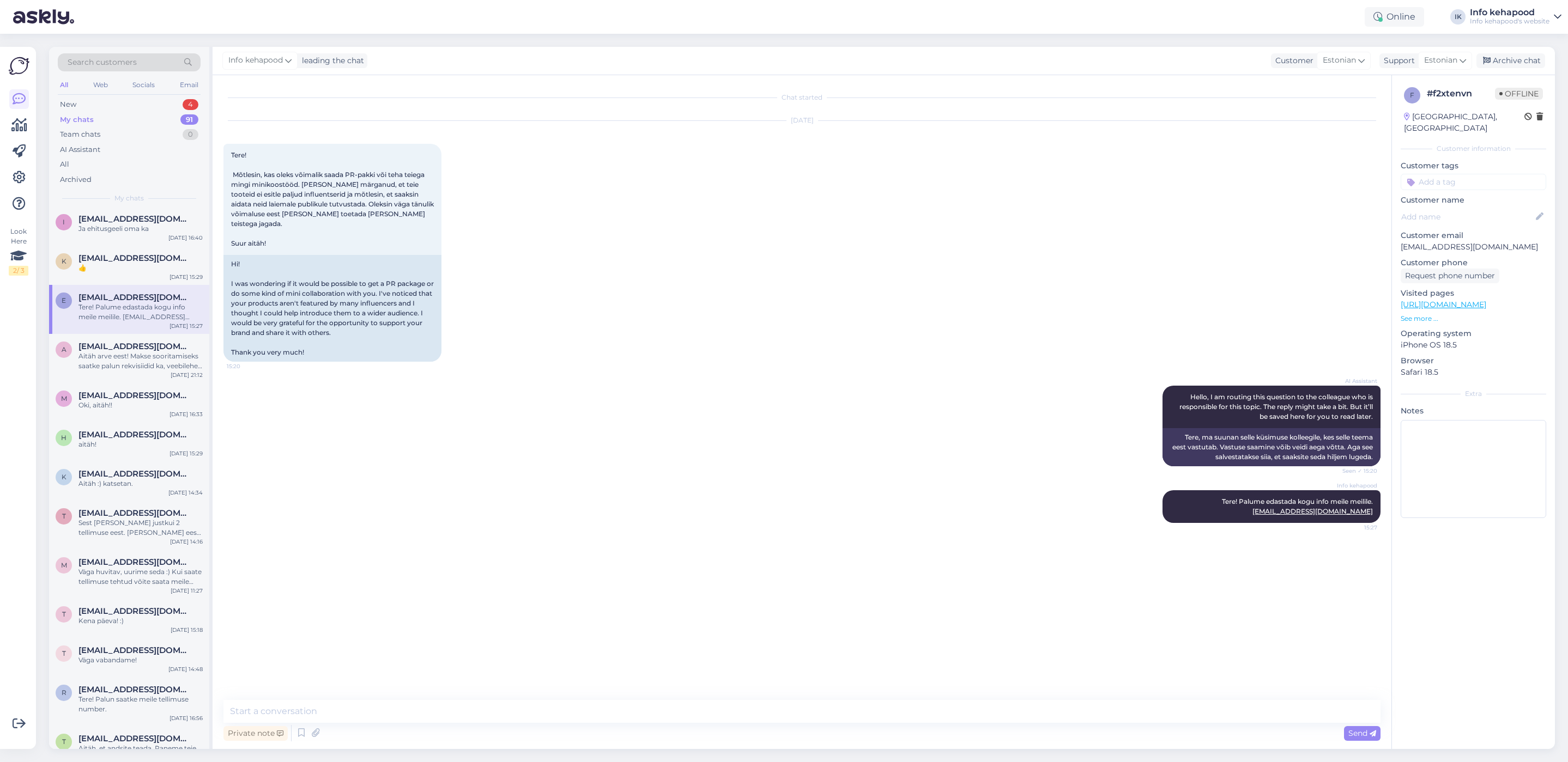
scroll to position [0, 0]
click at [142, 356] on div "Aitäh arve eest! Makse sooritamiseks saatke palun rekvisiidid ka, veebilehelt e…" at bounding box center [140, 361] width 125 height 20
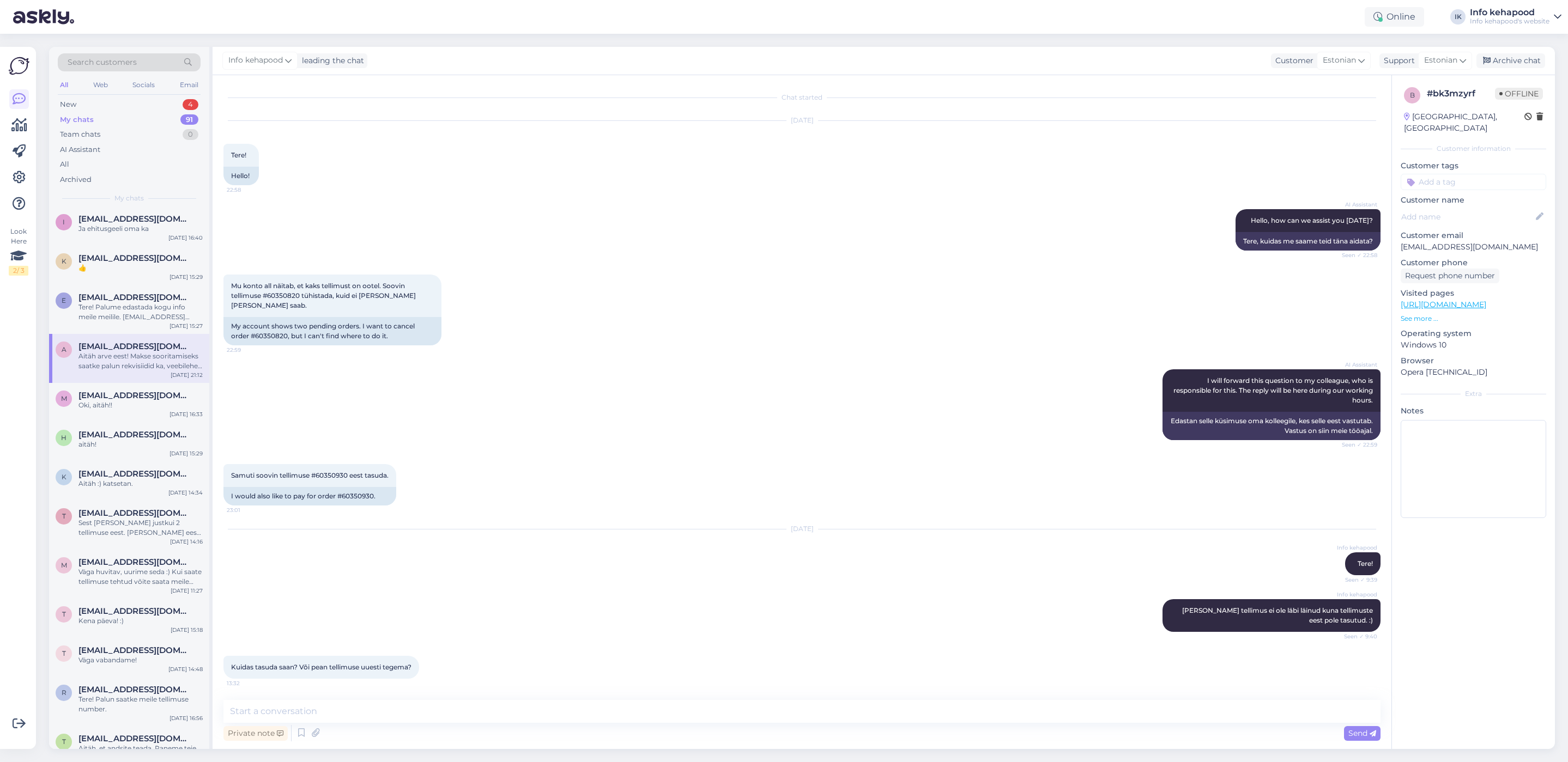
scroll to position [1596, 0]
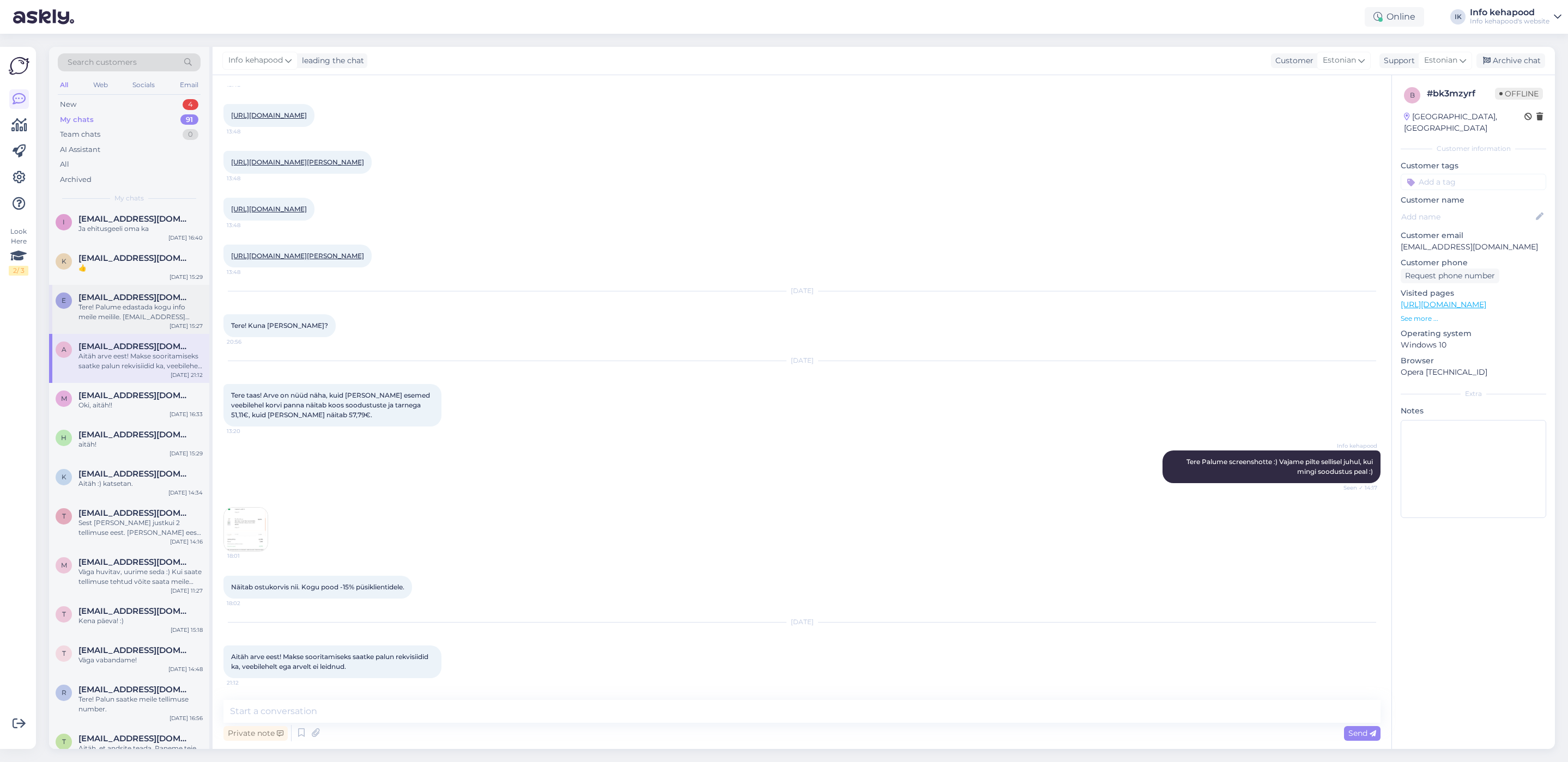
click at [109, 312] on div "Tere! Palume edastada kogu info meile meilile. [EMAIL_ADDRESS][DOMAIN_NAME]" at bounding box center [140, 312] width 125 height 20
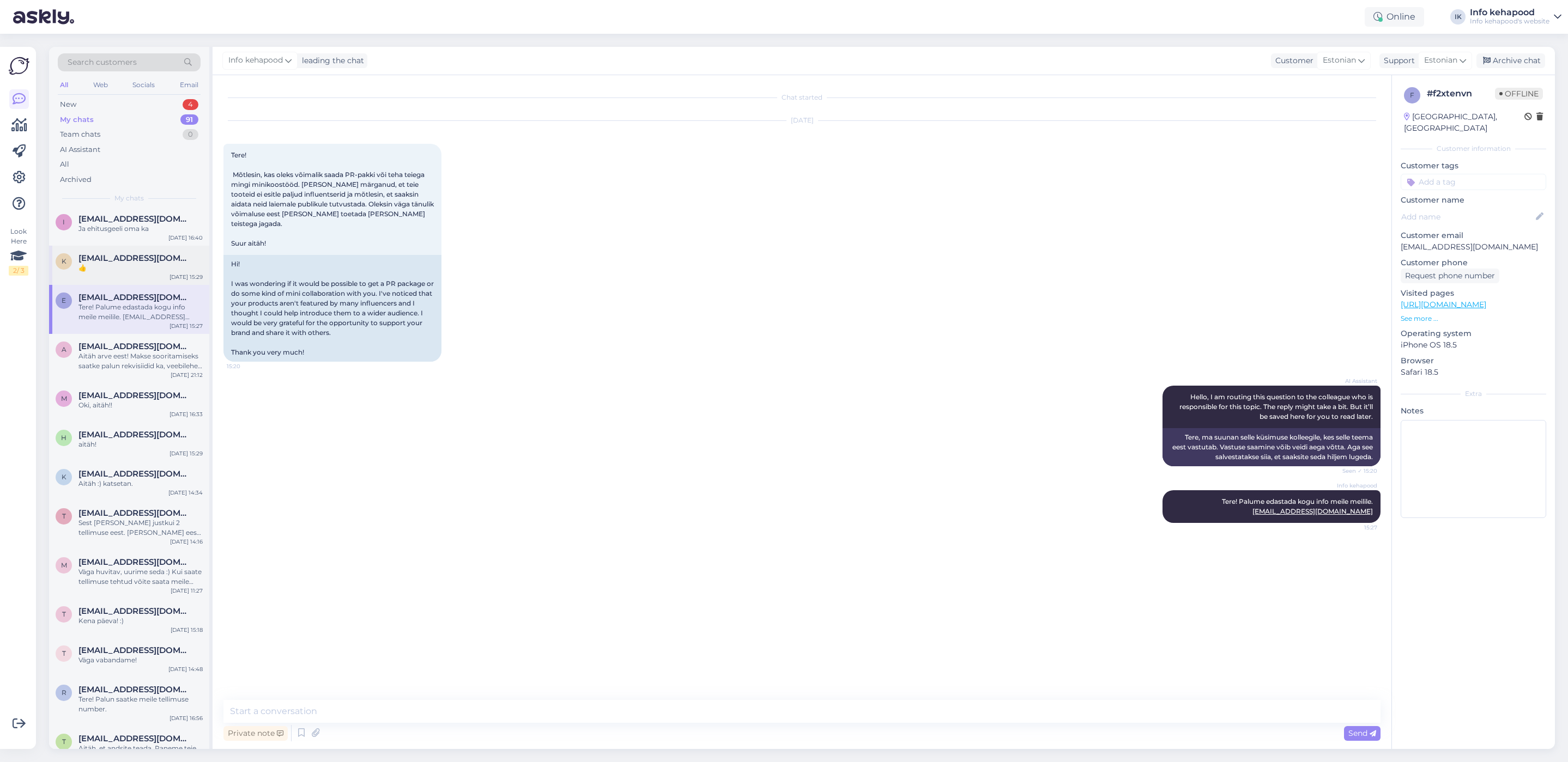
click at [137, 275] on div "k [EMAIL_ADDRESS][DOMAIN_NAME] 👍 [DATE] 15:29" at bounding box center [129, 266] width 160 height 39
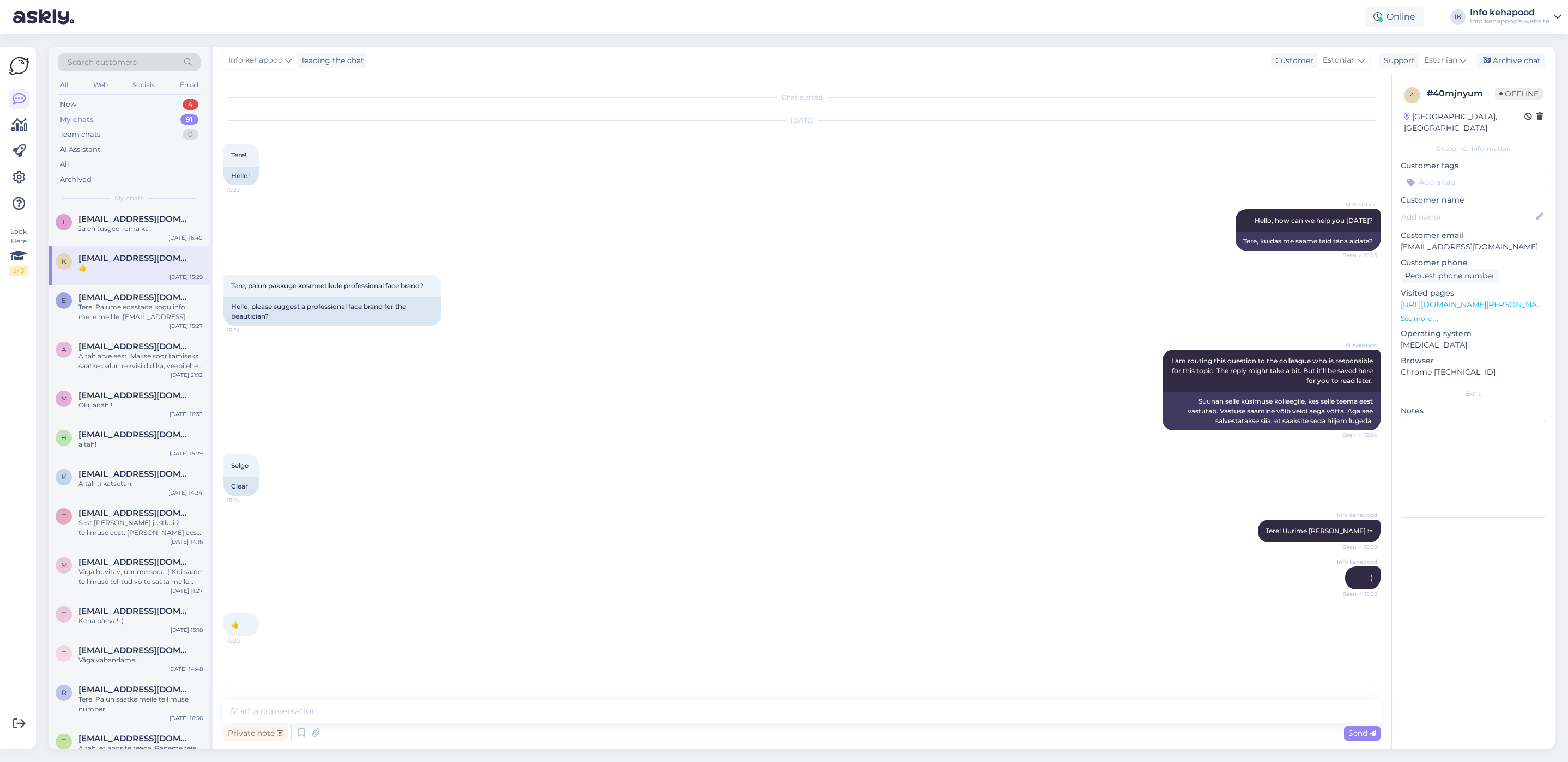
click at [706, 550] on div "Info kehapood Tere! Uurime [PERSON_NAME] := Seen ✓ 15:29" at bounding box center [802, 531] width 1157 height 47
click at [140, 217] on span "[EMAIL_ADDRESS][DOMAIN_NAME]" at bounding box center [135, 219] width 113 height 10
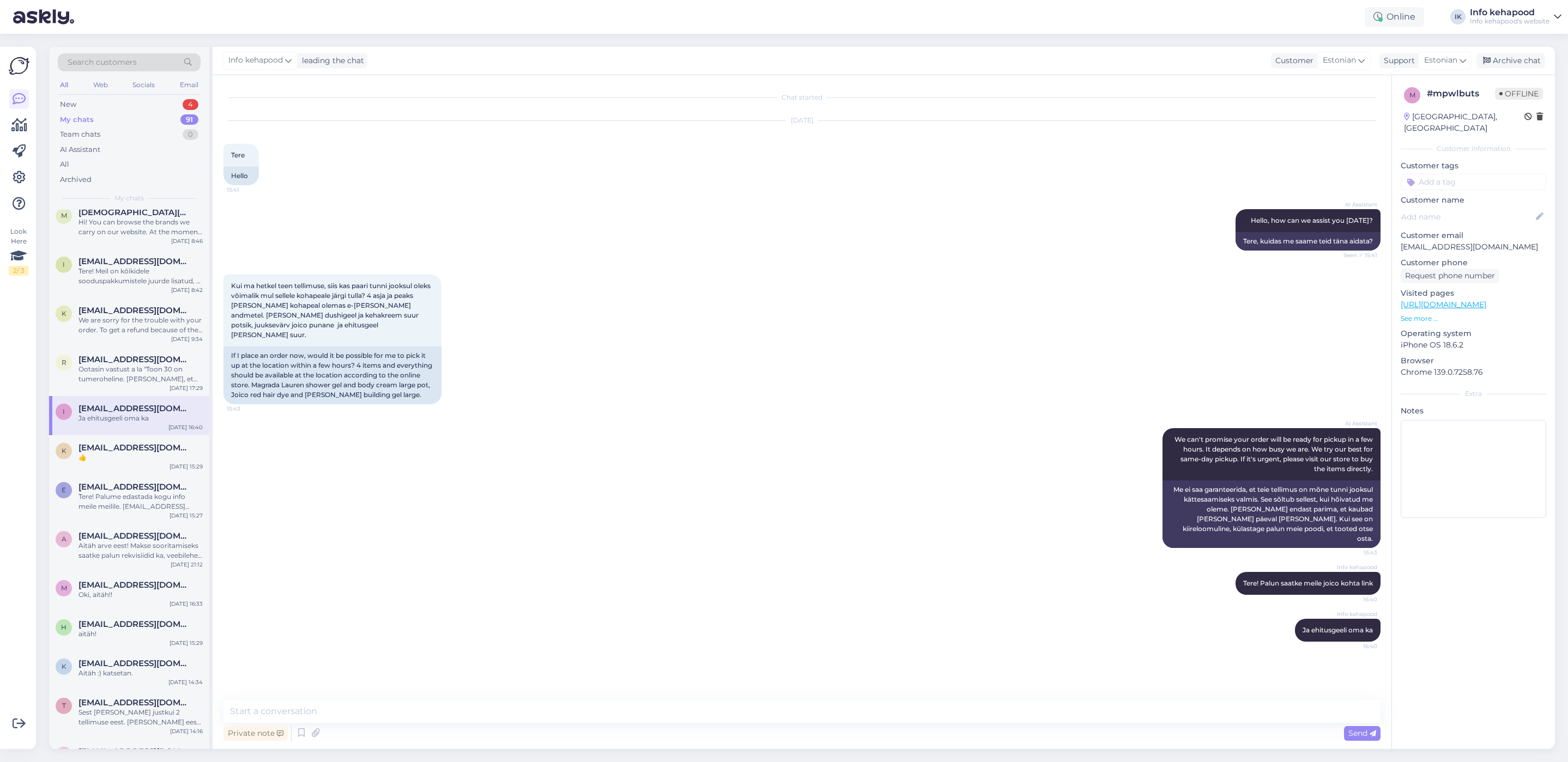
scroll to position [409, 0]
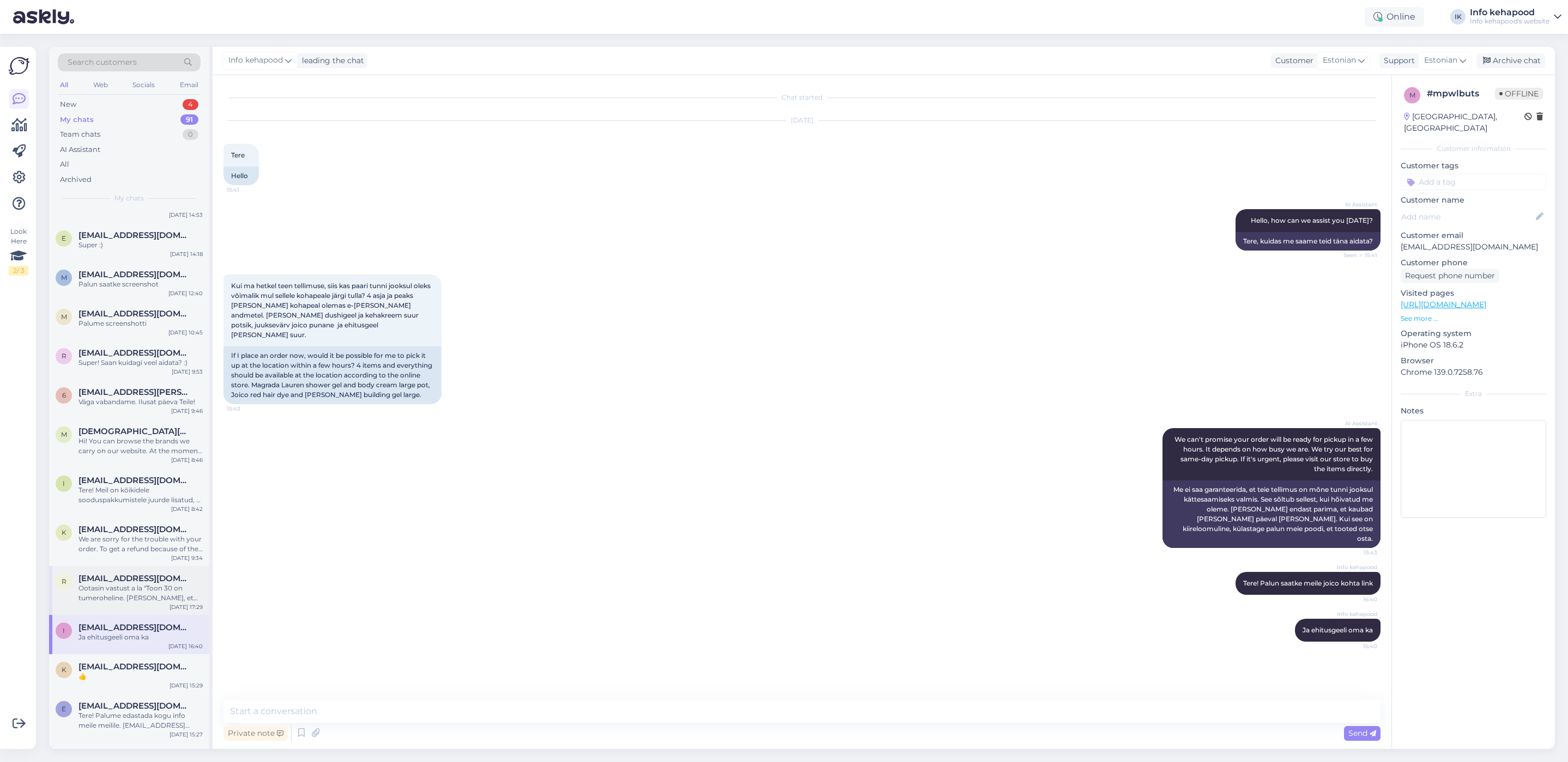
click at [126, 590] on div "Ootasin vastust a la "Toon 30 on tumeroheline. [PERSON_NAME], et [PERSON_NAME] …" at bounding box center [140, 593] width 125 height 20
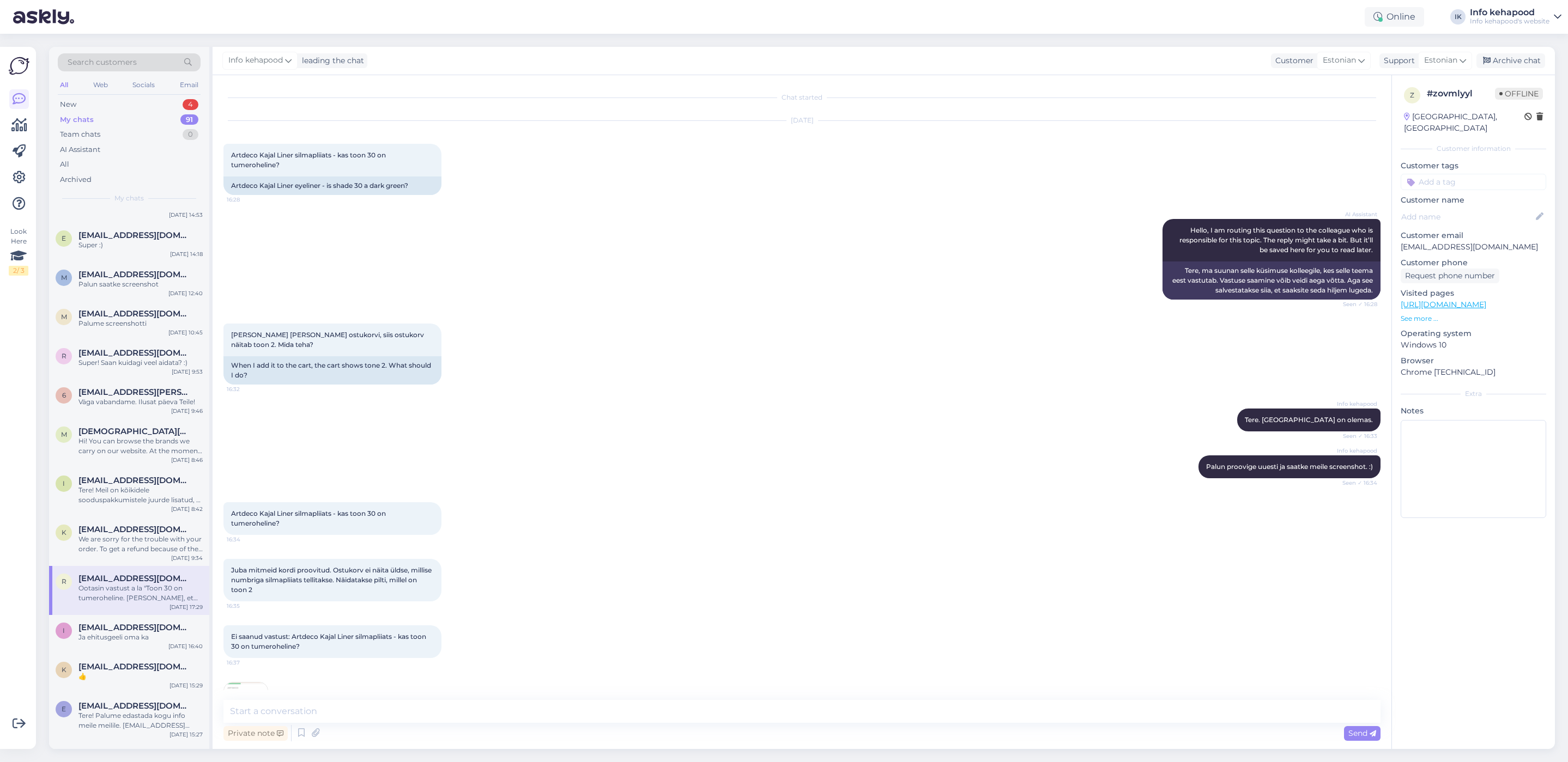
scroll to position [1062, 0]
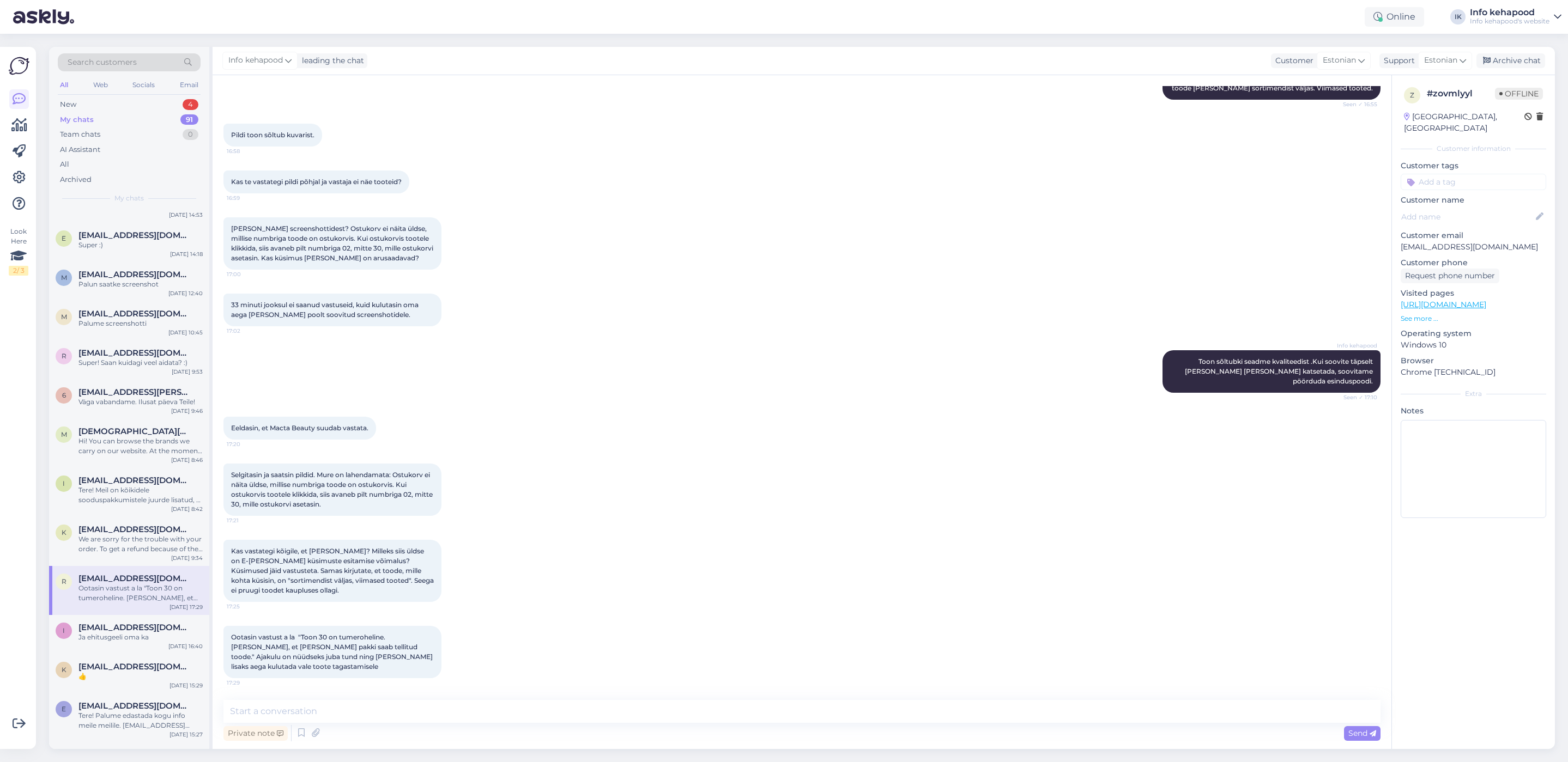
click at [116, 567] on div "r [EMAIL_ADDRESS][DOMAIN_NAME] Ootasin vastust a la "Toon 30 on tumeroheline. […" at bounding box center [129, 590] width 160 height 49
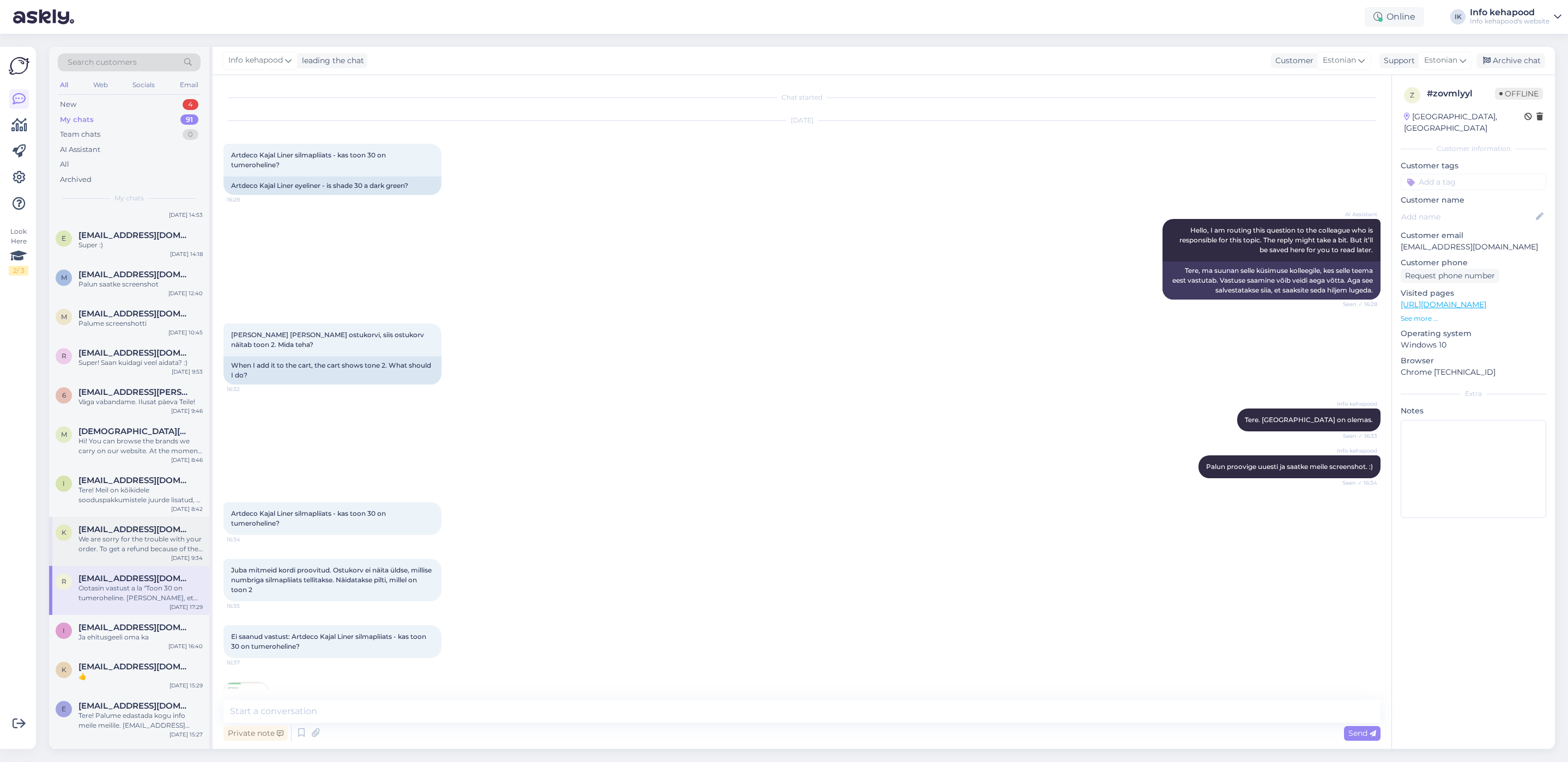
click at [118, 546] on div "We are sorry for the trouble with your order. To get a refund because of the de…" at bounding box center [140, 544] width 125 height 20
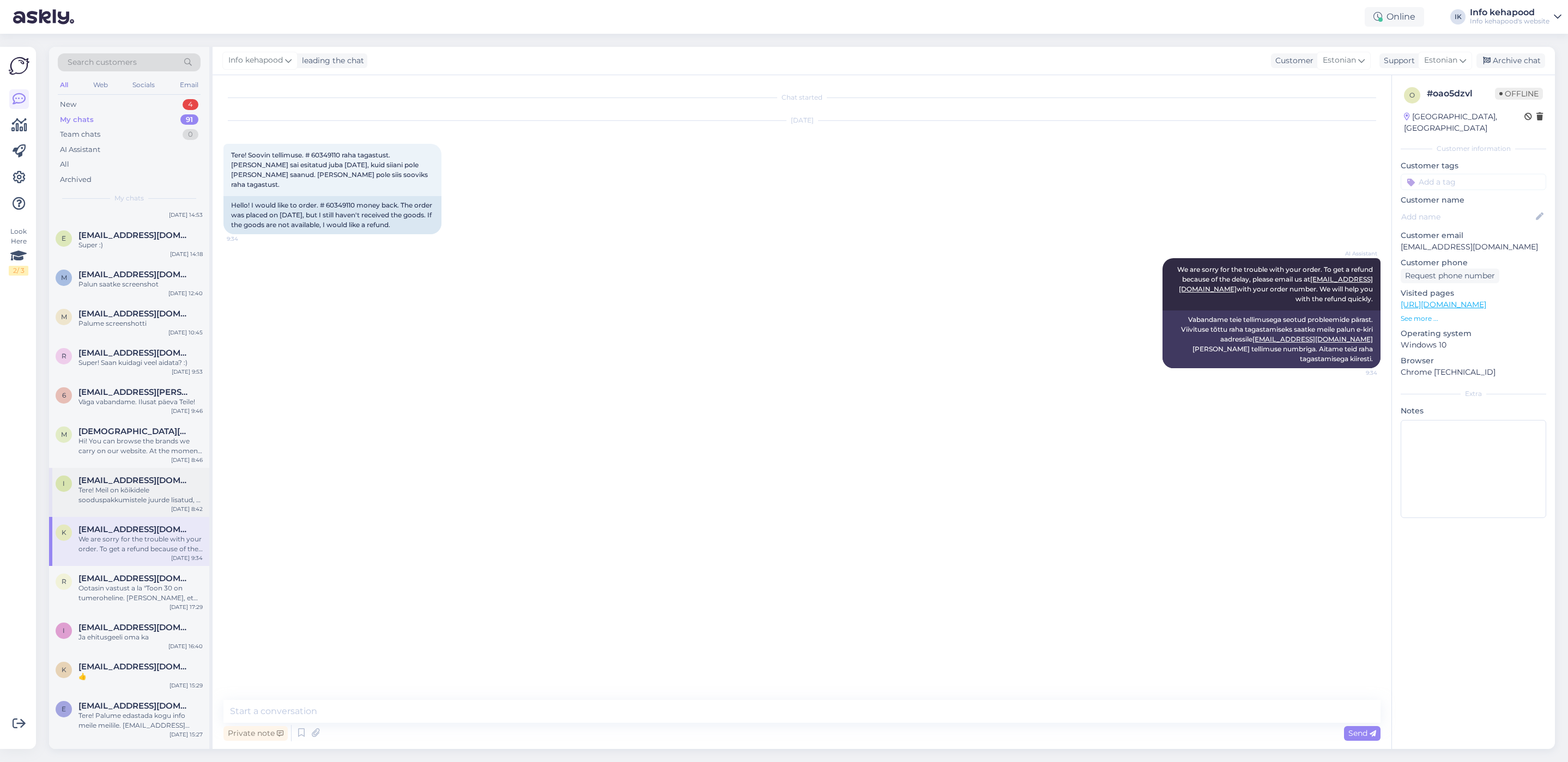
click at [130, 499] on div "Tere! Meil on kõikidele sooduspakkumistele juurde lisatud, et soodustus ei keti…" at bounding box center [140, 495] width 125 height 20
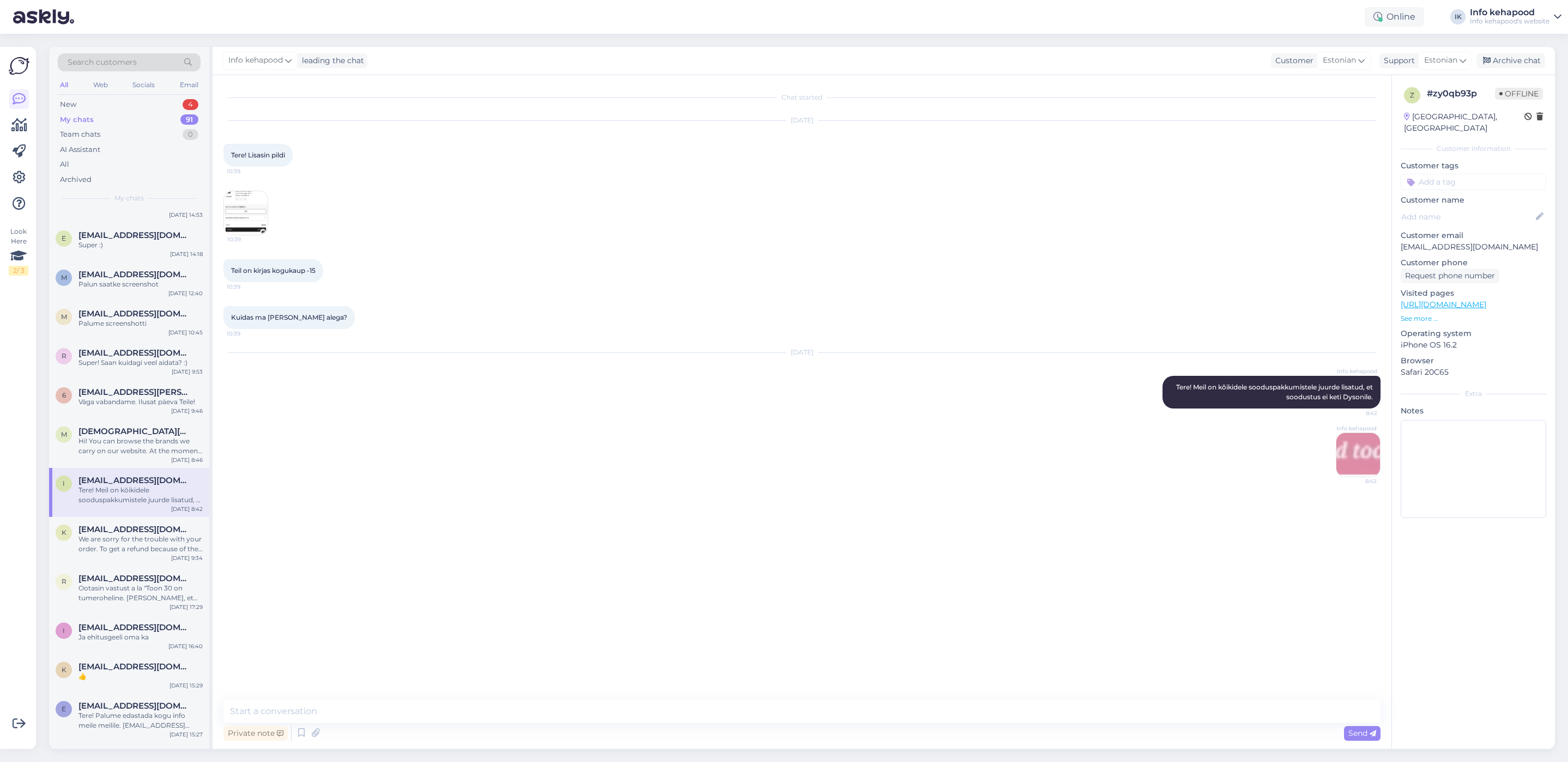
click at [1356, 465] on img at bounding box center [1359, 455] width 44 height 44
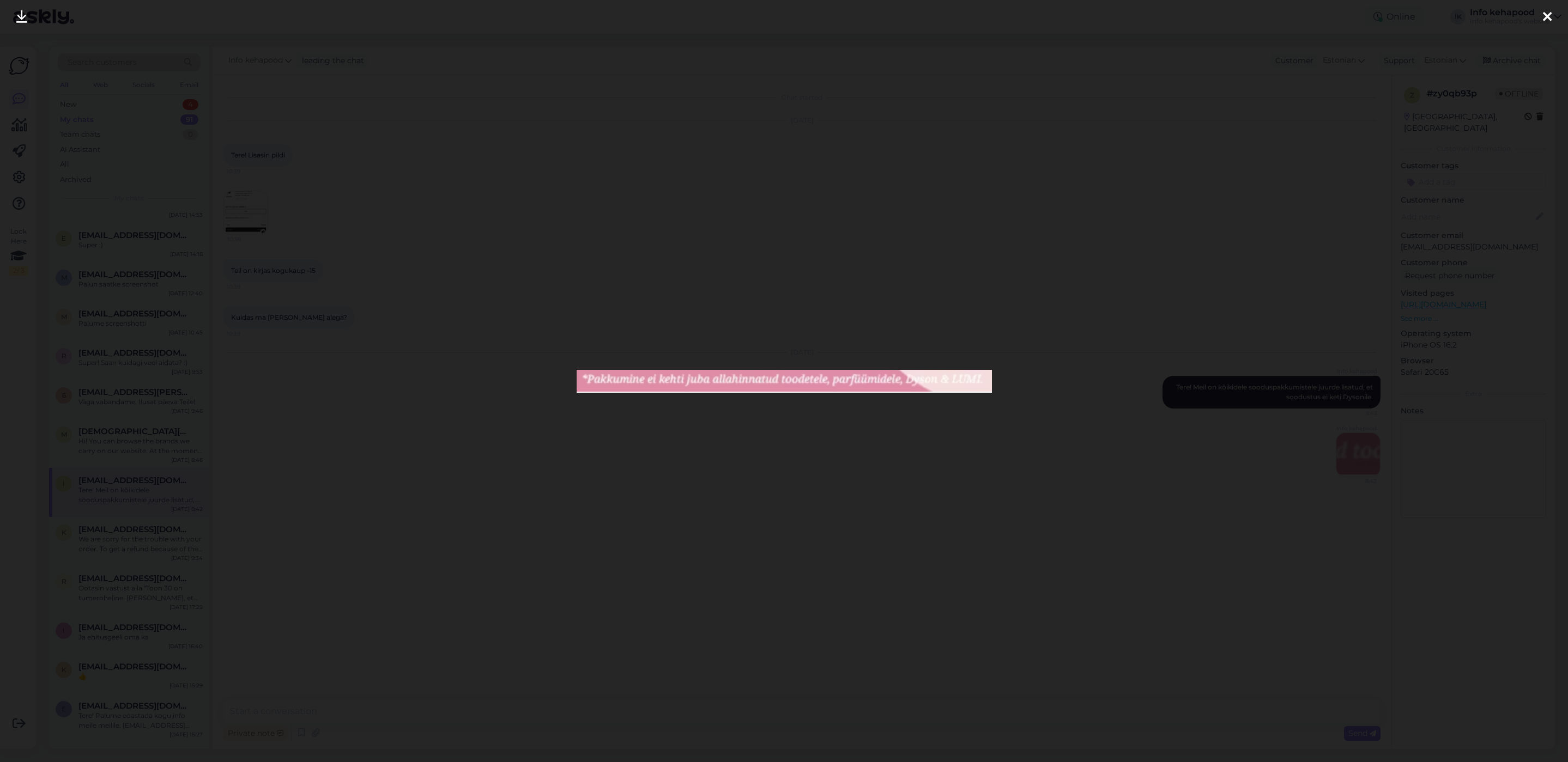
click at [1545, 13] on icon at bounding box center [1548, 17] width 9 height 14
